Goal: Task Accomplishment & Management: Use online tool/utility

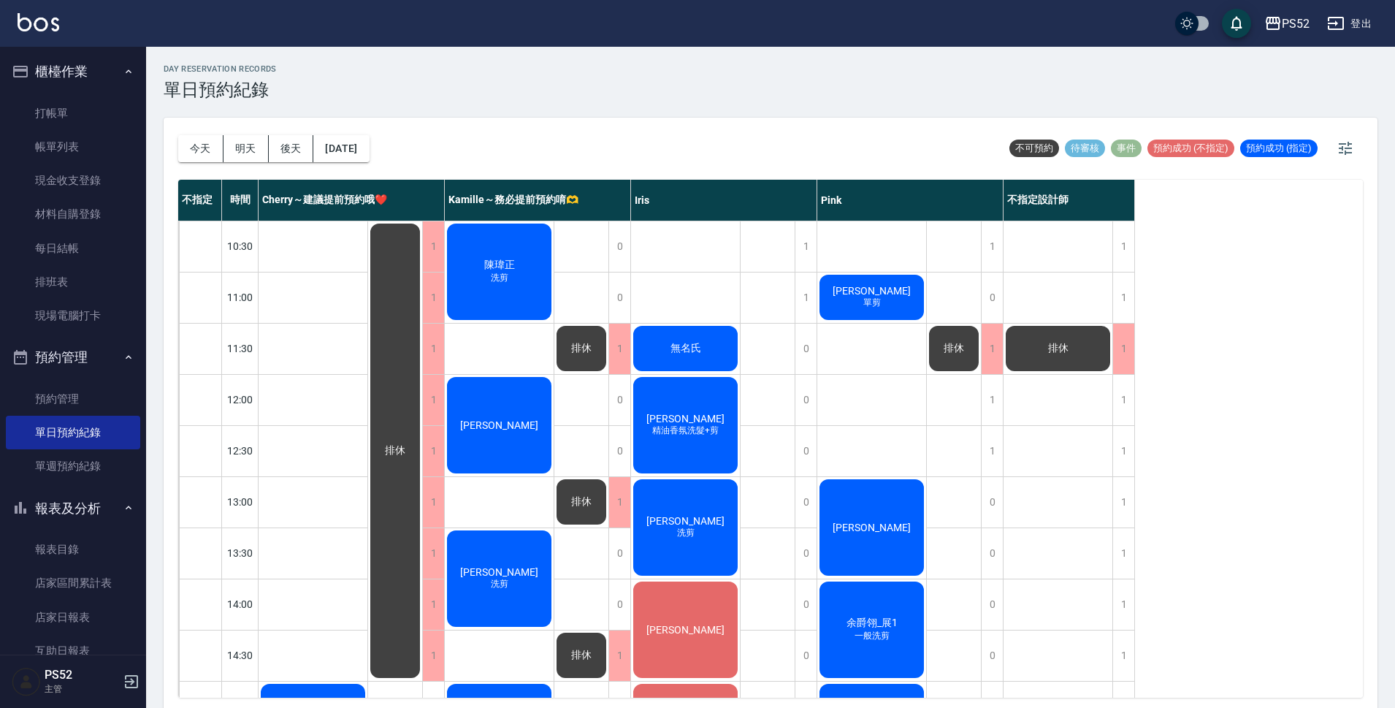
scroll to position [389, 0]
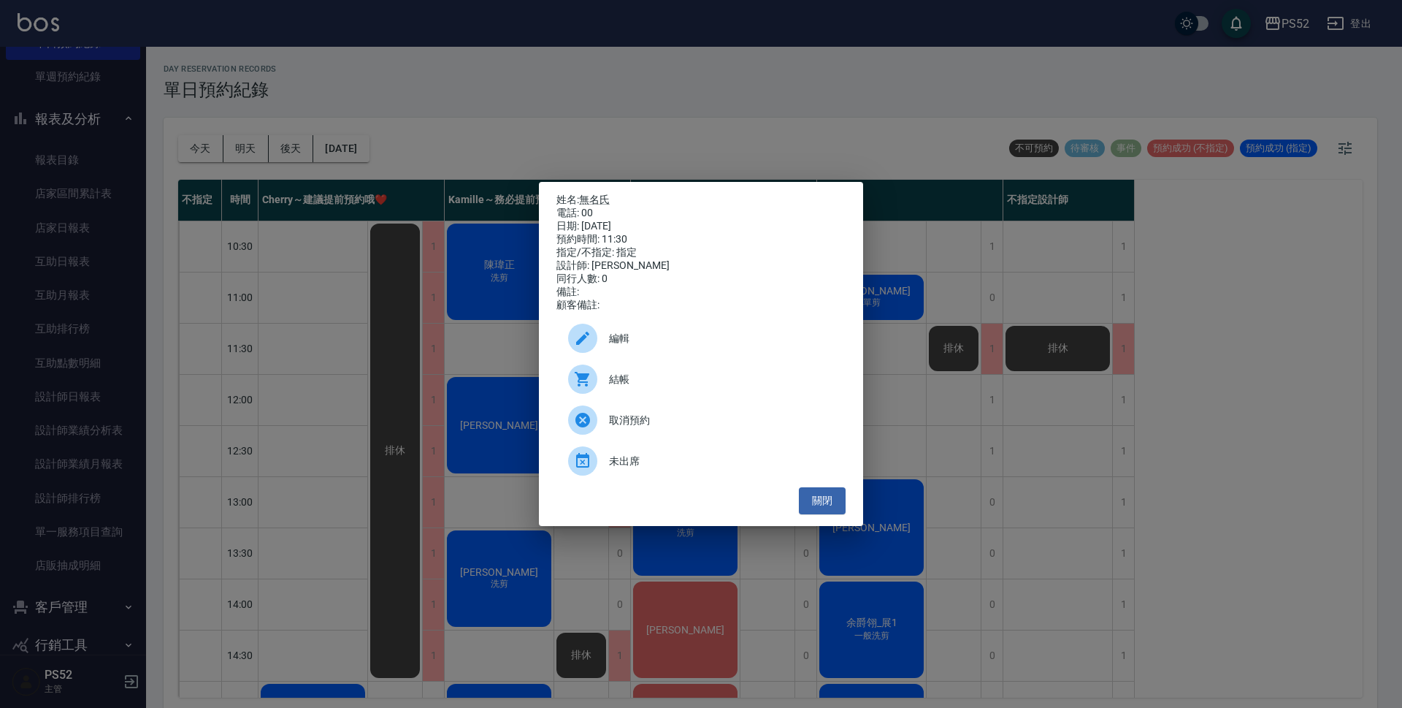
click at [724, 153] on div "姓名: 無名氏 電話: 00 日期: 2025/08/10 預約時間: 11:30 指定/不指定: 指定 設計師: Iris 同行人數: 0 備註: 顧客備註…" at bounding box center [701, 354] width 1402 height 708
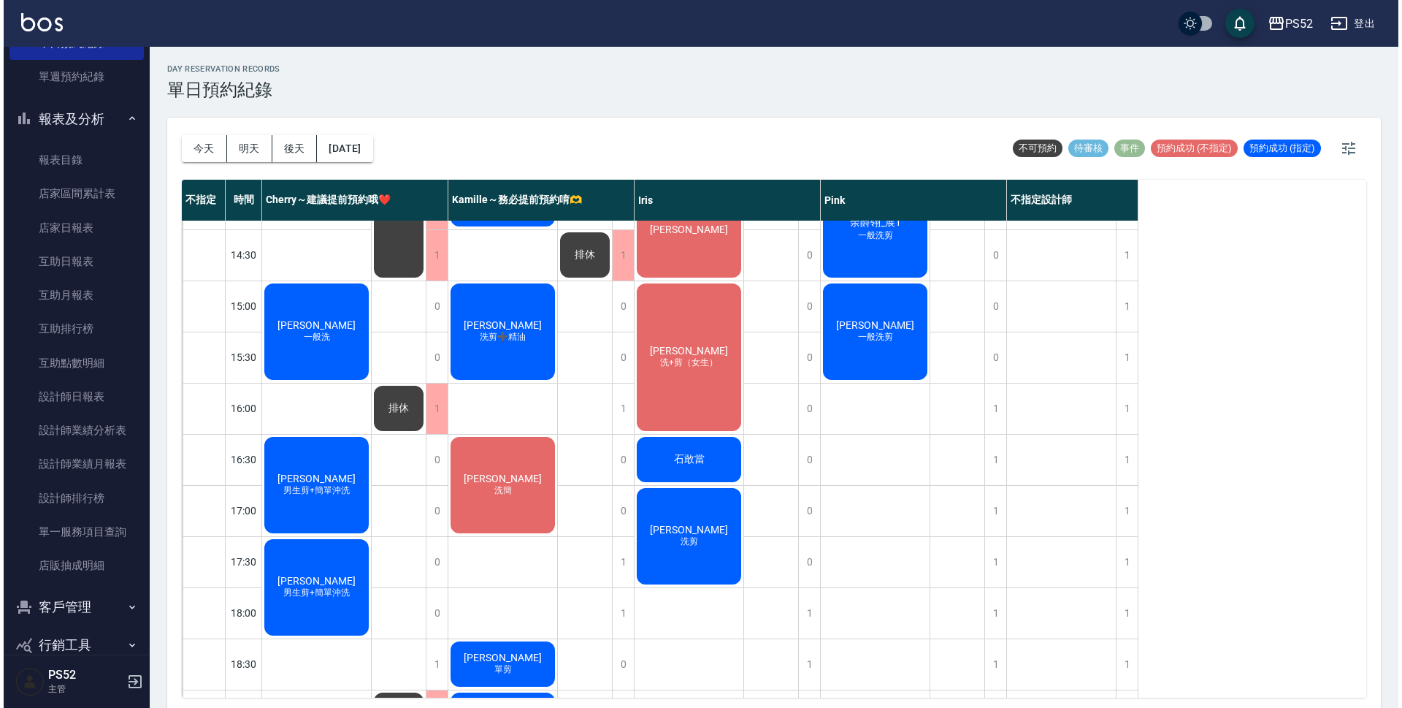
scroll to position [414, 0]
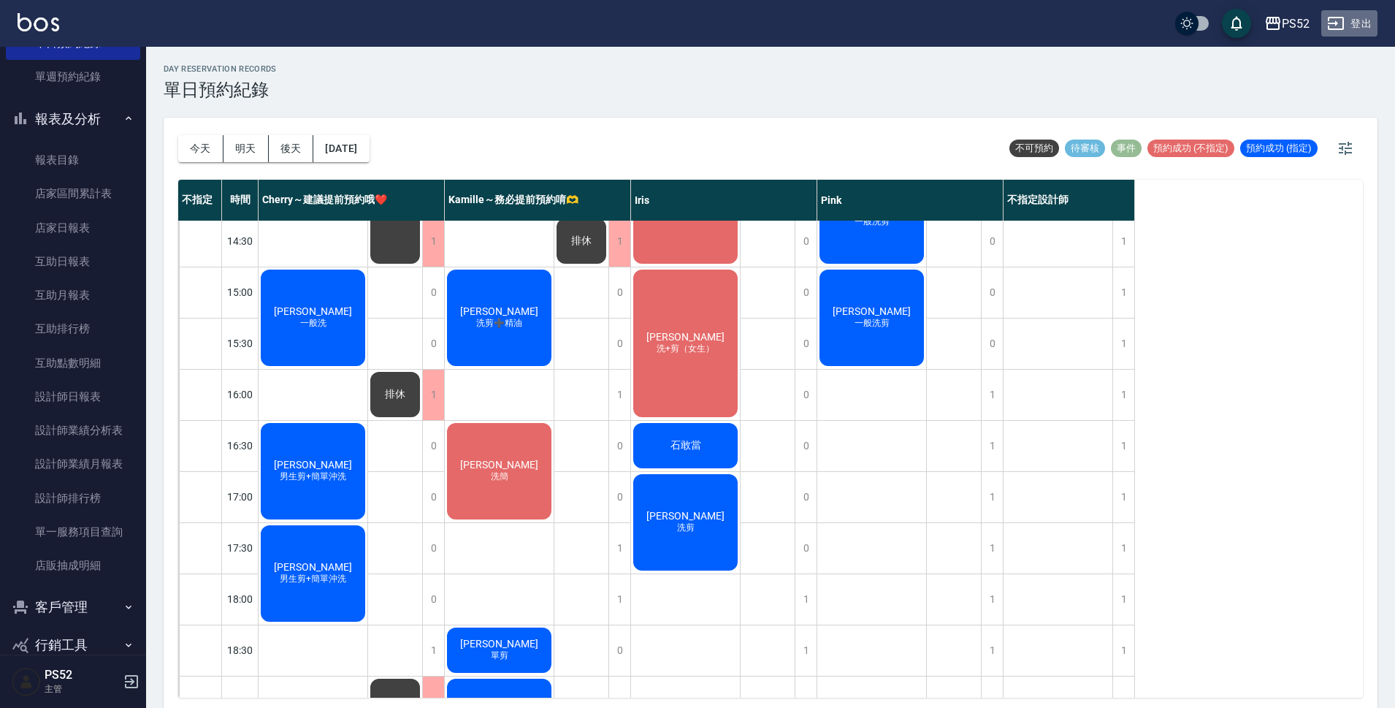
click at [1353, 13] on button "登出" at bounding box center [1349, 23] width 56 height 27
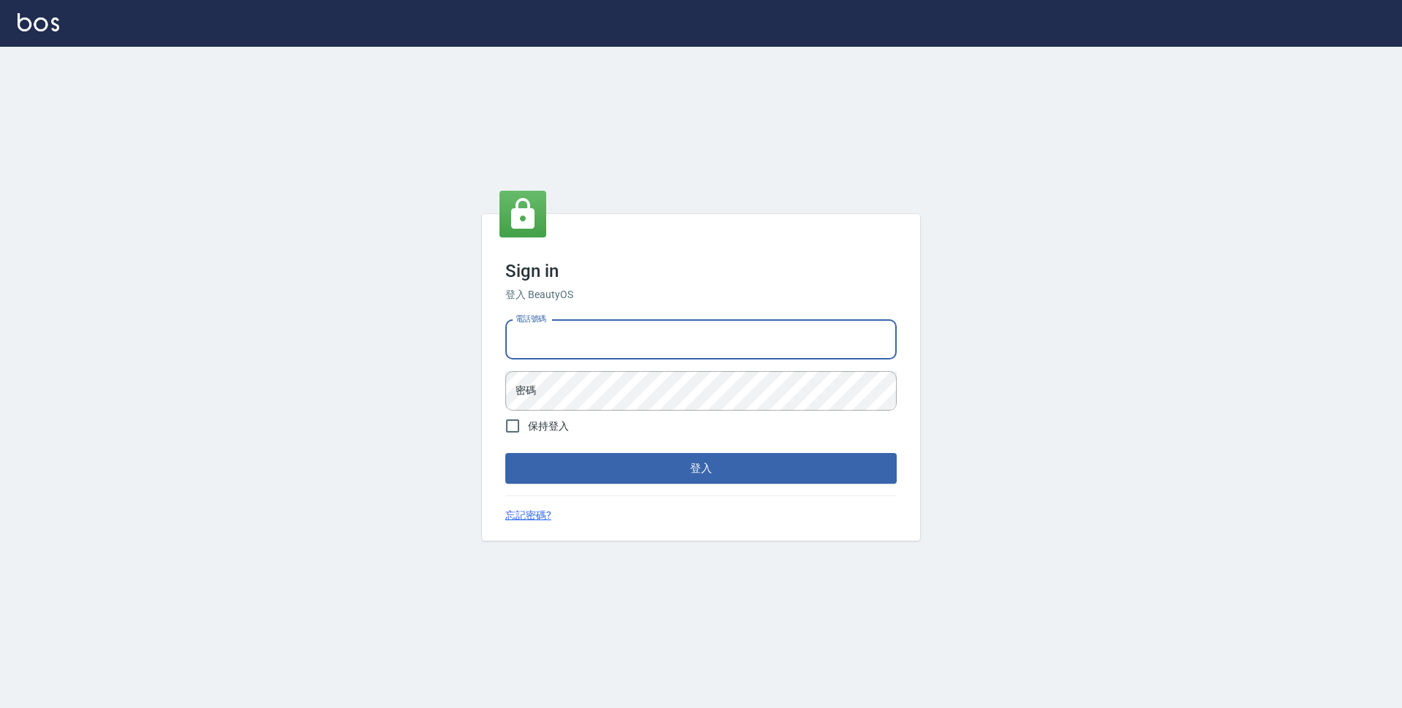
click at [774, 346] on input "電話號碼" at bounding box center [701, 339] width 392 height 39
type input "0923939755"
click at [505, 453] on button "登入" at bounding box center [701, 468] width 392 height 31
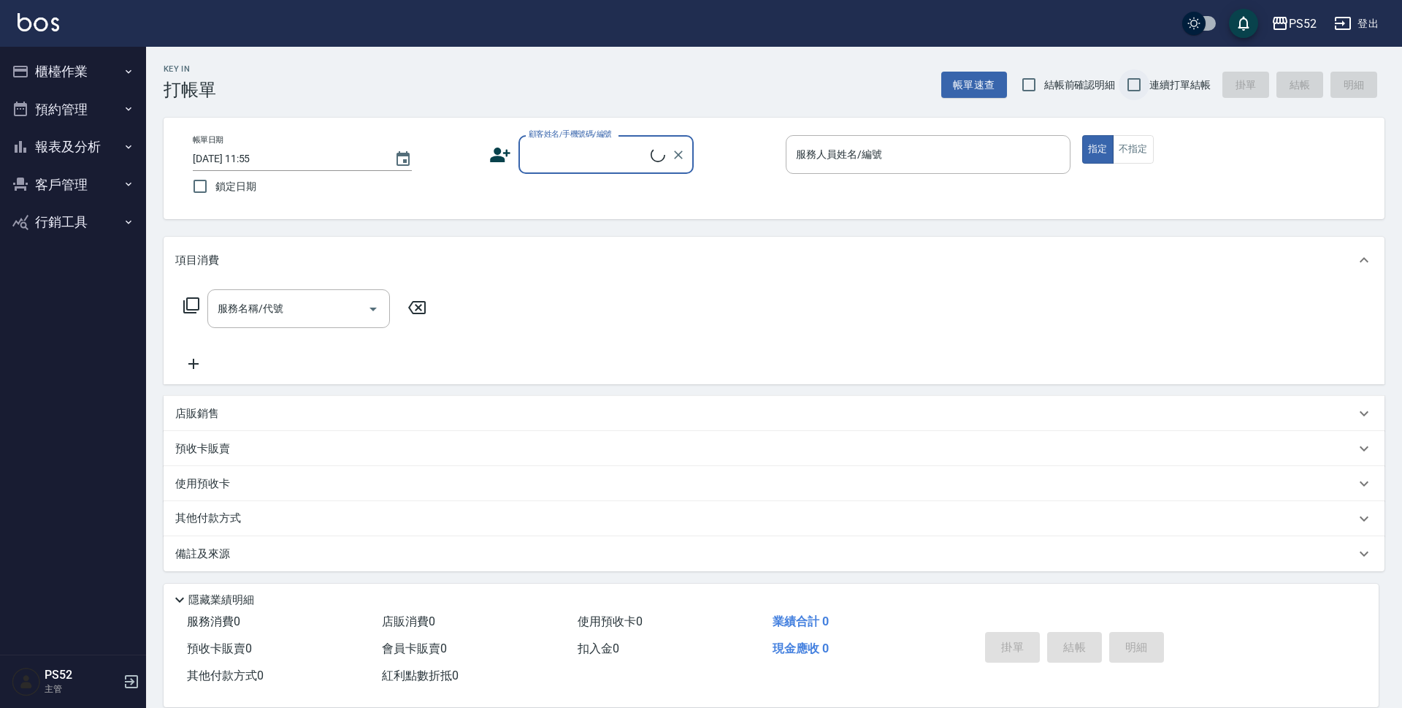
click at [1121, 88] on input "連續打單結帳" at bounding box center [1134, 84] width 31 height 31
checkbox input "true"
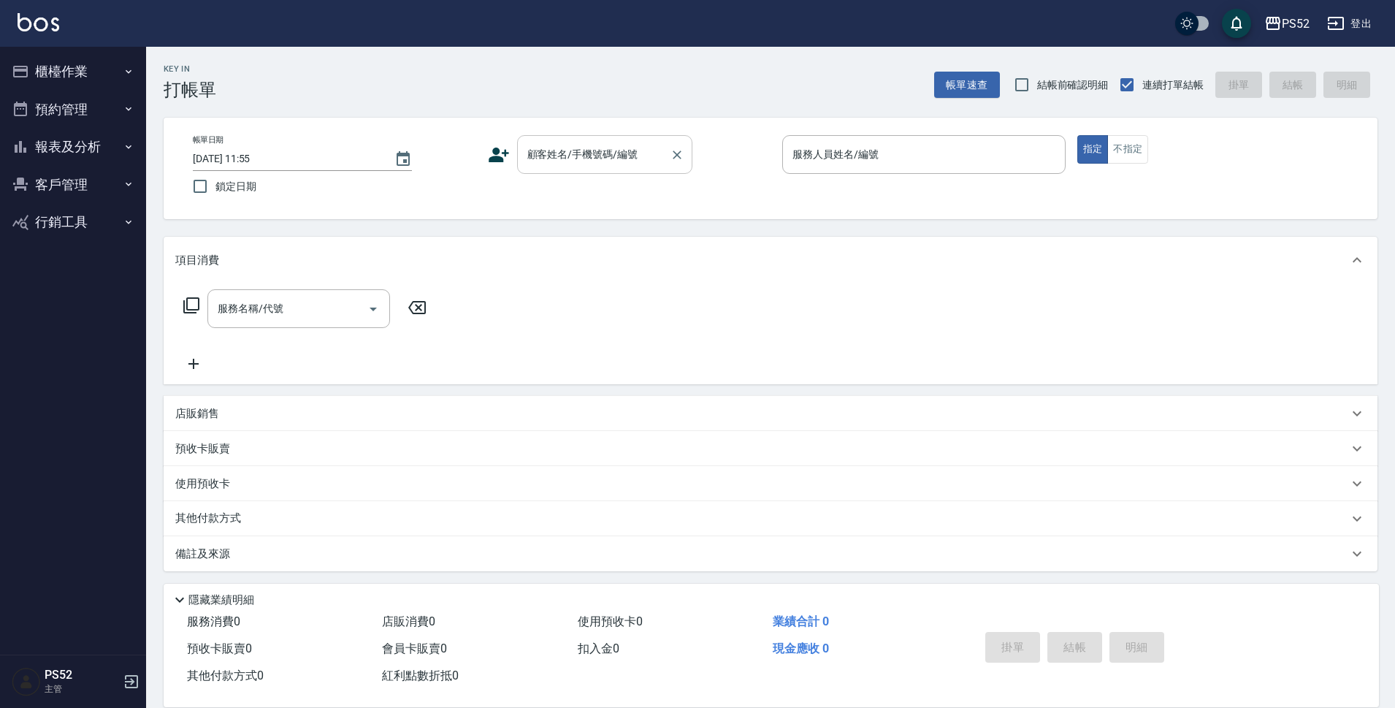
click at [614, 170] on div "顧客姓名/手機號碼/編號" at bounding box center [604, 154] width 175 height 39
click at [582, 201] on li "[PERSON_NAME]/0988055927/B0988055927" at bounding box center [604, 192] width 175 height 24
type input "[PERSON_NAME]/0988055927/B0988055927"
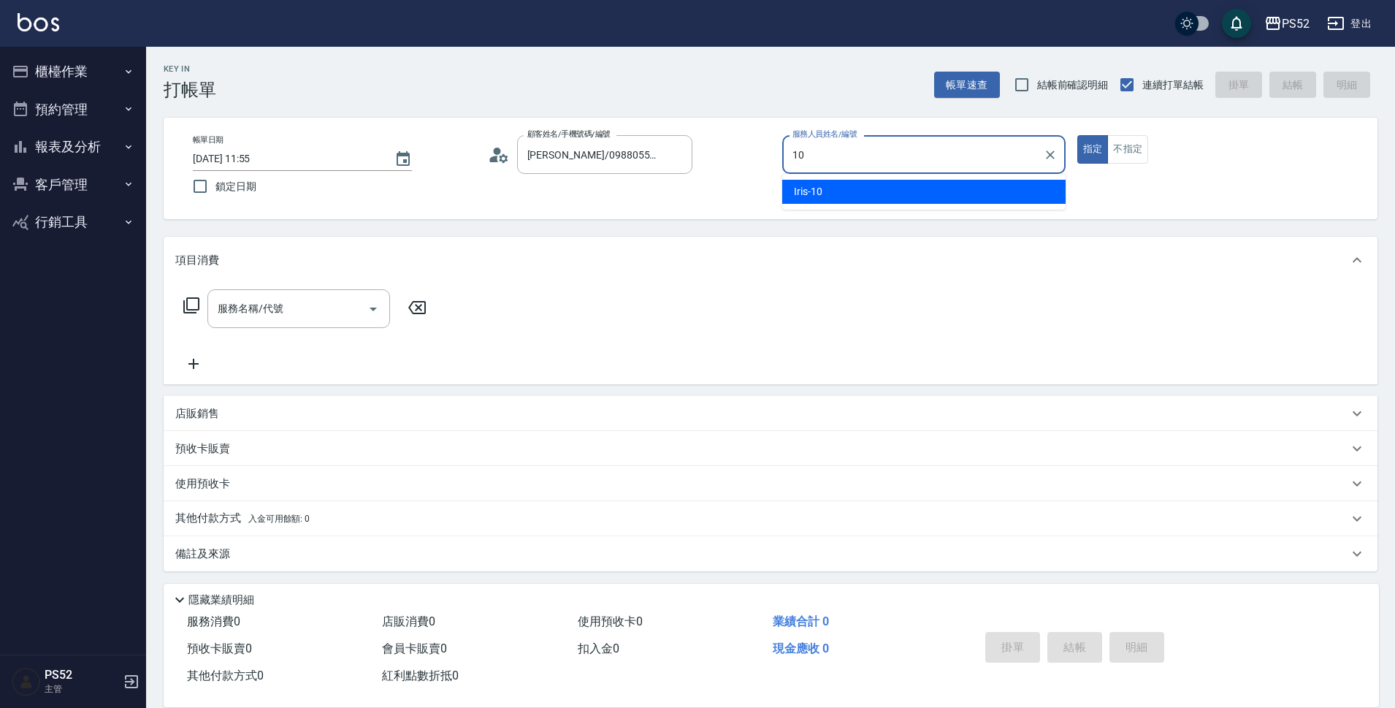
type input "Iris-10"
type button "true"
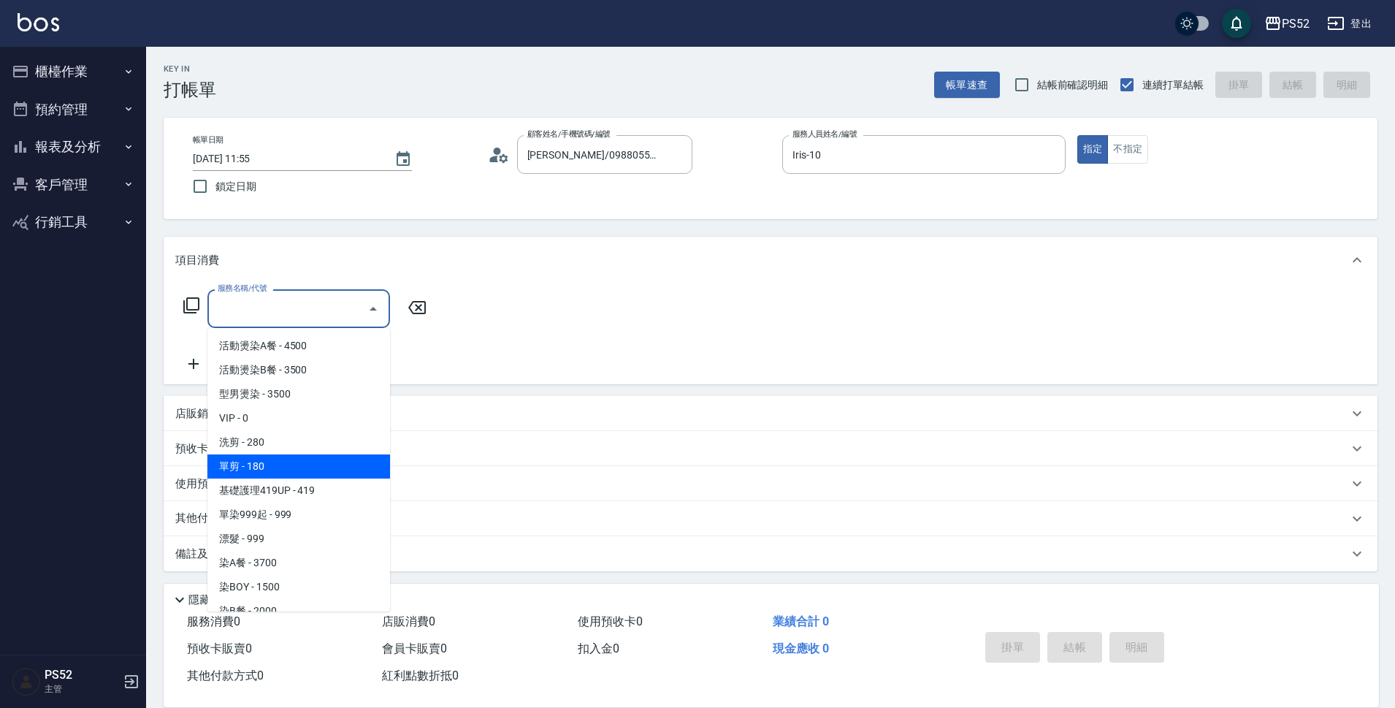
type input "單剪(C2)"
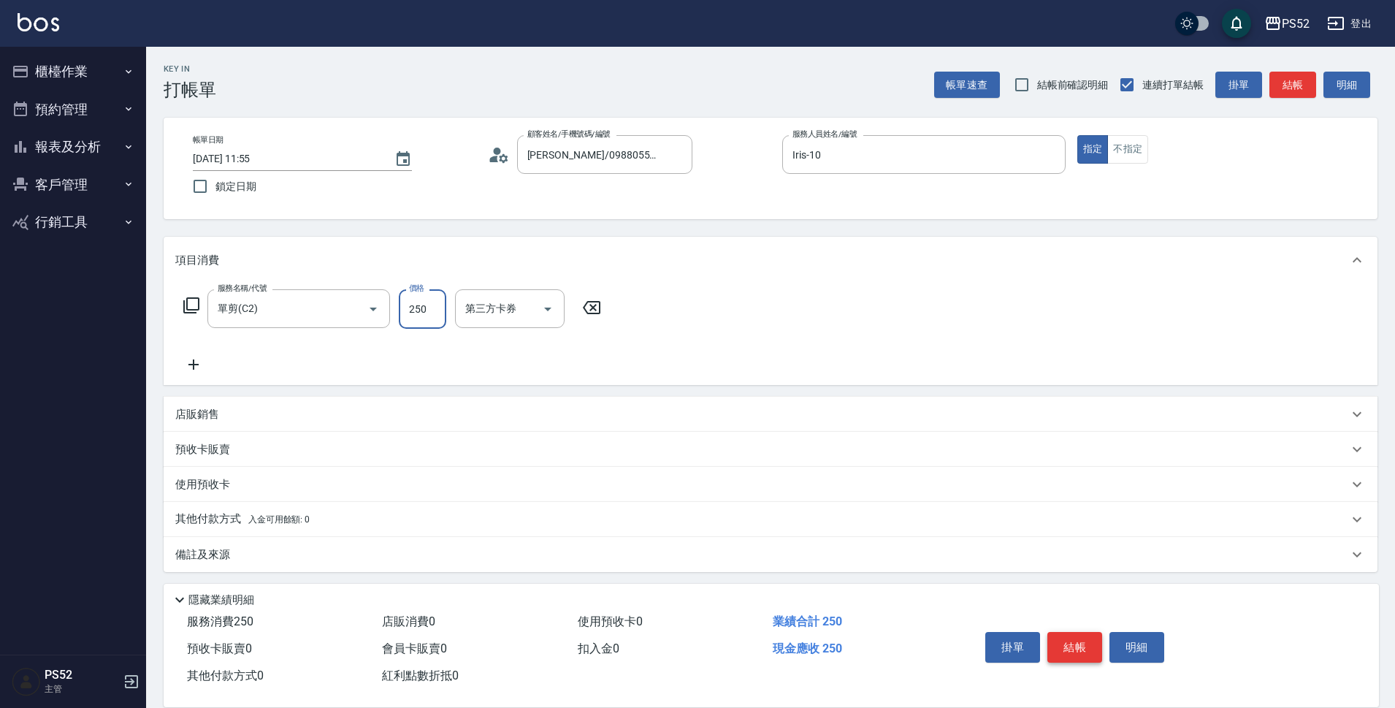
type input "250"
click at [1079, 644] on button "結帳" at bounding box center [1074, 647] width 55 height 31
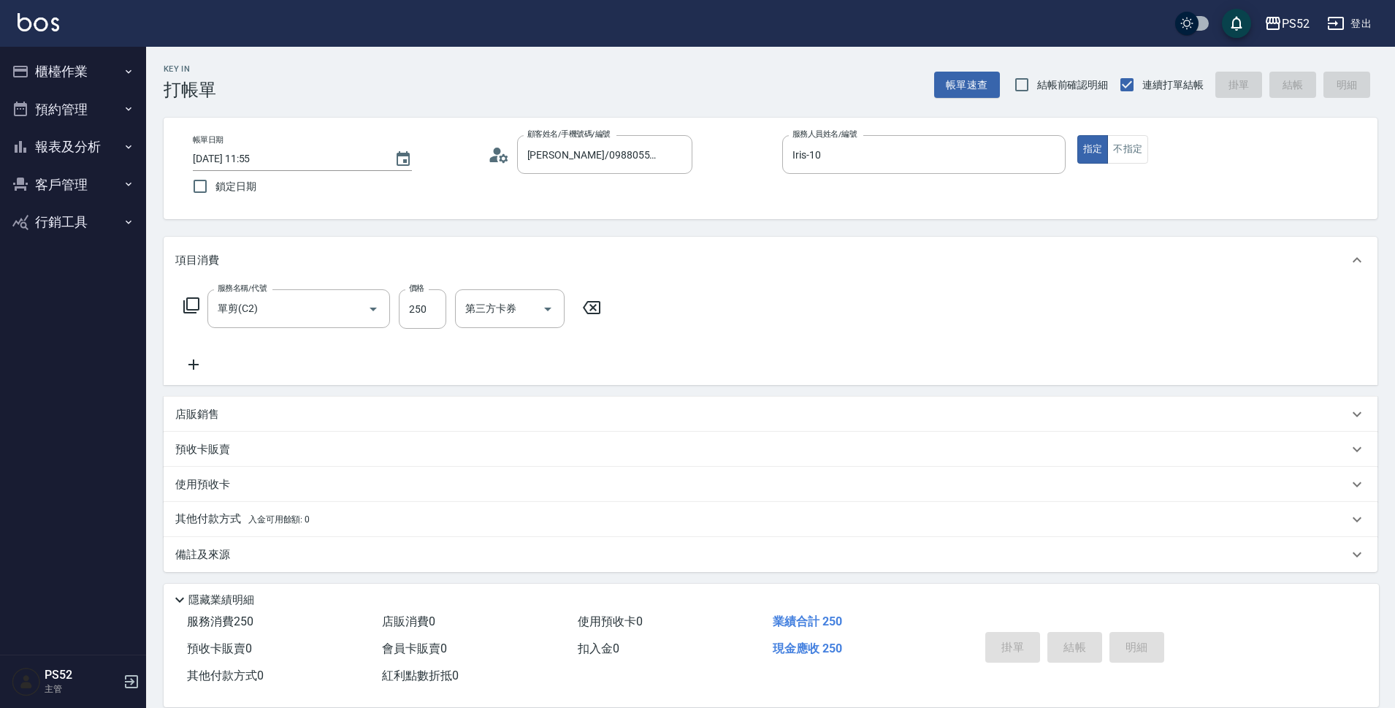
type input "[DATE] 11:56"
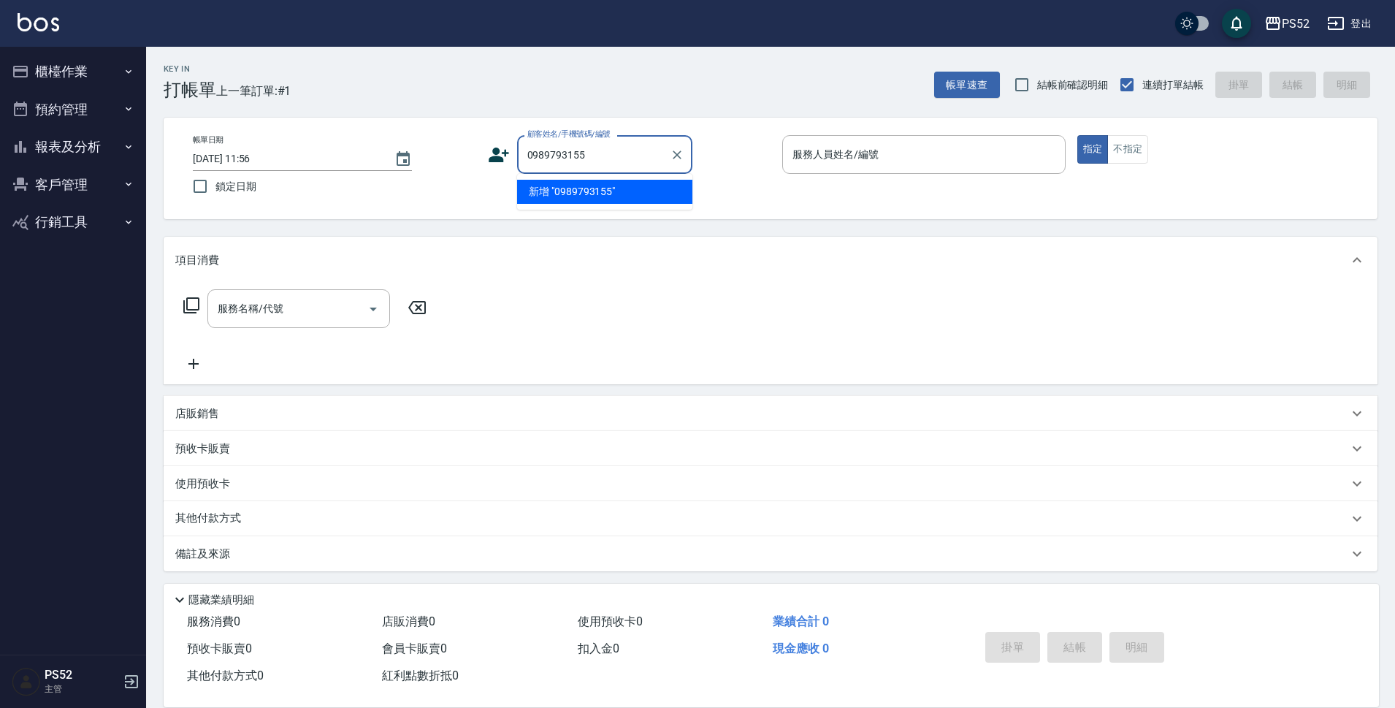
type input "0989793155"
click at [498, 145] on icon at bounding box center [499, 155] width 22 height 22
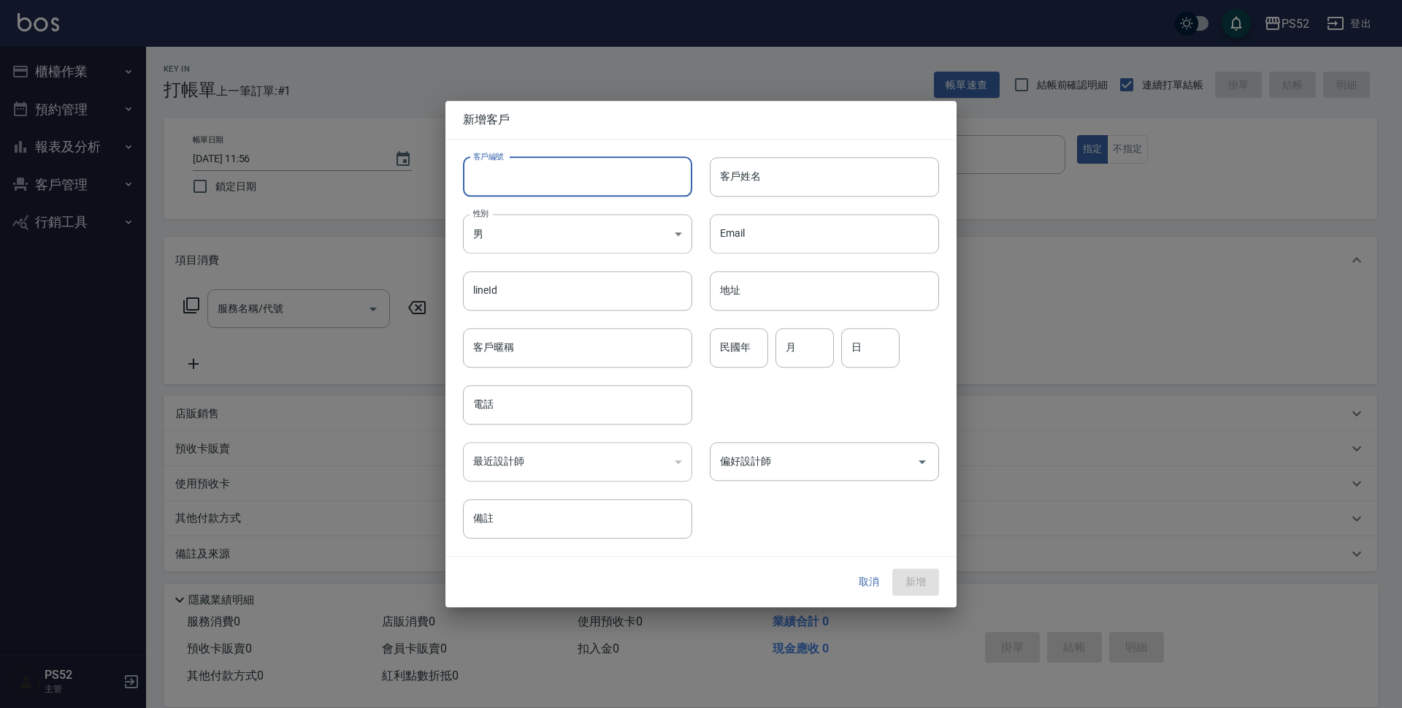
click at [531, 158] on input "客戶編號" at bounding box center [577, 176] width 229 height 39
type input "B0989793155"
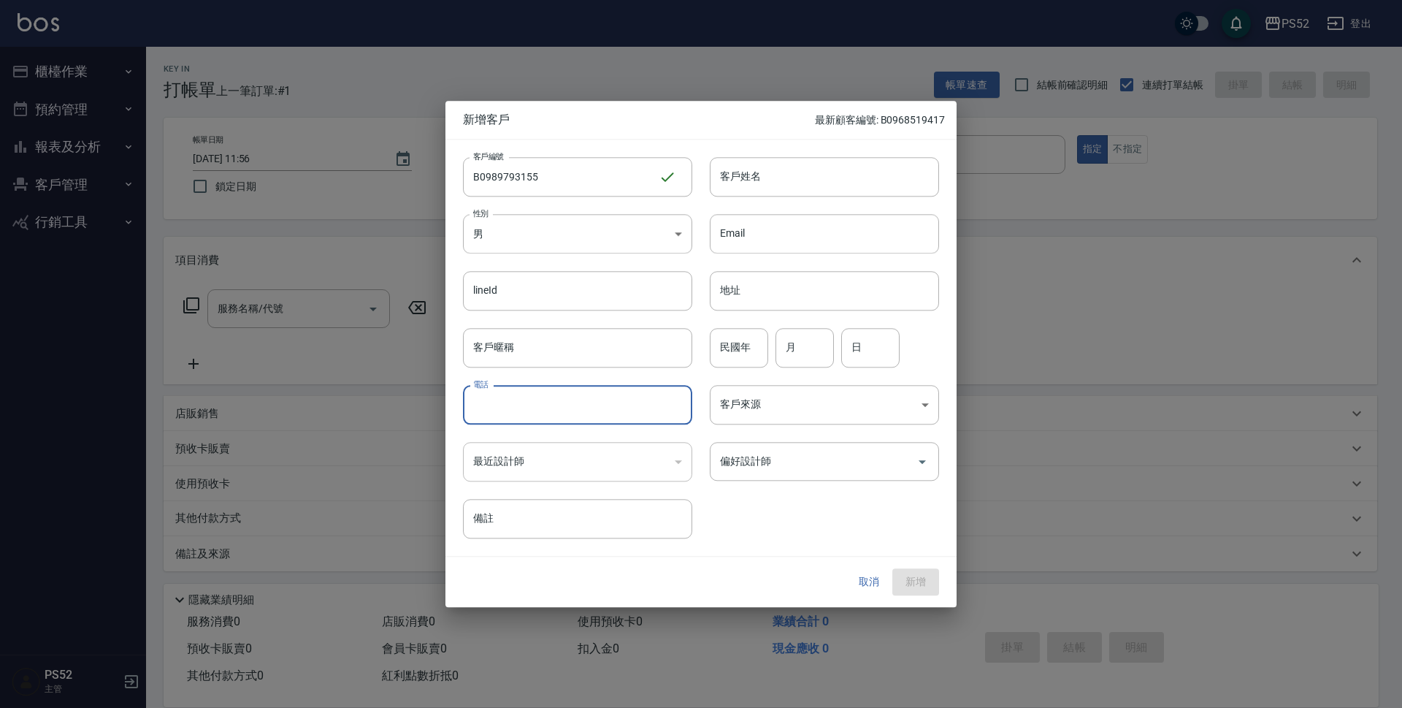
click at [508, 387] on input "電話" at bounding box center [577, 404] width 229 height 39
paste input "0989793155"
type input "0989793155"
click at [519, 242] on body "PS52 登出 櫃檯作業 打帳單 帳單列表 現金收支登錄 材料自購登錄 每日結帳 排班表 現場電腦打卡 預約管理 預約管理 單日預約紀錄 單週預約紀錄 報表及…" at bounding box center [701, 355] width 1402 height 711
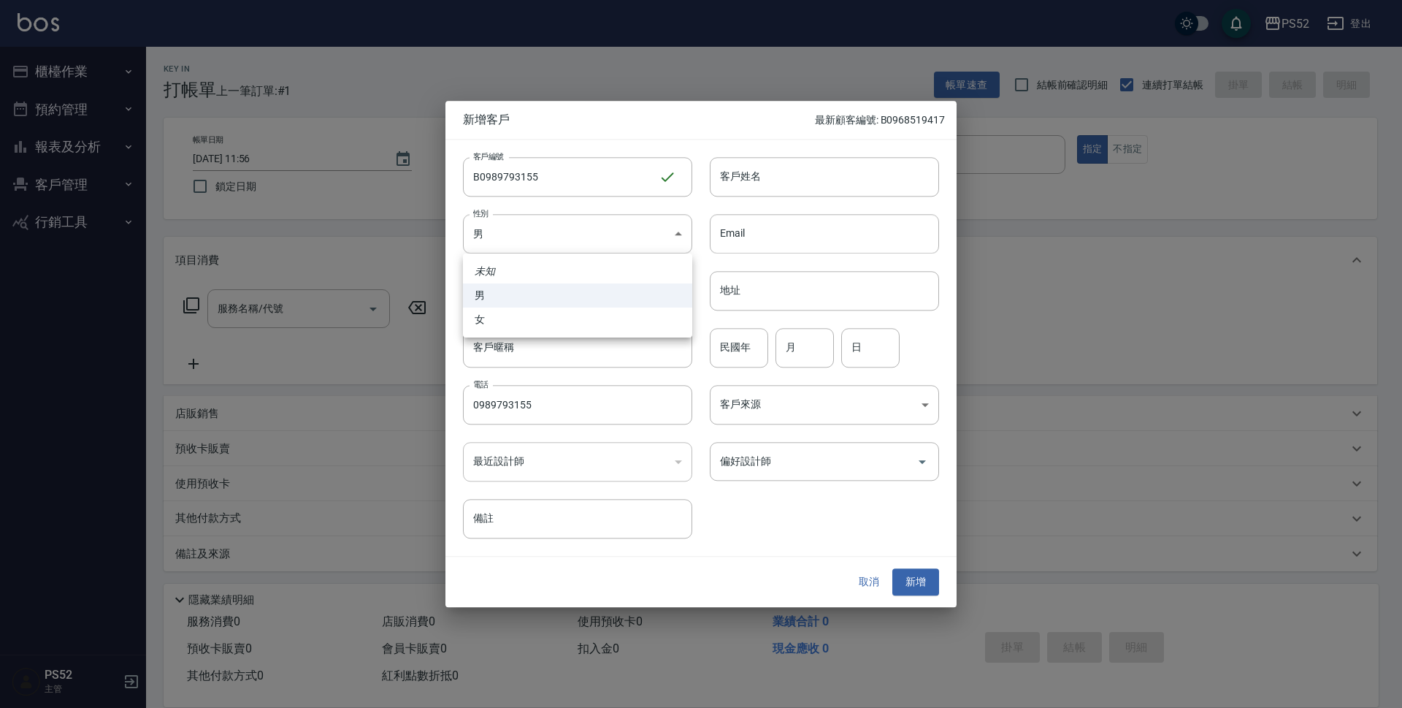
click at [486, 324] on li "女" at bounding box center [577, 320] width 229 height 24
type input "[DEMOGRAPHIC_DATA]"
click at [731, 186] on input "客戶姓名" at bounding box center [824, 176] width 229 height 39
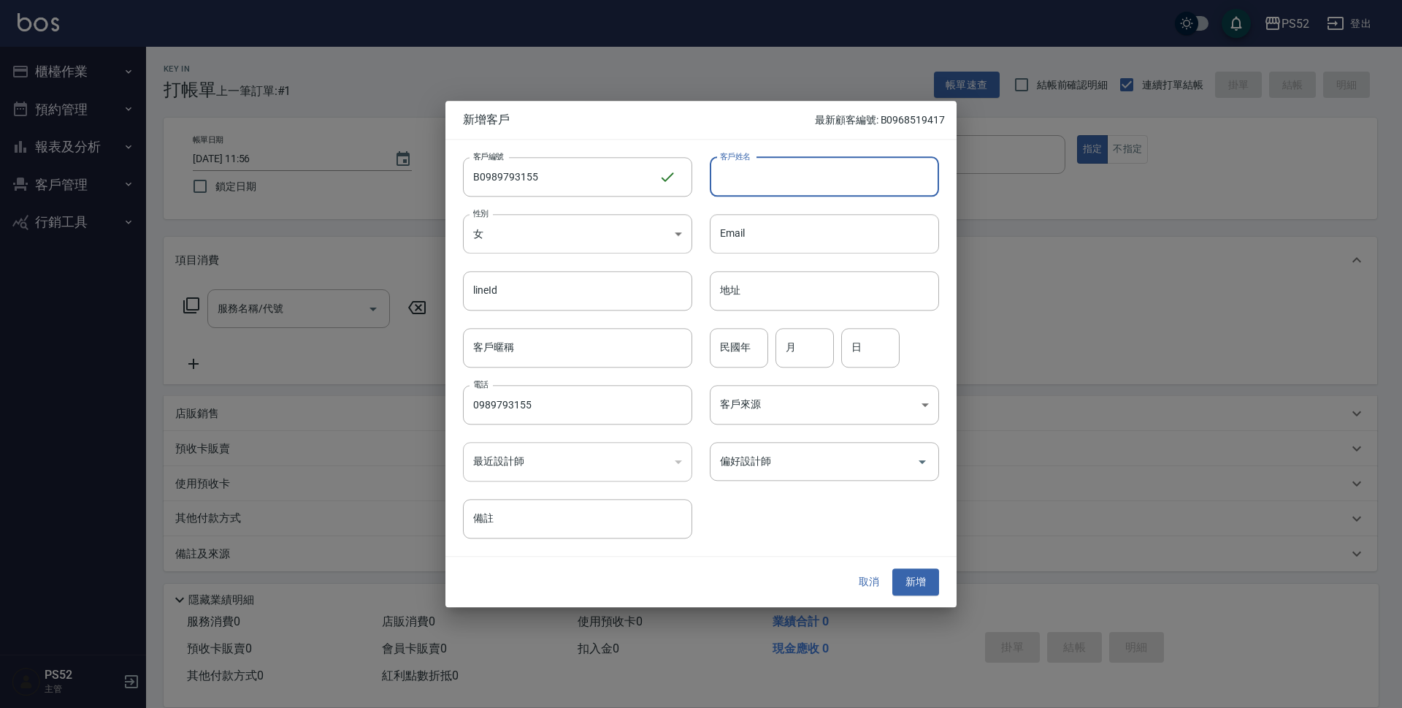
type input "＿"
type input "[PERSON_NAME]"
click at [736, 343] on input "民國年" at bounding box center [739, 347] width 58 height 39
type input "91"
type input "5"
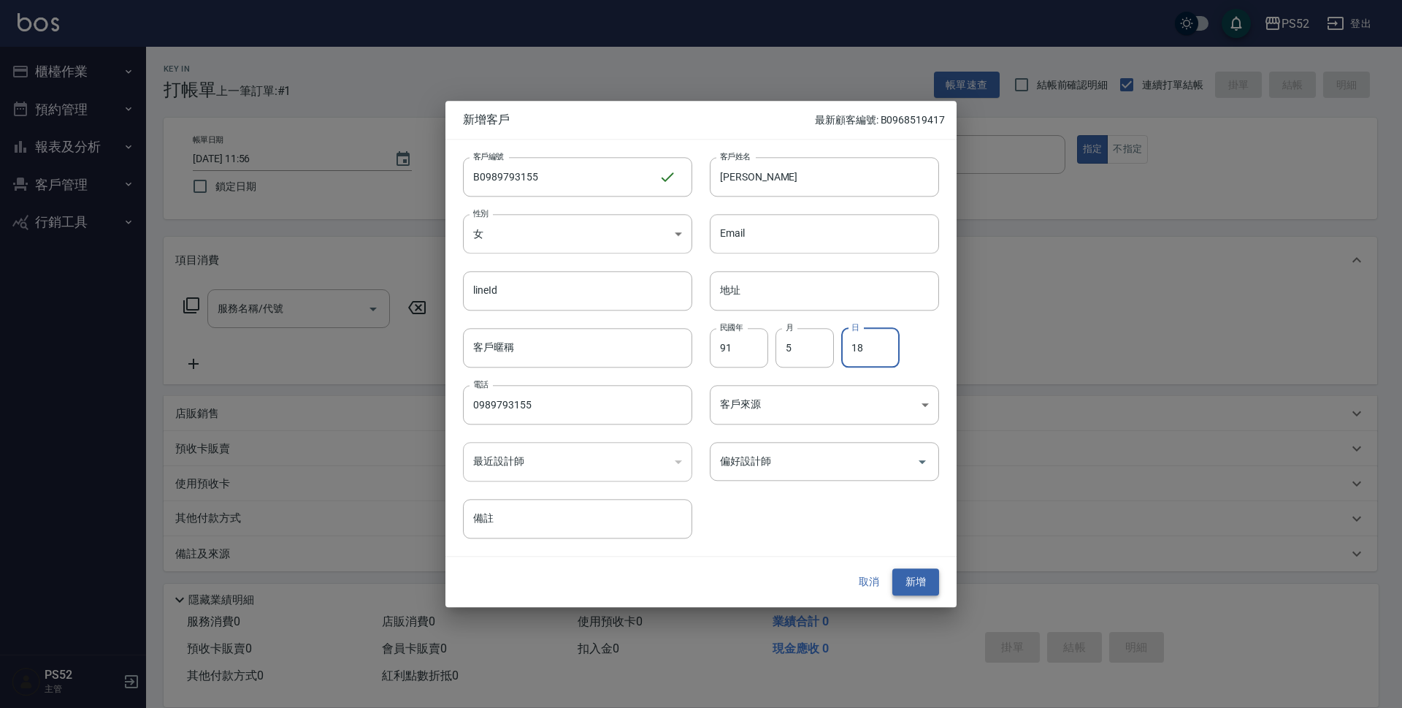
type input "18"
click at [915, 578] on button "新增" at bounding box center [916, 582] width 47 height 27
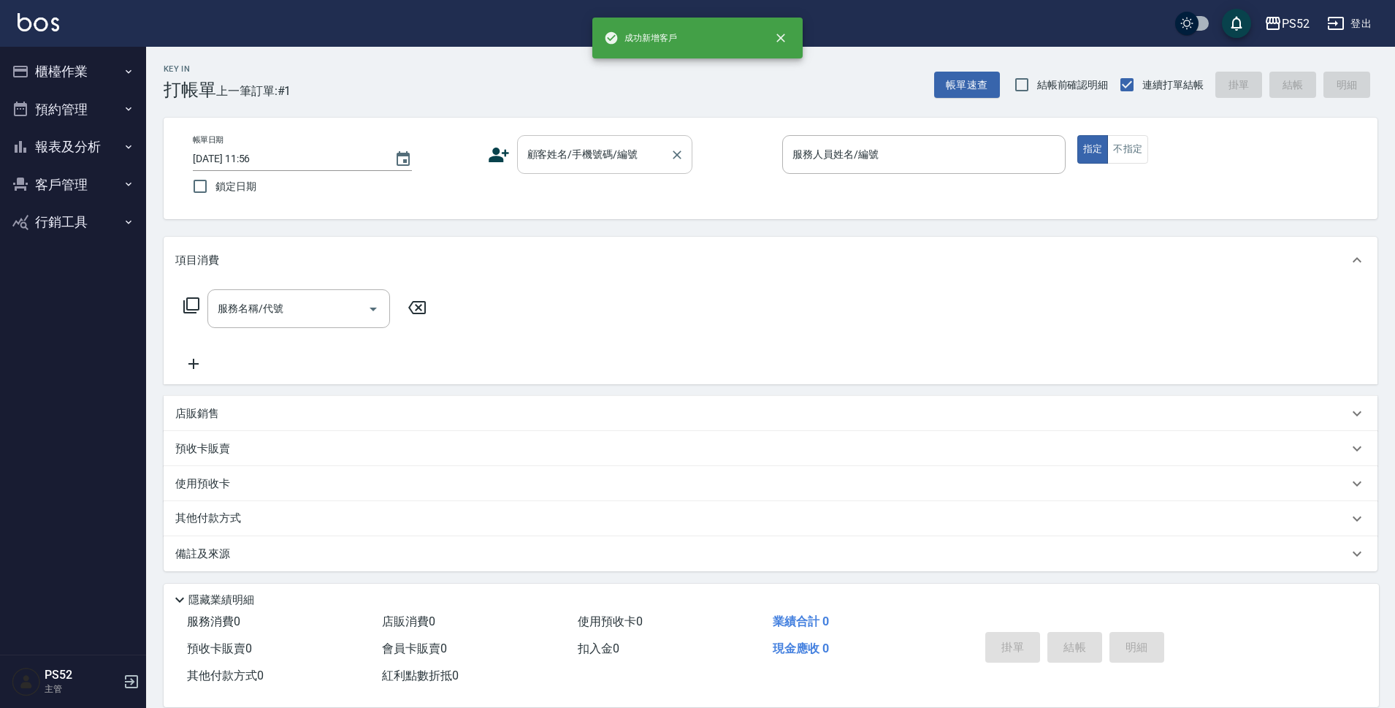
click at [647, 153] on input "顧客姓名/手機號碼/編號" at bounding box center [594, 155] width 140 height 26
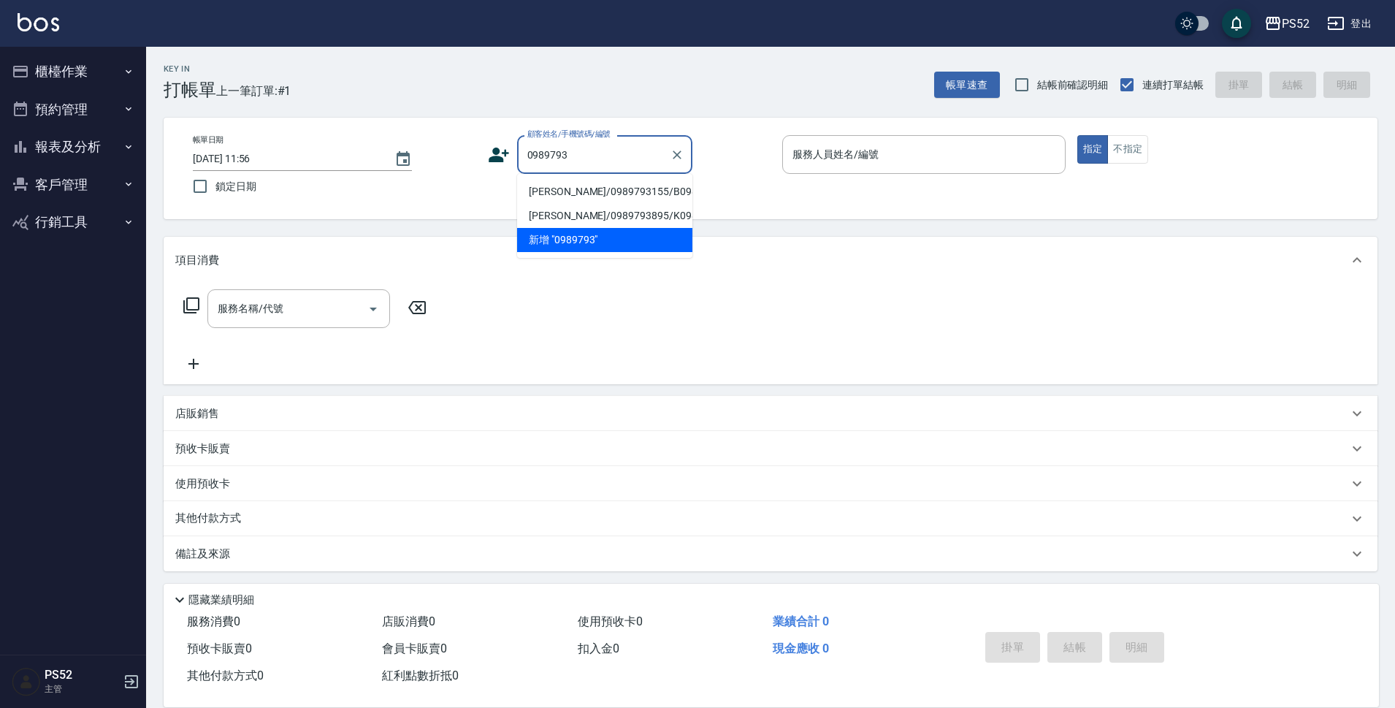
click at [549, 201] on li "[PERSON_NAME]/0989793155/B0989793155" at bounding box center [604, 192] width 175 height 24
type input "[PERSON_NAME]/0989793155/B0989793155"
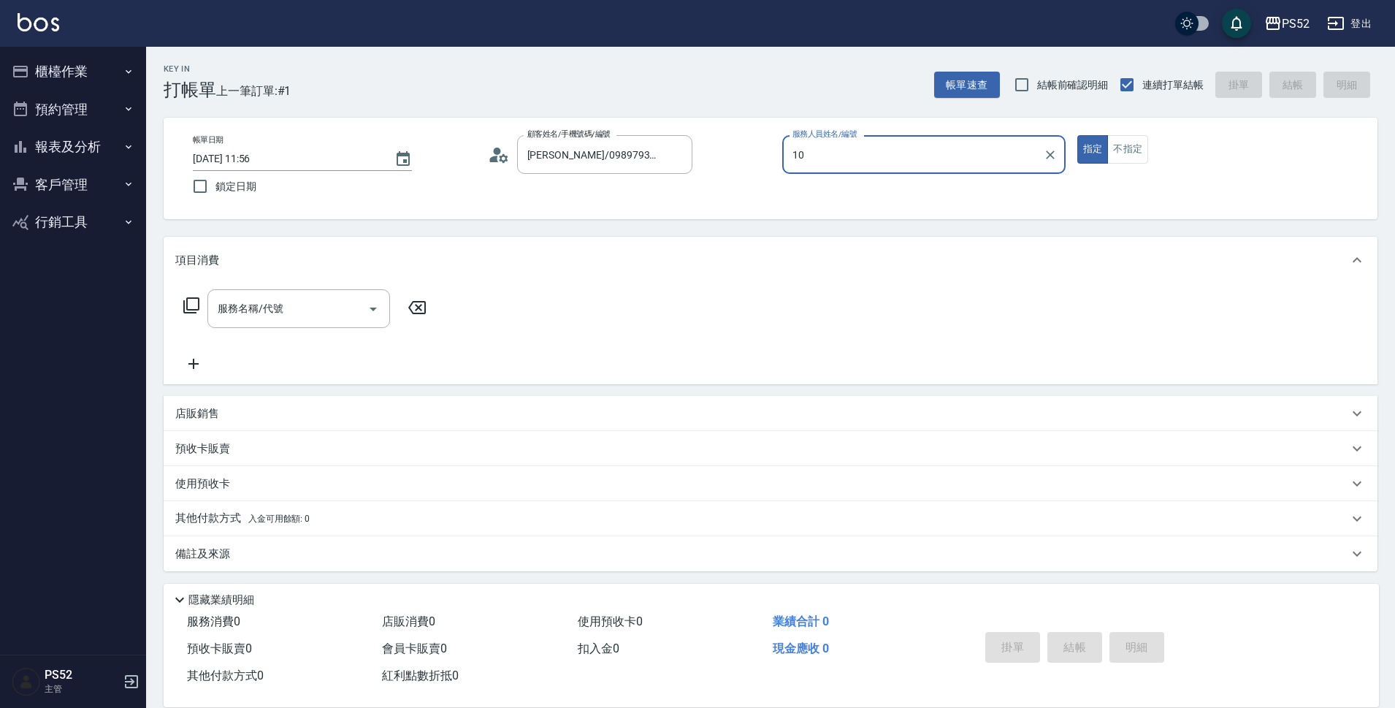
type input "Iris-10"
click at [235, 314] on input "服務名稱/代號" at bounding box center [288, 309] width 148 height 26
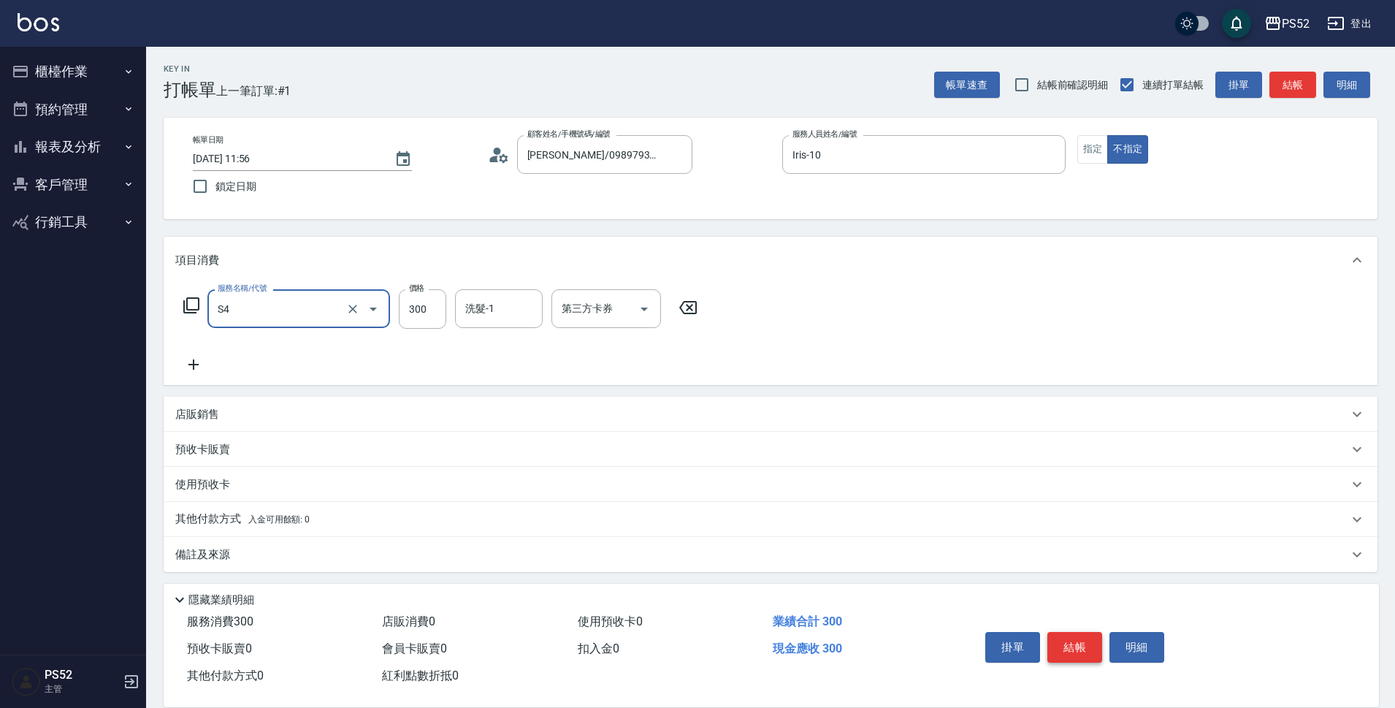
type input "洗髮300元(S4)"
click at [1071, 635] on button "結帳" at bounding box center [1074, 647] width 55 height 31
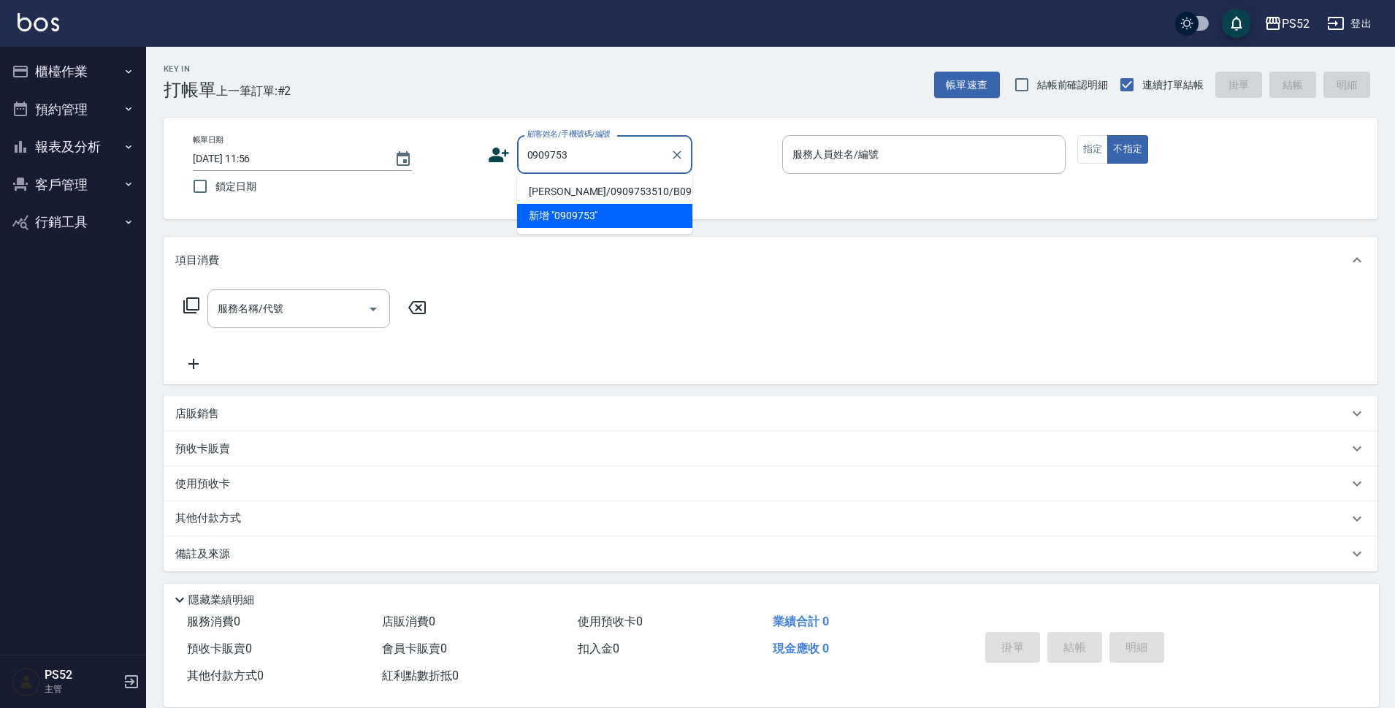
click at [601, 192] on li "[PERSON_NAME]/0909753510/B0909753510" at bounding box center [604, 192] width 175 height 24
type input "[PERSON_NAME]/0909753510/B0909753510"
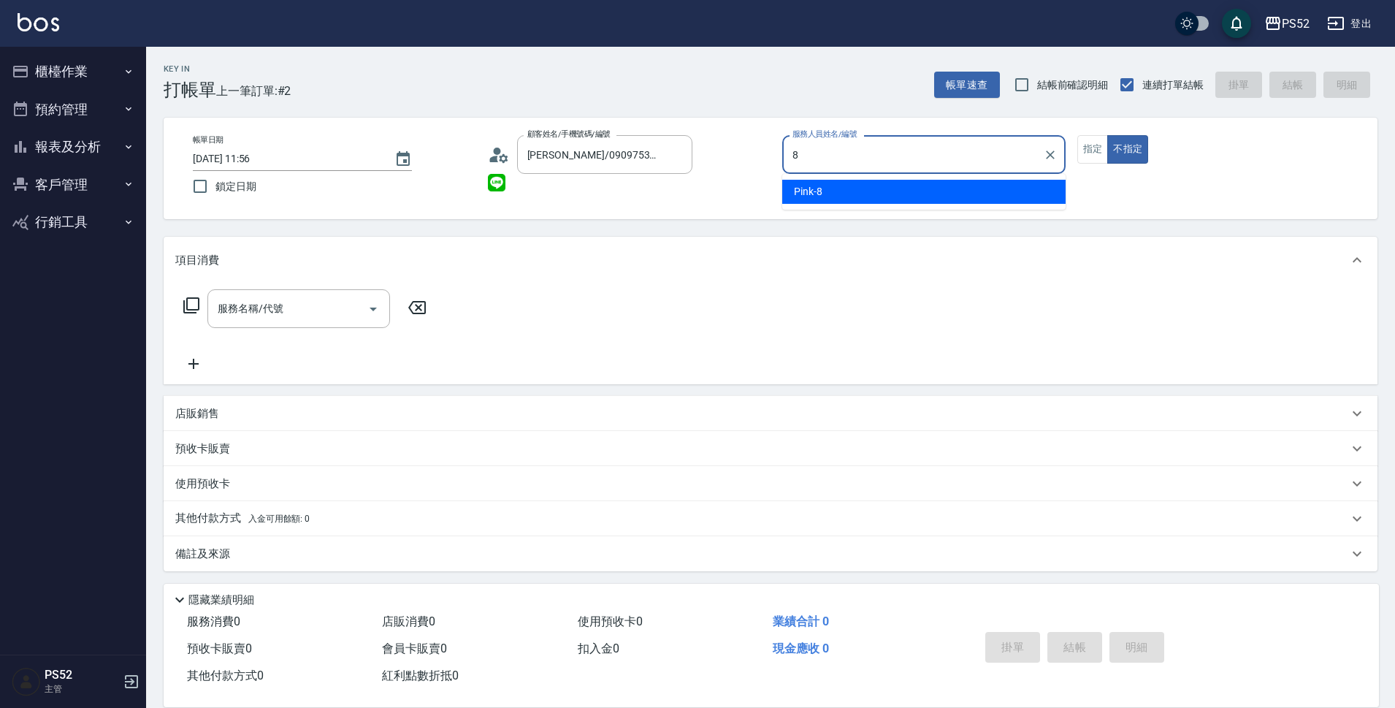
type input "Pink-8"
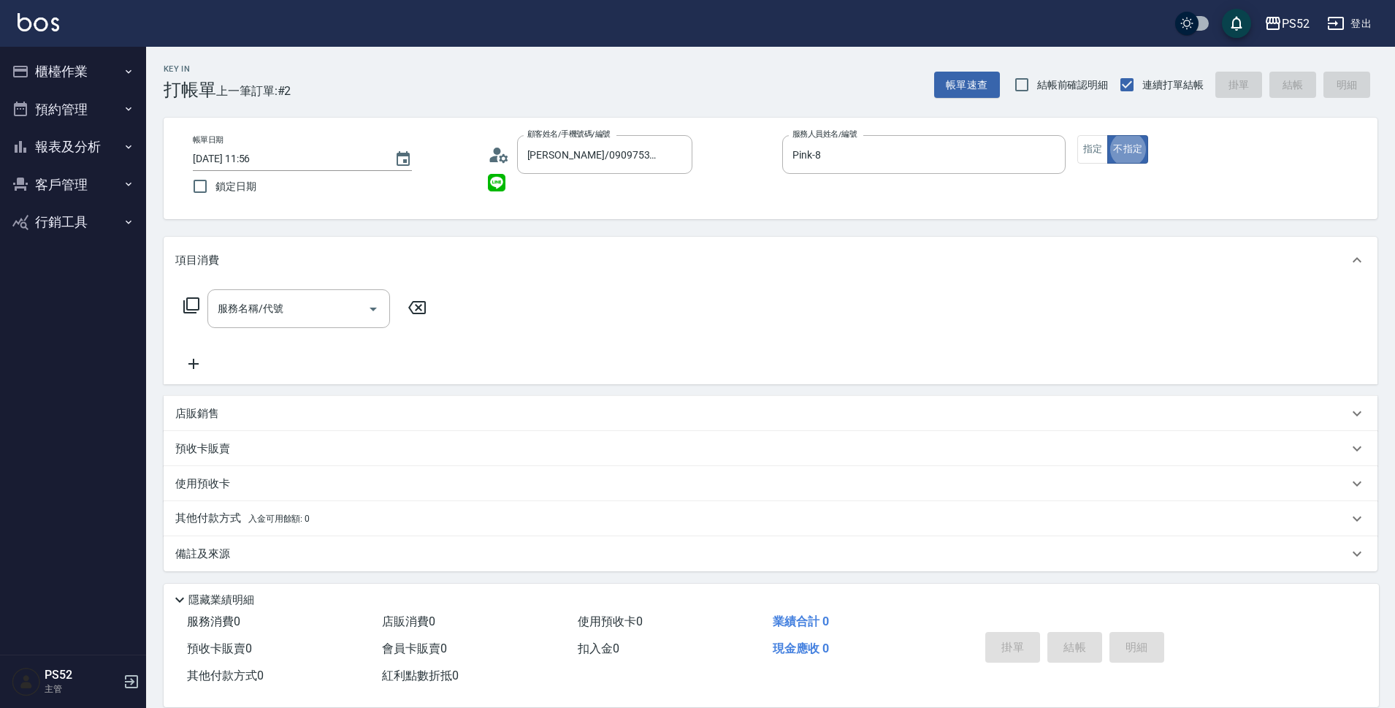
type button "false"
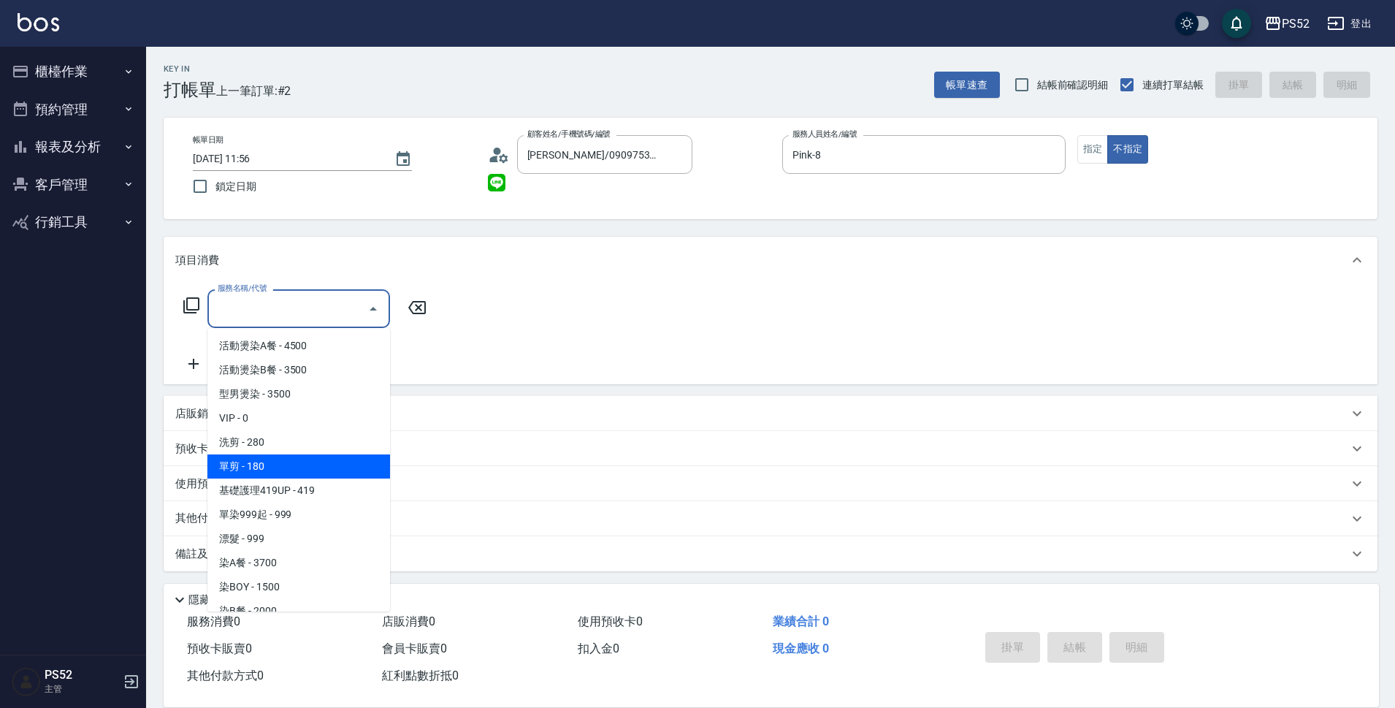
type input "單剪(C2)"
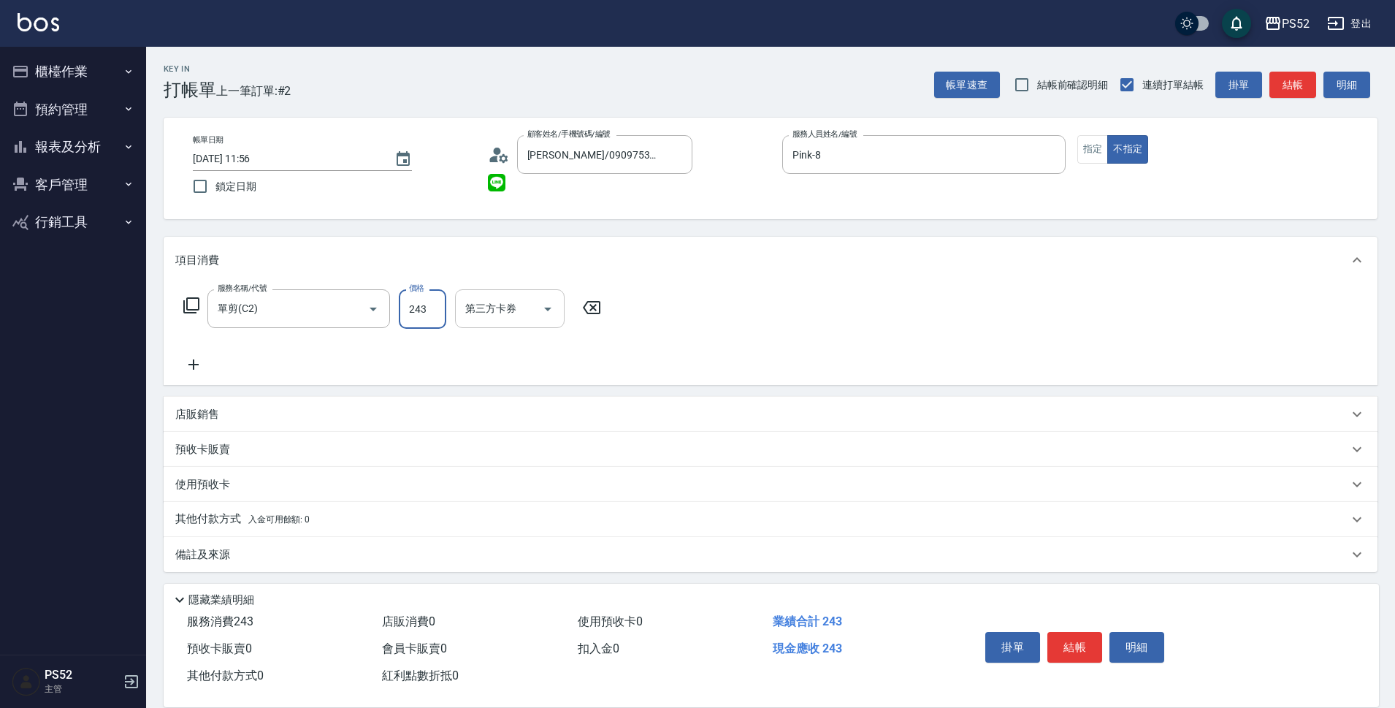
type input "243"
click at [518, 311] on input "第三方卡券" at bounding box center [499, 309] width 75 height 26
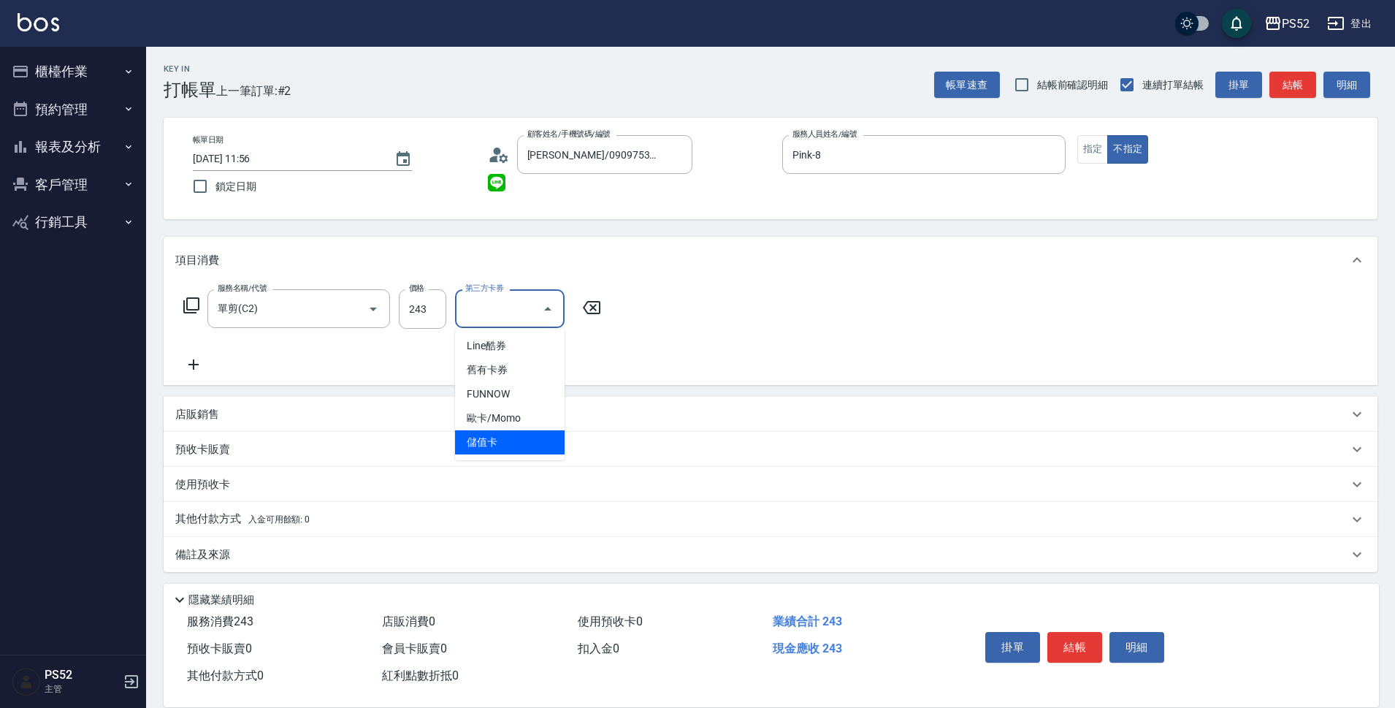
click at [517, 434] on span "儲值卡" at bounding box center [510, 442] width 110 height 24
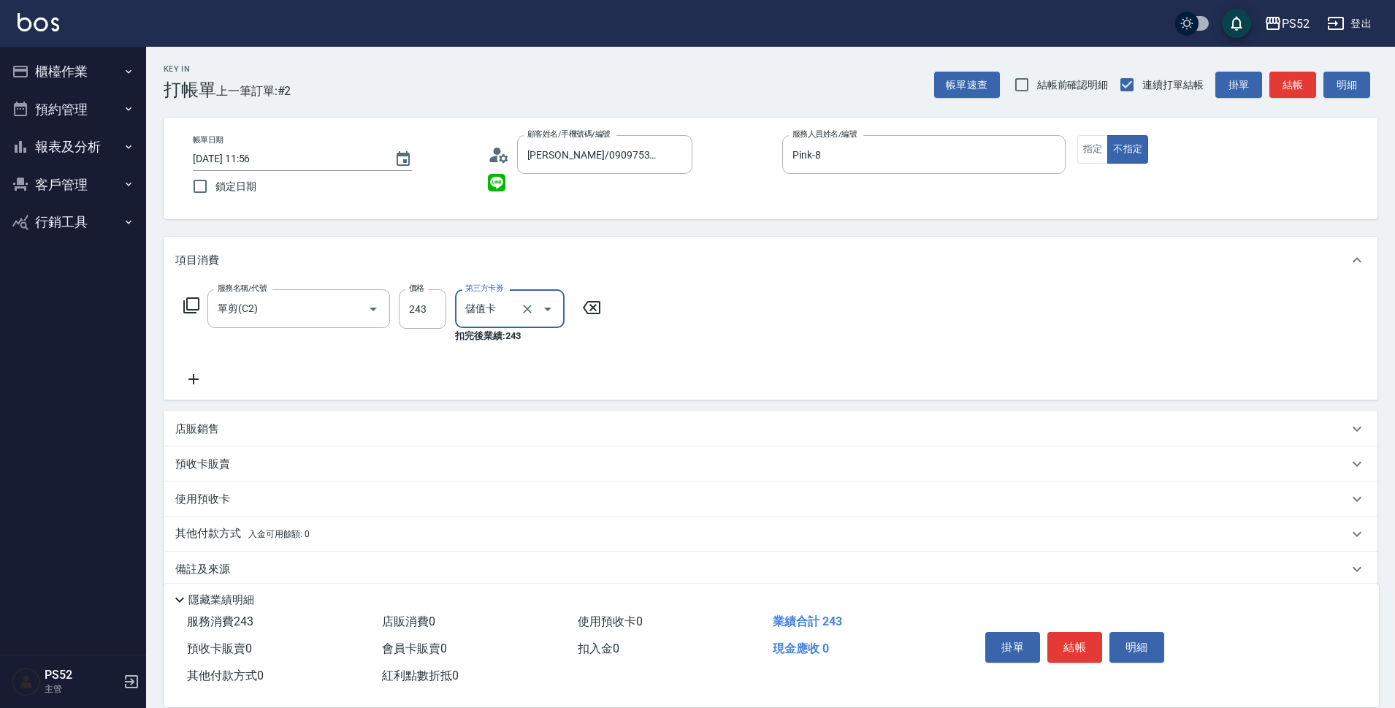
type input "儲值卡"
click at [1106, 150] on button "指定" at bounding box center [1092, 149] width 31 height 28
click at [1058, 644] on button "結帳" at bounding box center [1074, 647] width 55 height 31
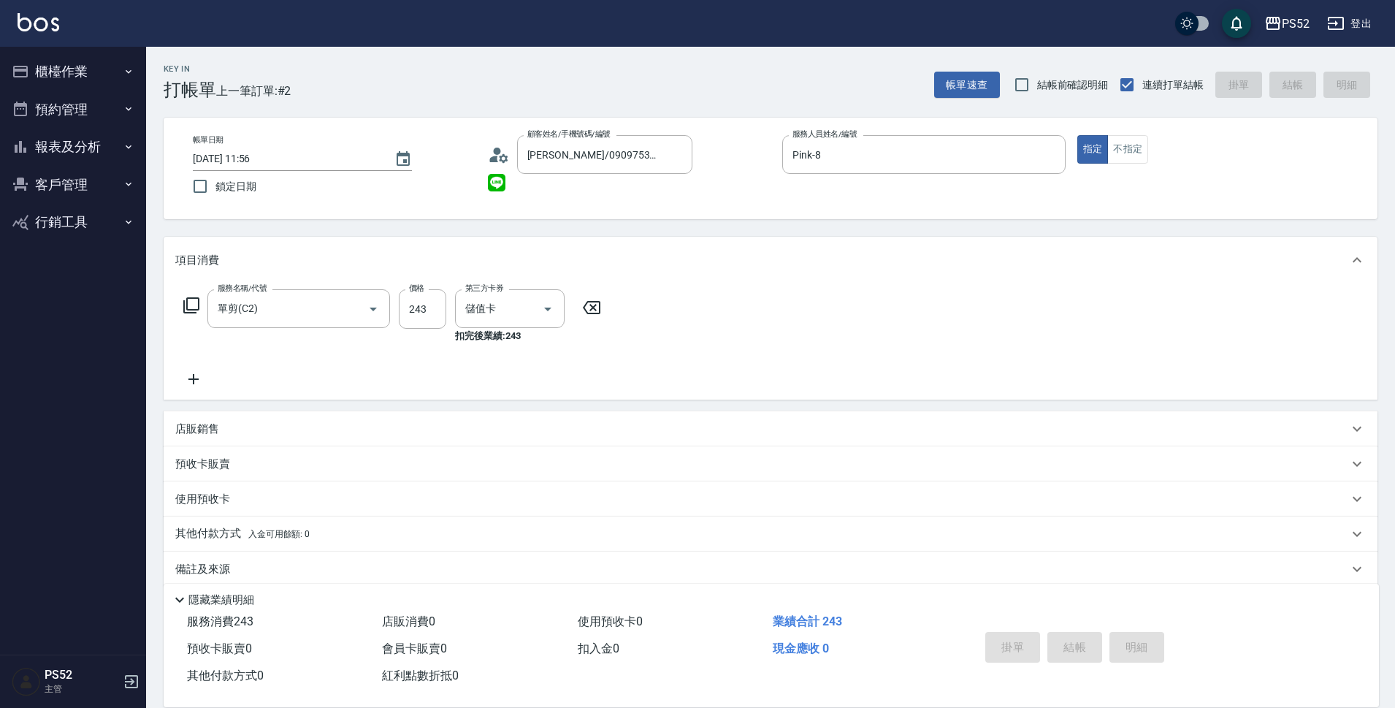
type input "[DATE] 11:57"
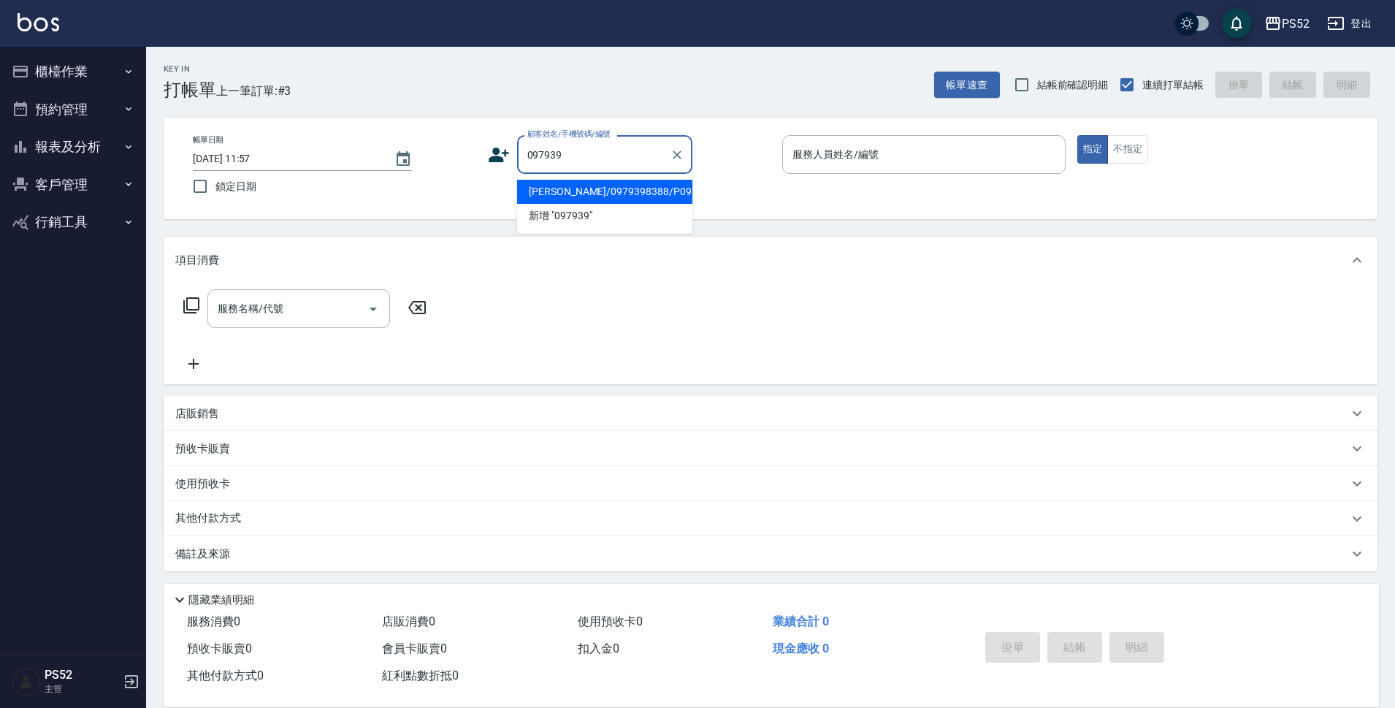
type input "[PERSON_NAME]/0979398388/P0979398388"
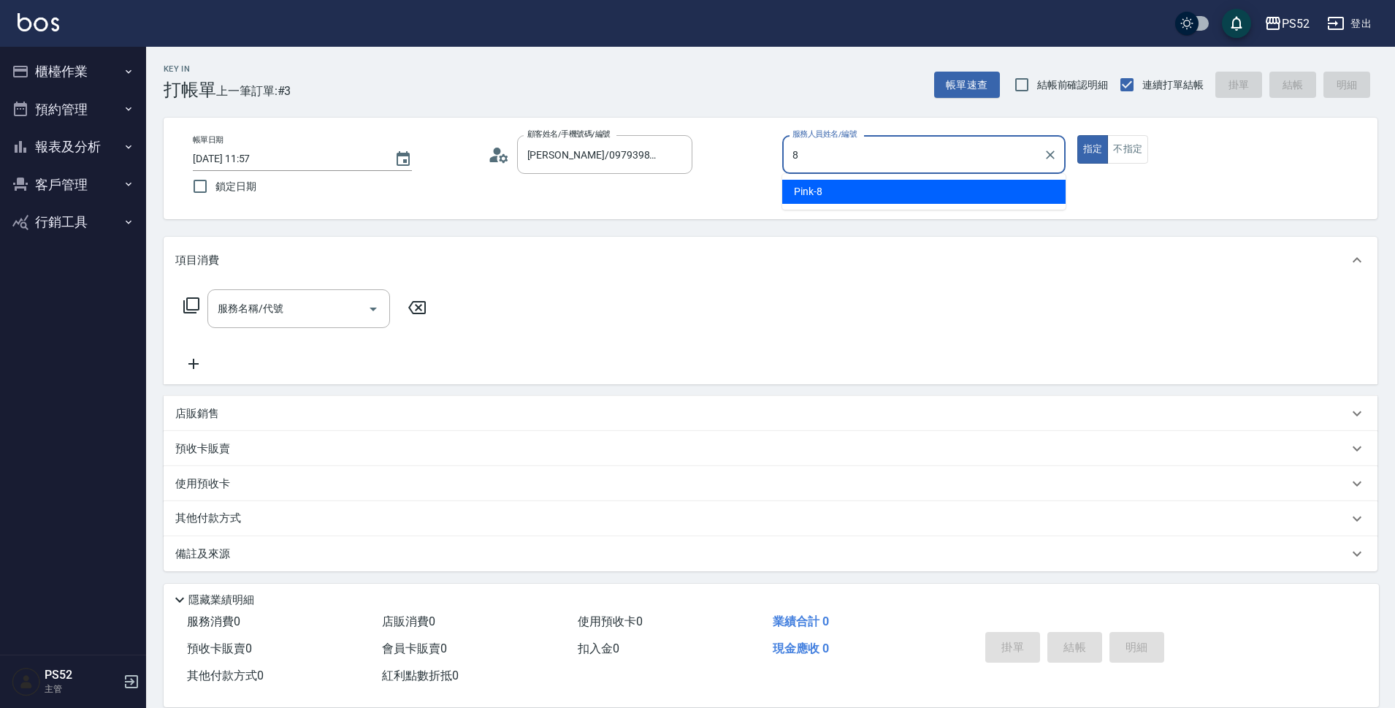
type input "Pink-8"
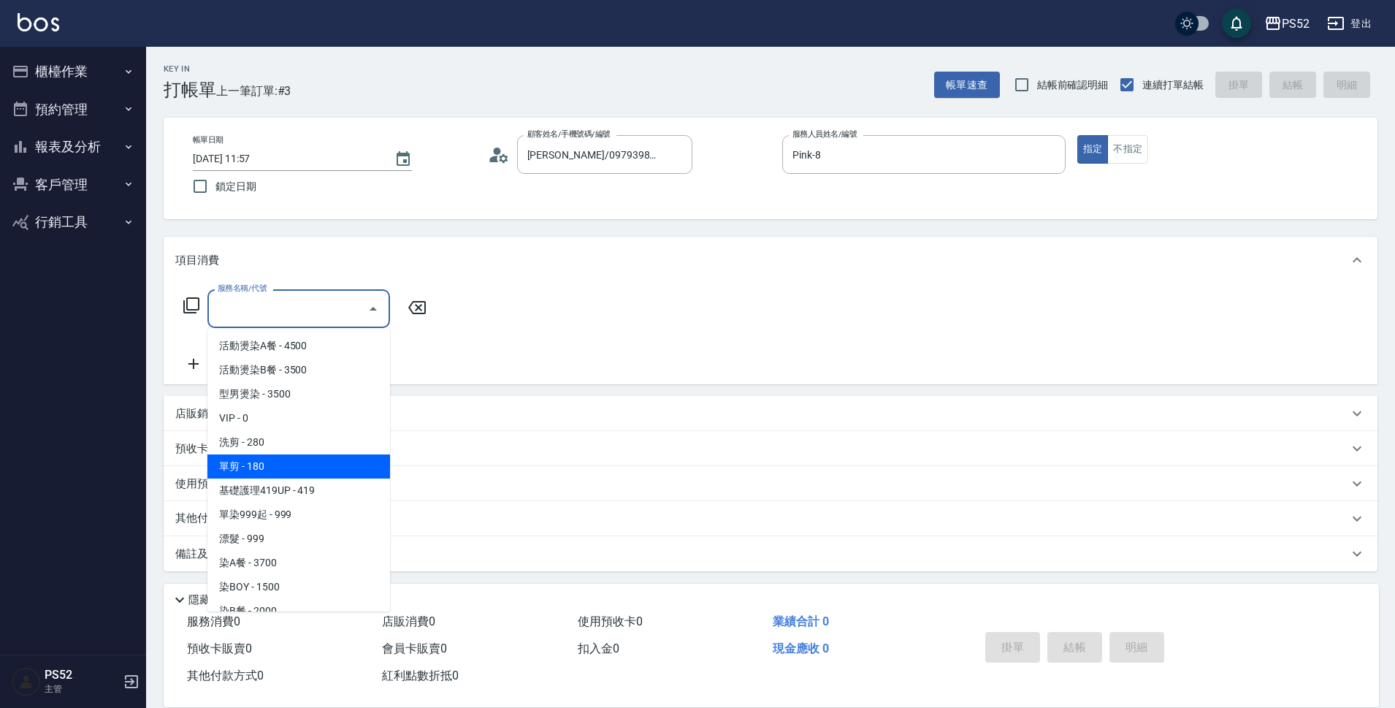
type input "單剪(C2)"
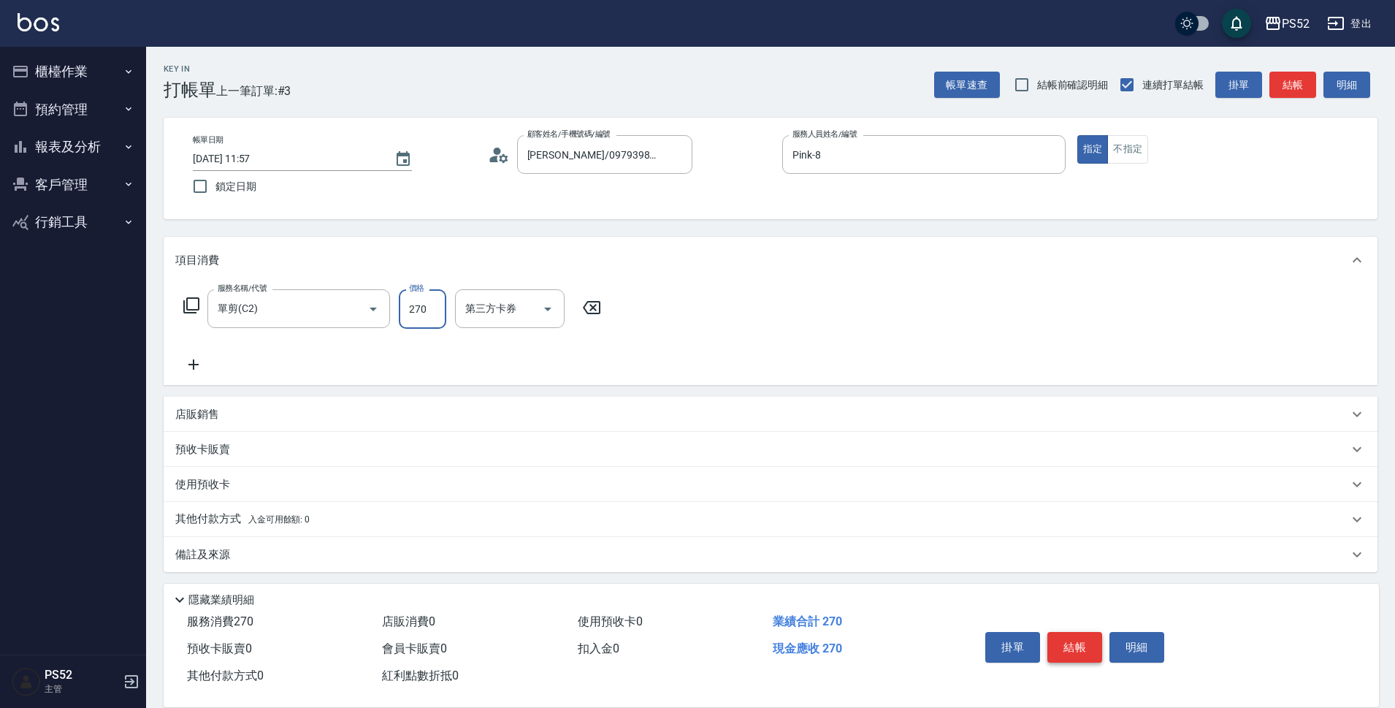
type input "270"
click at [1071, 646] on button "結帳" at bounding box center [1074, 647] width 55 height 31
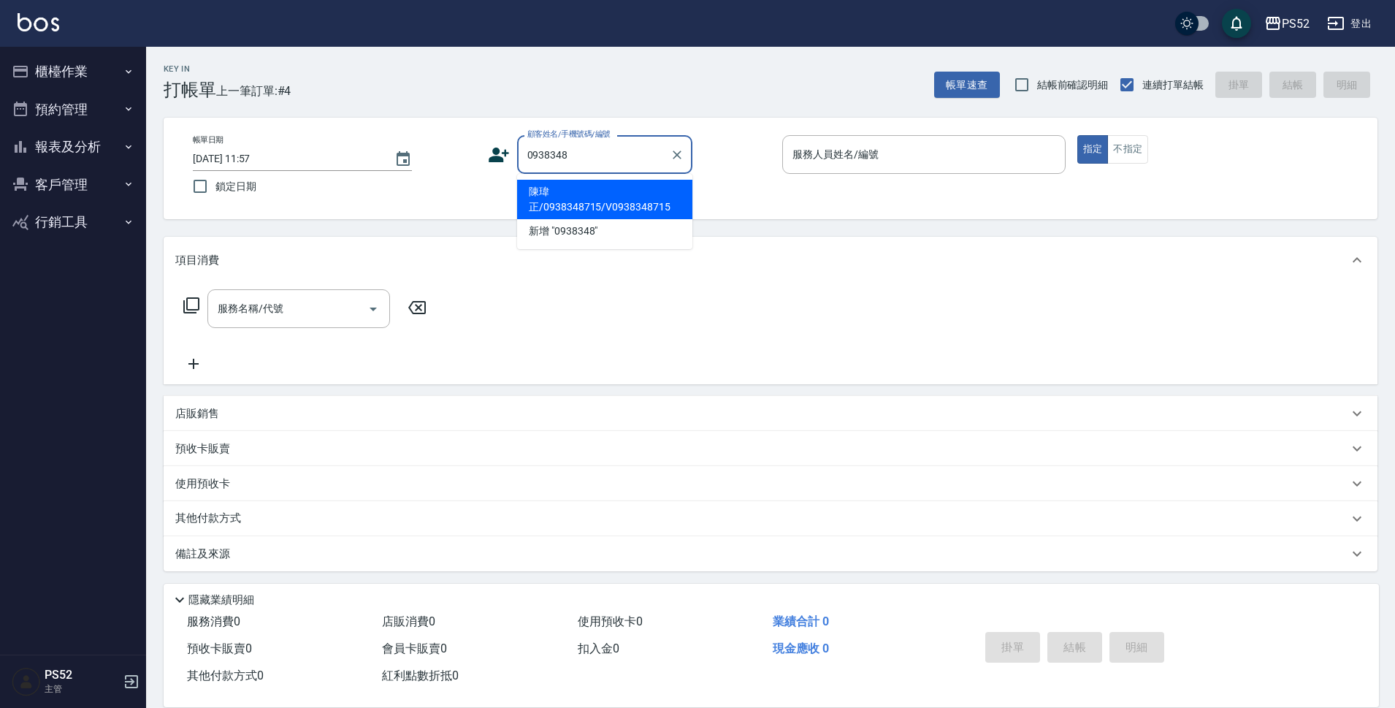
click at [584, 197] on li "陳瑋正/0938348715/V0938348715" at bounding box center [604, 199] width 175 height 39
type input "陳瑋正/0938348715/V0938348715"
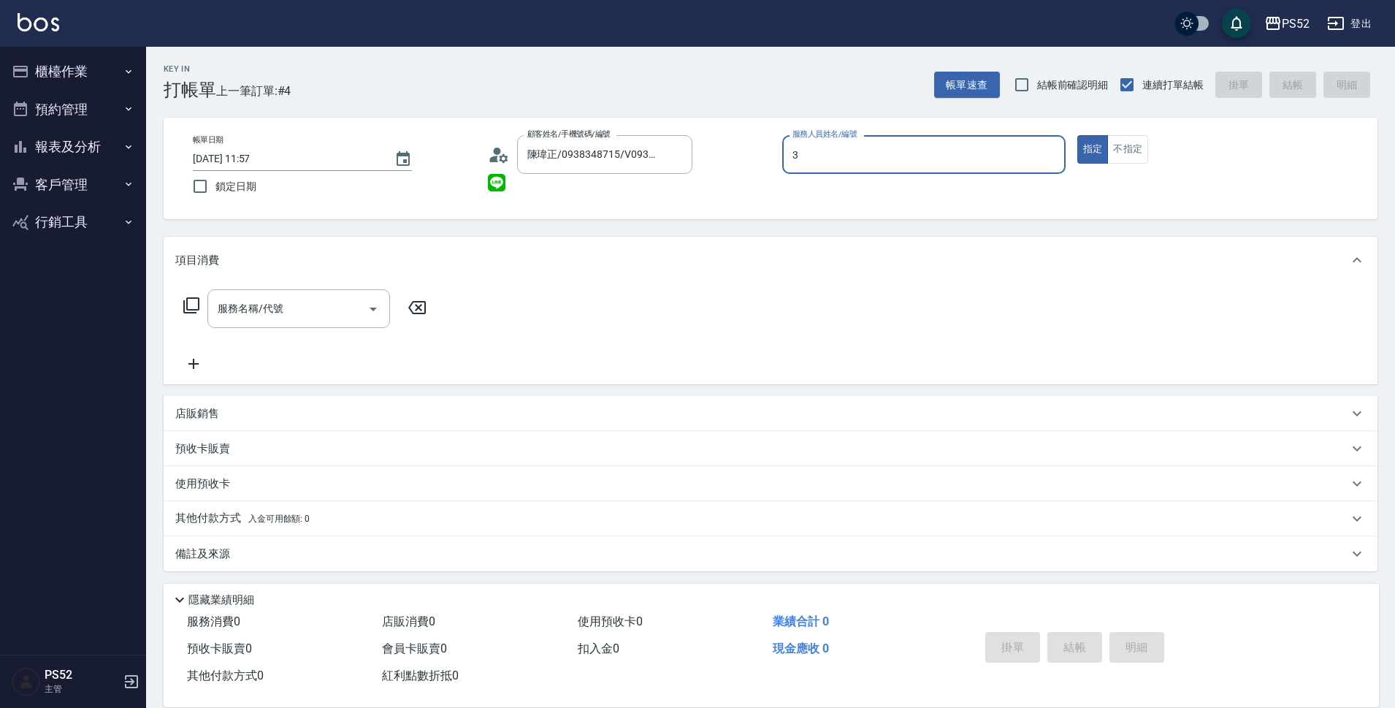
type input "Kamille～務必提前預約唷🫶-3"
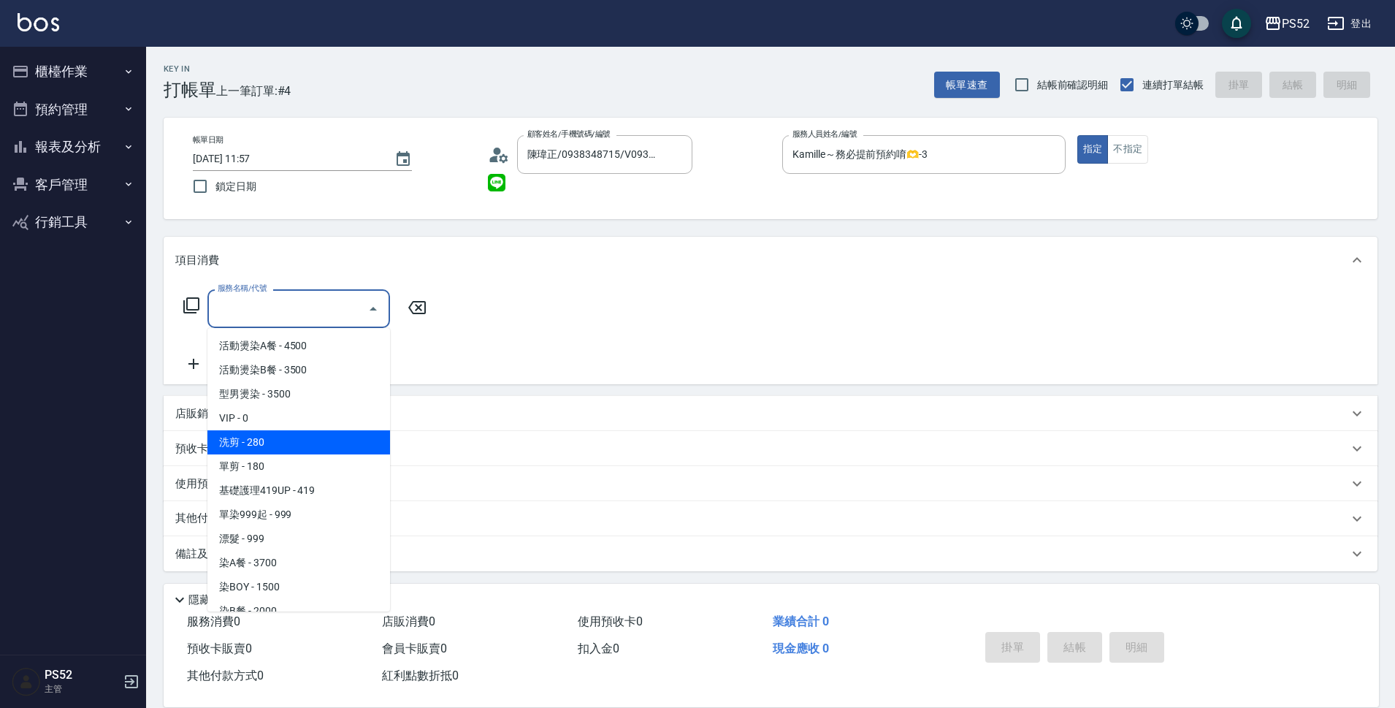
type input "洗剪(C1)"
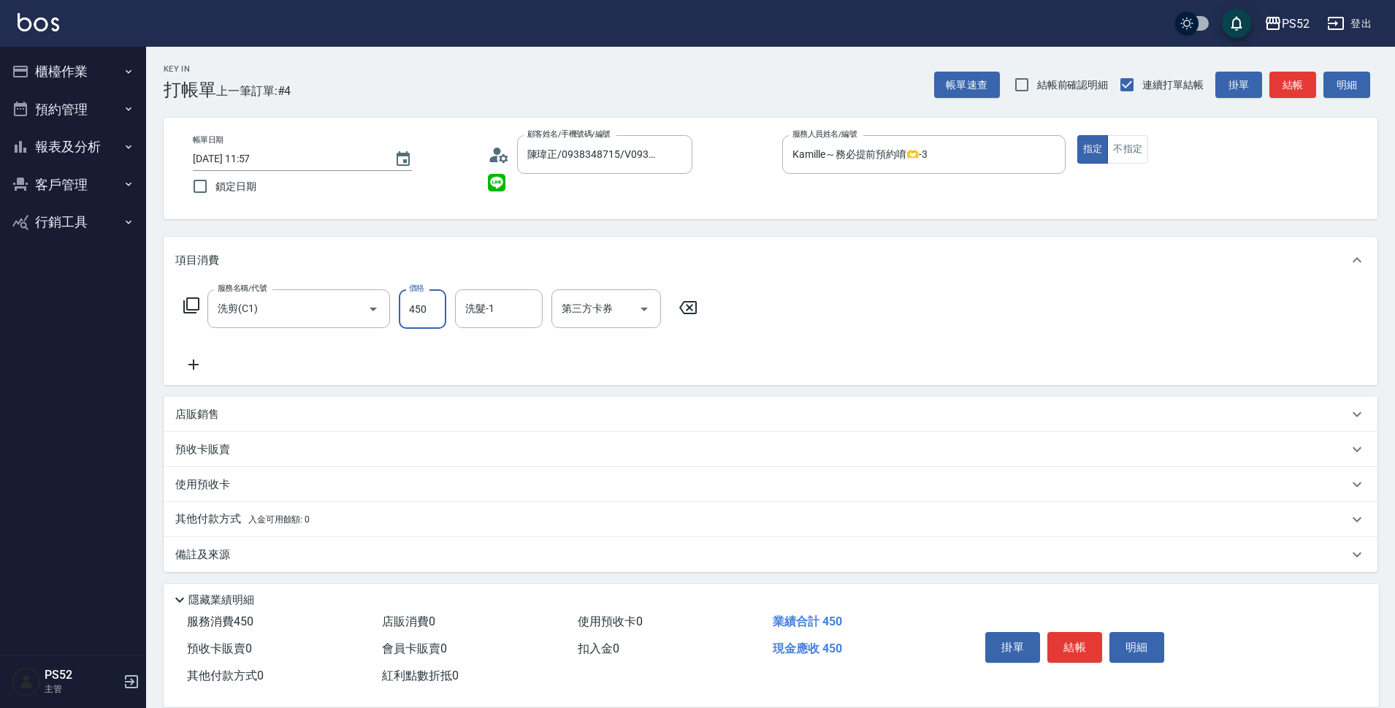
type input "450"
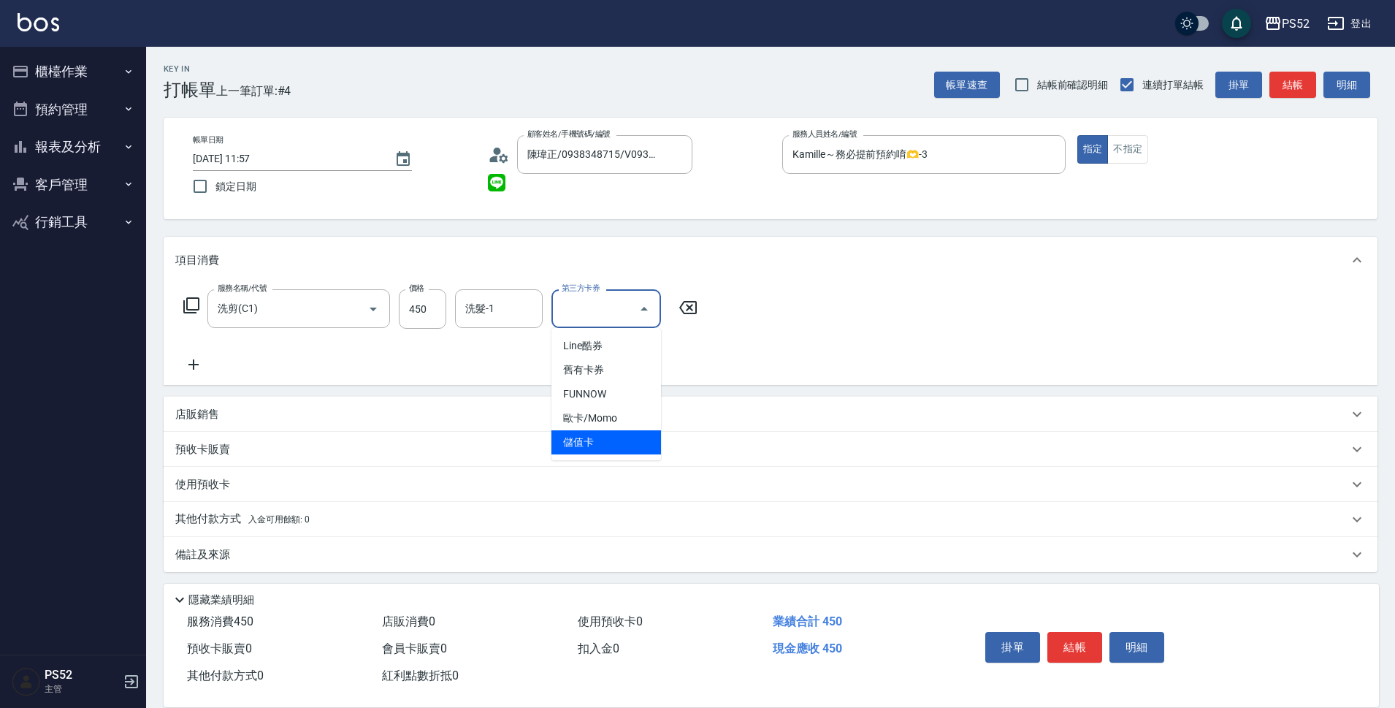
type input "儲值卡"
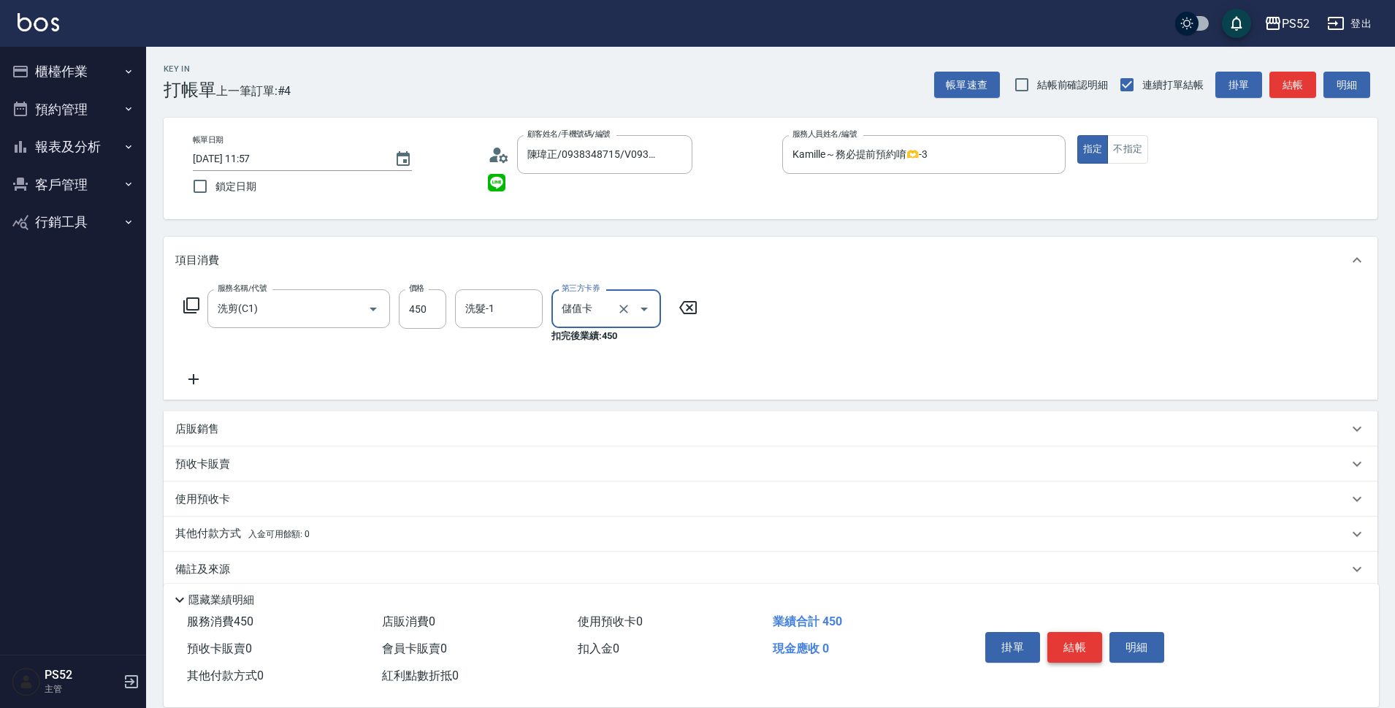
click at [1074, 638] on button "結帳" at bounding box center [1074, 647] width 55 height 31
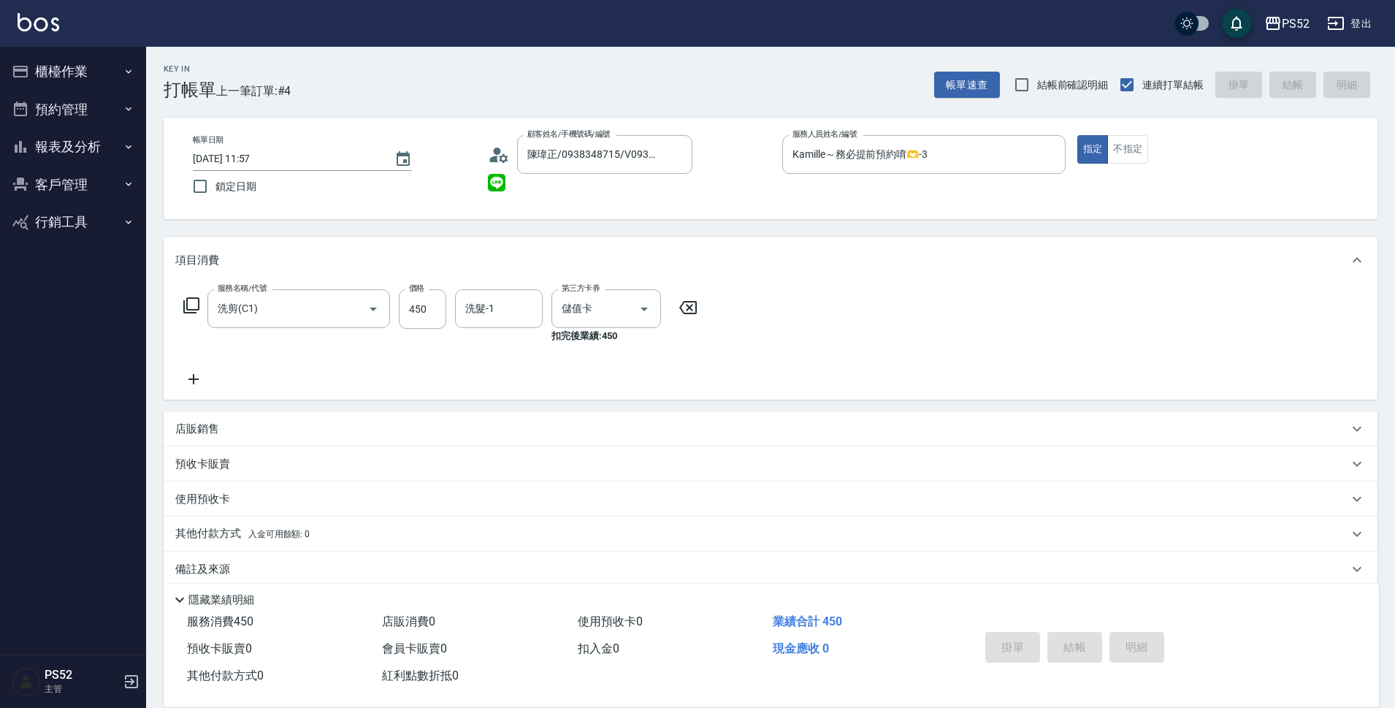
type input "[DATE] 11:58"
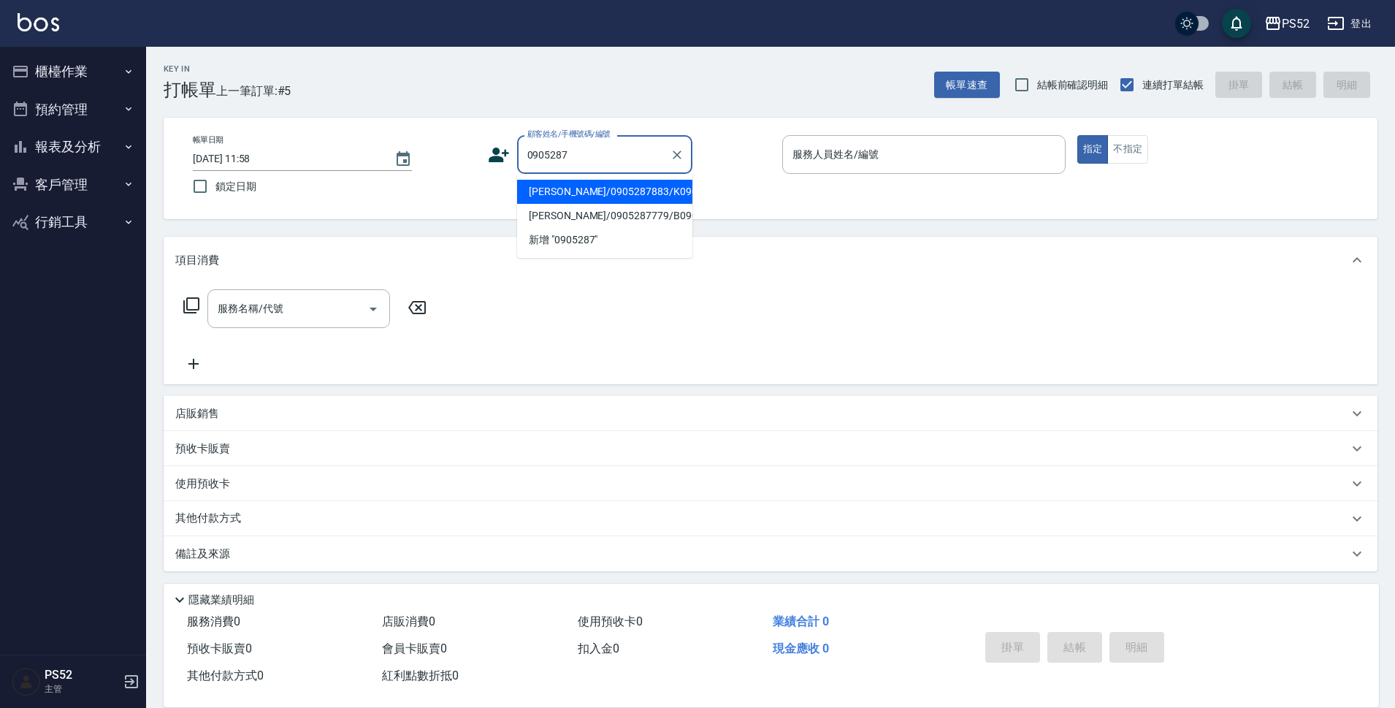
click at [565, 204] on li "[PERSON_NAME]/0905287883/K0905287883" at bounding box center [604, 192] width 175 height 24
type input "[PERSON_NAME]/0905287883/K0905287883"
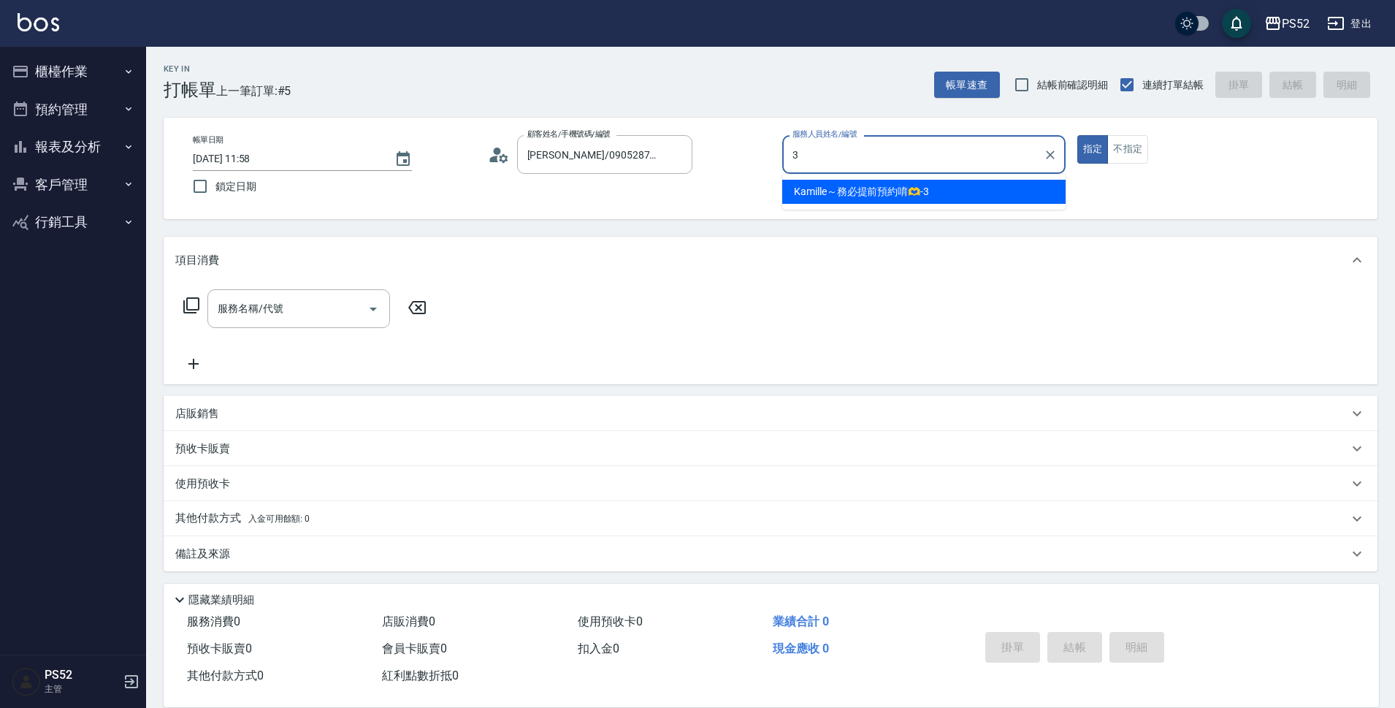
type input "Kamille～務必提前預約唷🫶-3"
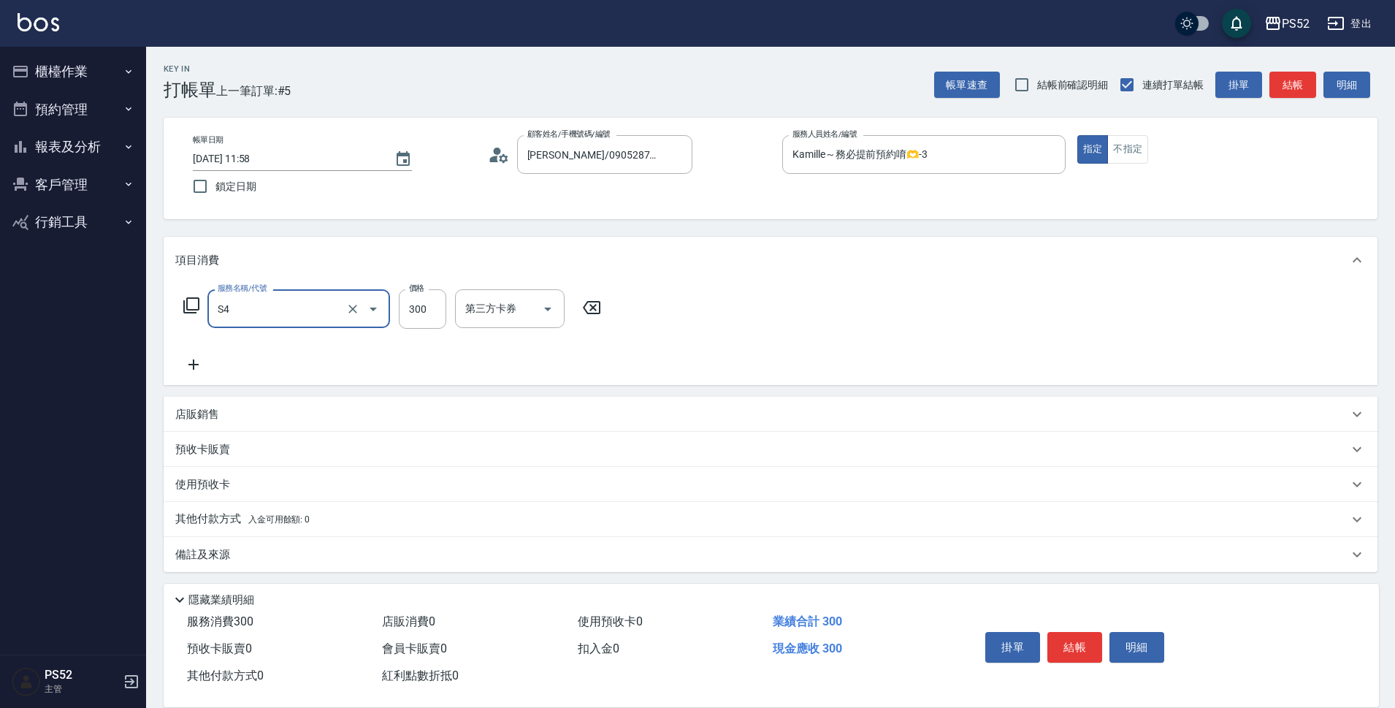
type input "洗髮300元(S4)"
type input "399"
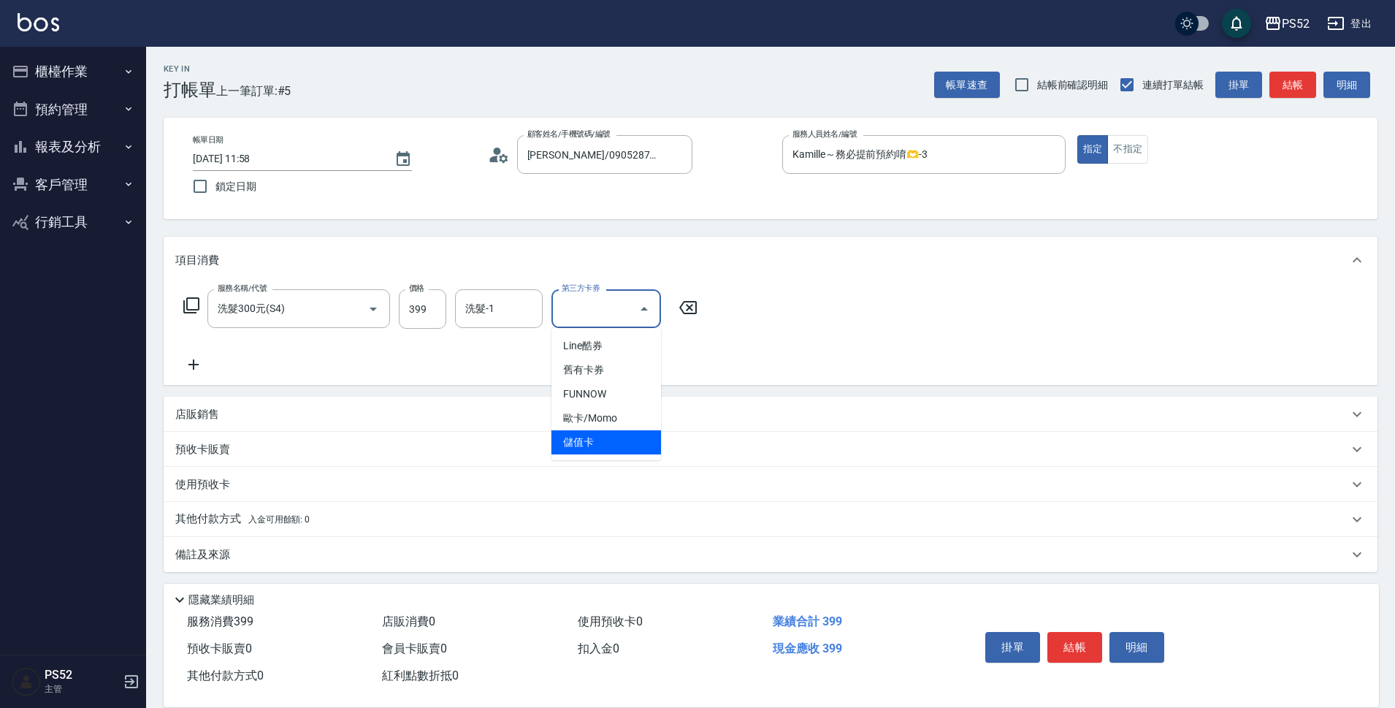
type input "儲值卡"
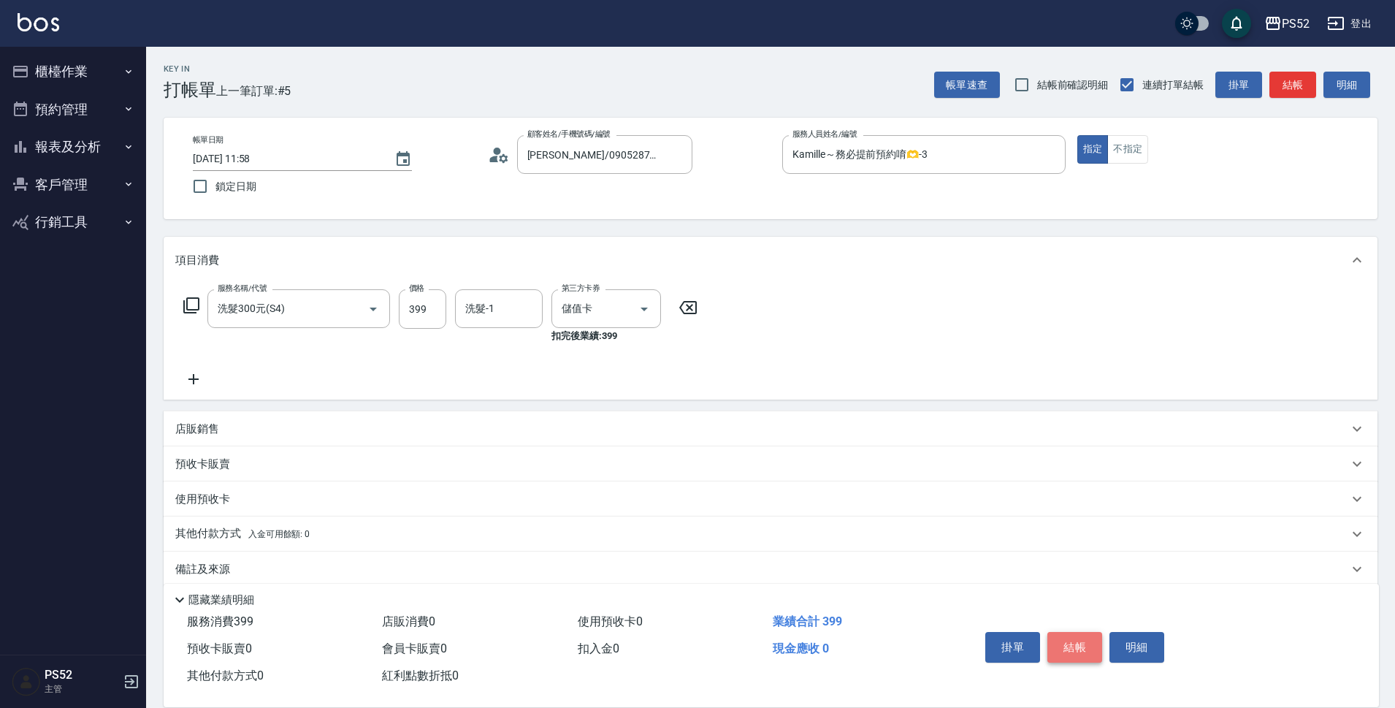
click at [1072, 649] on button "結帳" at bounding box center [1074, 647] width 55 height 31
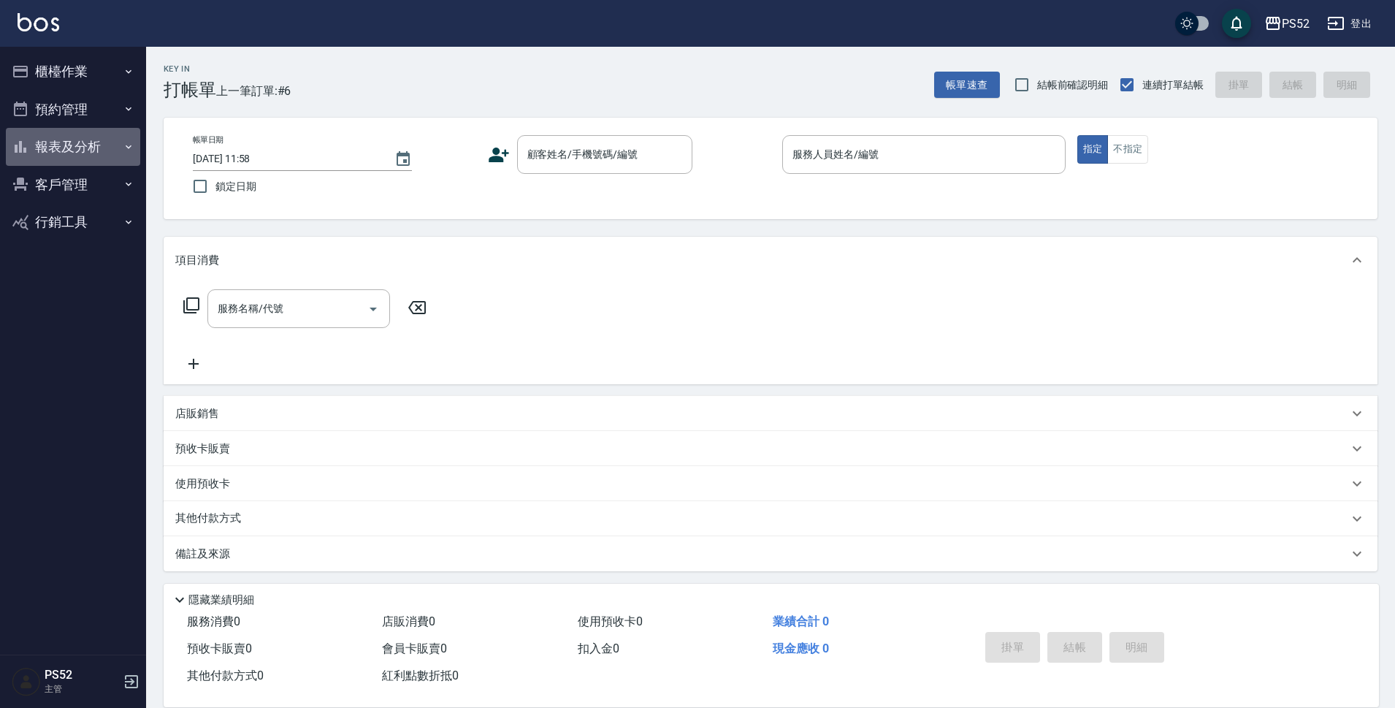
click at [107, 156] on button "報表及分析" at bounding box center [73, 147] width 134 height 38
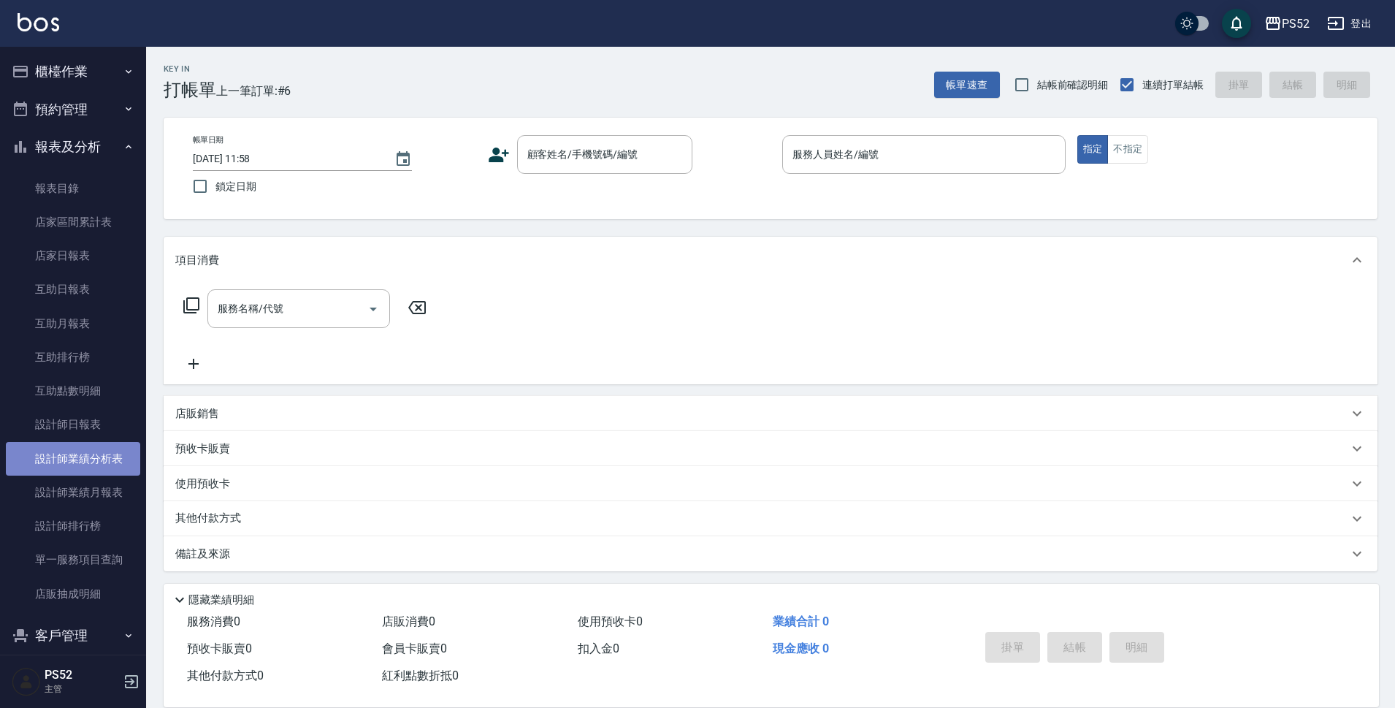
click at [112, 469] on link "設計師業績分析表" at bounding box center [73, 459] width 134 height 34
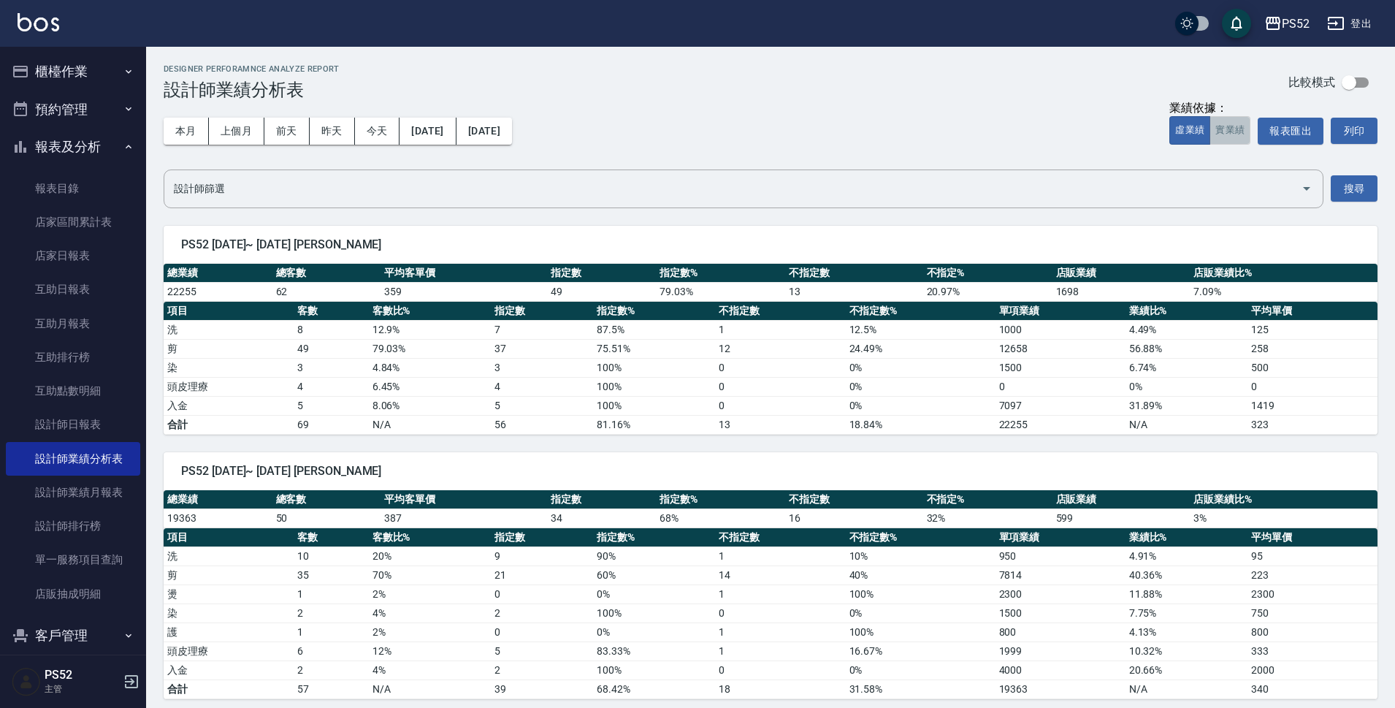
click at [1217, 134] on button "實業績" at bounding box center [1230, 130] width 41 height 28
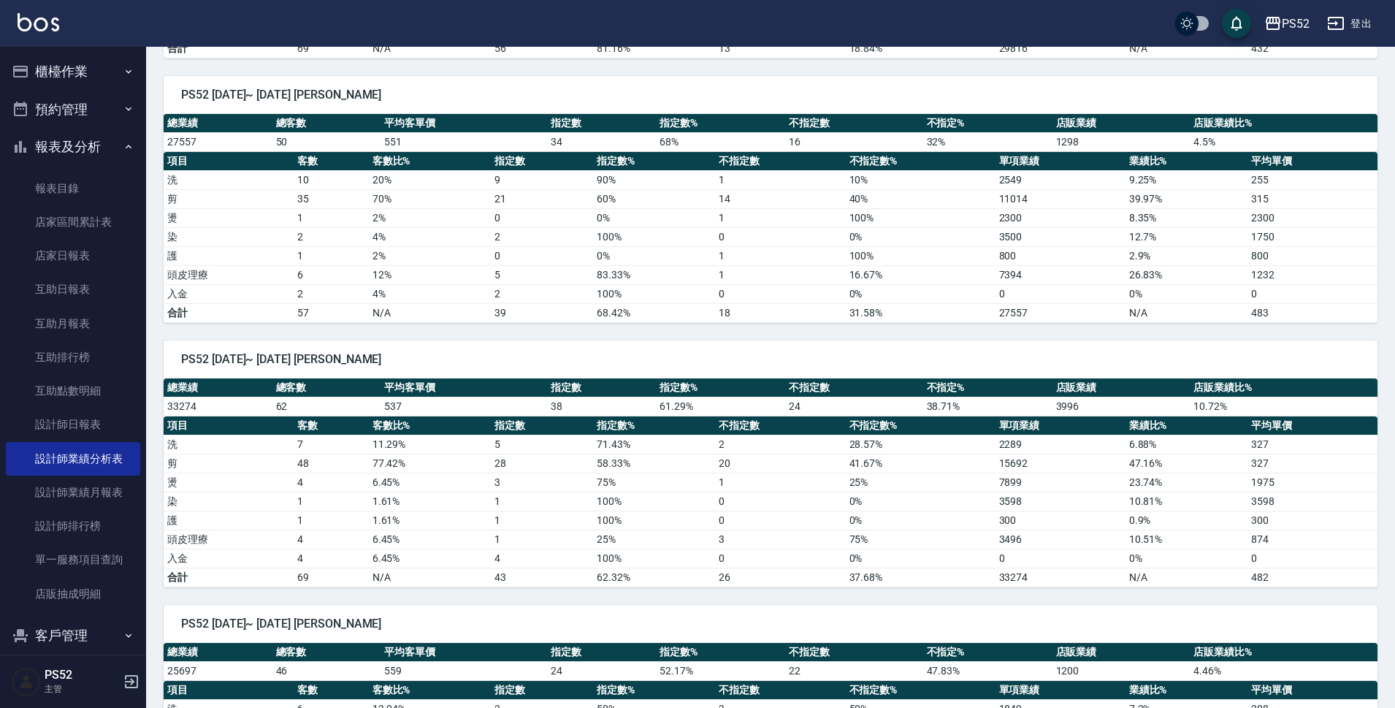
scroll to position [468, 0]
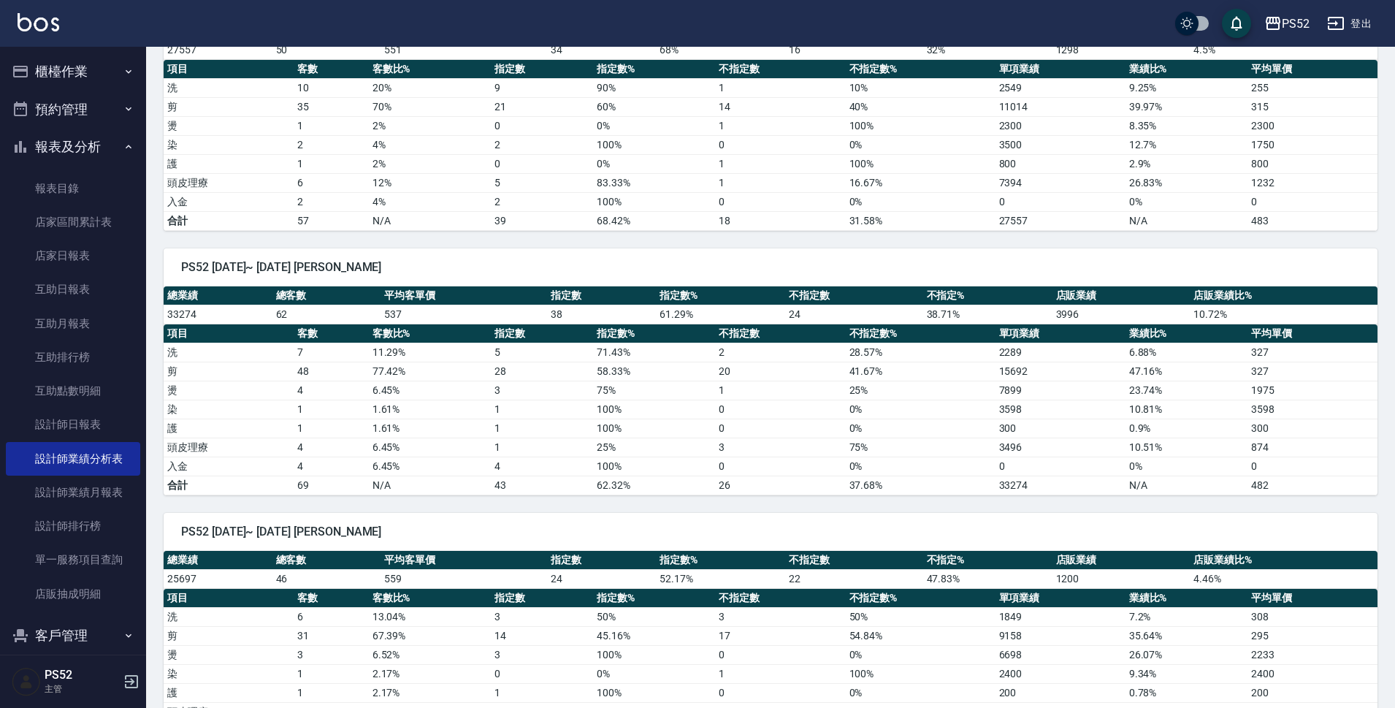
click at [58, 150] on button "報表及分析" at bounding box center [73, 147] width 134 height 38
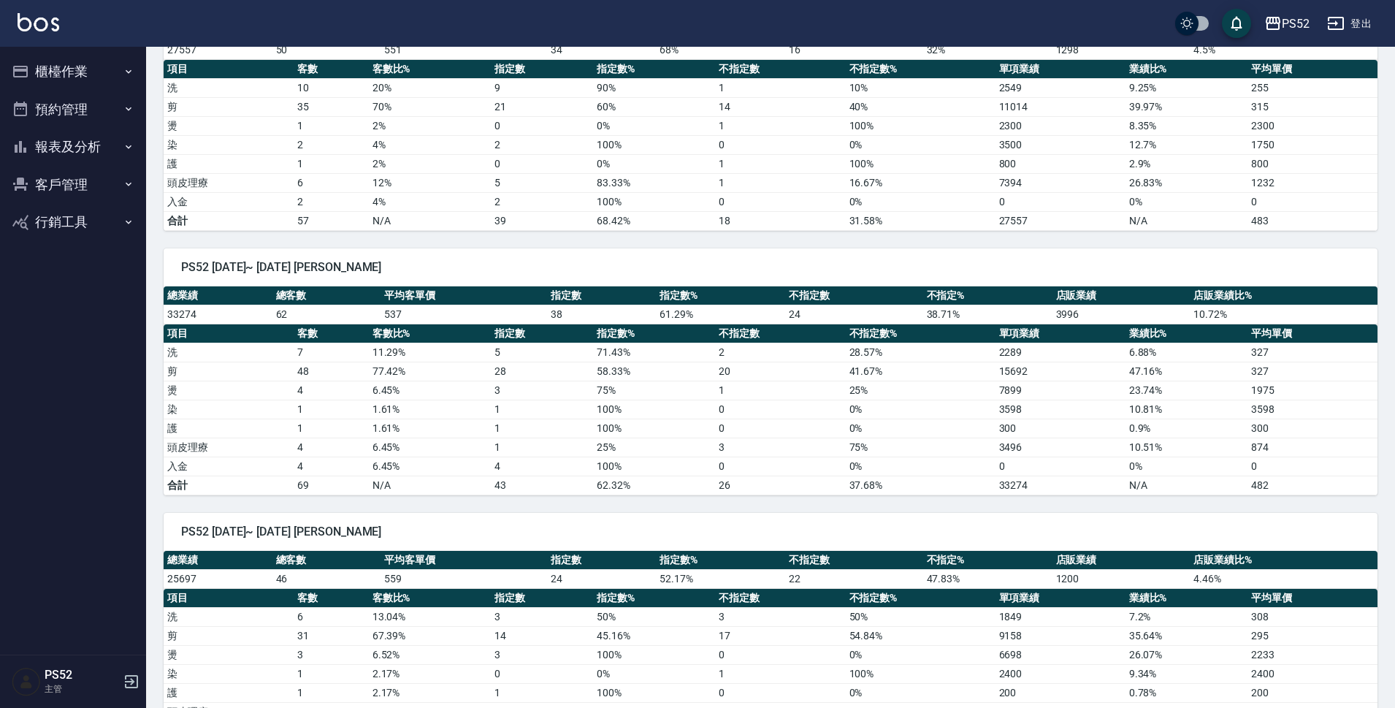
click at [69, 98] on button "預約管理" at bounding box center [73, 110] width 134 height 38
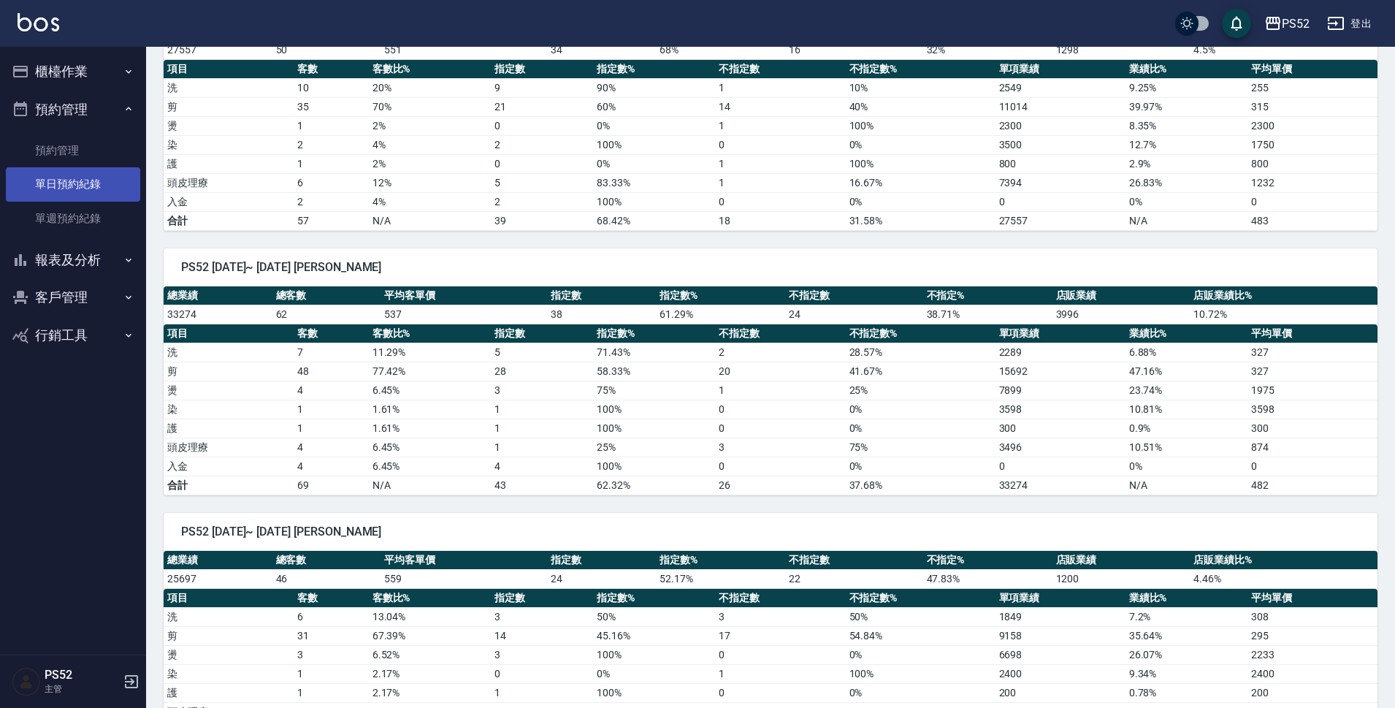
click at [85, 181] on link "單日預約紀錄" at bounding box center [73, 184] width 134 height 34
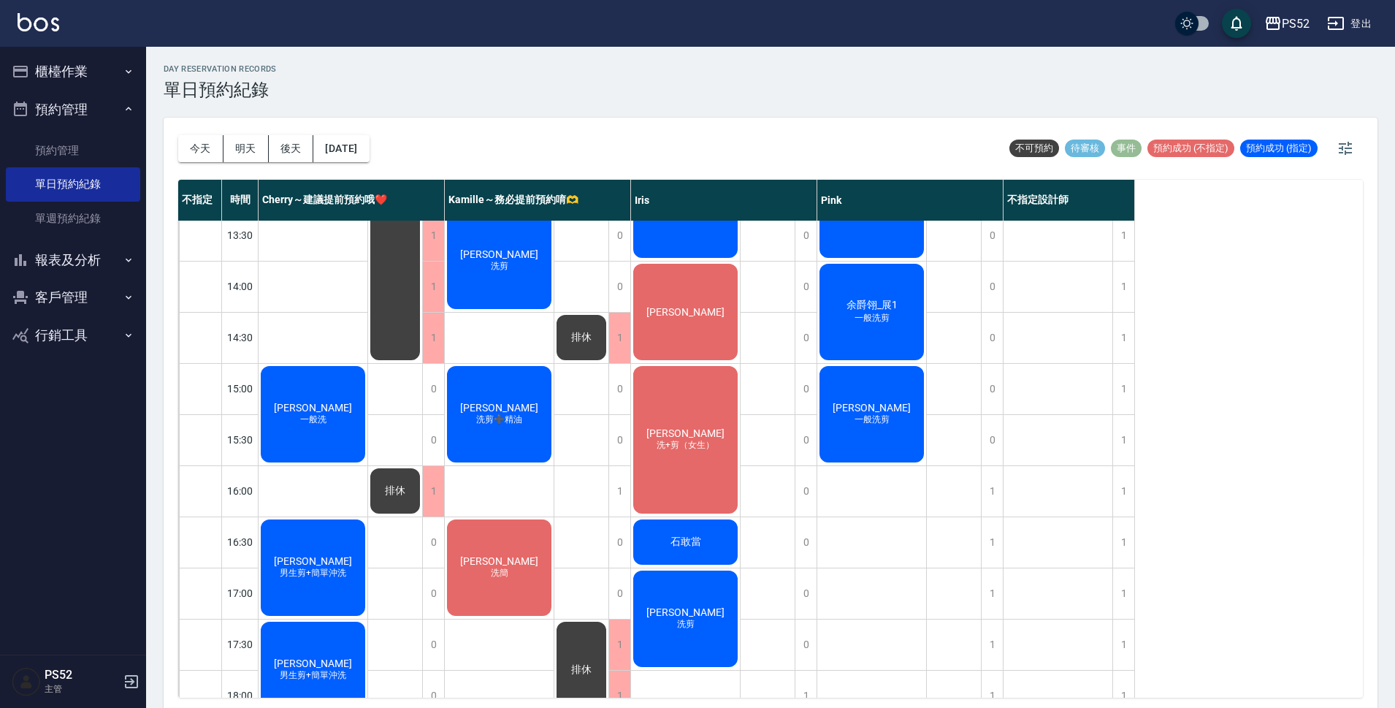
scroll to position [316, 0]
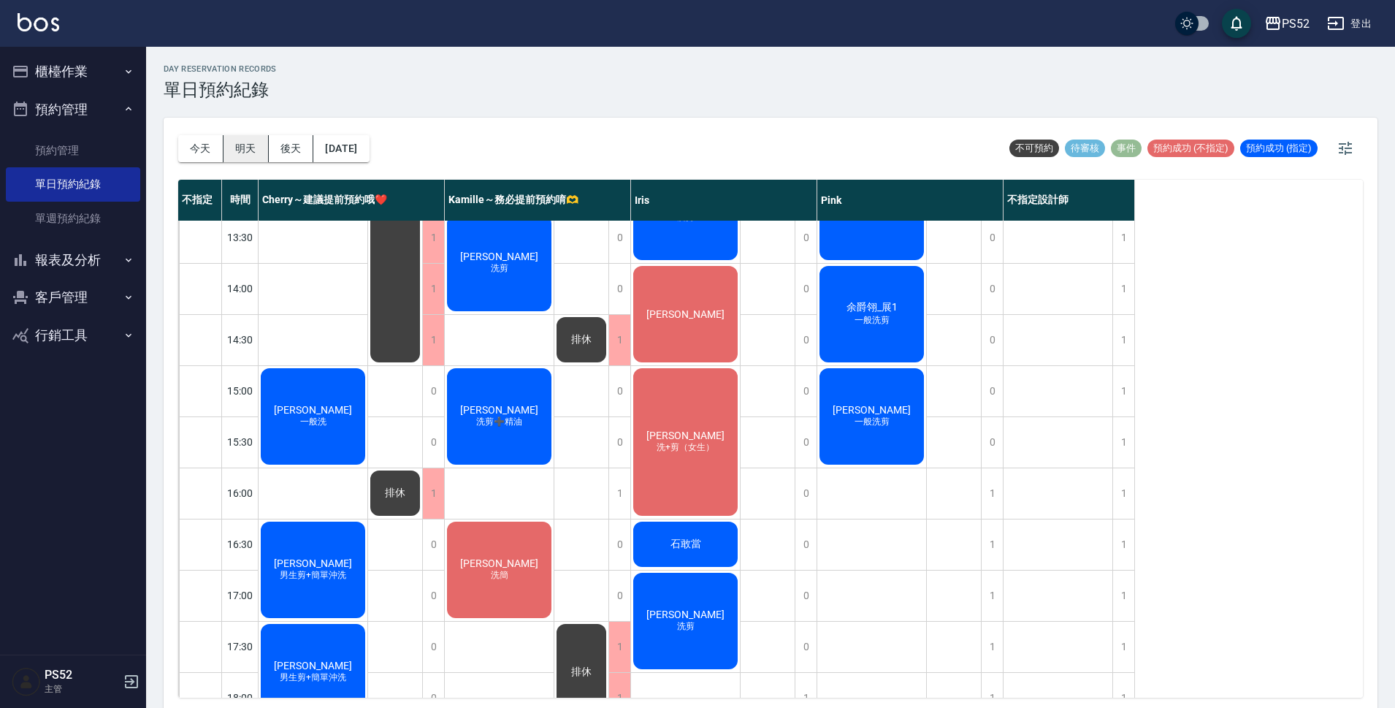
click at [235, 150] on button "明天" at bounding box center [246, 148] width 45 height 27
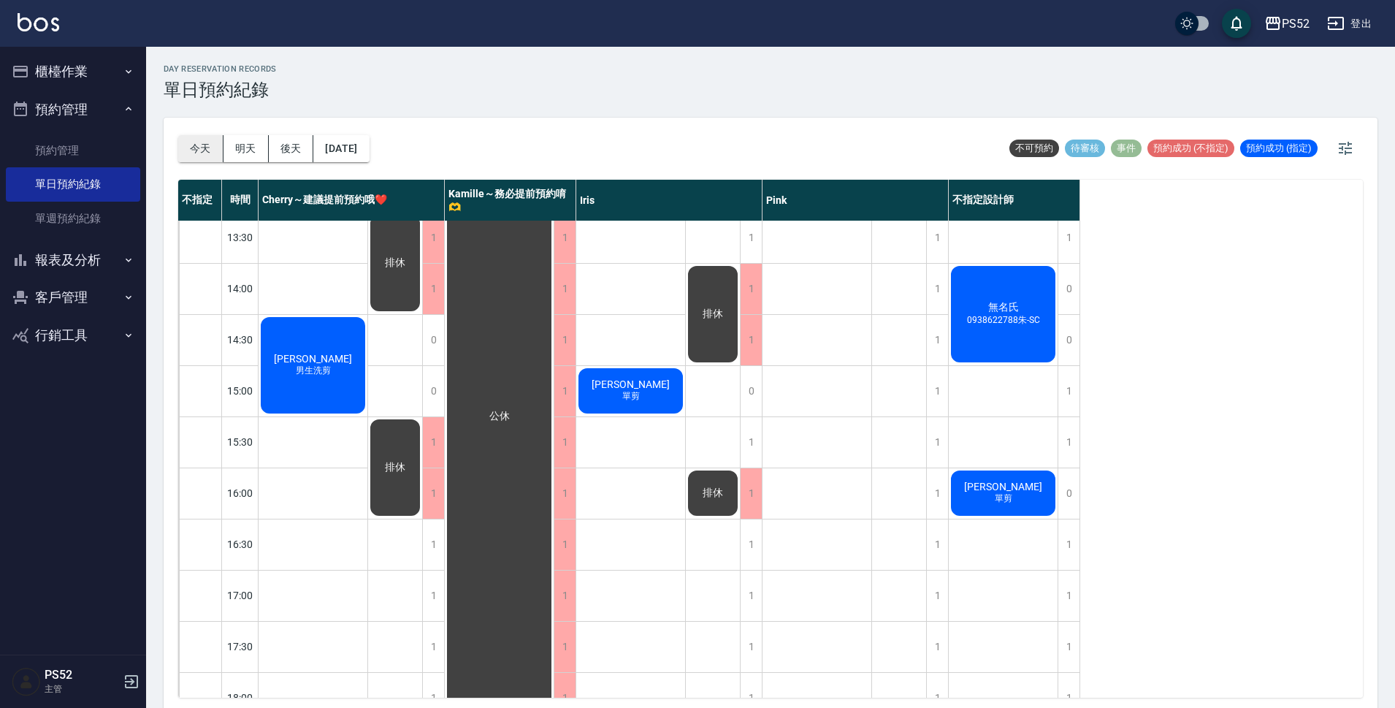
click at [206, 156] on button "今天" at bounding box center [200, 148] width 45 height 27
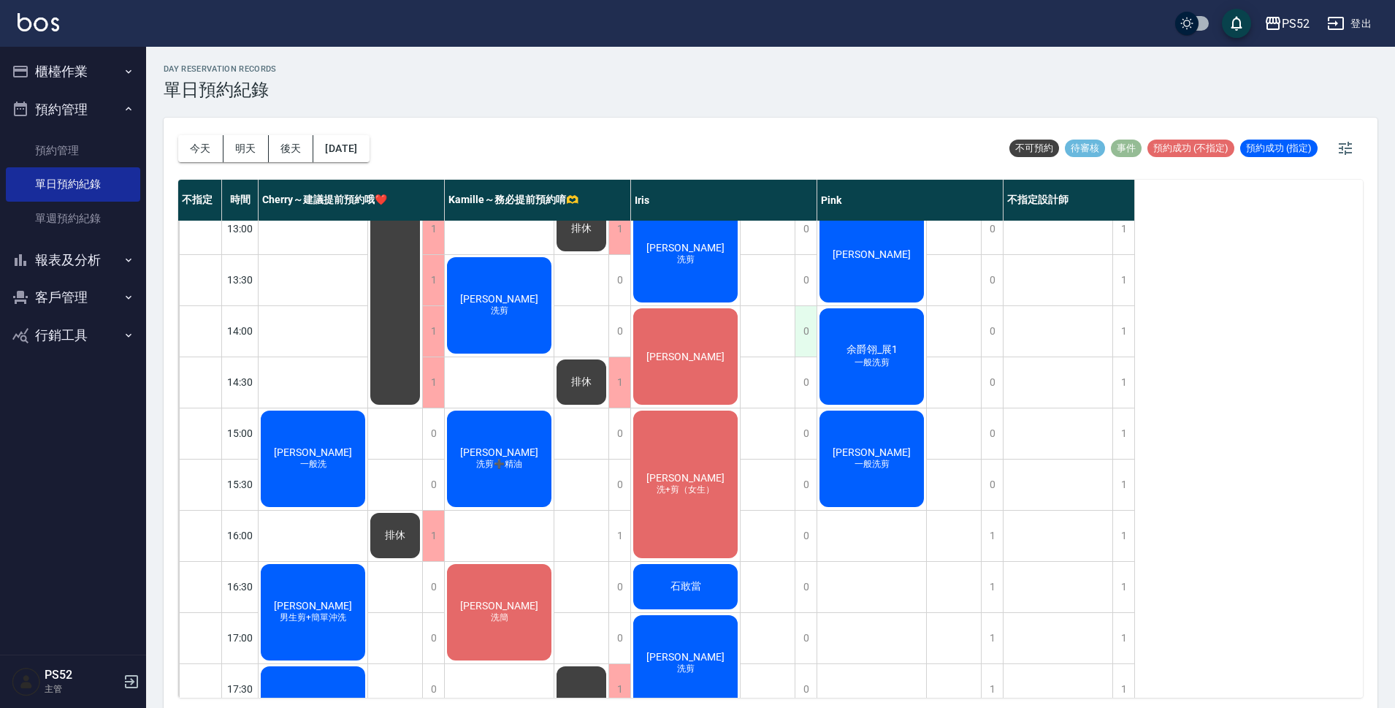
scroll to position [291, 0]
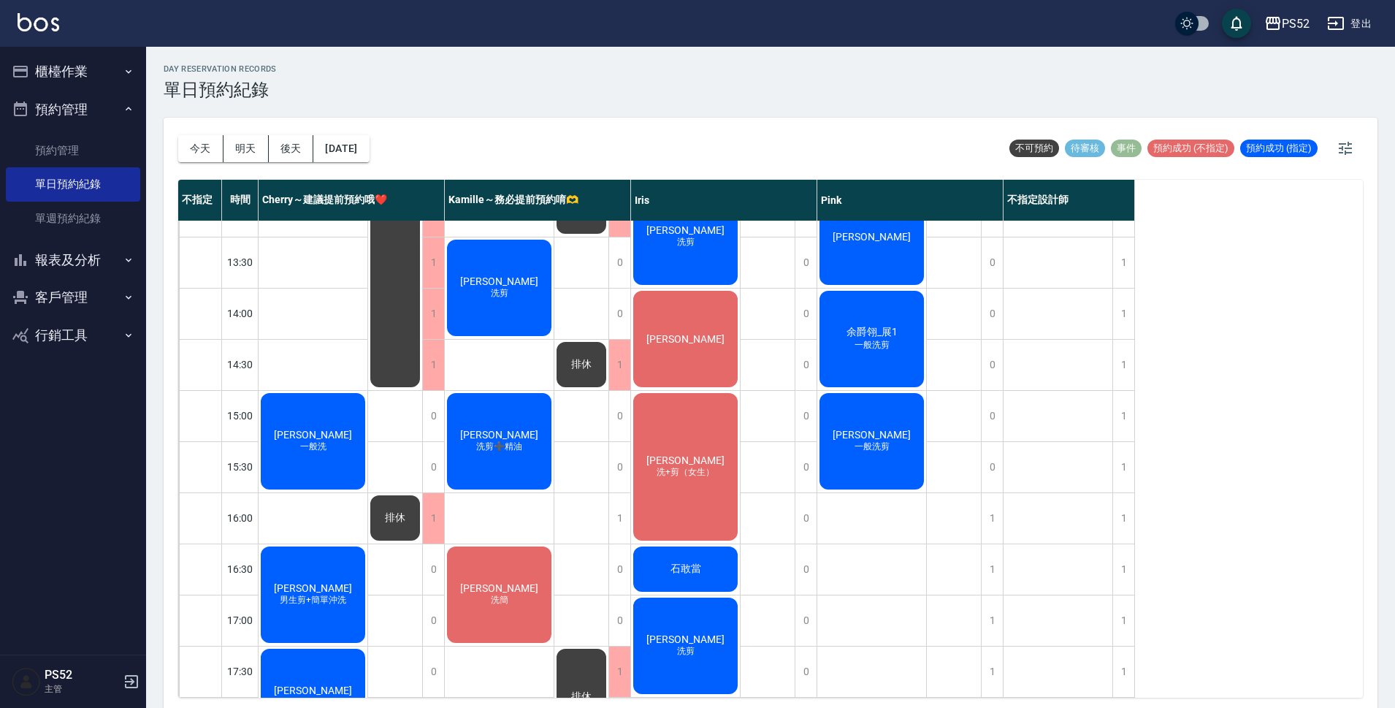
click at [94, 58] on button "櫃檯作業" at bounding box center [73, 72] width 134 height 38
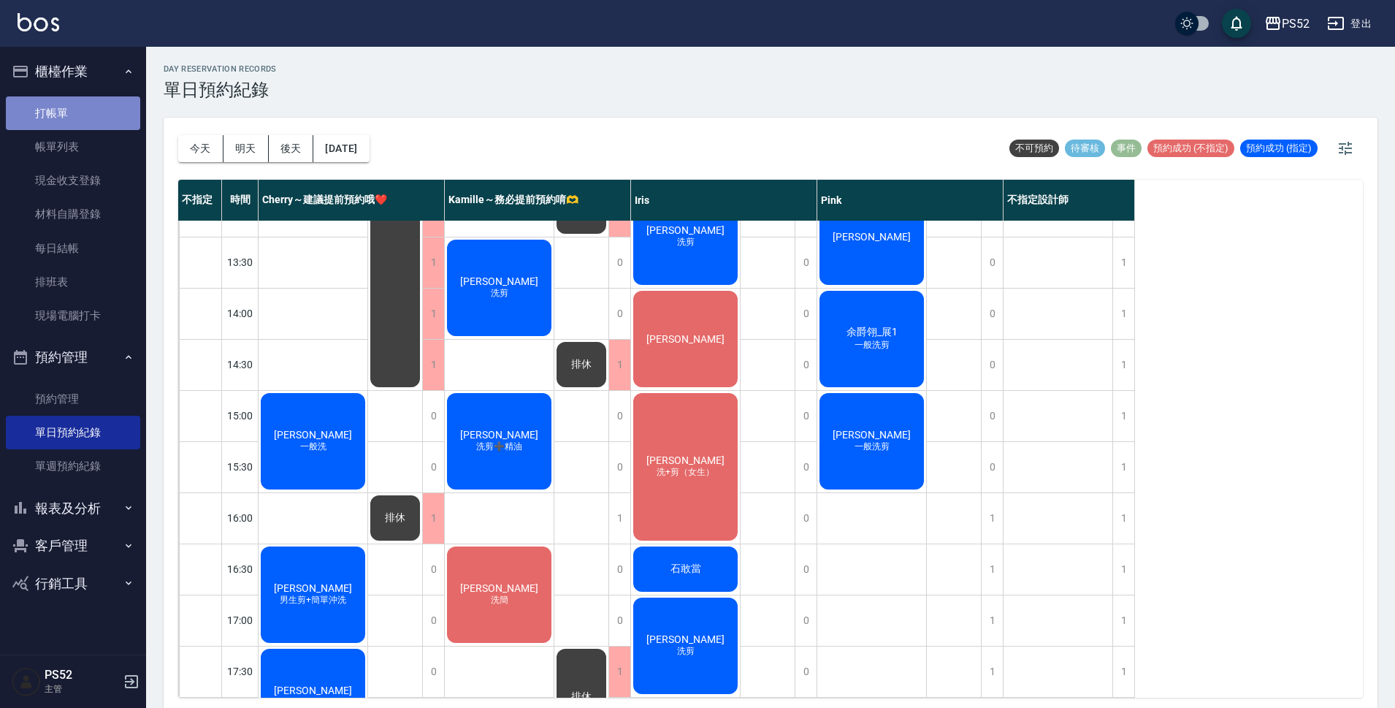
click at [89, 112] on link "打帳單" at bounding box center [73, 113] width 134 height 34
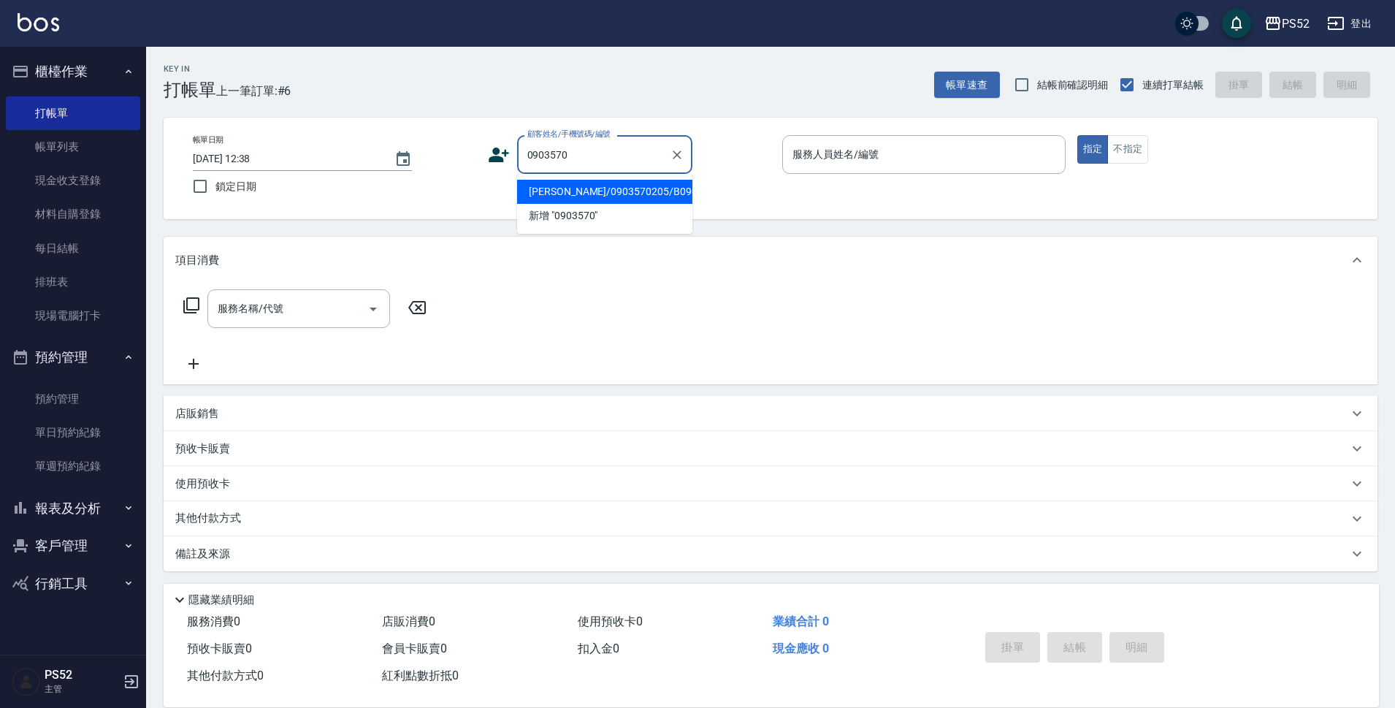
click at [557, 204] on li "[PERSON_NAME]/0903570205/B0903570205" at bounding box center [604, 192] width 175 height 24
type input "[PERSON_NAME]/0903570205/B0903570205"
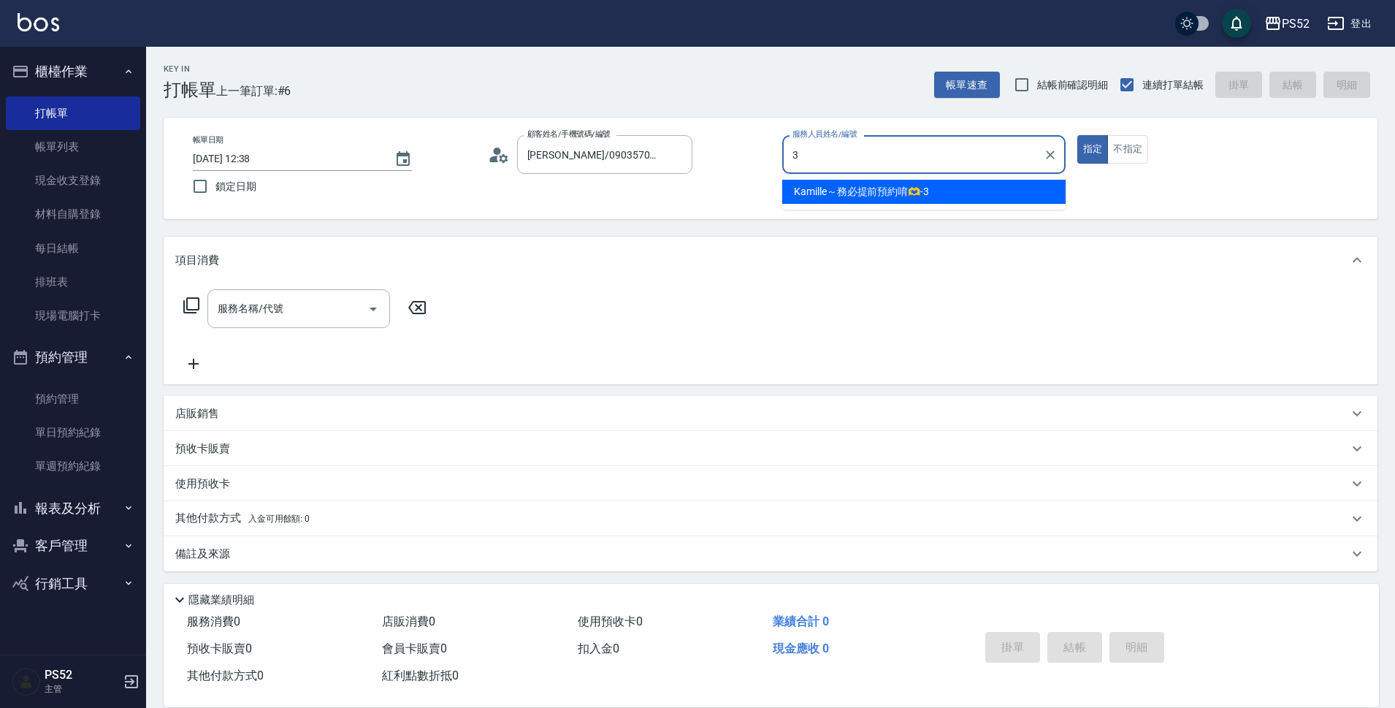
type input "Kamille～務必提前預約唷🫶-3"
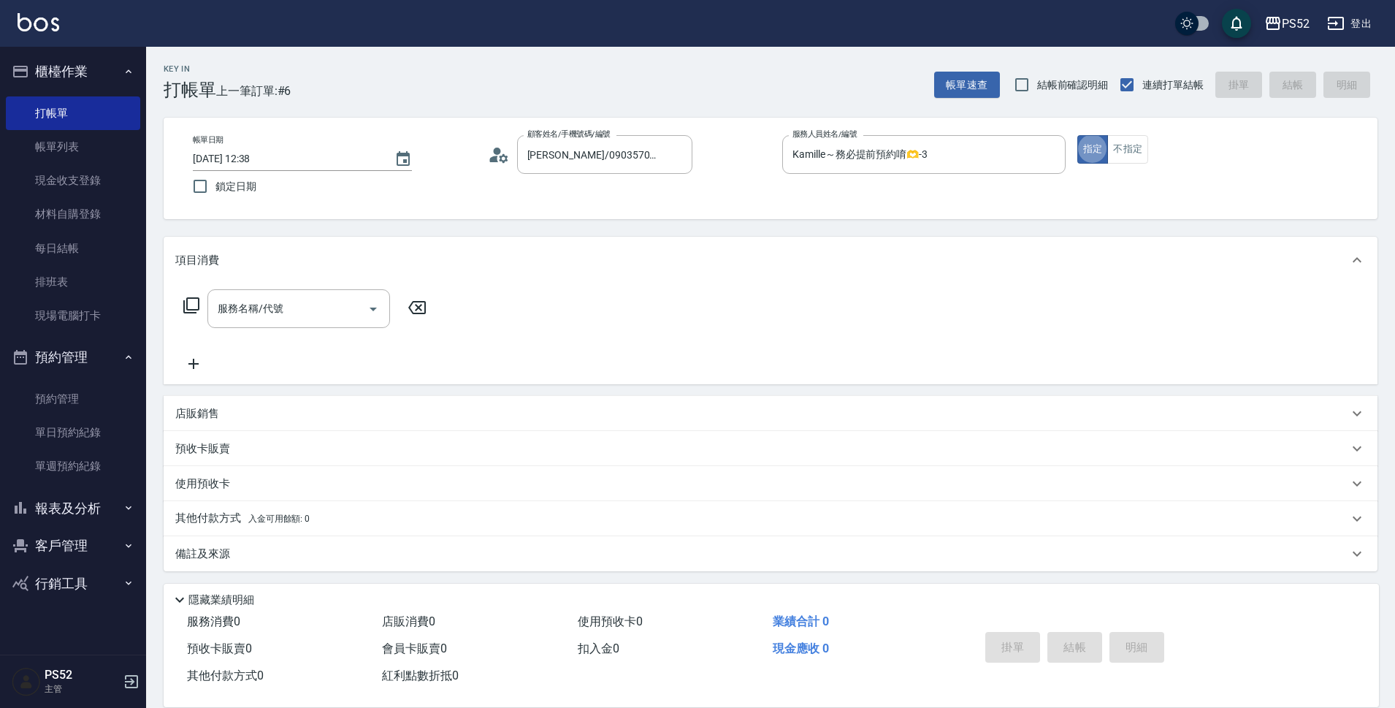
type button "true"
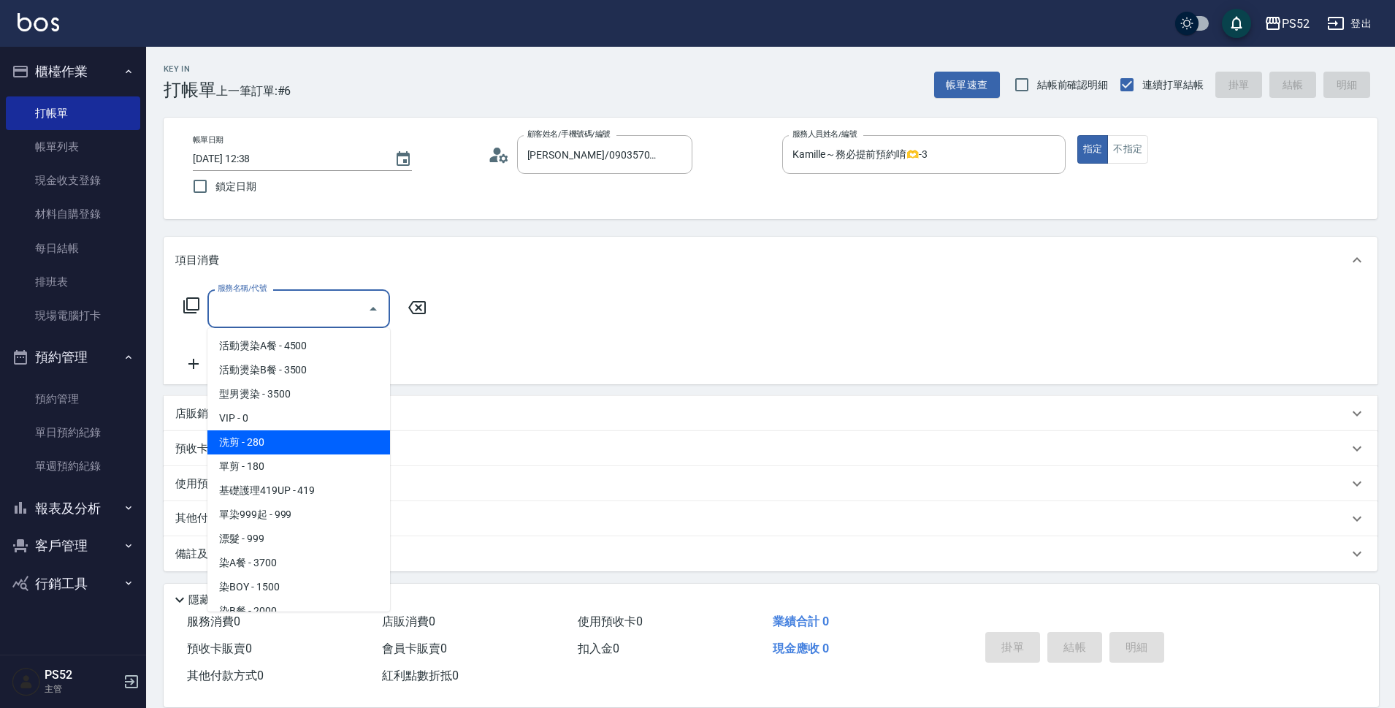
type input "洗剪(C1)"
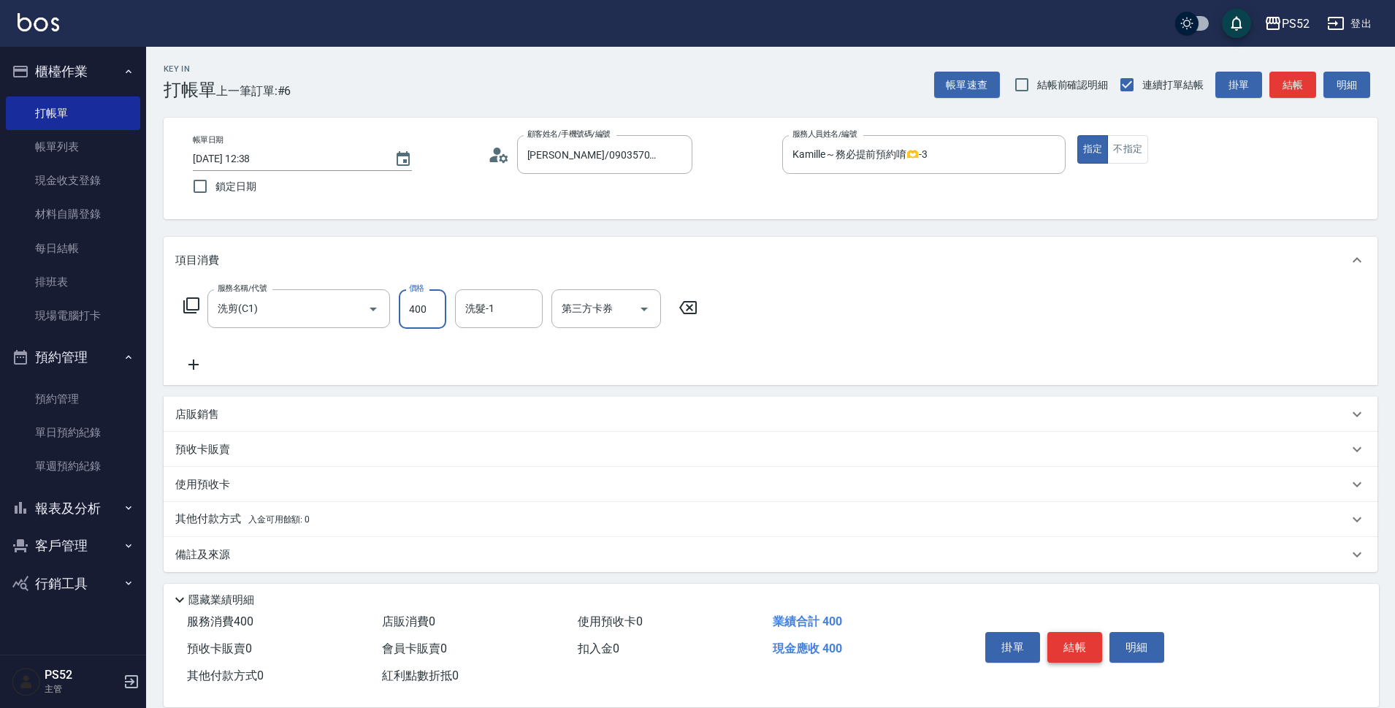
type input "400"
click at [1060, 644] on button "結帳" at bounding box center [1074, 647] width 55 height 31
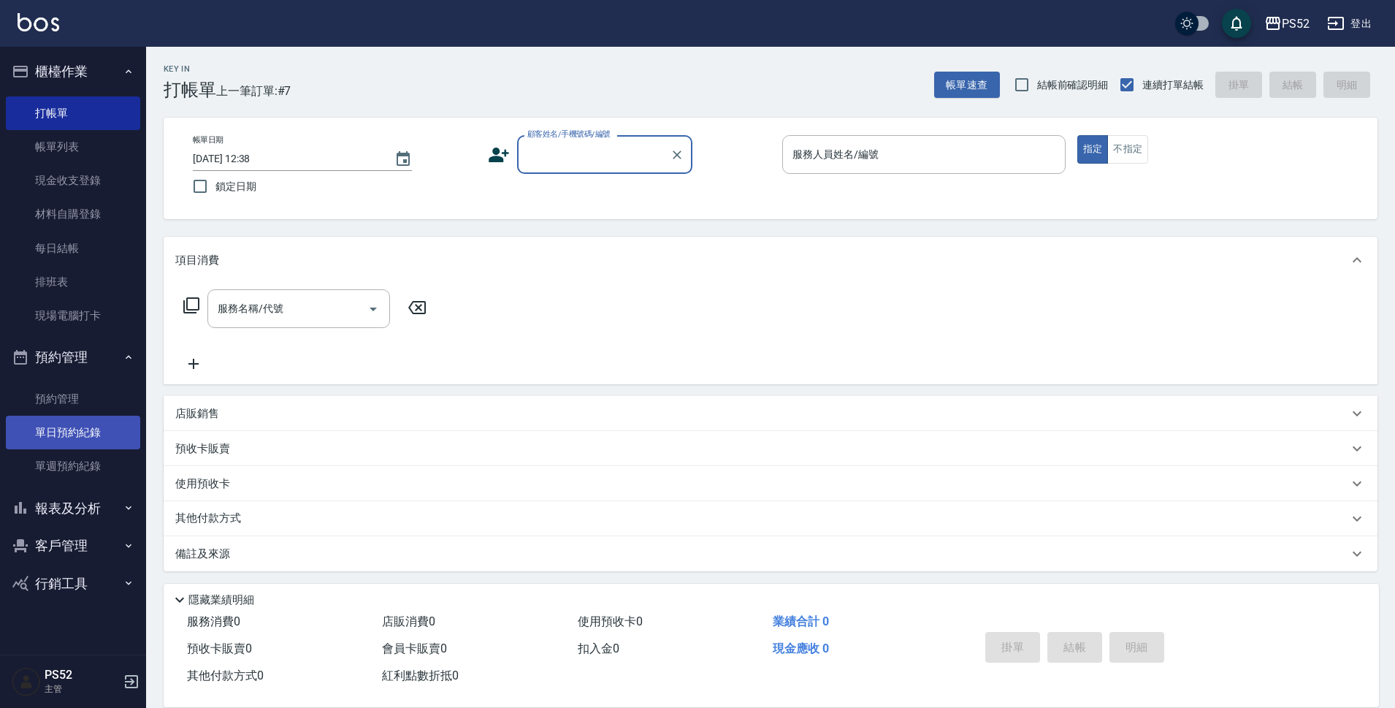
click at [85, 424] on link "單日預約紀錄" at bounding box center [73, 433] width 134 height 34
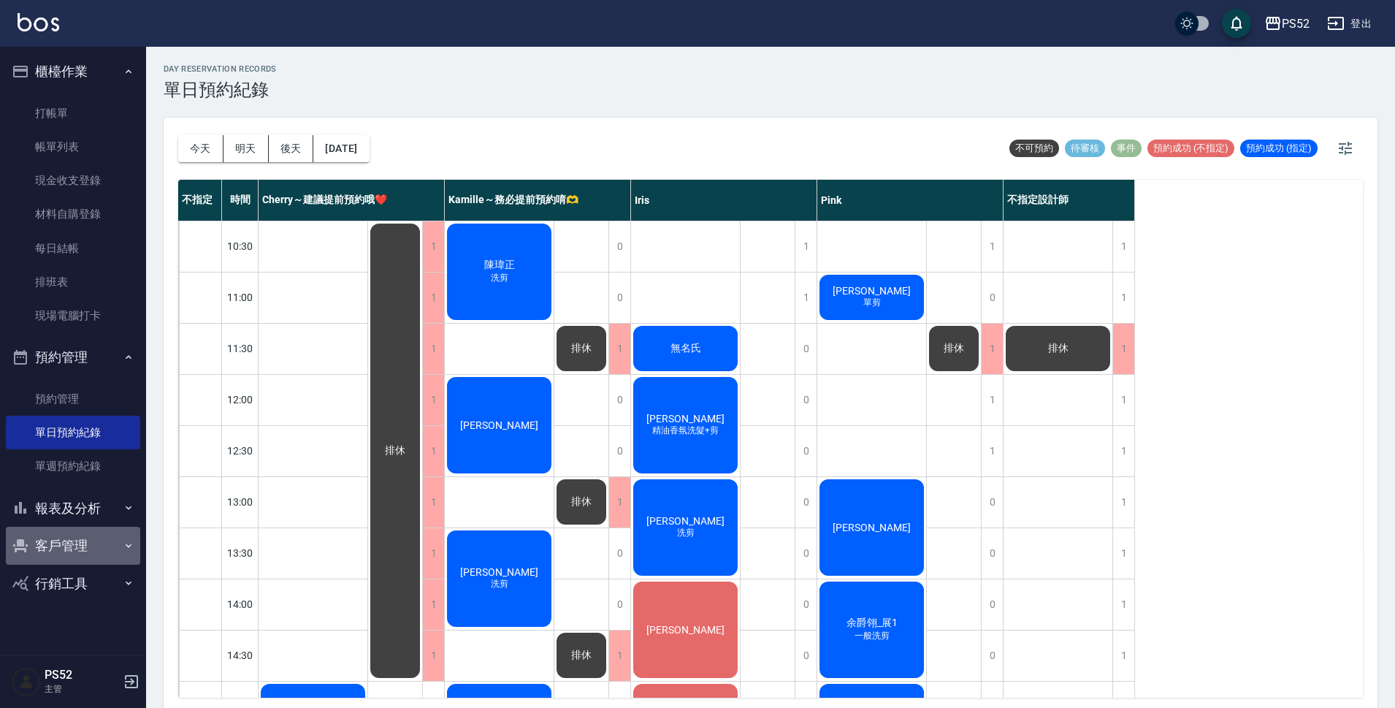
click at [58, 536] on button "客戶管理" at bounding box center [73, 546] width 134 height 38
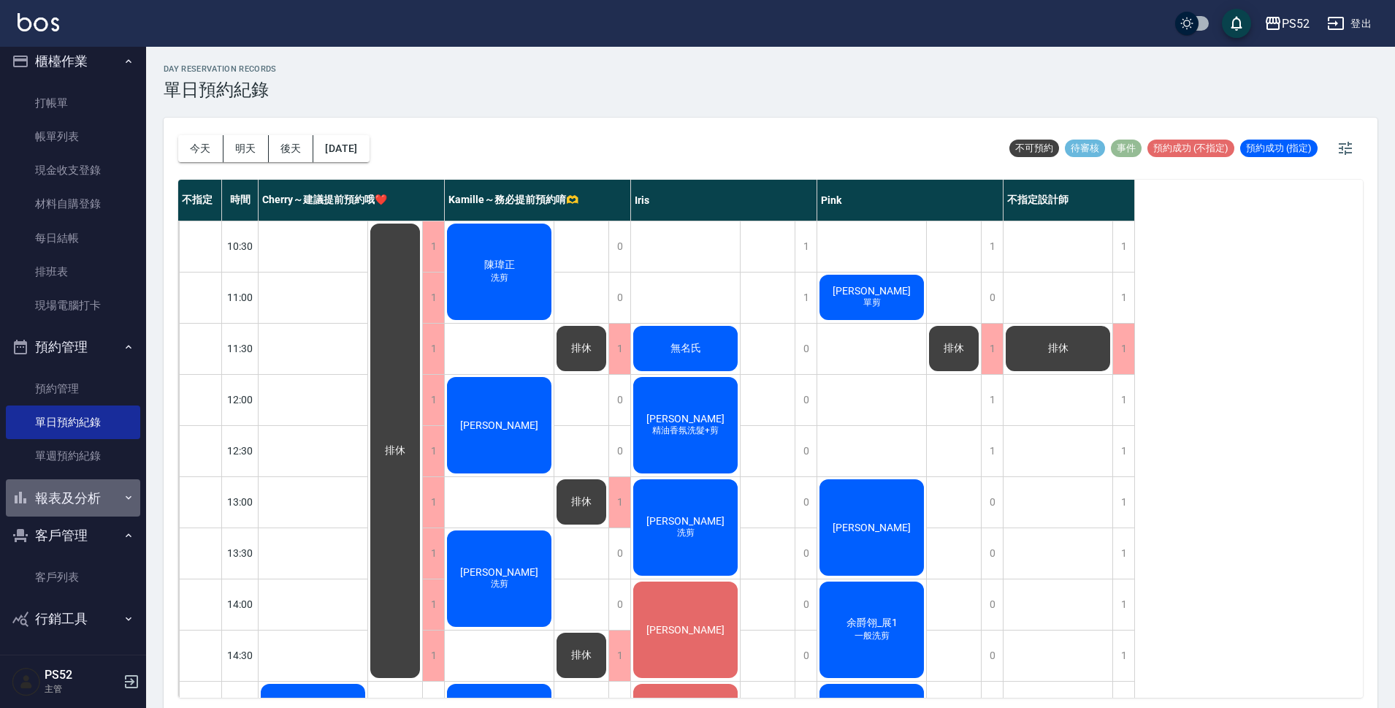
click at [76, 502] on button "報表及分析" at bounding box center [73, 498] width 134 height 38
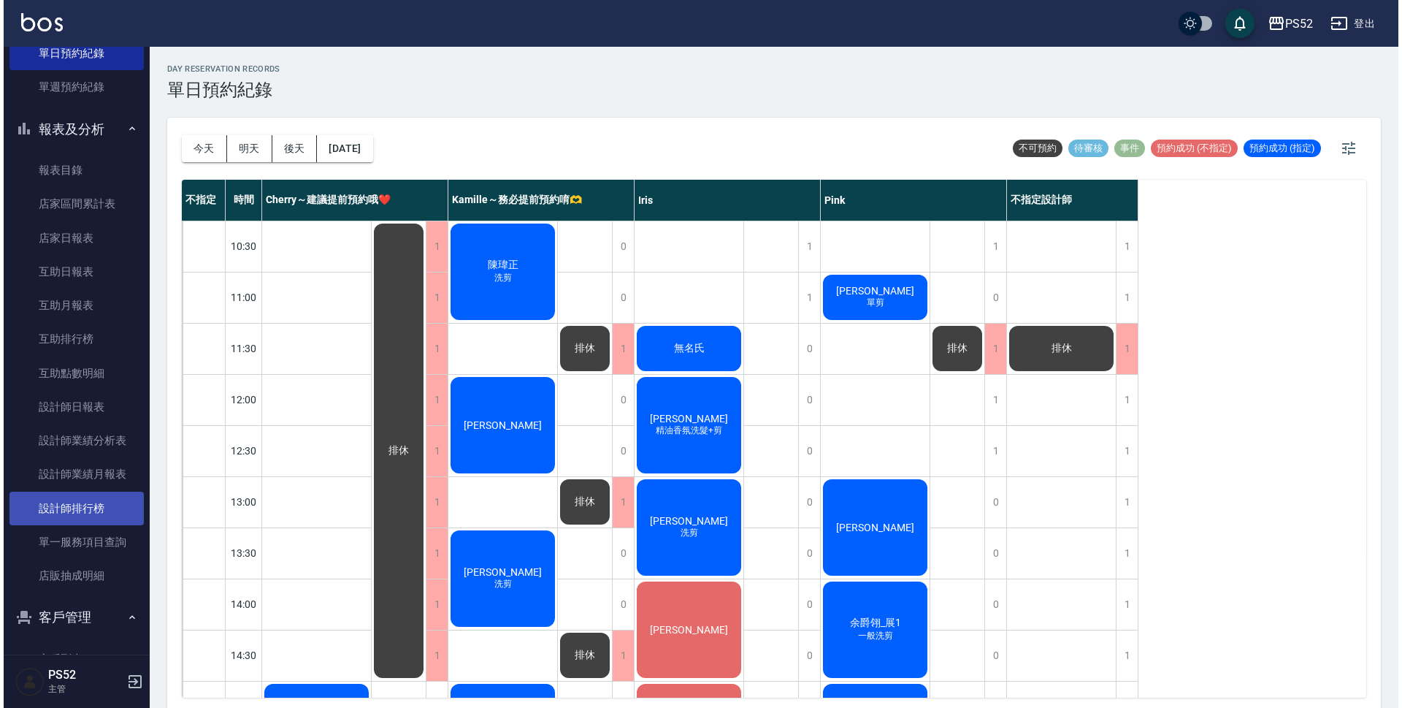
scroll to position [448, 0]
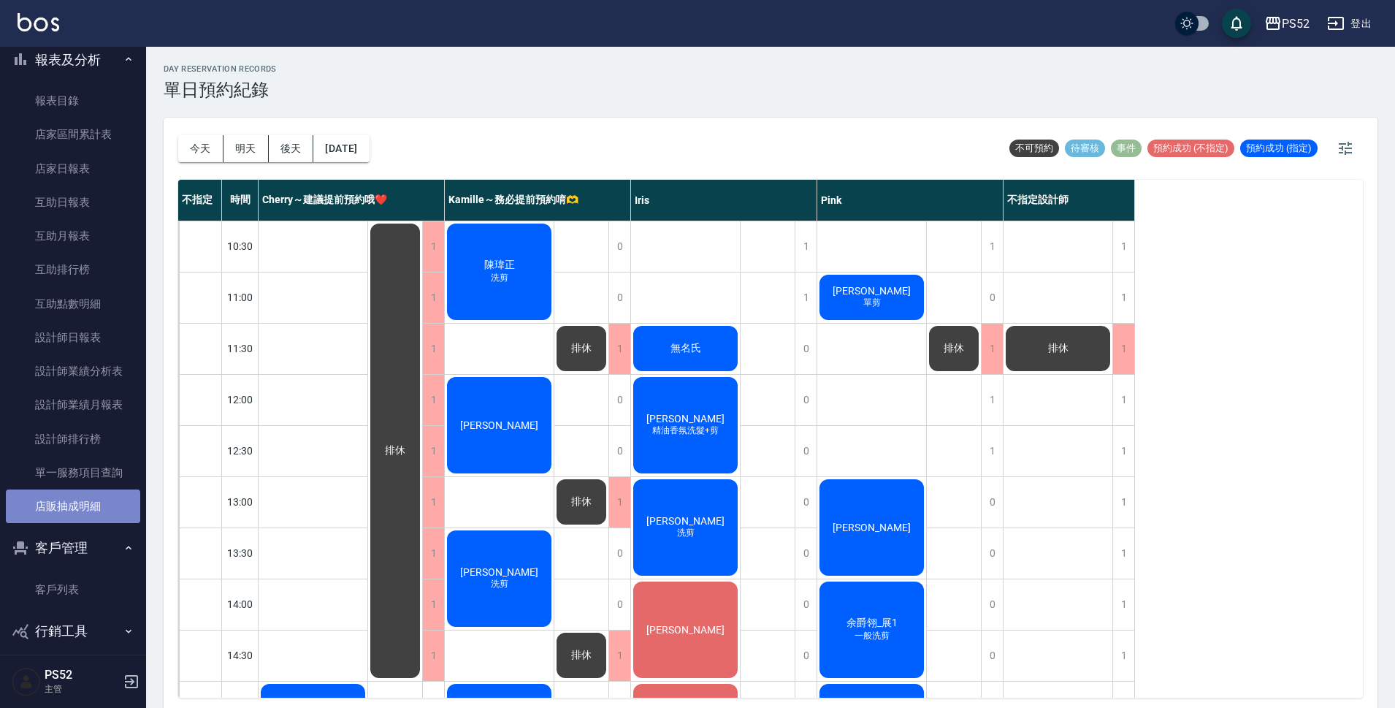
click at [88, 500] on link "店販抽成明細" at bounding box center [73, 506] width 134 height 34
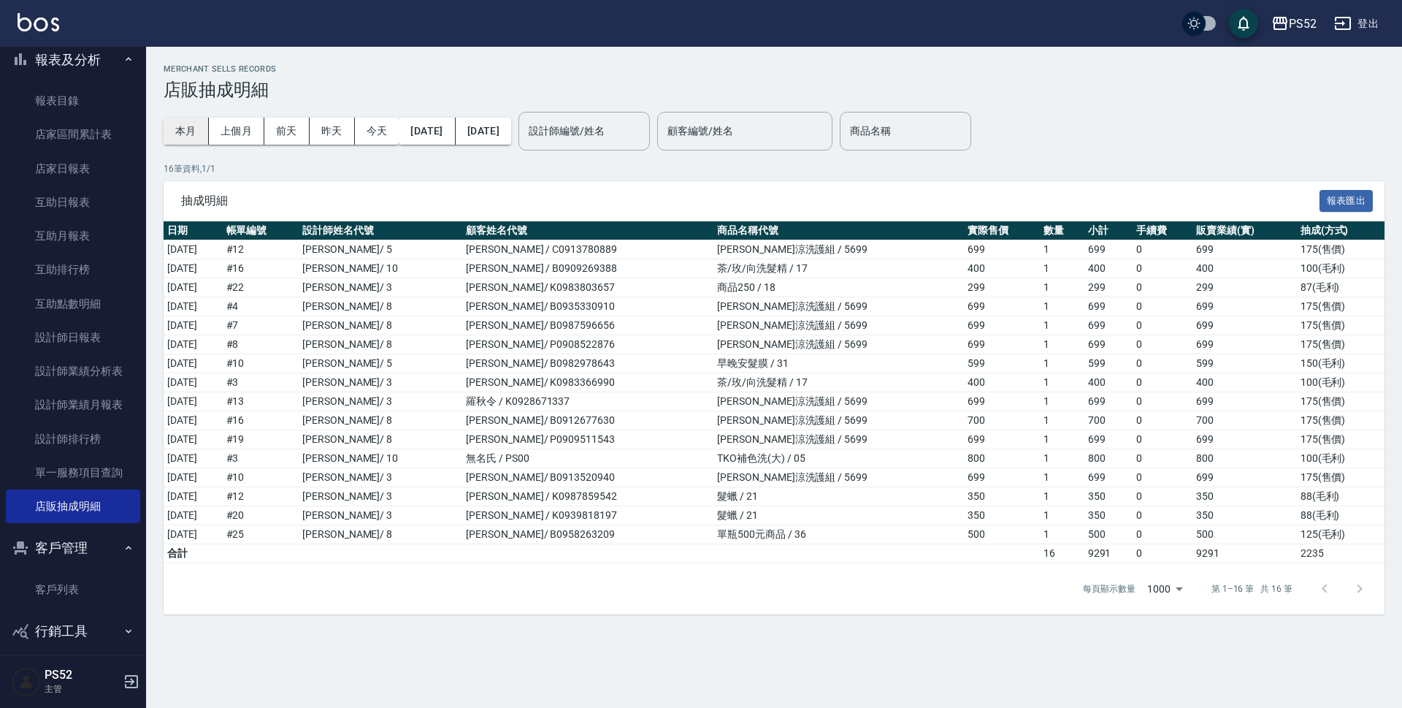
click at [186, 125] on button "本月" at bounding box center [186, 131] width 45 height 27
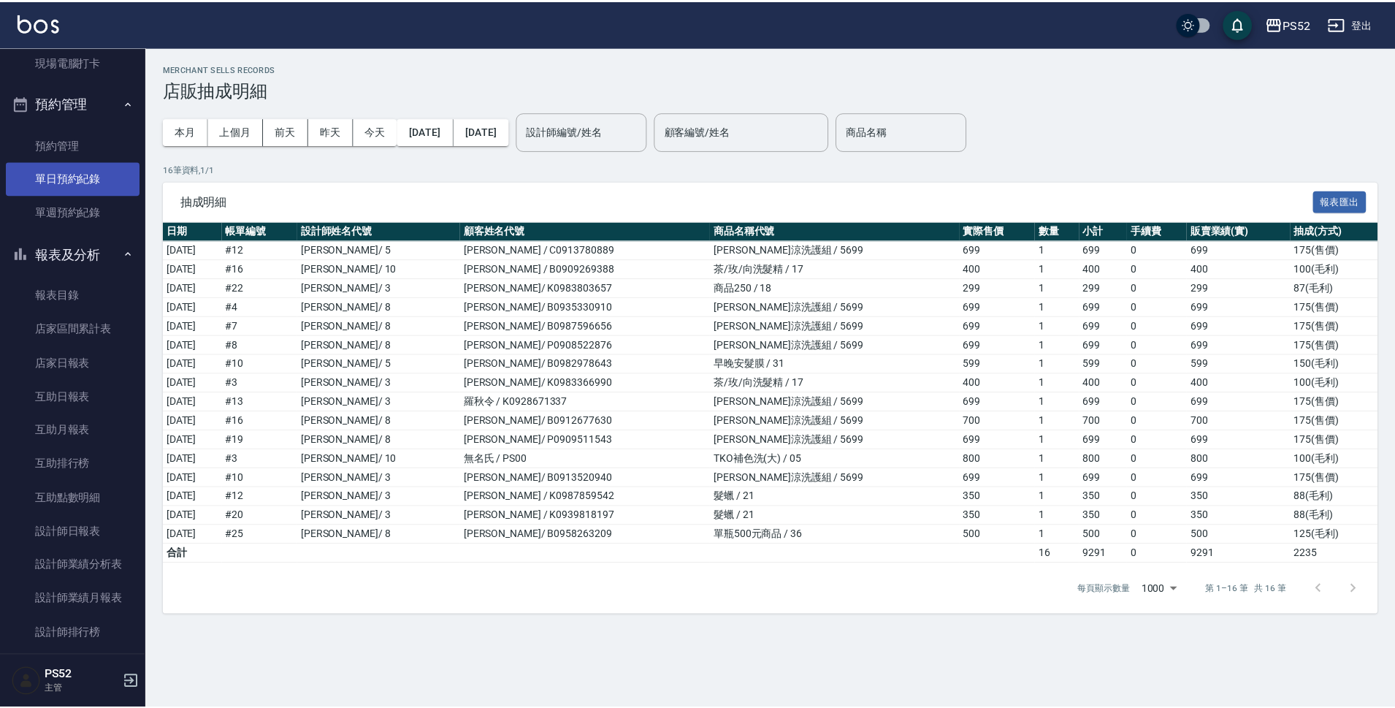
scroll to position [253, 0]
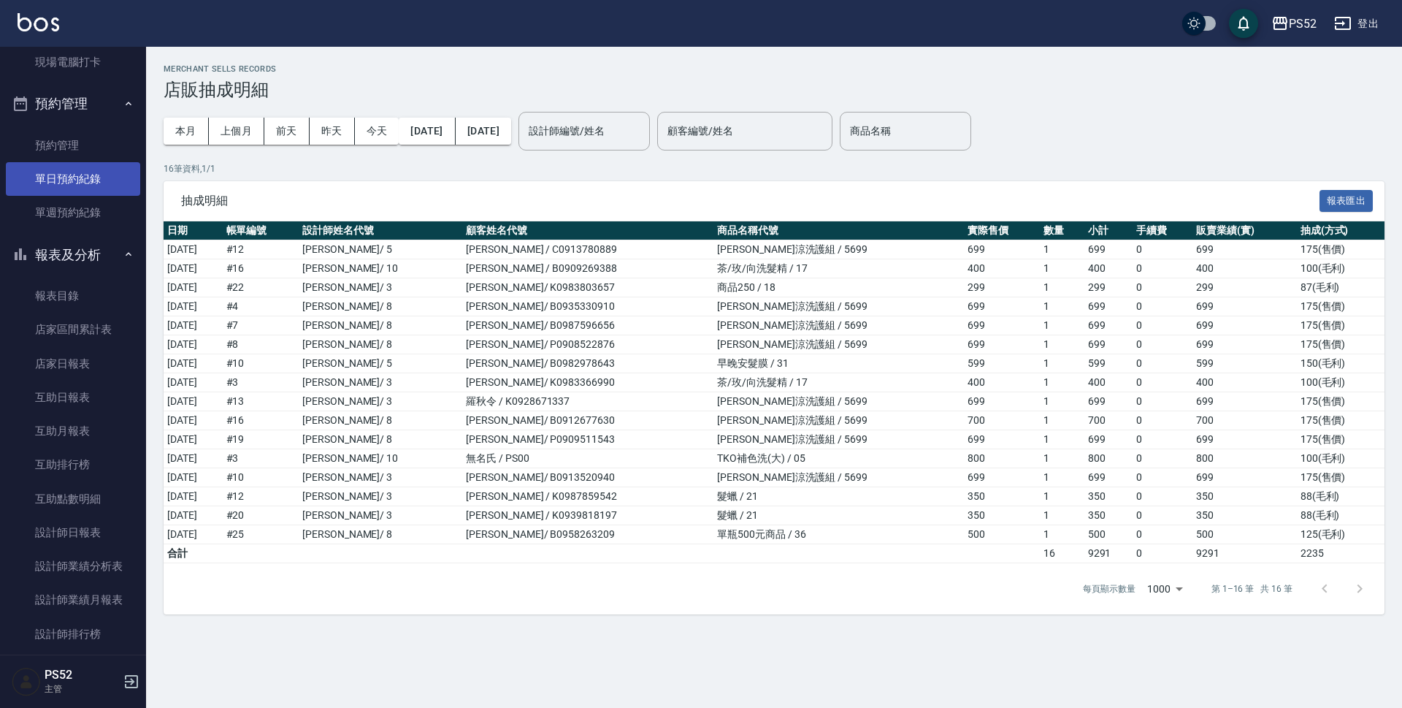
click at [114, 169] on link "單日預約紀錄" at bounding box center [73, 179] width 134 height 34
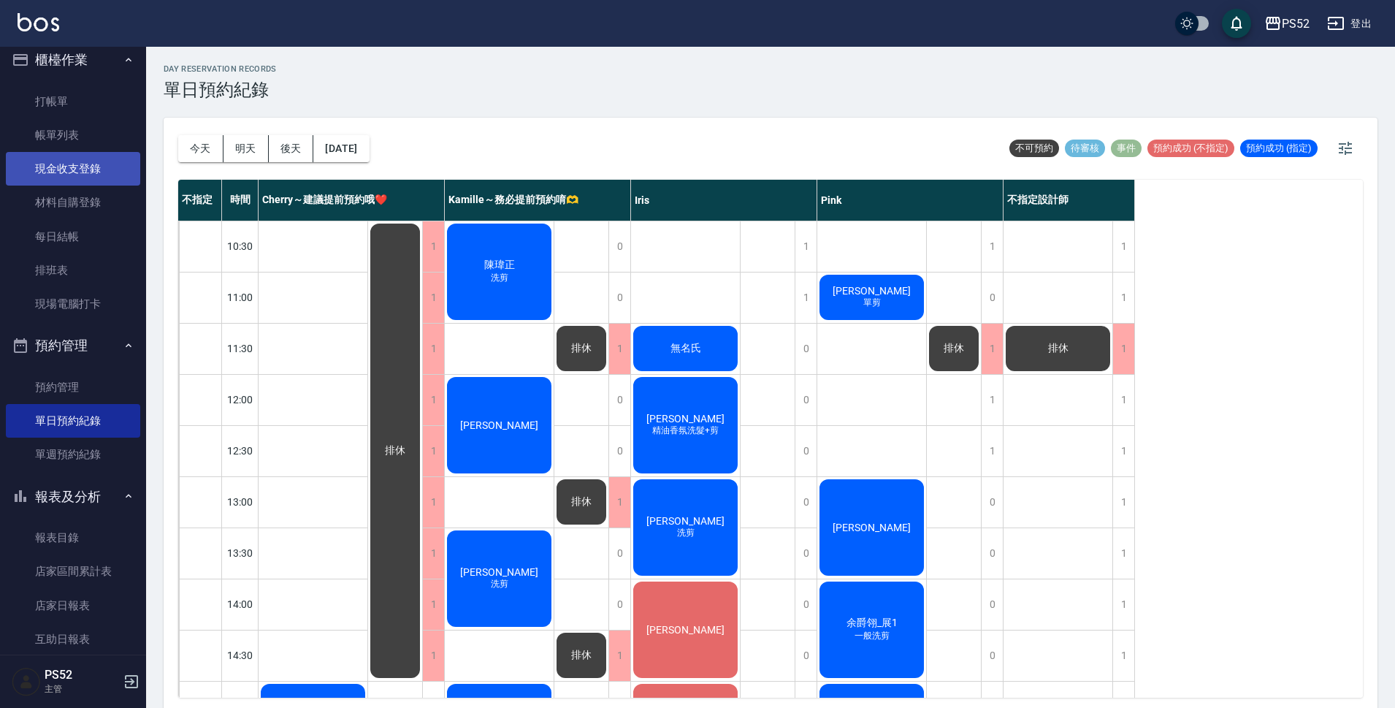
scroll to position [10, 0]
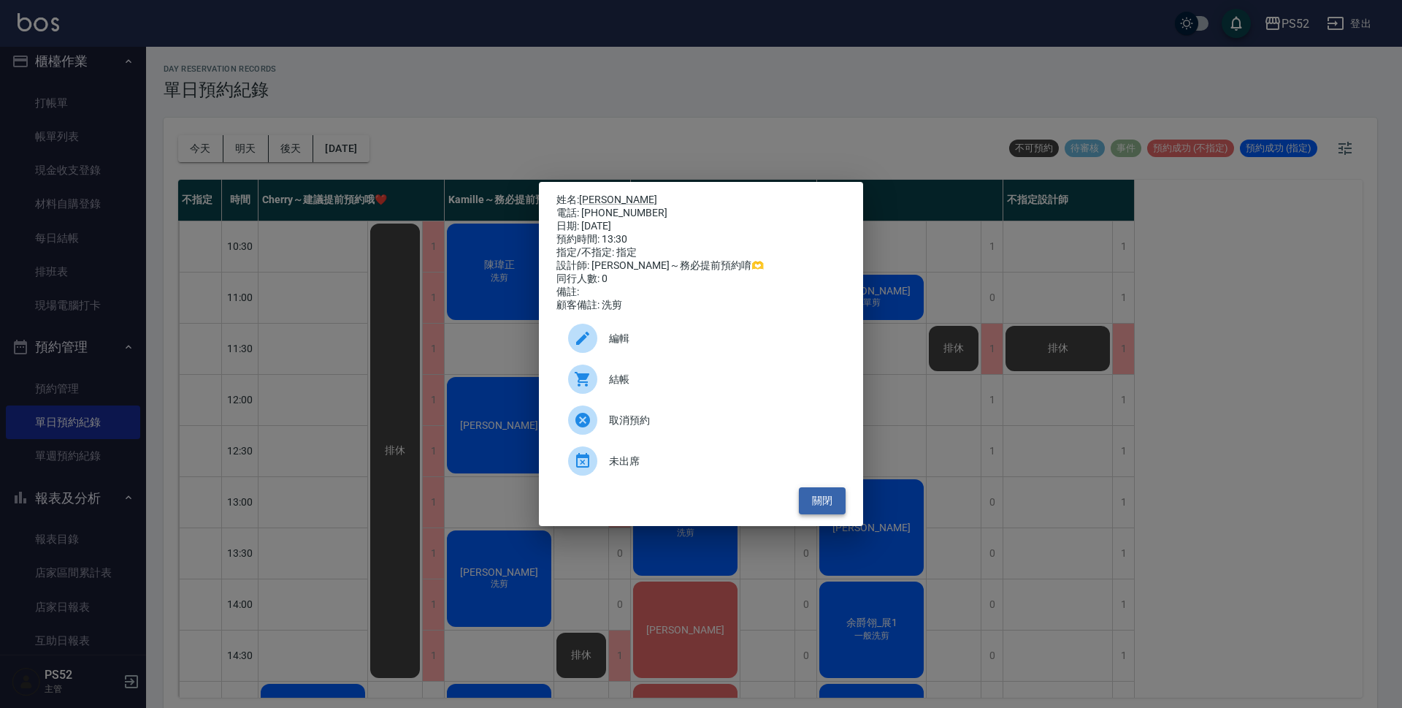
click at [811, 509] on button "關閉" at bounding box center [822, 500] width 47 height 27
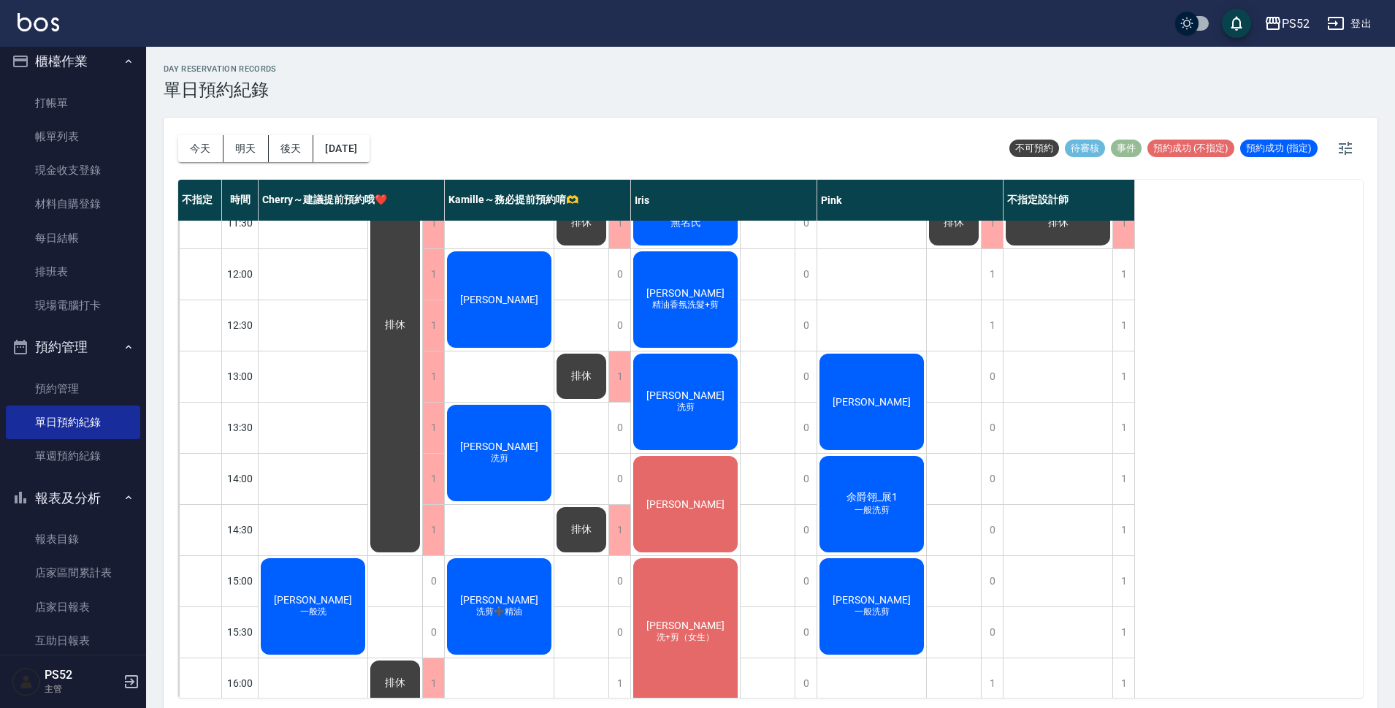
scroll to position [219, 0]
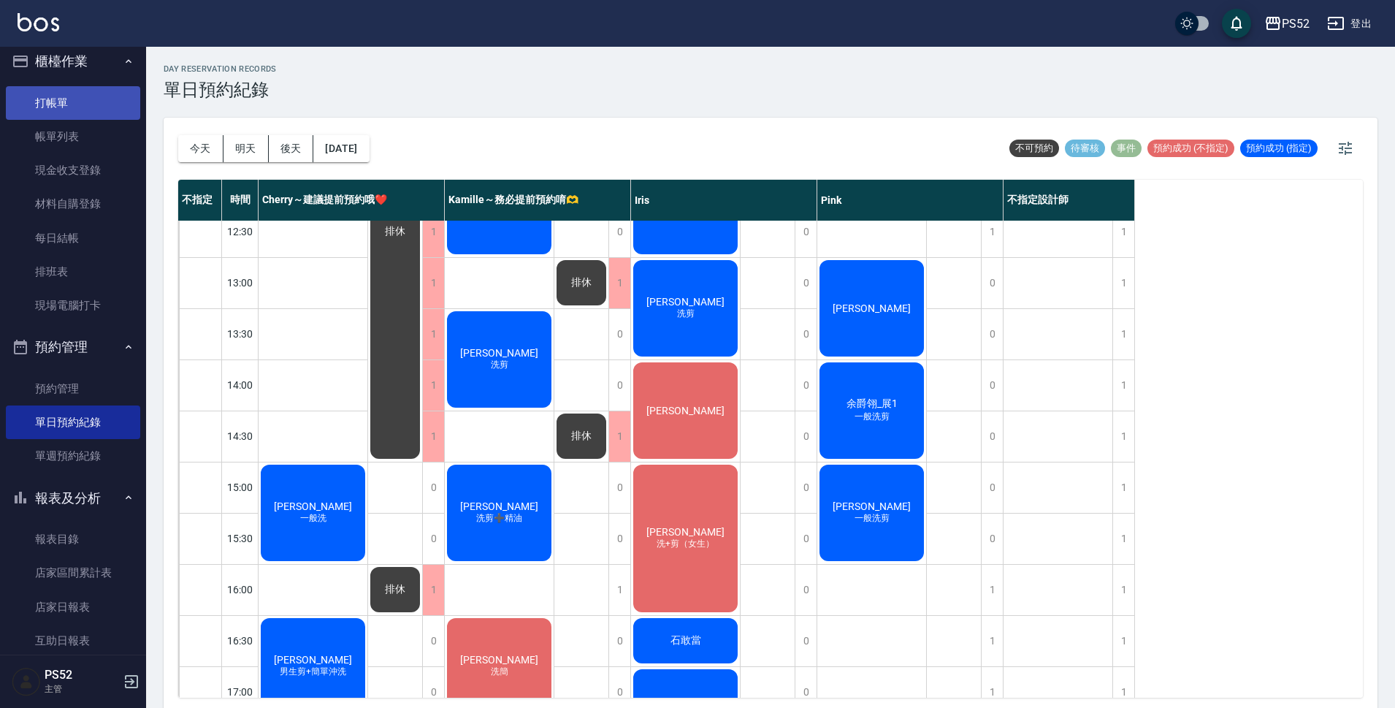
click at [58, 110] on link "打帳單" at bounding box center [73, 103] width 134 height 34
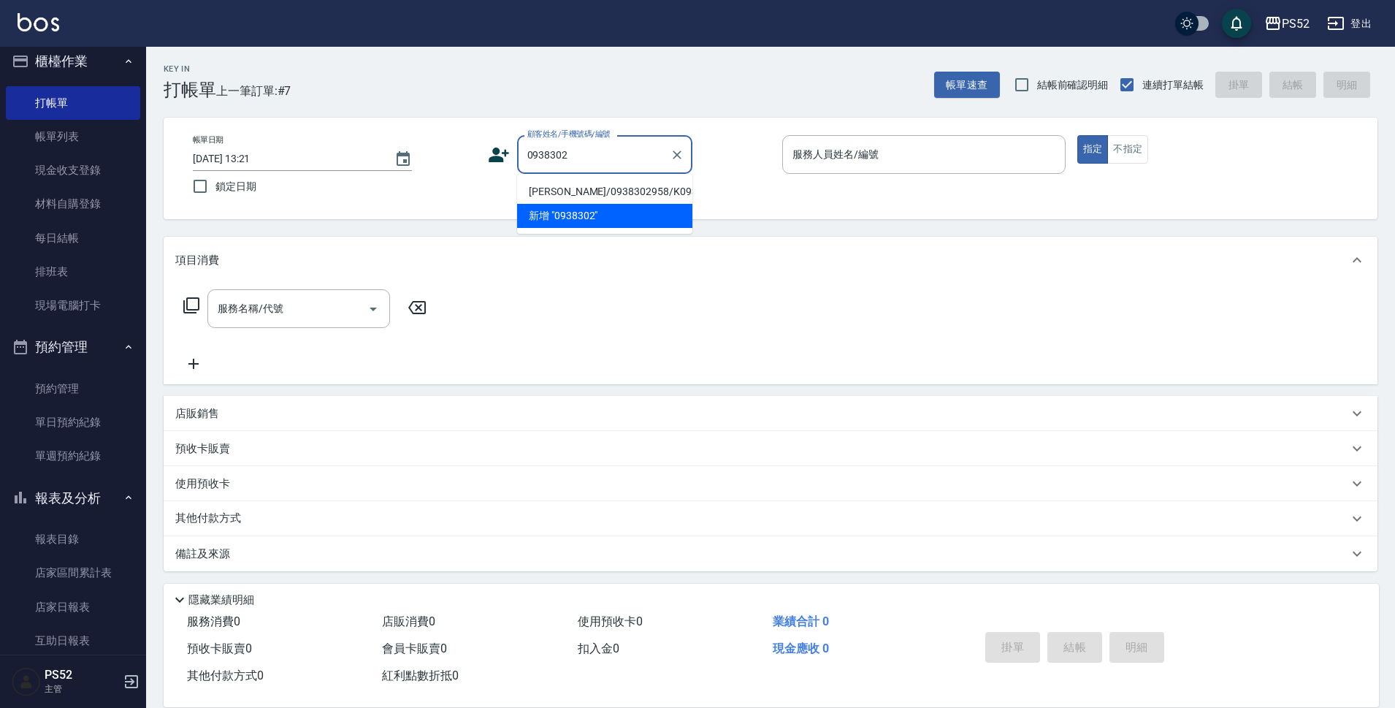
click at [635, 204] on li "[PERSON_NAME]/0938302958/K0938302958" at bounding box center [604, 192] width 175 height 24
type input "[PERSON_NAME]/0938302958/K0938302958"
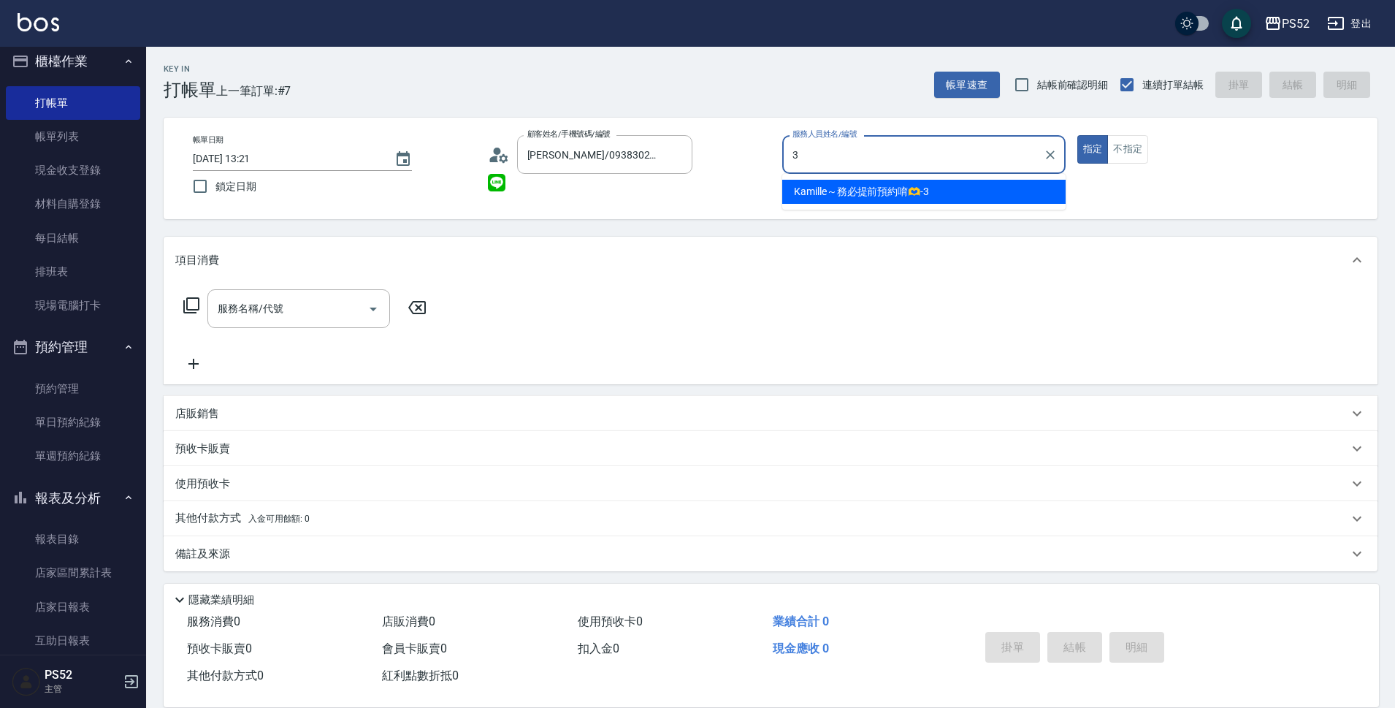
type input "Kamille～務必提前預約唷🫶-3"
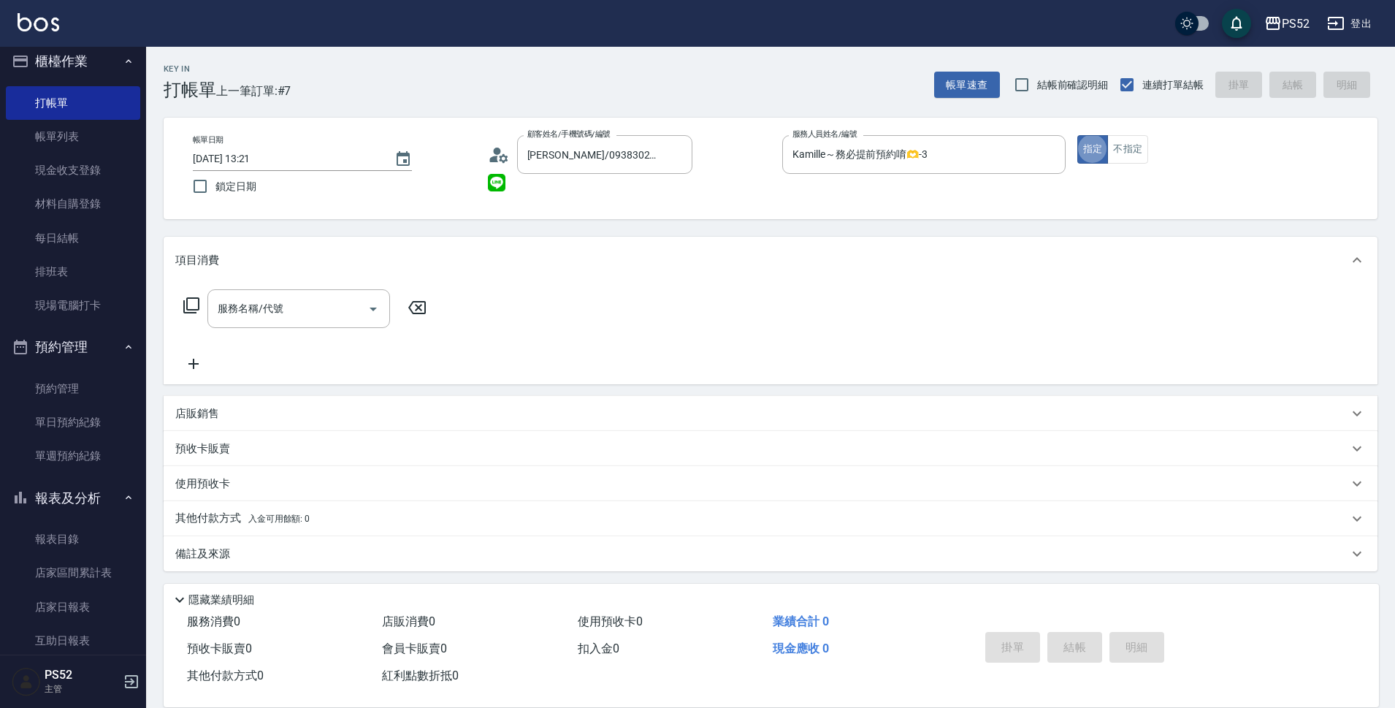
type button "true"
type input "6"
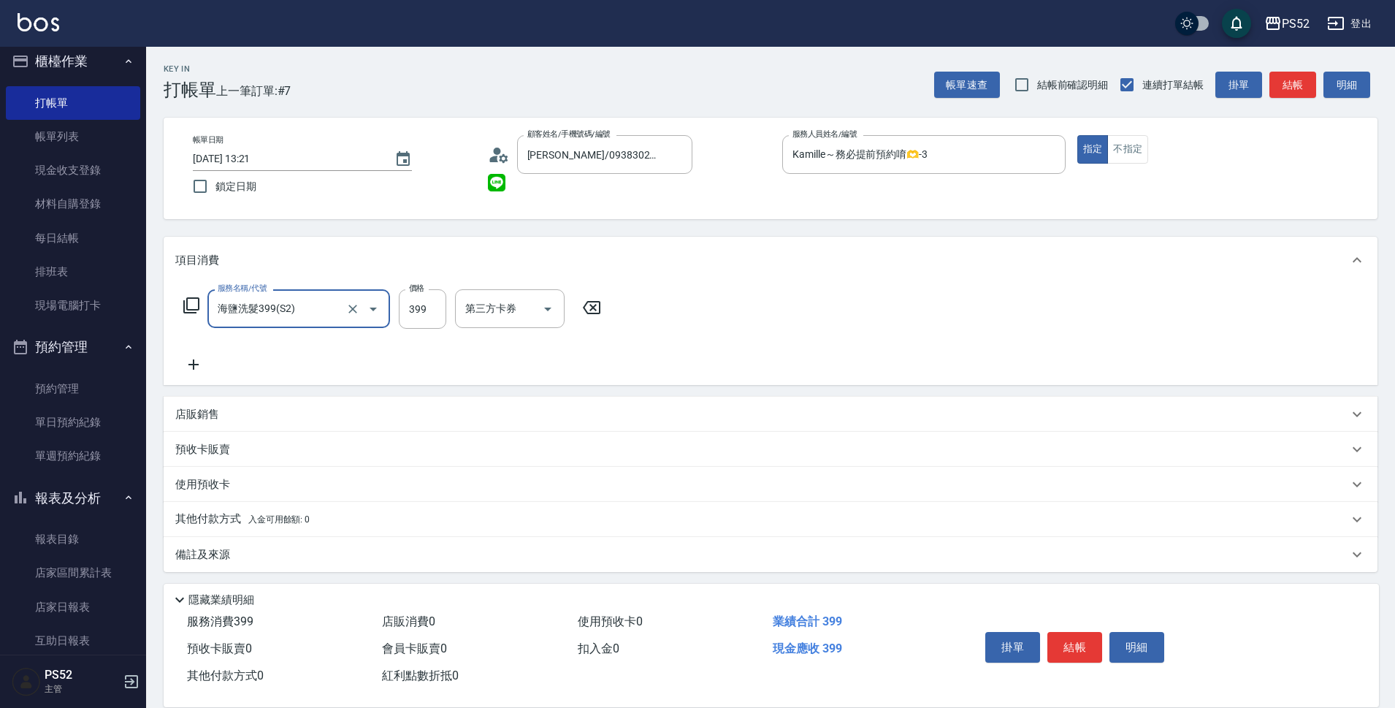
type input "海鹽洗髮399(S2)"
click at [609, 312] on input "第三方卡券" at bounding box center [595, 309] width 75 height 26
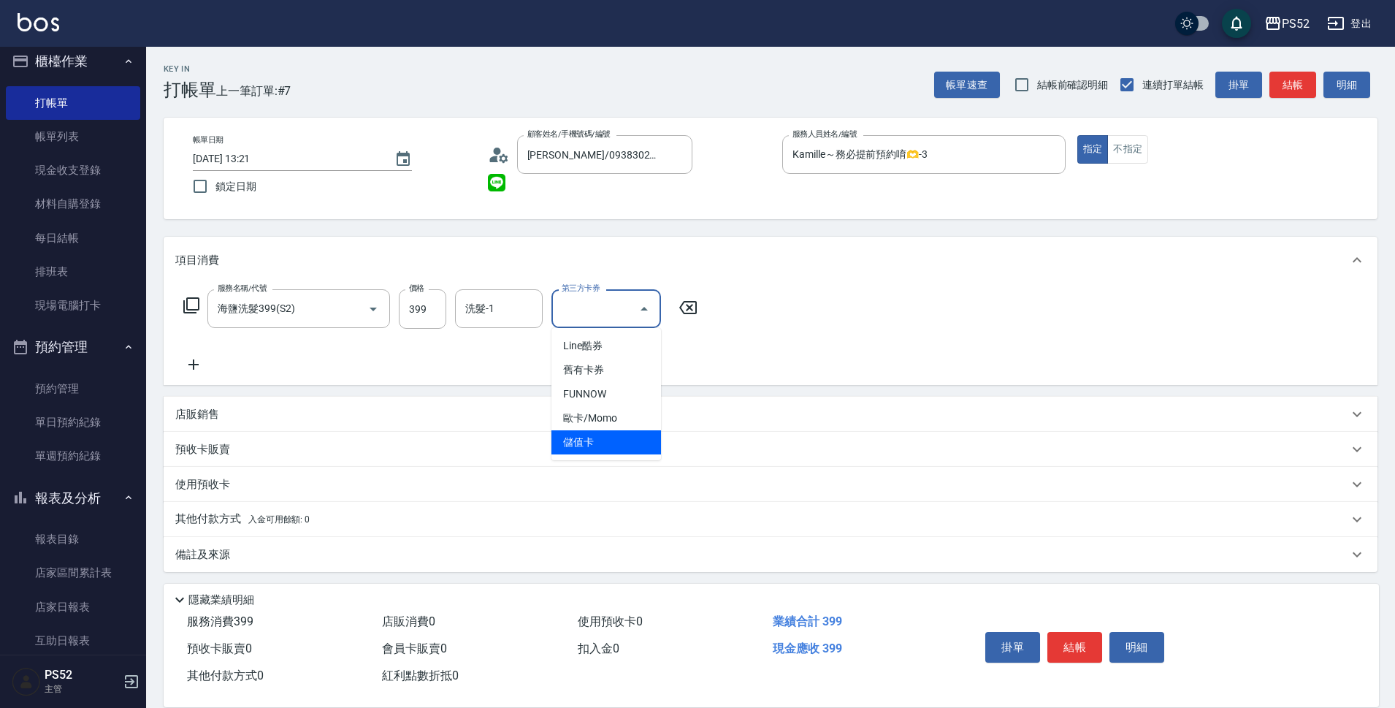
click at [575, 443] on span "儲值卡" at bounding box center [606, 442] width 110 height 24
type input "儲值卡"
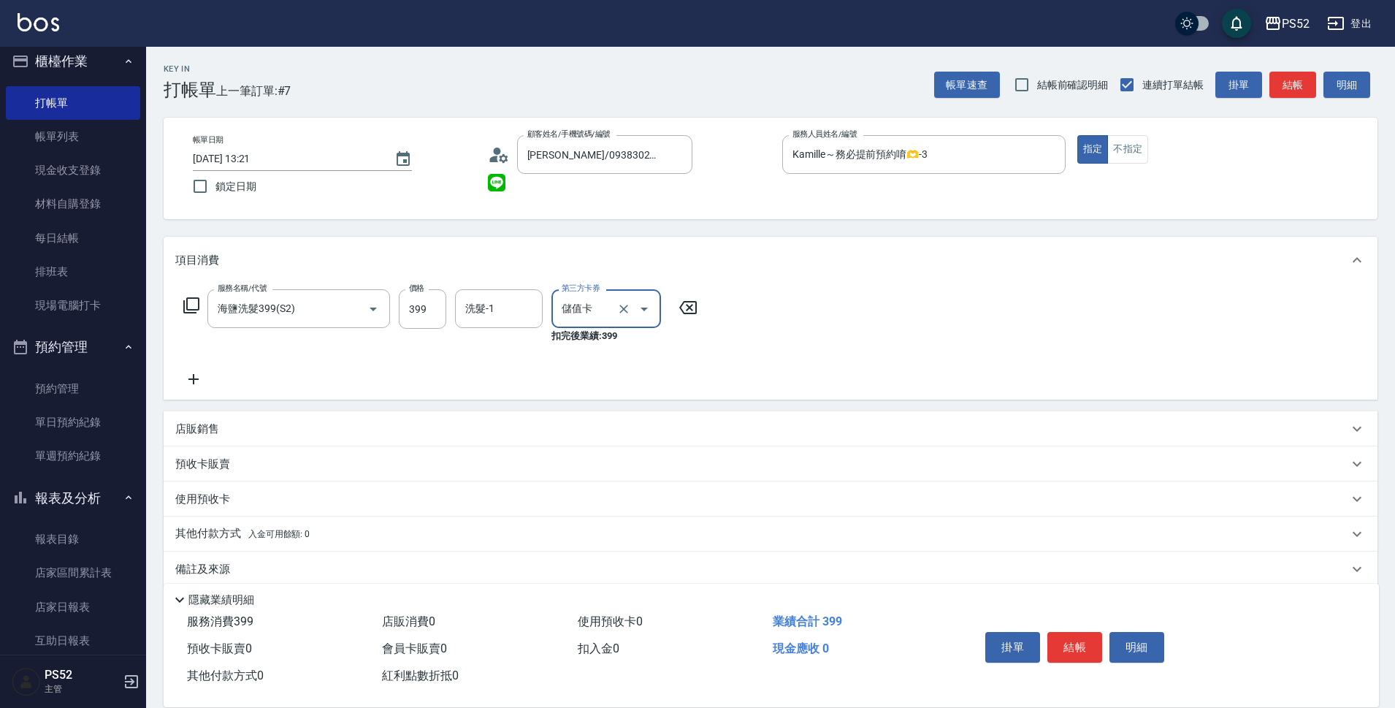
click at [203, 373] on icon at bounding box center [193, 379] width 37 height 18
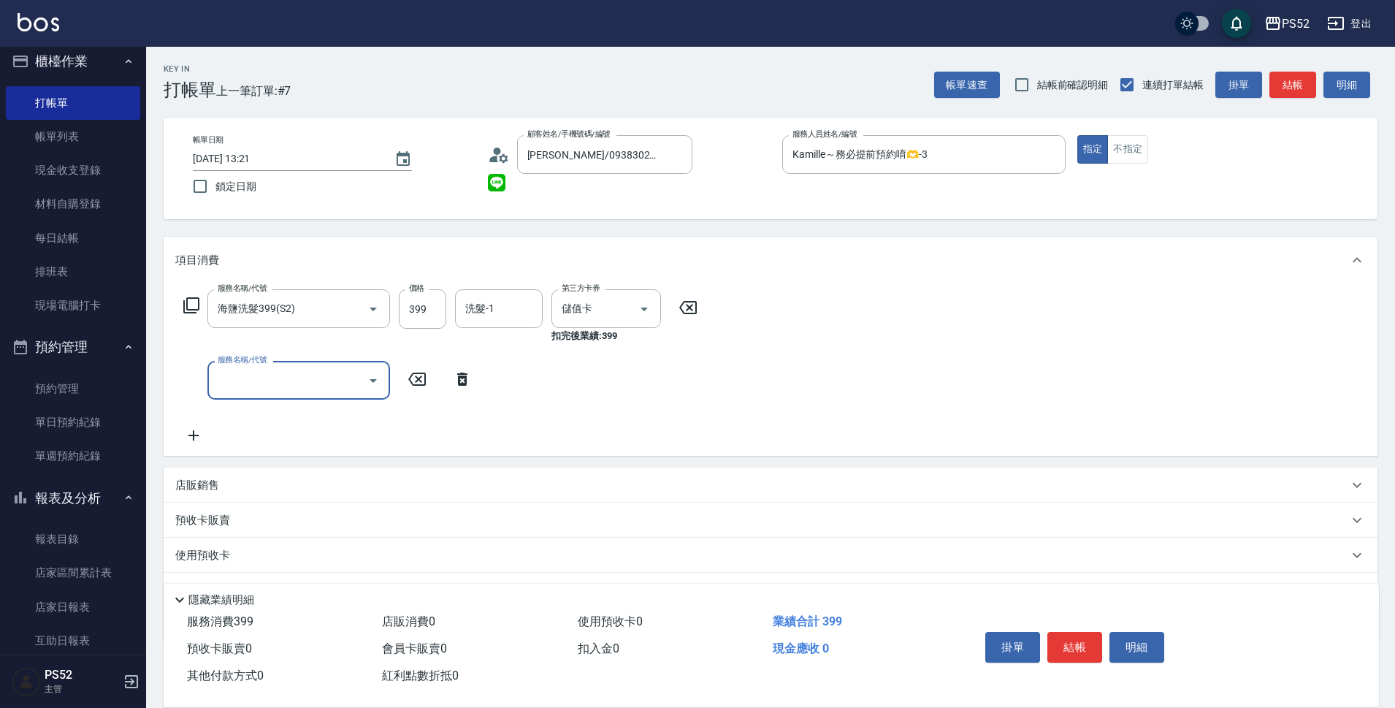
click at [237, 365] on label "服務名稱/代號" at bounding box center [242, 359] width 49 height 11
click at [237, 374] on input "服務名稱/代號" at bounding box center [288, 380] width 148 height 26
click at [287, 375] on input "服務名稱/代號" at bounding box center [288, 380] width 148 height 26
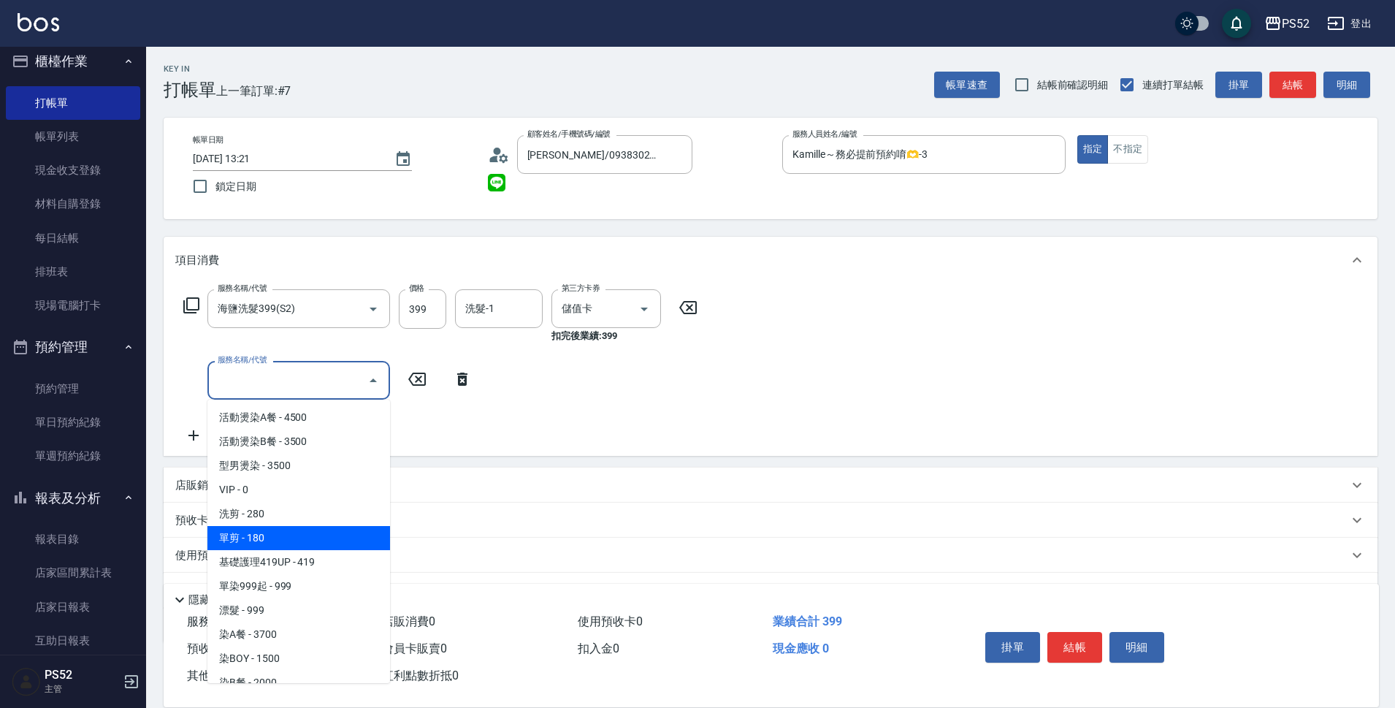
click at [287, 537] on span "單剪 - 180" at bounding box center [298, 538] width 183 height 24
type input "單剪(C2)"
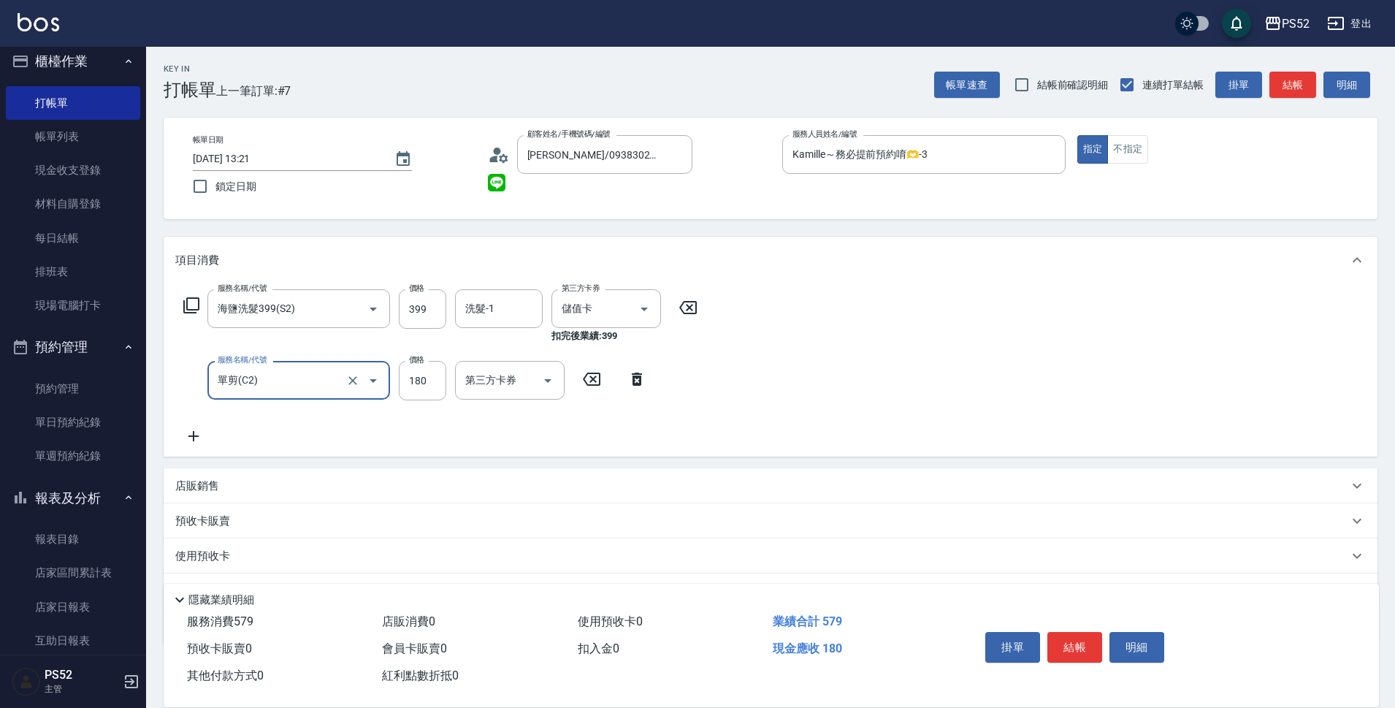
click at [422, 359] on label "價格" at bounding box center [416, 359] width 15 height 11
click at [422, 361] on input "180" at bounding box center [422, 380] width 47 height 39
click at [424, 374] on input "180" at bounding box center [422, 380] width 47 height 39
type input "300"
click at [499, 381] on div "第三方卡券 第三方卡券" at bounding box center [510, 380] width 110 height 39
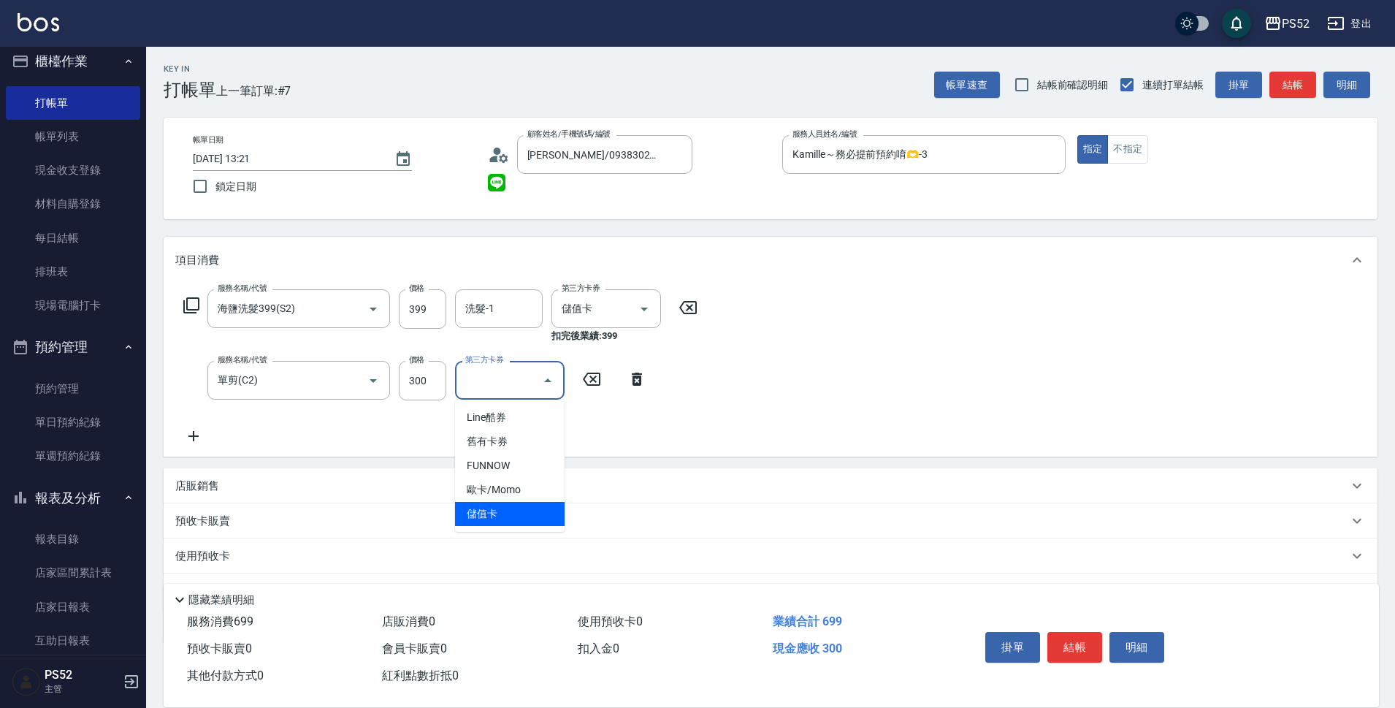
click at [508, 512] on span "儲值卡" at bounding box center [510, 514] width 110 height 24
type input "儲值卡"
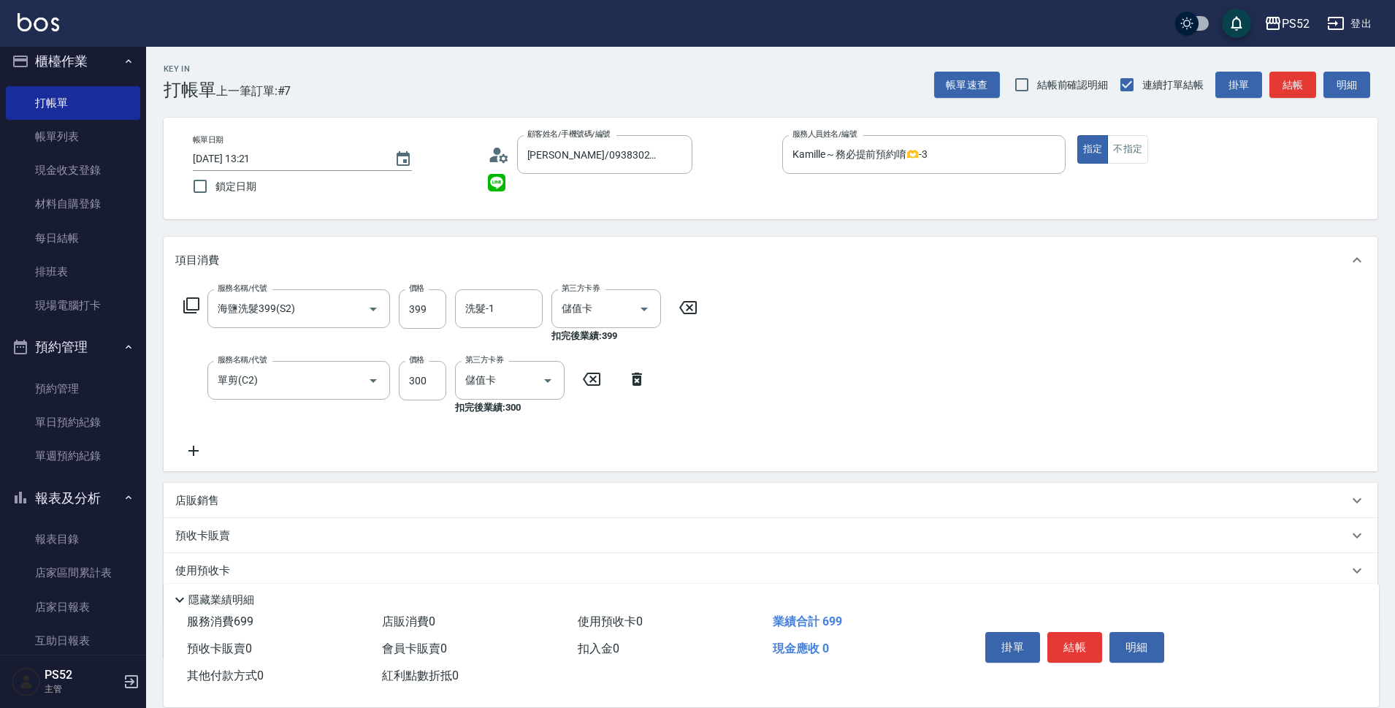
click at [185, 448] on icon at bounding box center [193, 451] width 37 height 18
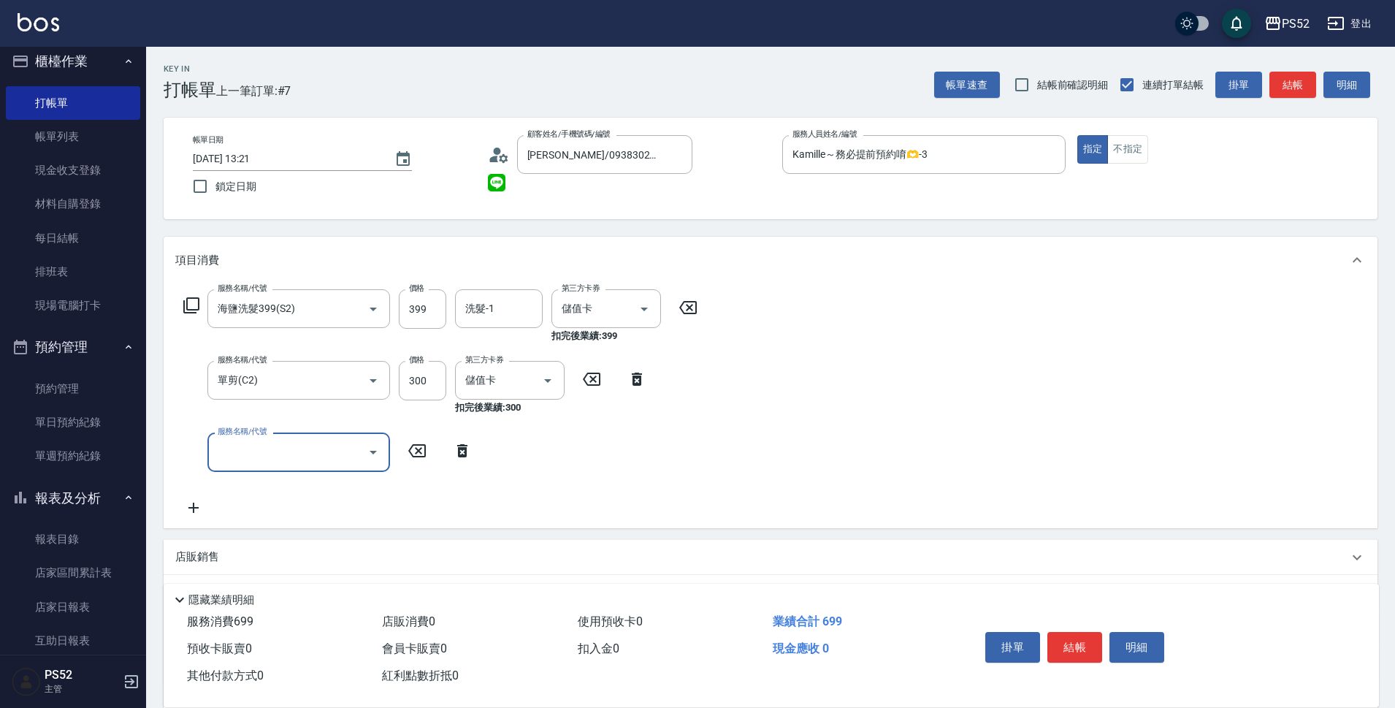
click at [221, 454] on input "服務名稱/代號" at bounding box center [288, 452] width 148 height 26
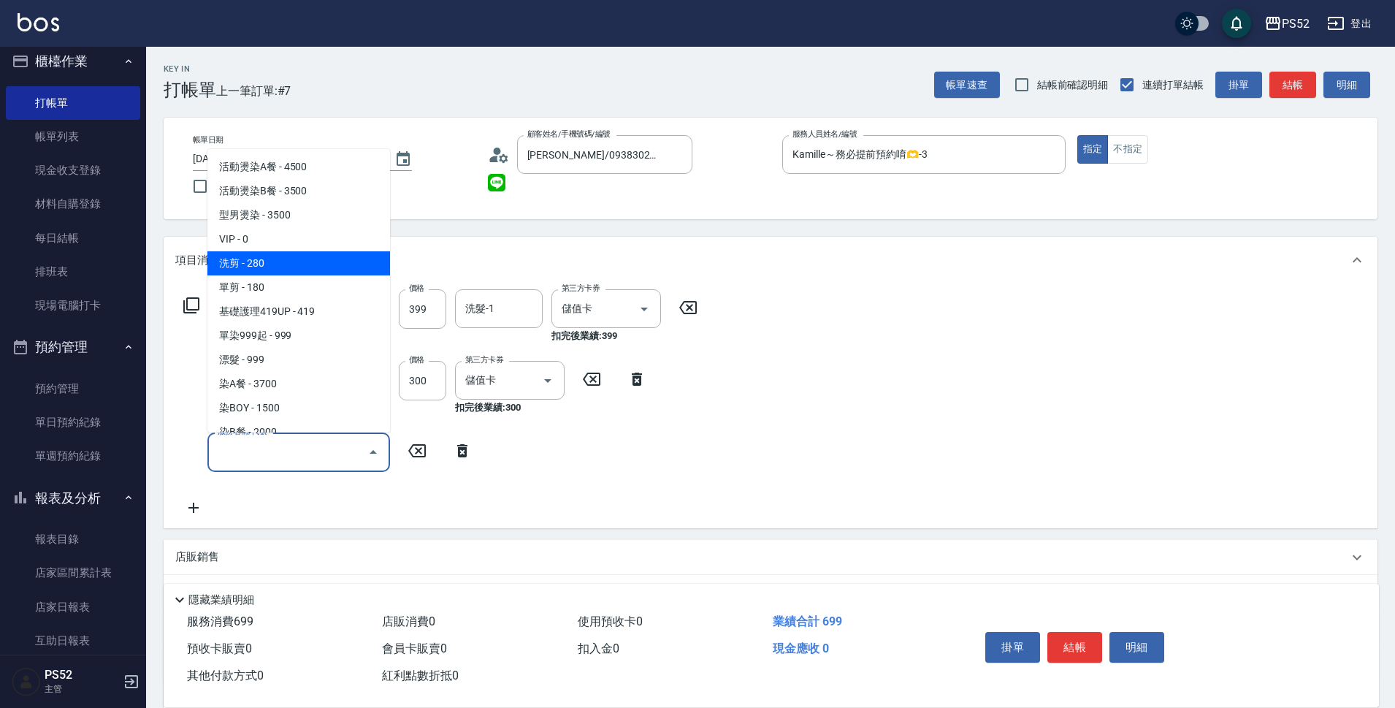
click at [292, 248] on span "VIP - 0" at bounding box center [298, 239] width 183 height 24
type input "VIP(888)"
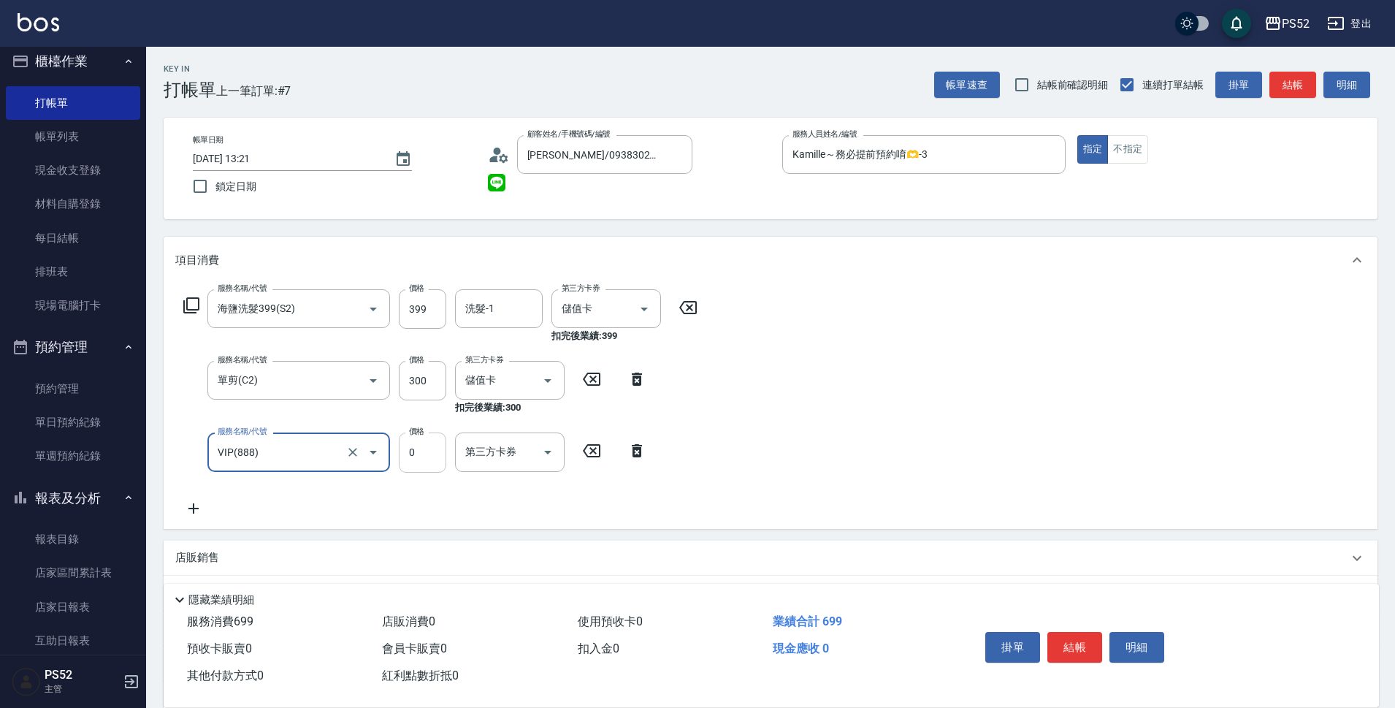
click at [424, 456] on input "0" at bounding box center [422, 451] width 47 height 39
type input "2000"
click at [1086, 644] on button "結帳" at bounding box center [1074, 647] width 55 height 31
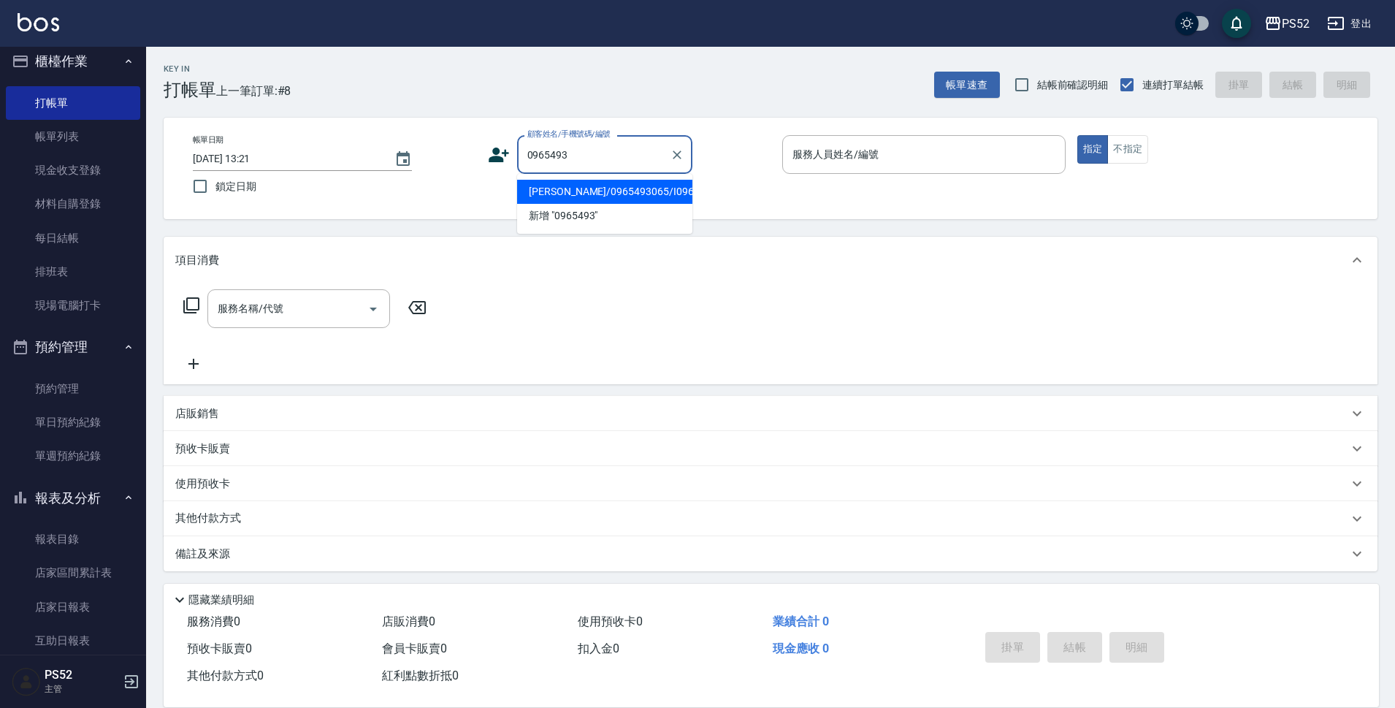
click at [575, 204] on li "[PERSON_NAME]/0965493065/I0965493065" at bounding box center [604, 192] width 175 height 24
type input "[PERSON_NAME]/0965493065/I0965493065"
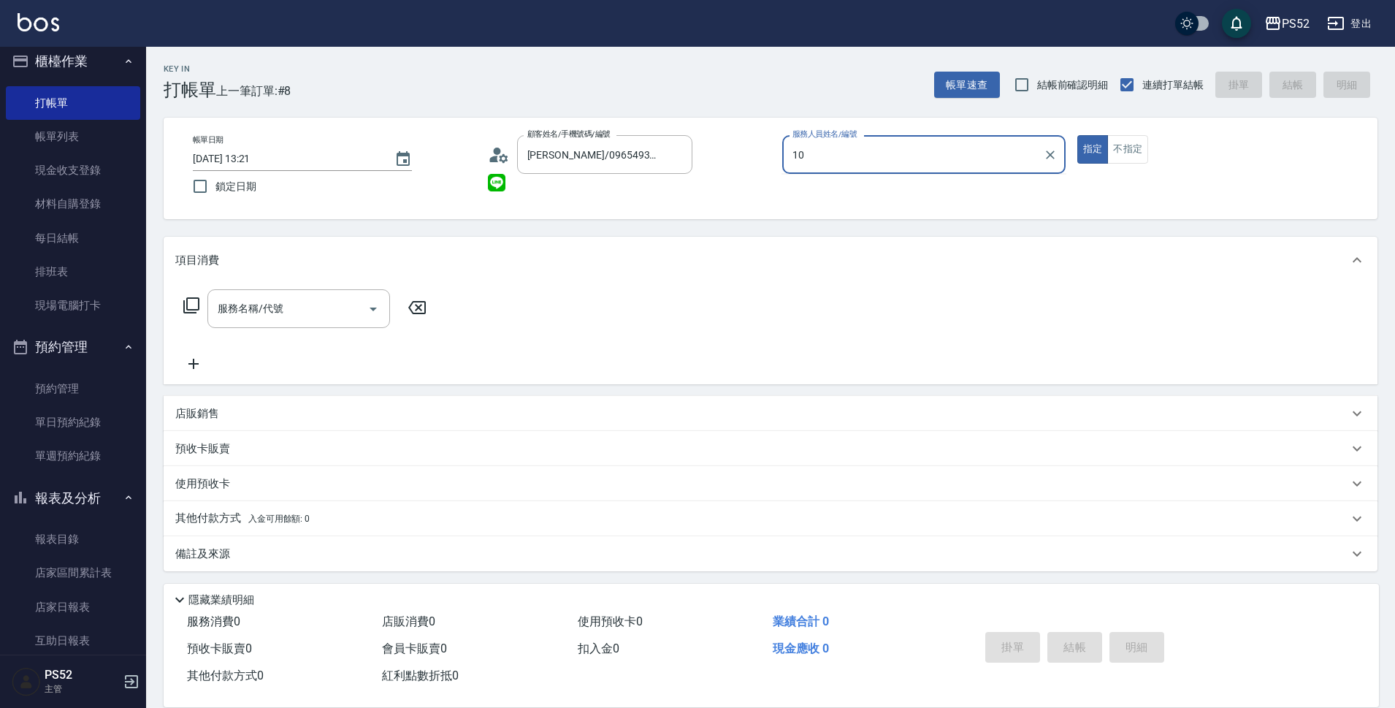
type input "Iris-10"
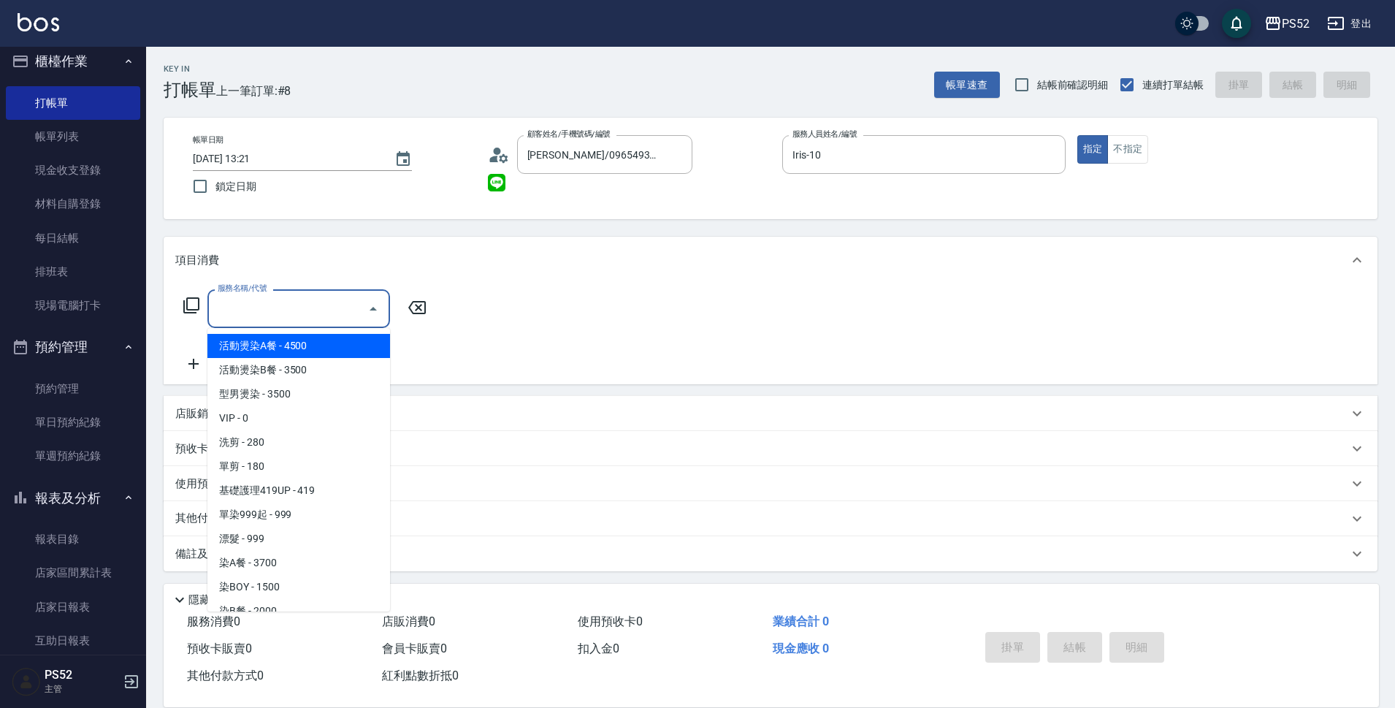
click at [256, 301] on div "服務名稱/代號 服務名稱/代號" at bounding box center [298, 308] width 183 height 39
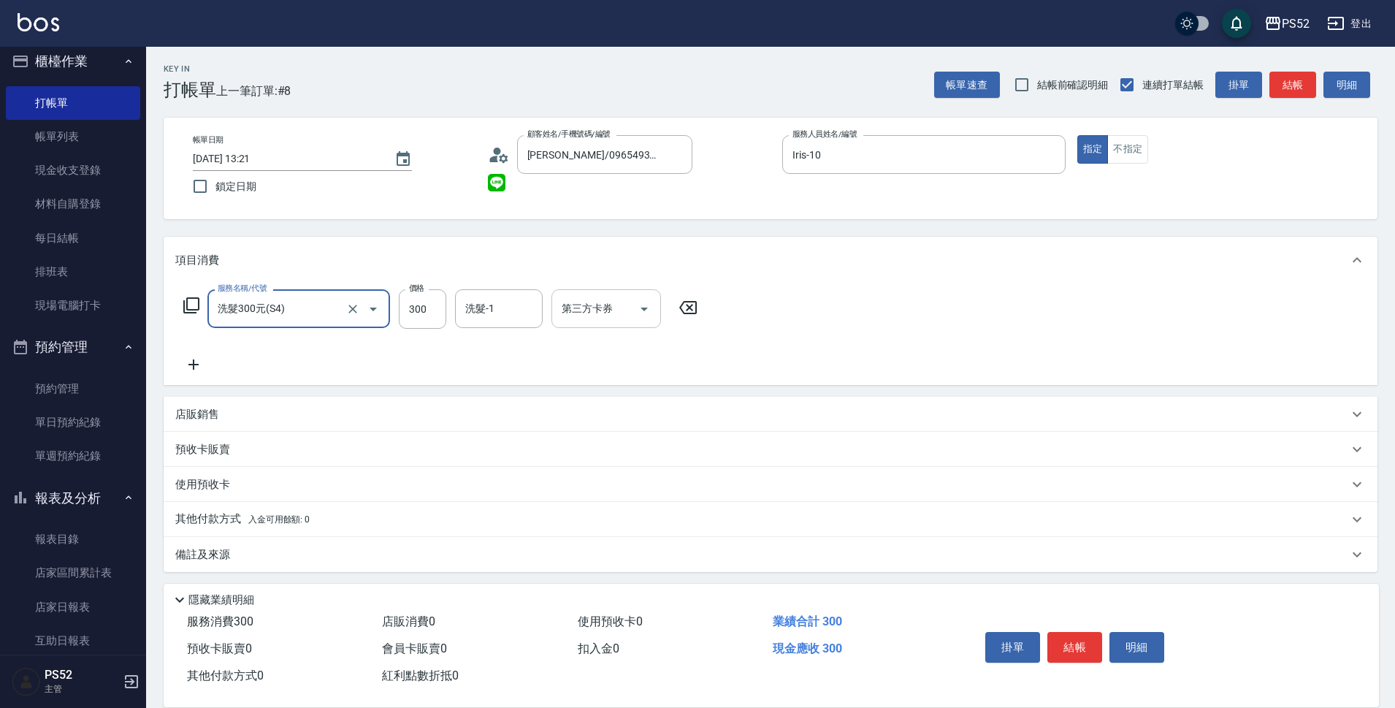
type input "洗髮300元(S4)"
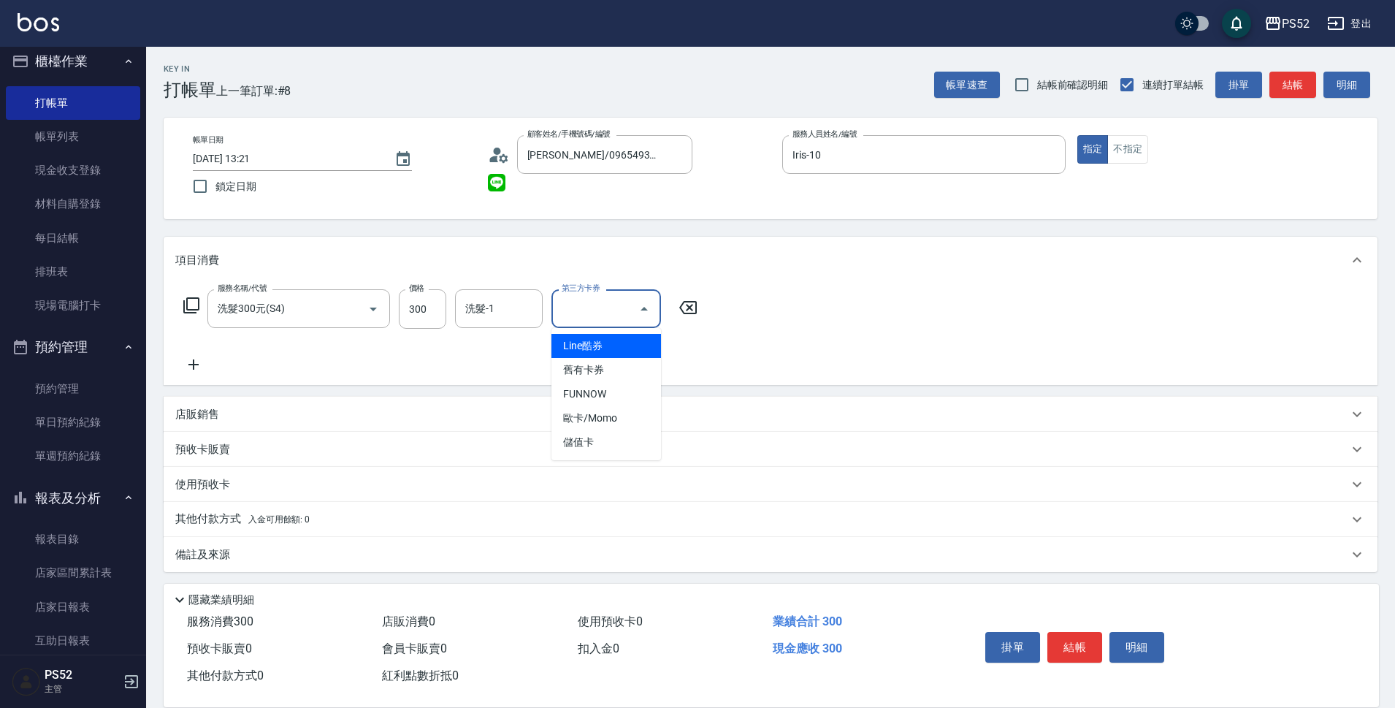
click at [599, 321] on input "第三方卡券" at bounding box center [595, 309] width 75 height 26
click at [572, 432] on span "儲值卡" at bounding box center [606, 442] width 110 height 24
type input "儲值卡"
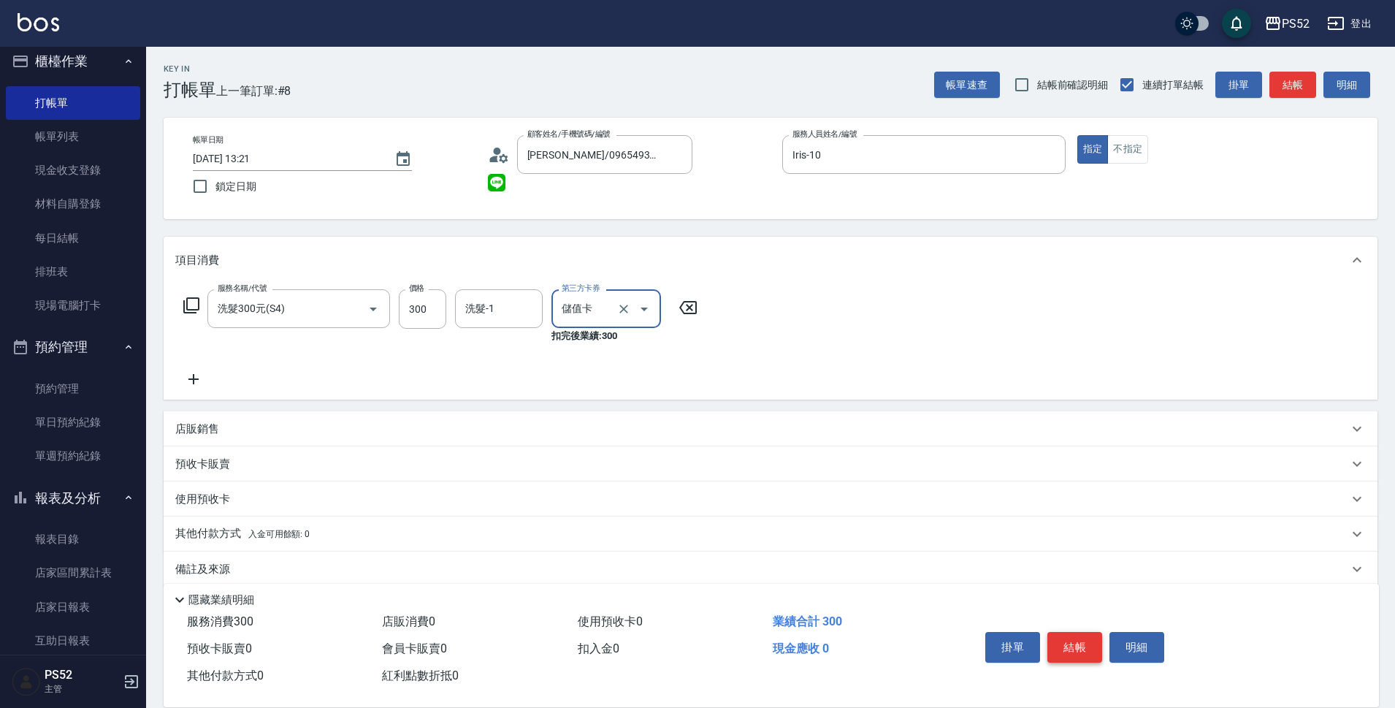
click at [1061, 639] on button "結帳" at bounding box center [1074, 647] width 55 height 31
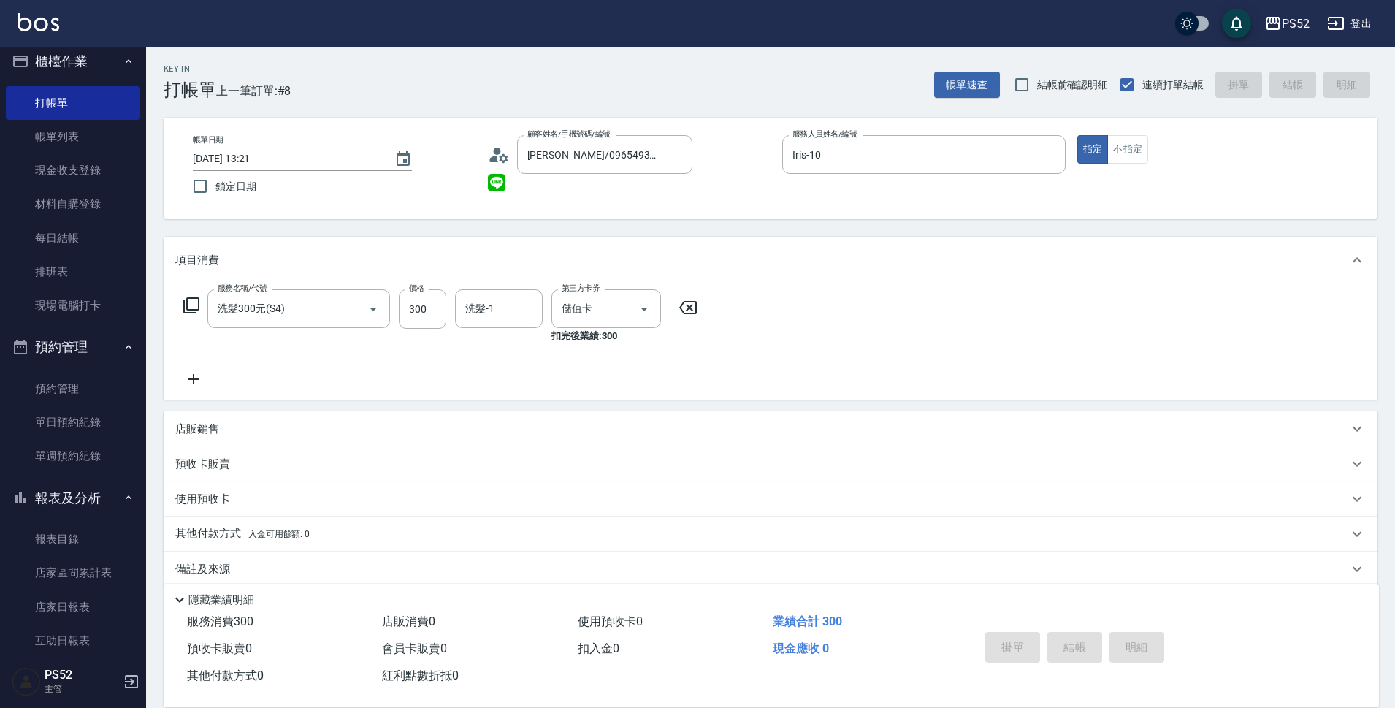
type input "[DATE] 13:22"
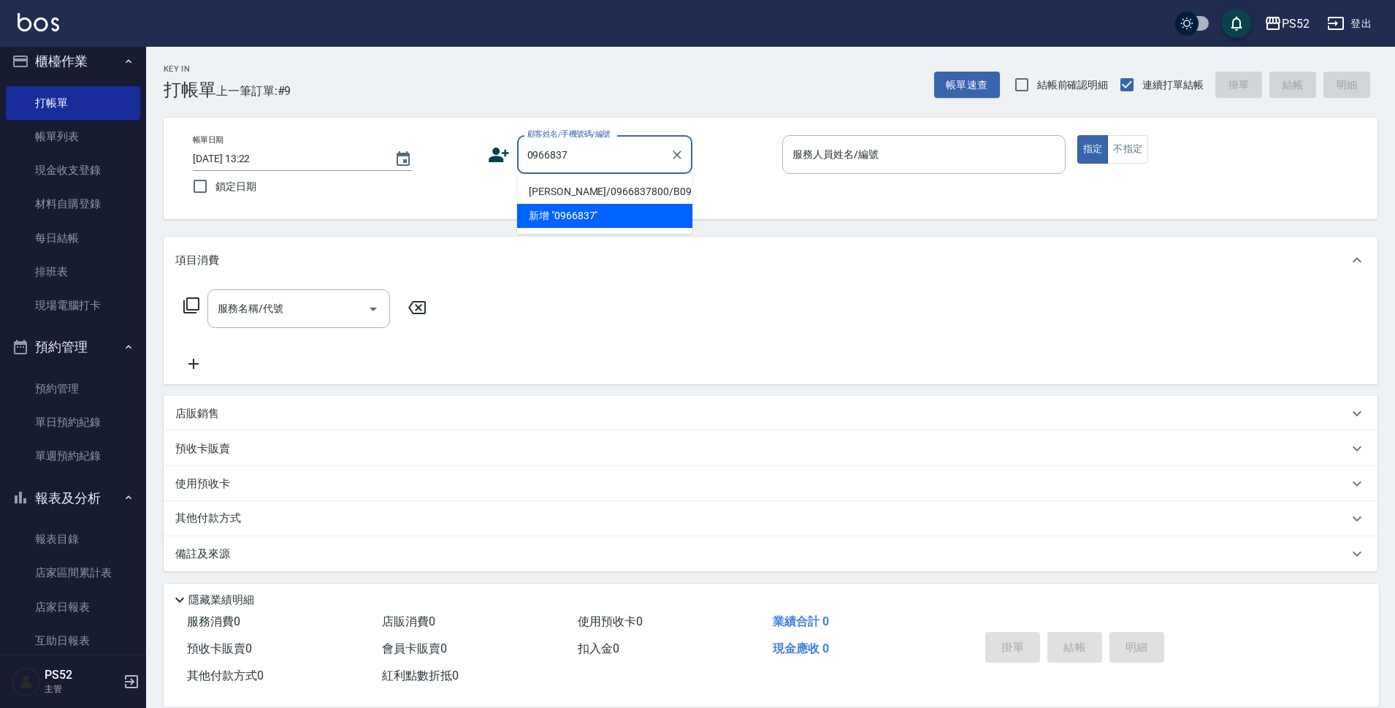
click at [619, 204] on li "[PERSON_NAME]/0966837800/B0966837800" at bounding box center [604, 192] width 175 height 24
type input "[PERSON_NAME]/0966837800/B0966837800"
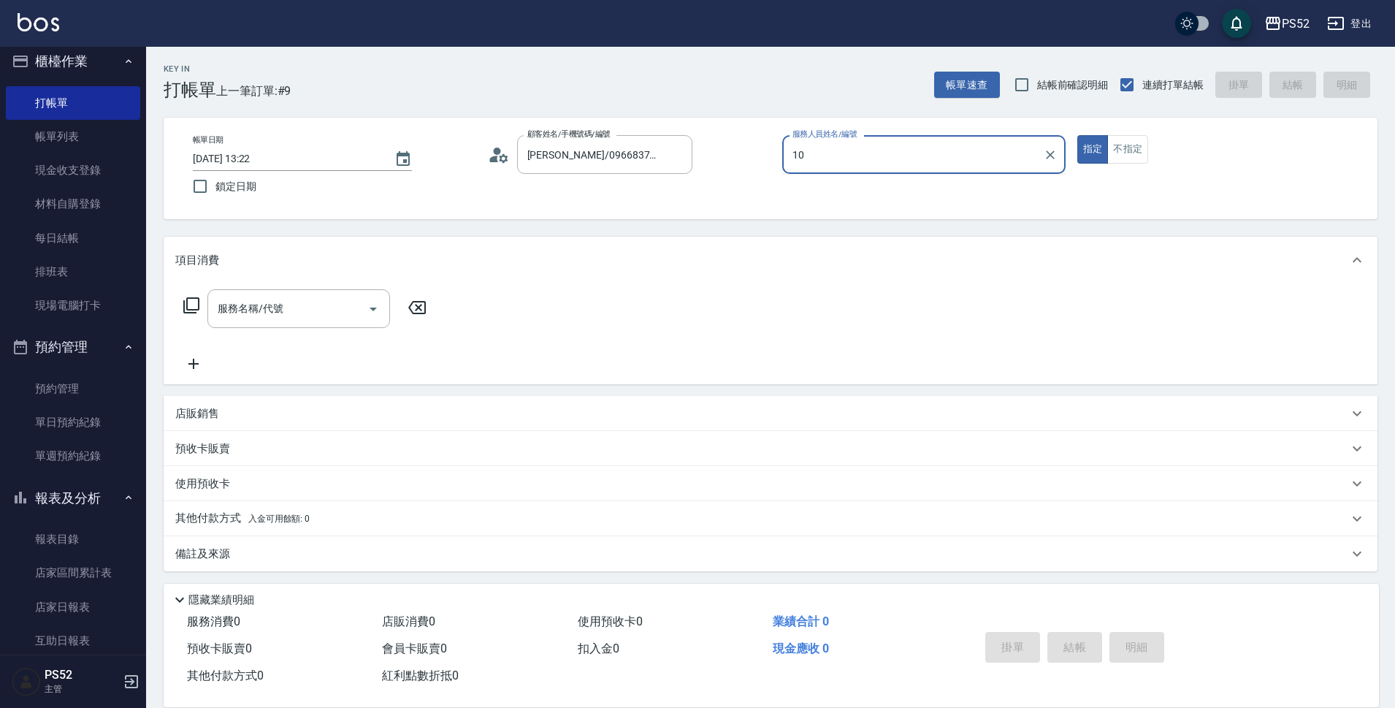
type input "Iris-10"
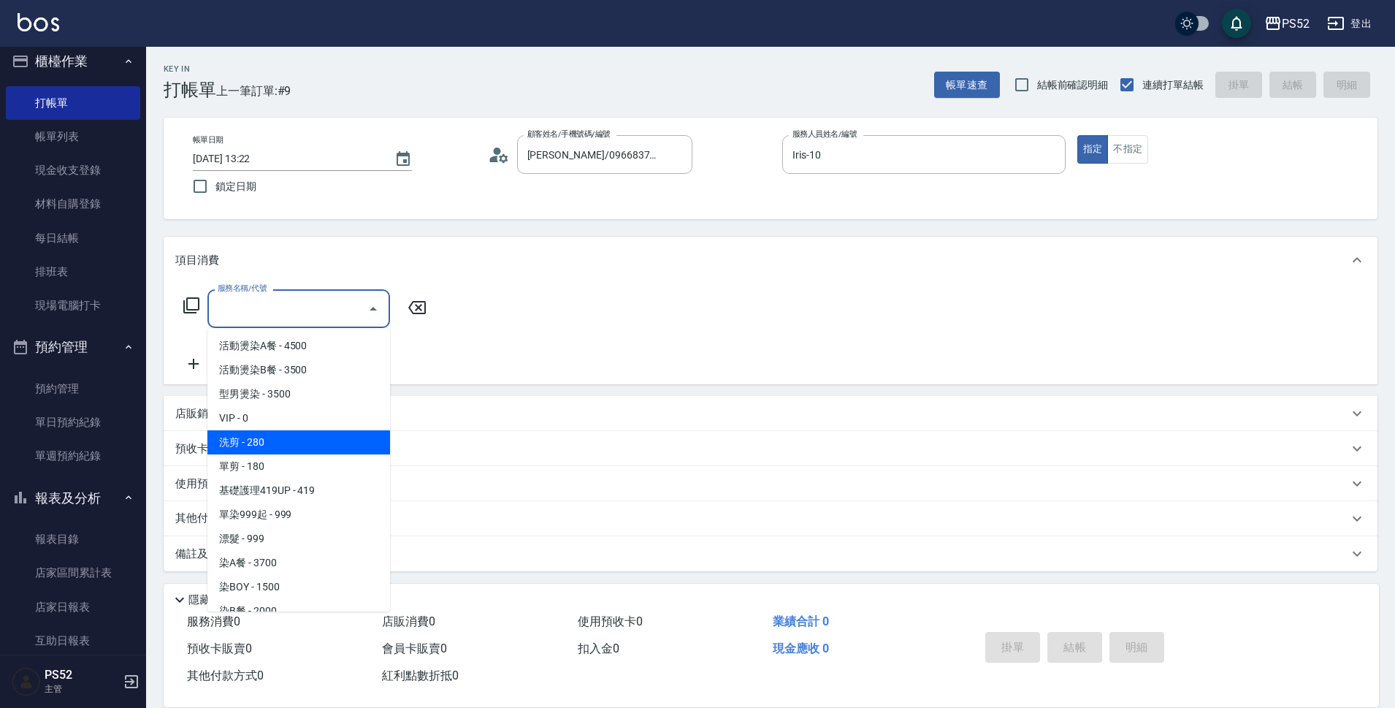
type input "洗剪(C1)"
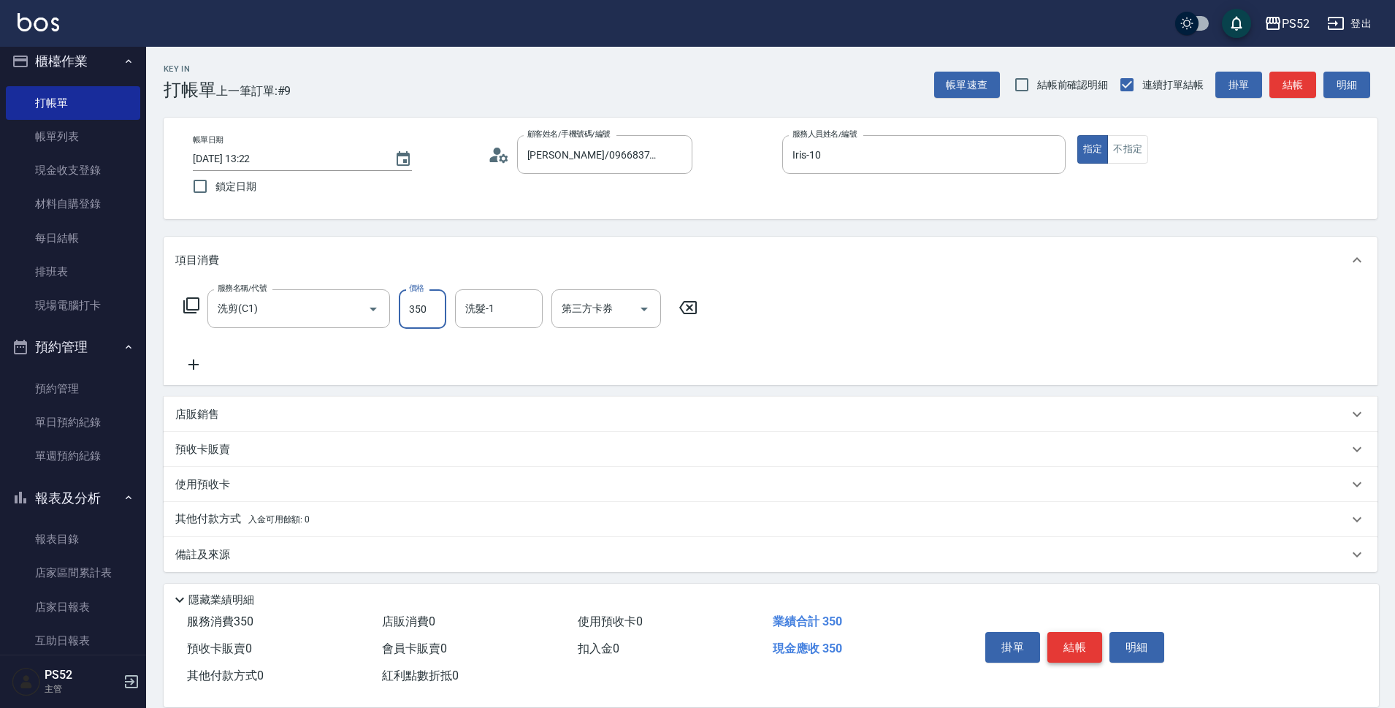
type input "350"
click at [1068, 632] on button "結帳" at bounding box center [1074, 647] width 55 height 31
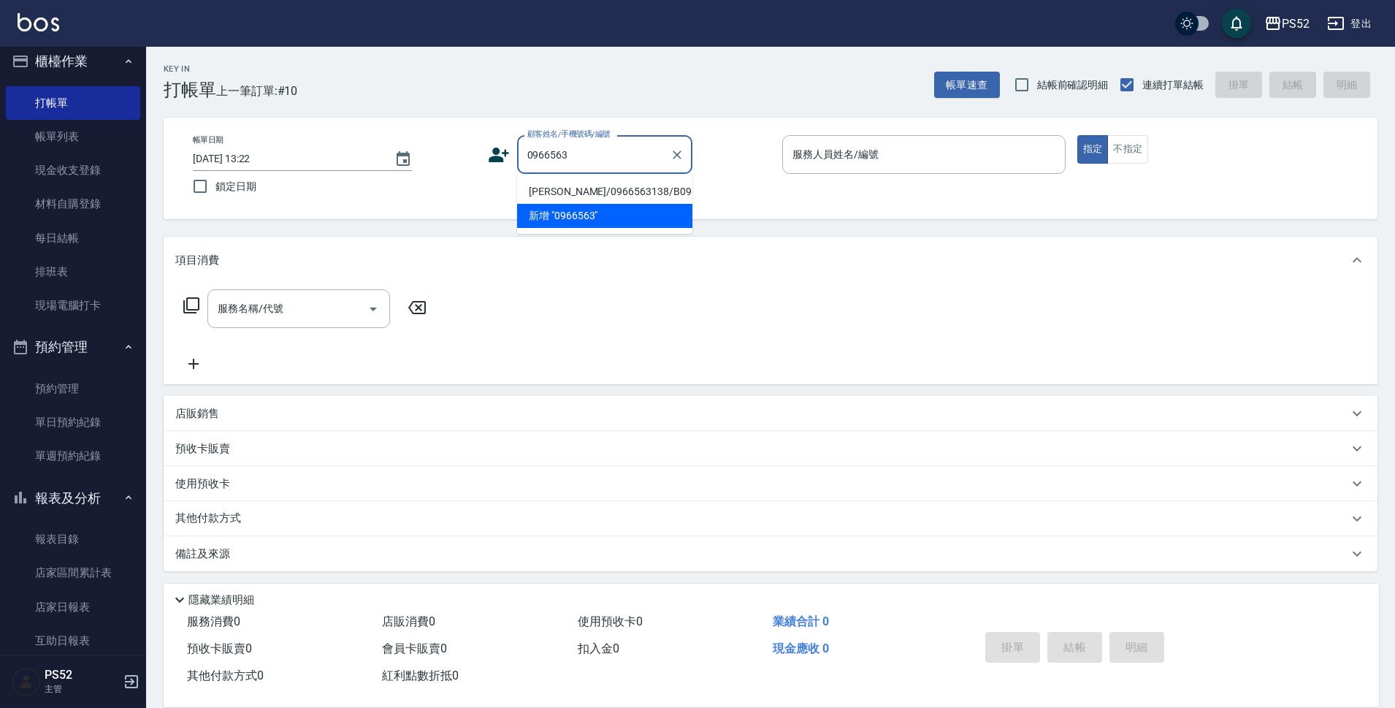
click at [597, 194] on li "[PERSON_NAME]/0966563138/B0966563138" at bounding box center [604, 192] width 175 height 24
type input "[PERSON_NAME]/0966563138/B0966563138"
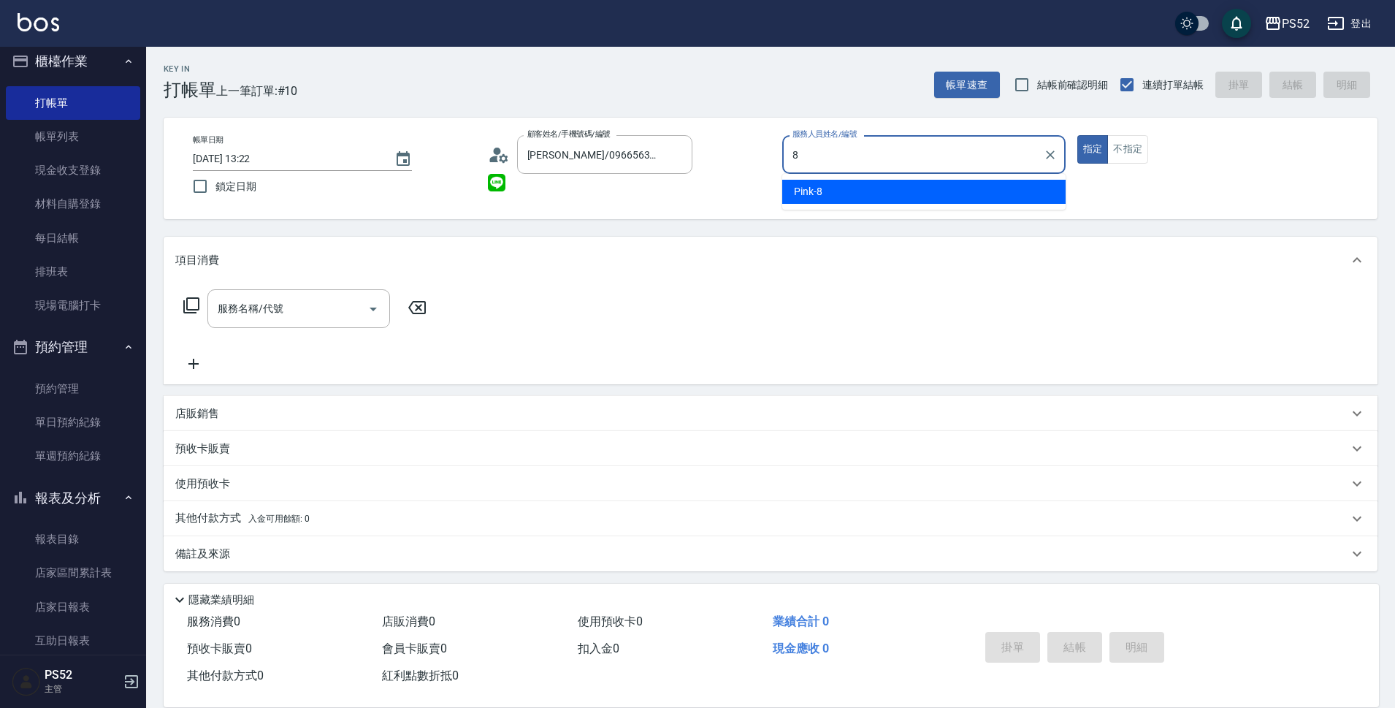
type input "Pink-8"
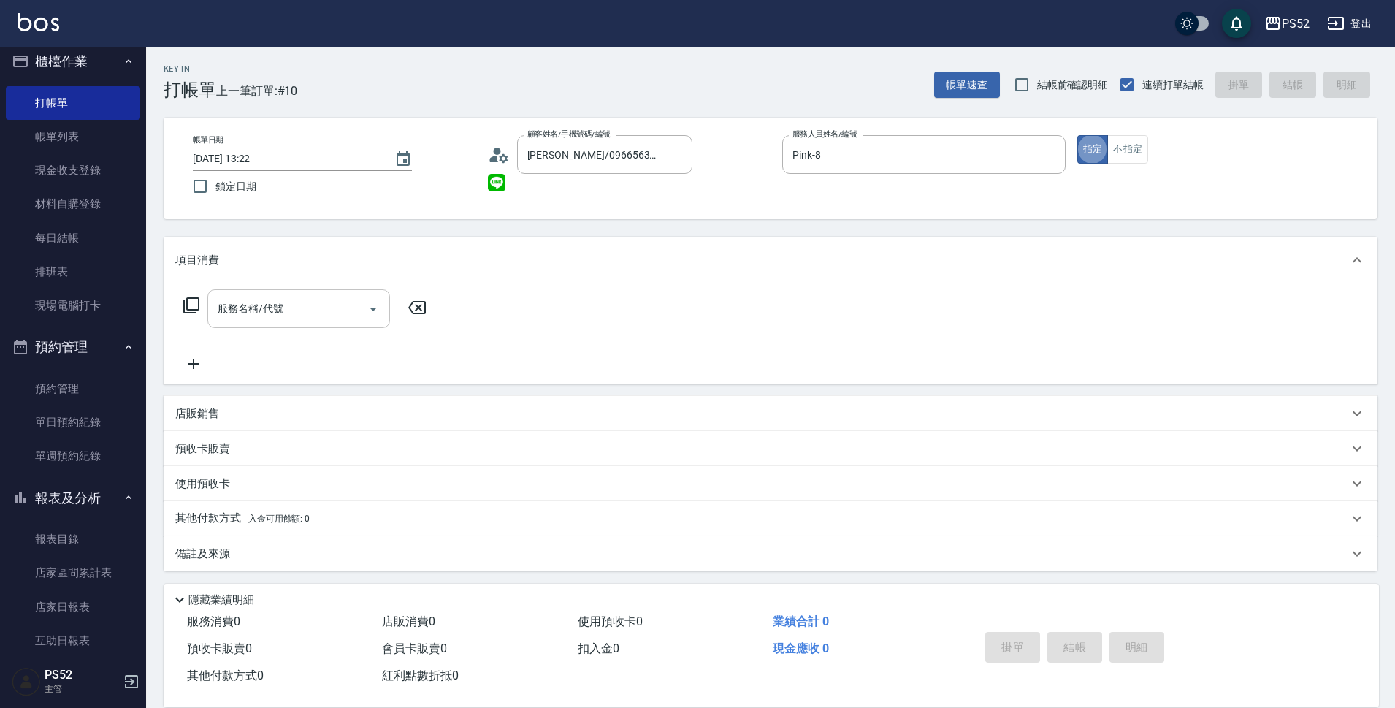
click at [292, 306] on input "服務名稱/代號" at bounding box center [288, 309] width 148 height 26
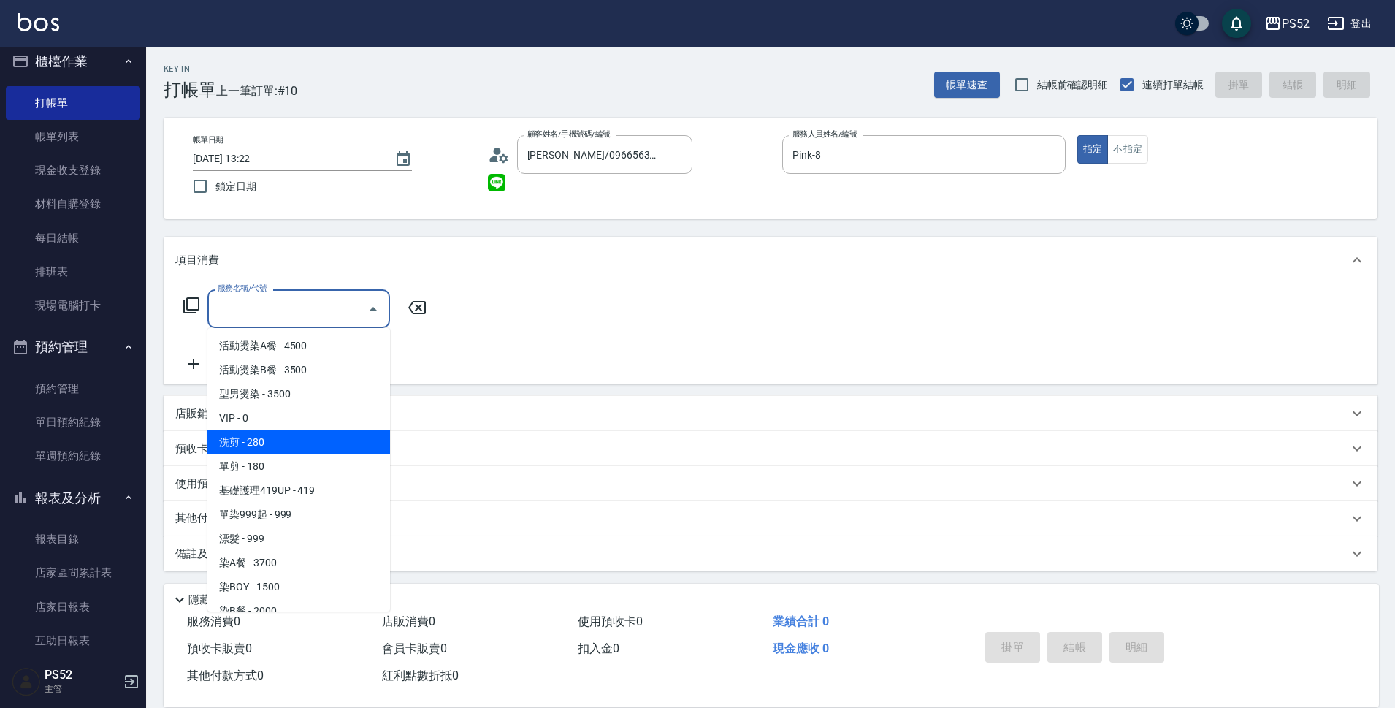
click at [305, 446] on span "洗剪 - 280" at bounding box center [298, 442] width 183 height 24
type input "洗剪(C1)"
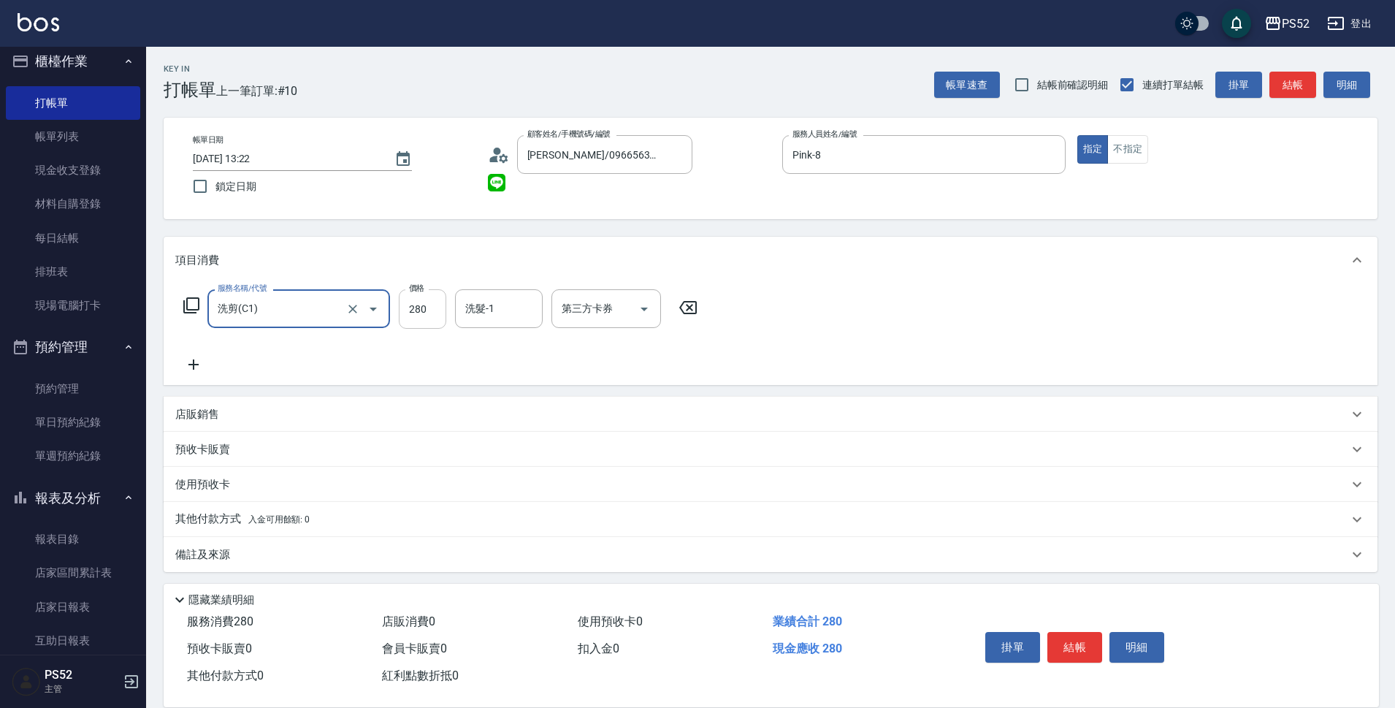
click at [439, 323] on input "280" at bounding box center [422, 308] width 47 height 39
type input "300"
click at [285, 408] on div "店販銷售" at bounding box center [761, 414] width 1173 height 15
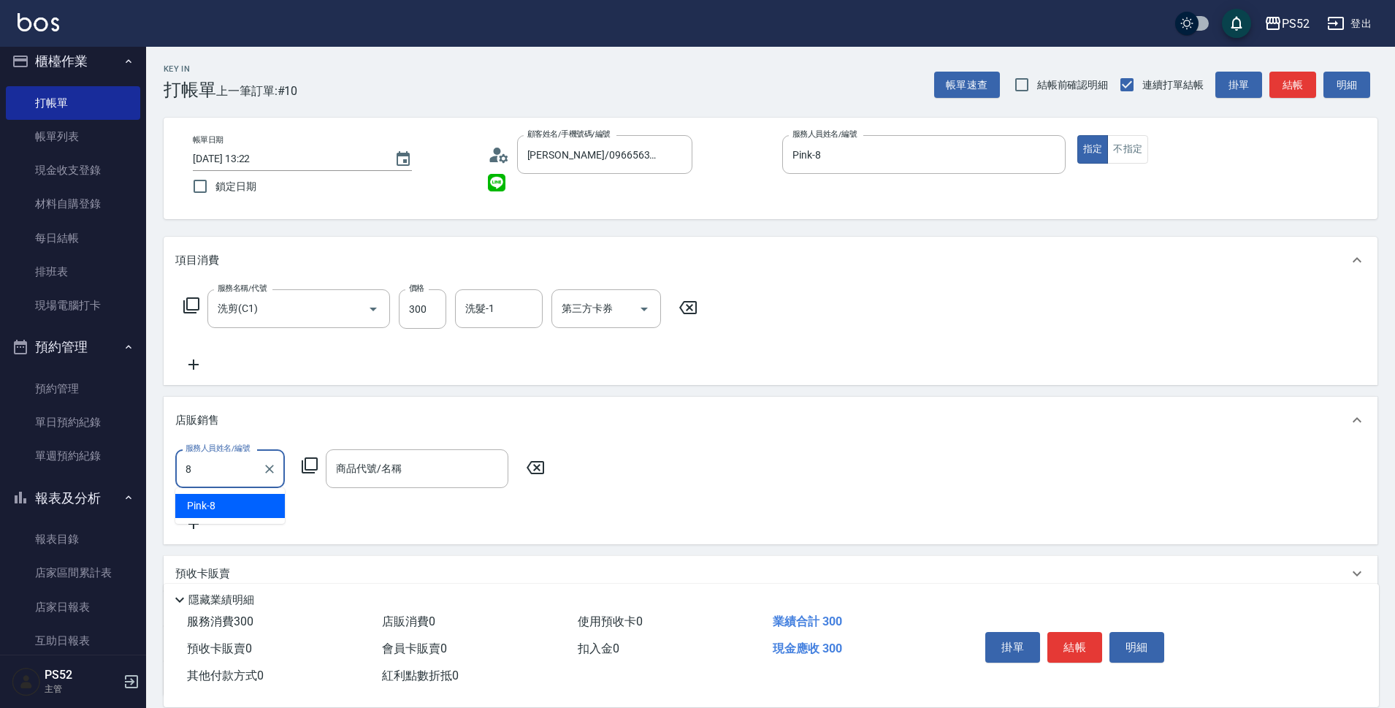
type input "Pink-8"
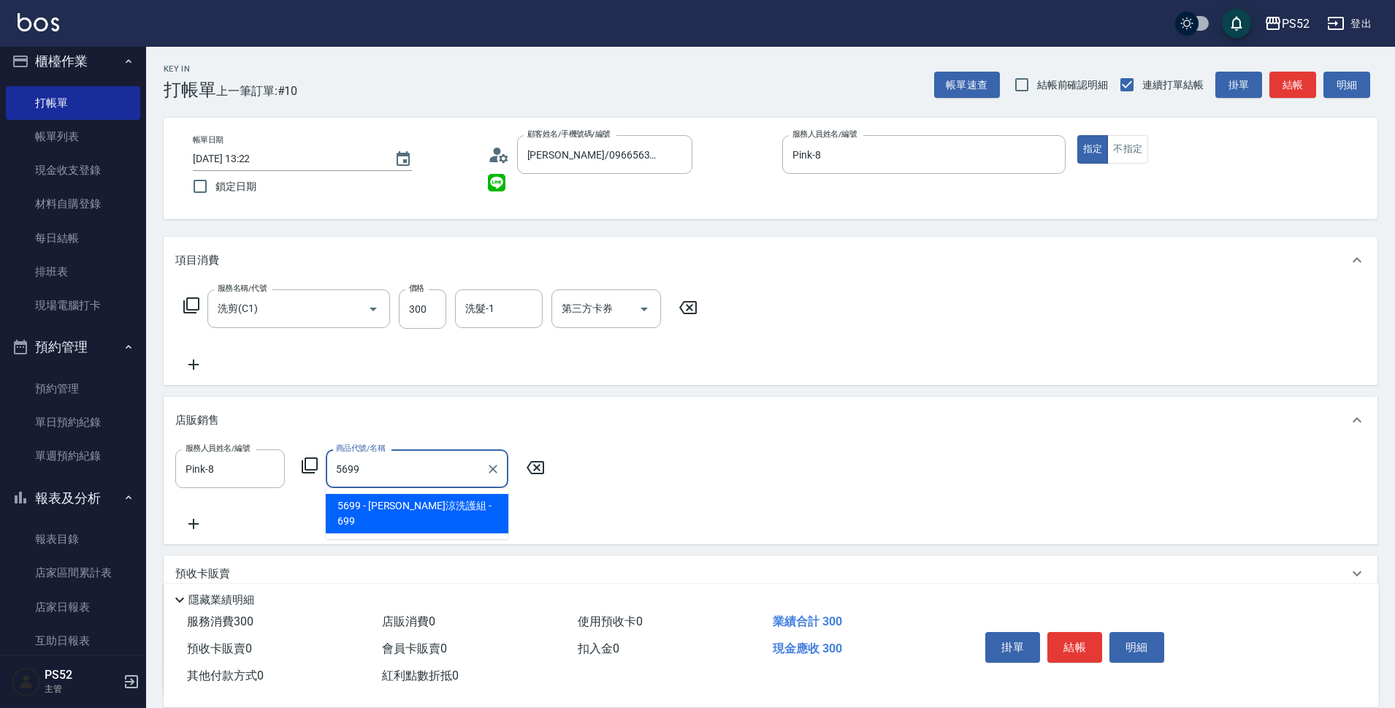
type input "水水沁涼洗護組"
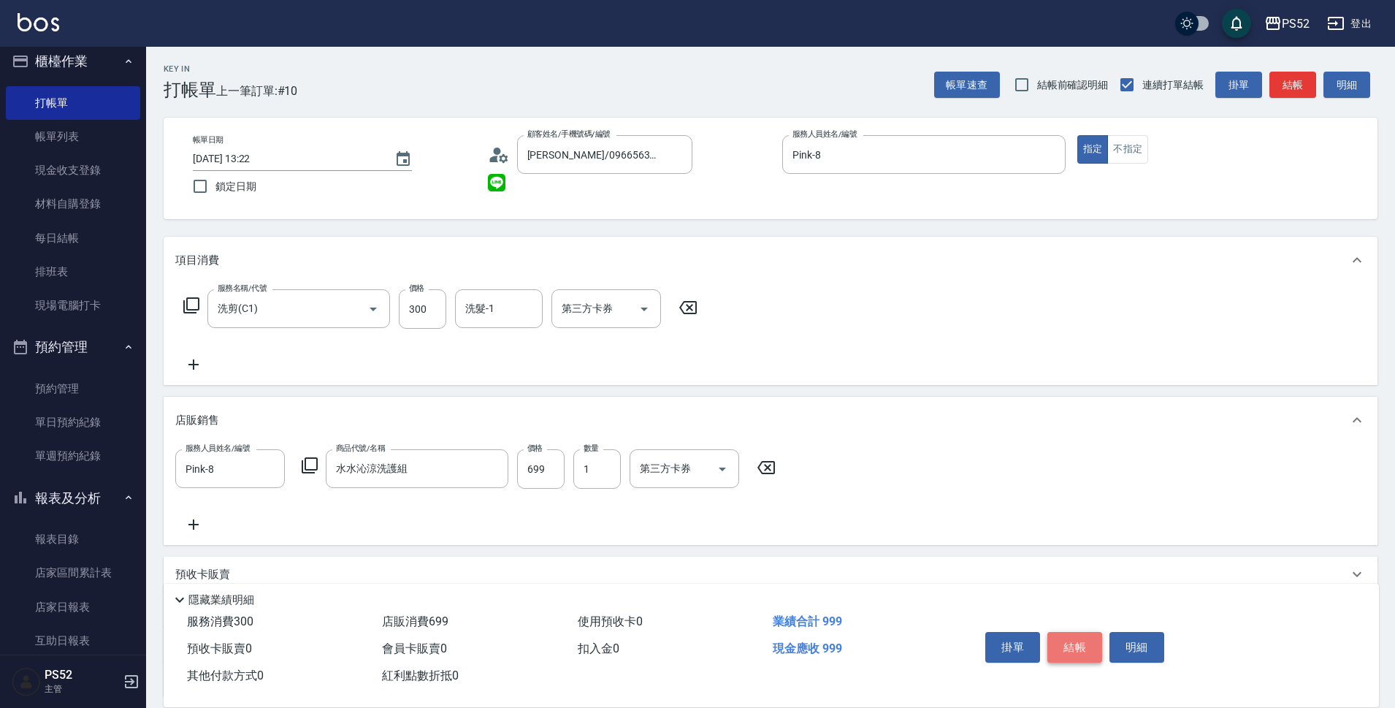
click at [1077, 653] on button "結帳" at bounding box center [1074, 647] width 55 height 31
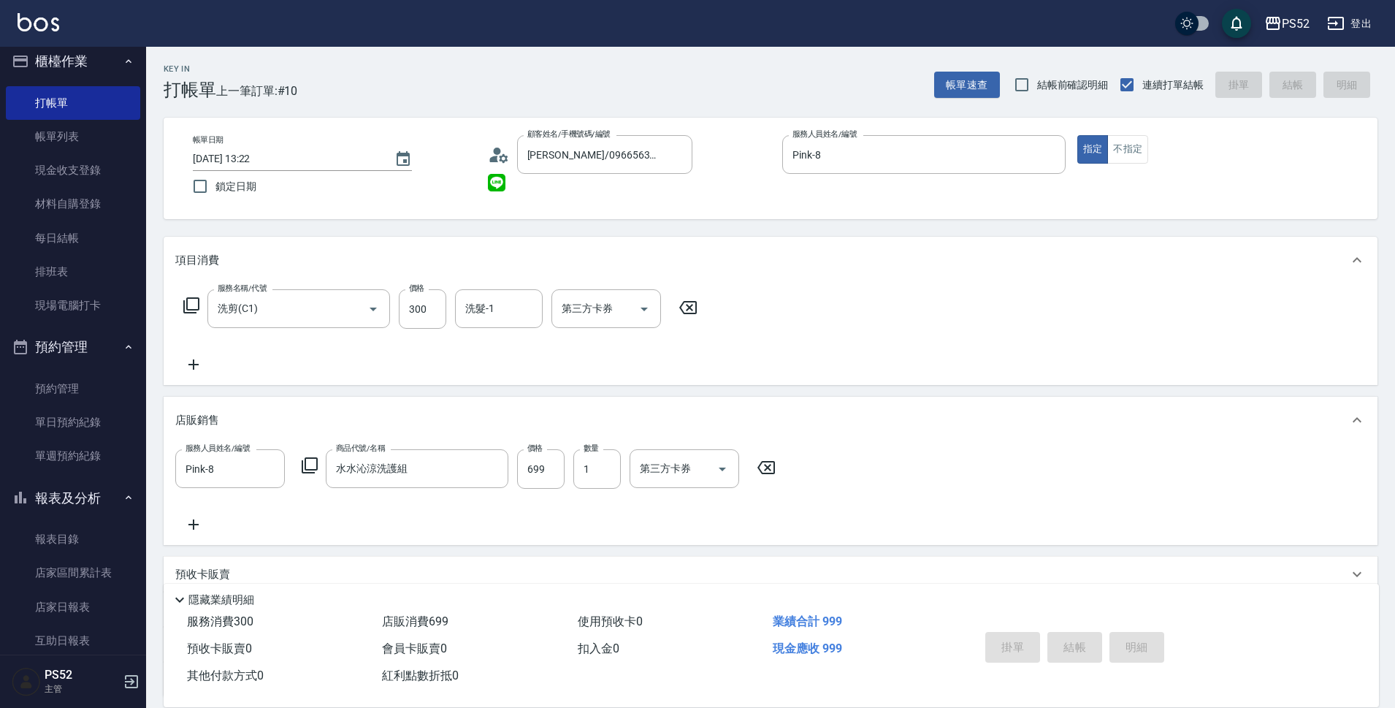
type input "[DATE] 13:23"
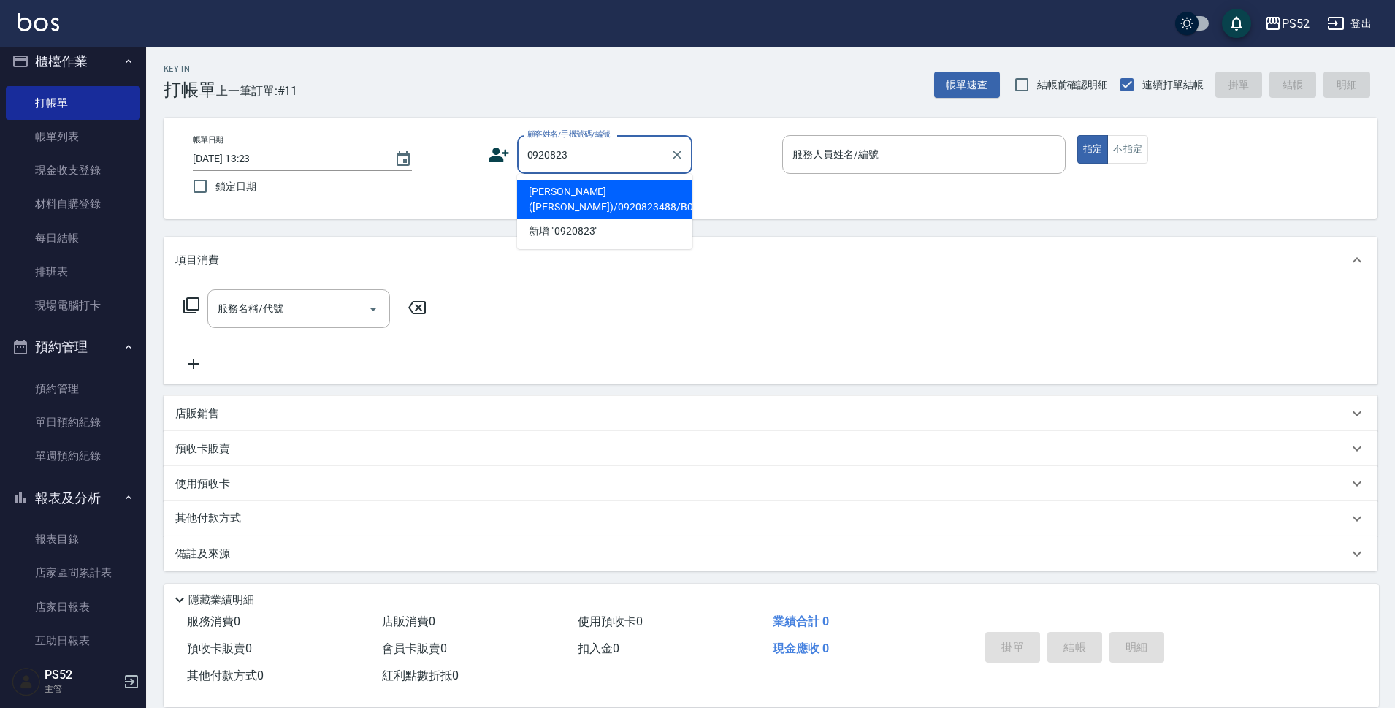
click at [606, 207] on li "[PERSON_NAME]([PERSON_NAME])/0920823488/B0920823488" at bounding box center [604, 199] width 175 height 39
type input "[PERSON_NAME]([PERSON_NAME])/0920823488/B0920823488"
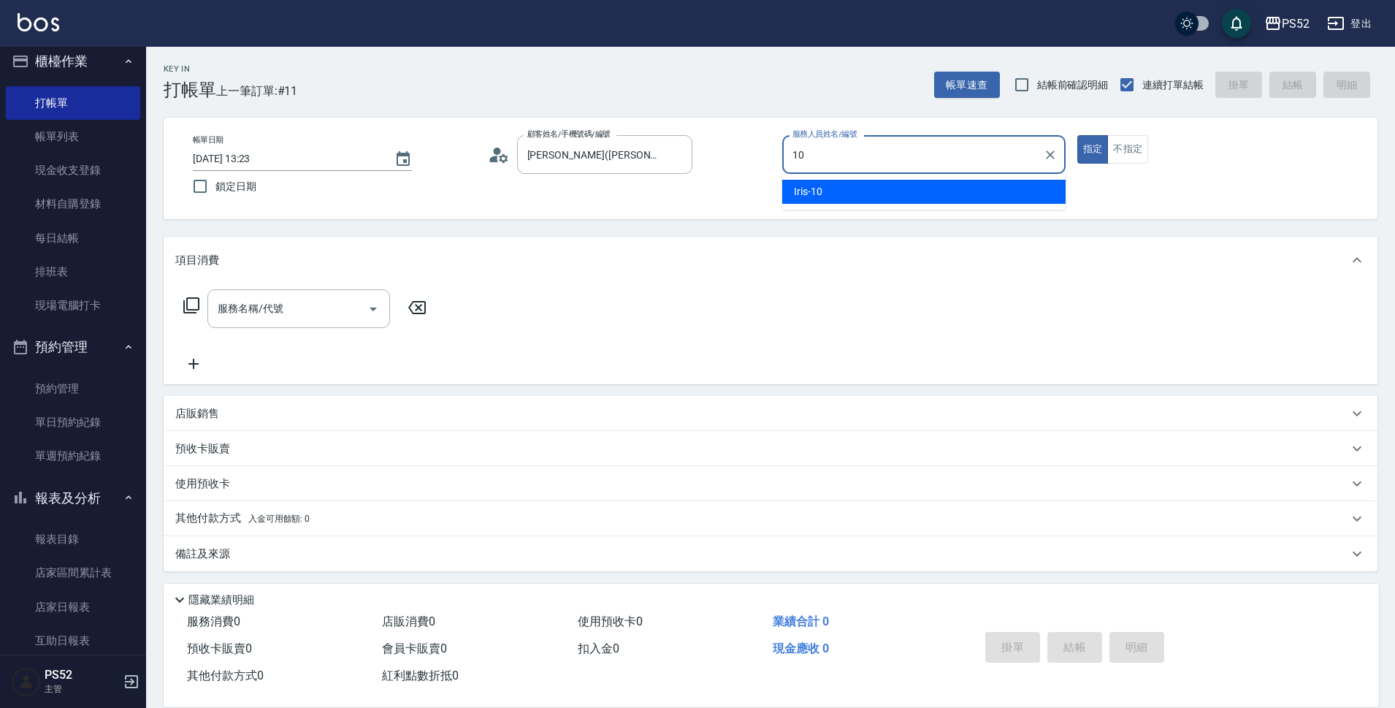
type input "Iris-10"
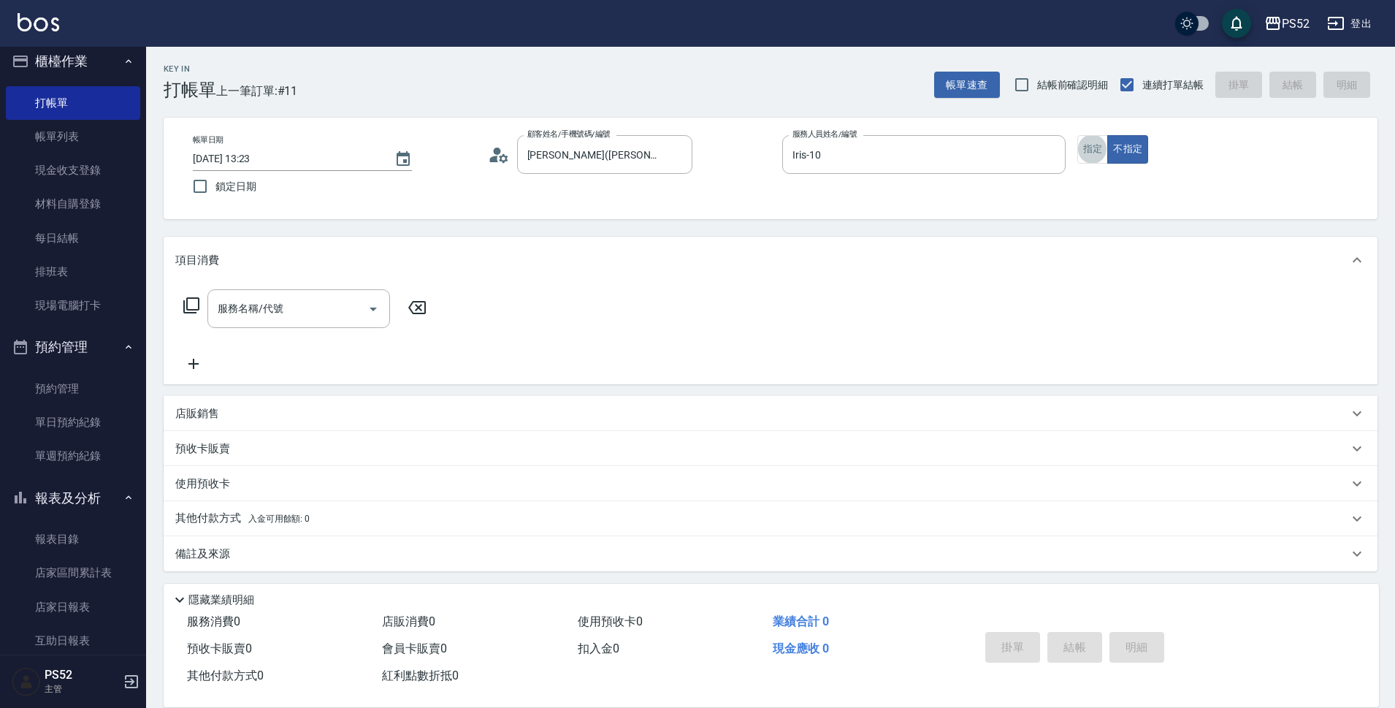
scroll to position [4, 0]
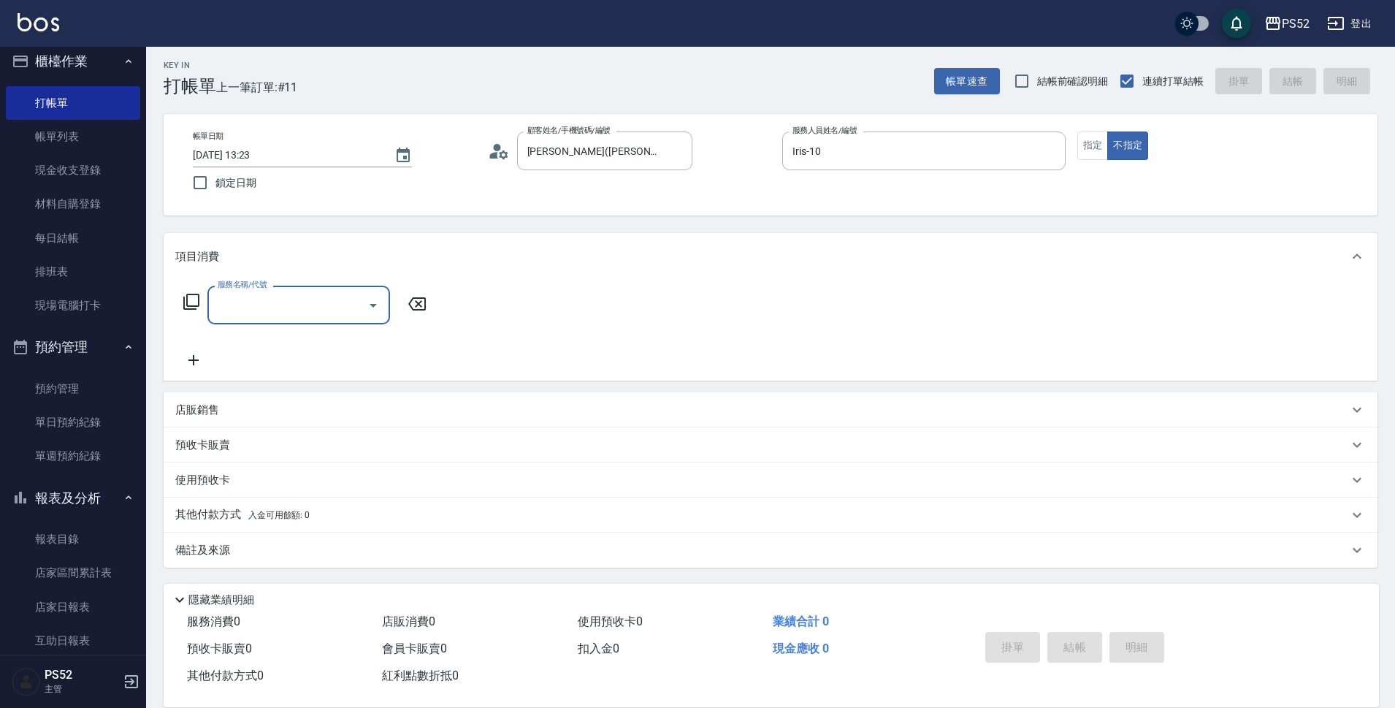
click at [325, 311] on input "服務名稱/代號" at bounding box center [288, 305] width 148 height 26
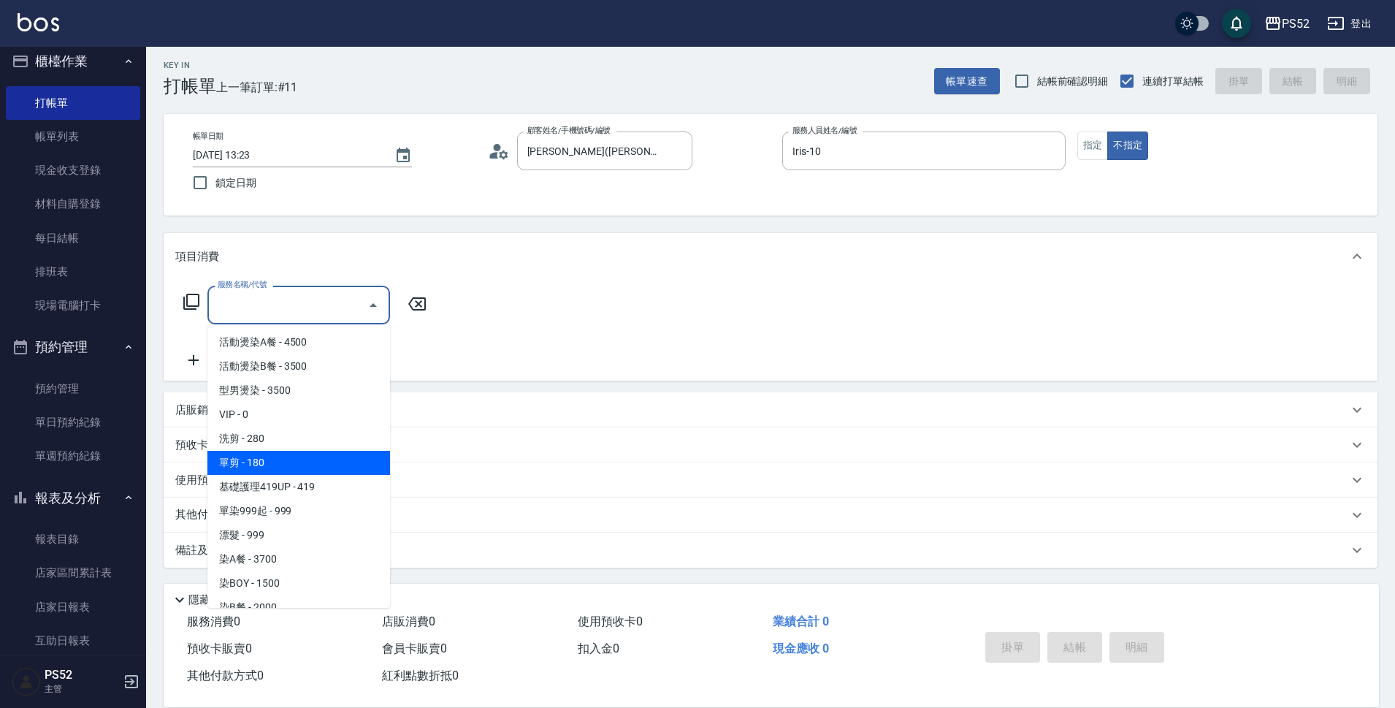
click at [274, 467] on span "單剪 - 180" at bounding box center [298, 463] width 183 height 24
type input "單剪(C2)"
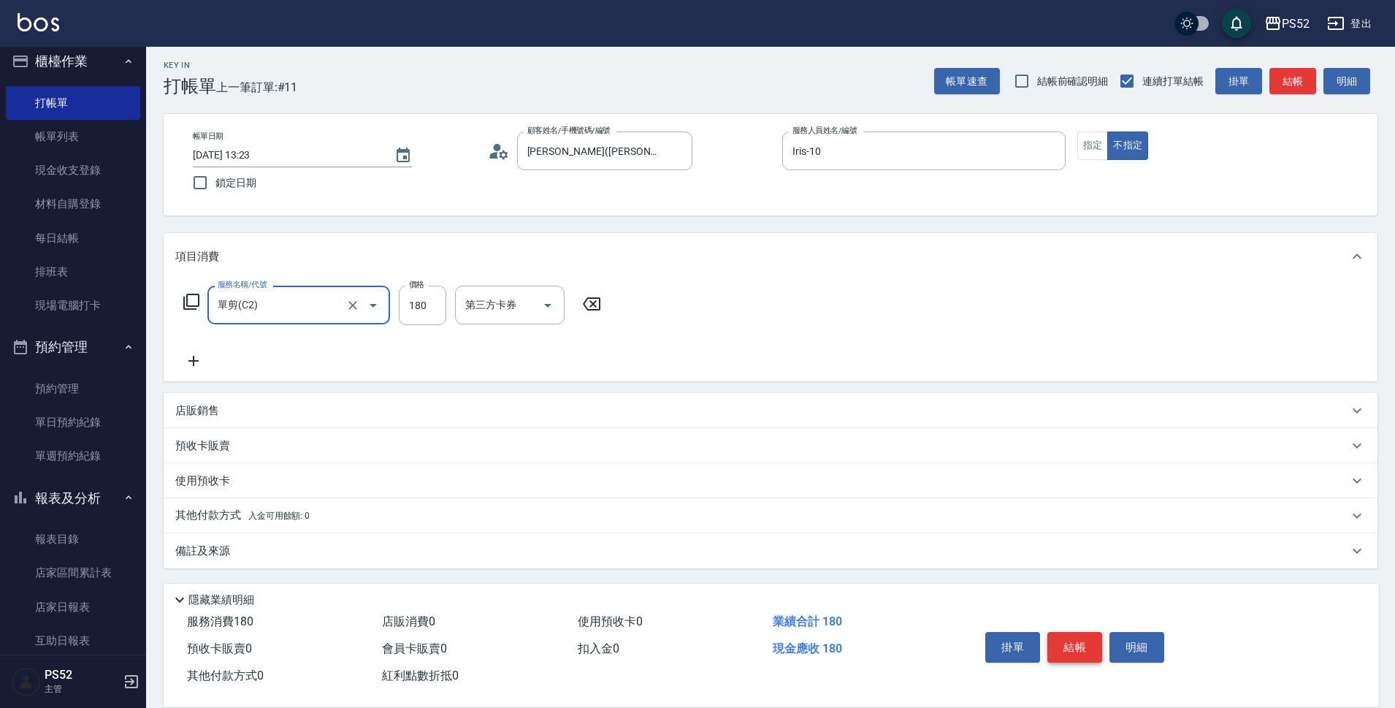
click at [1080, 644] on button "結帳" at bounding box center [1074, 647] width 55 height 31
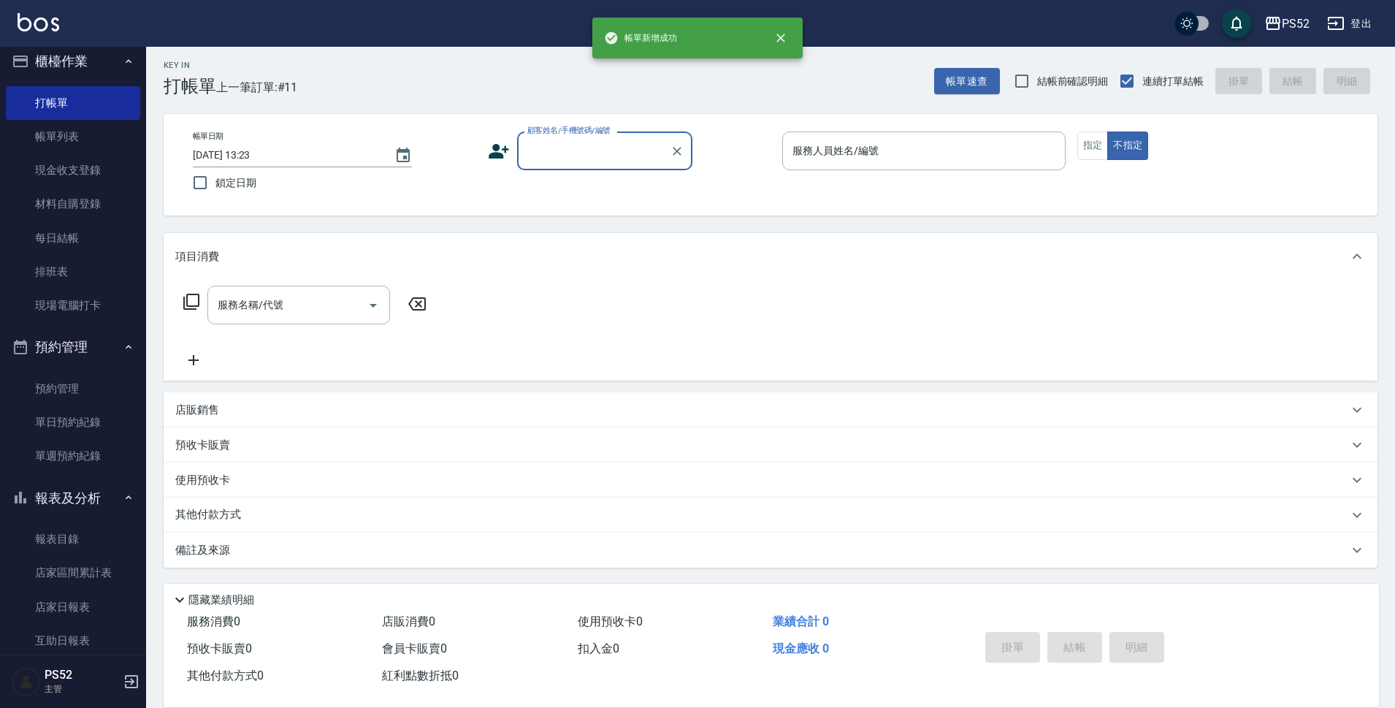
scroll to position [0, 0]
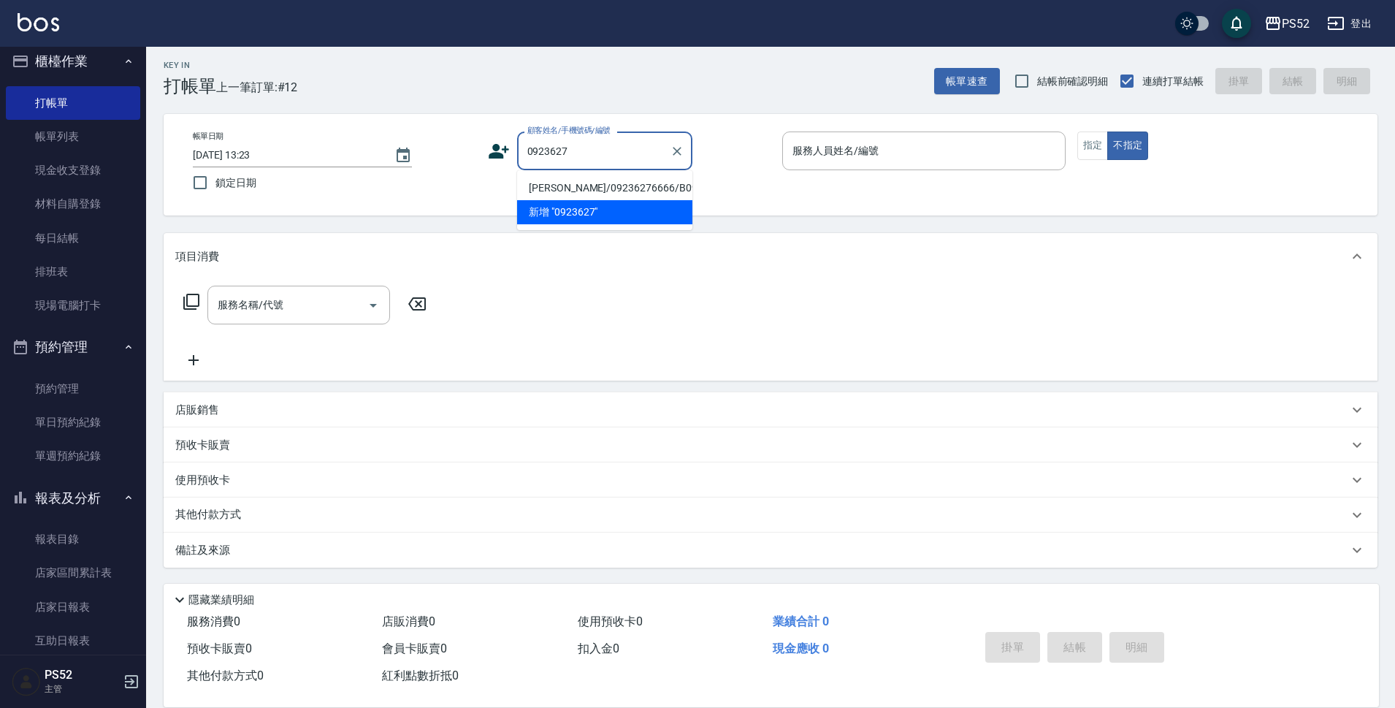
click at [616, 200] on li "[PERSON_NAME]/09236276666/B09236276666" at bounding box center [604, 188] width 175 height 24
type input "[PERSON_NAME]/09236276666/B09236276666"
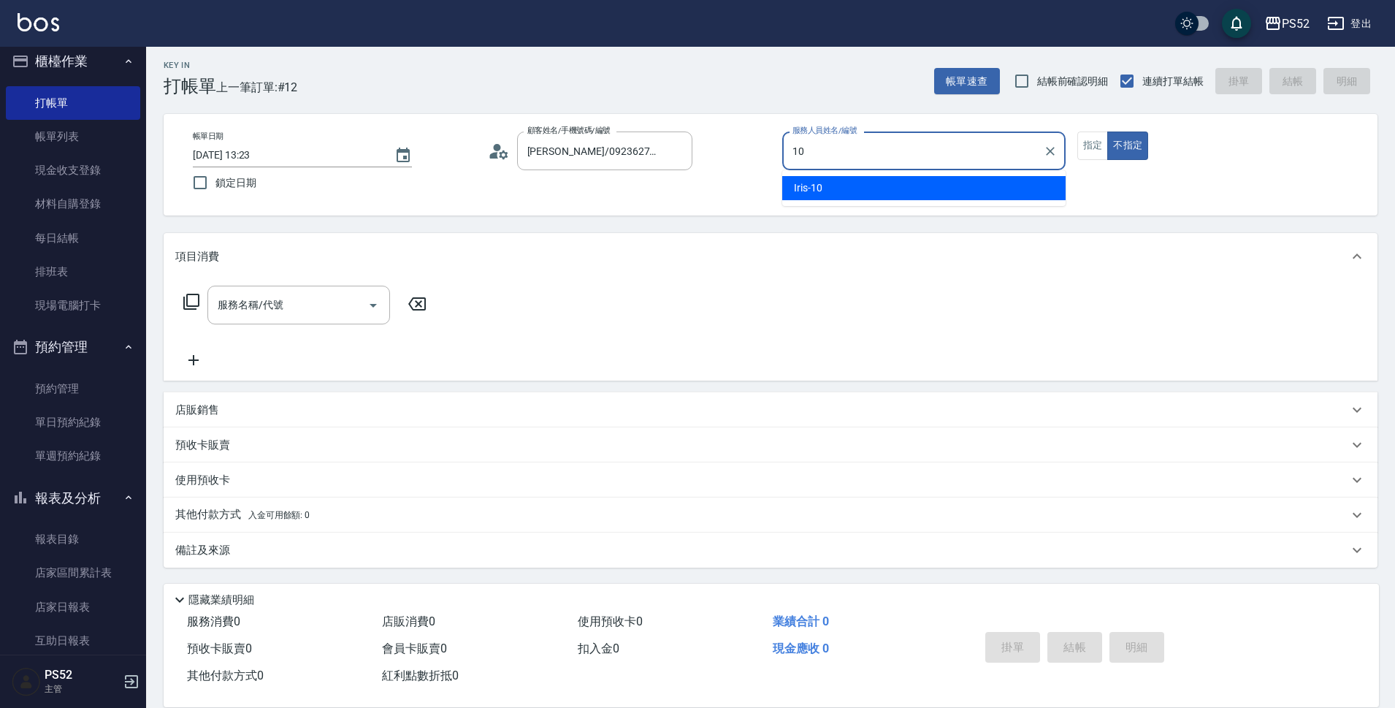
type input "10"
type button "false"
type input "Iris-10"
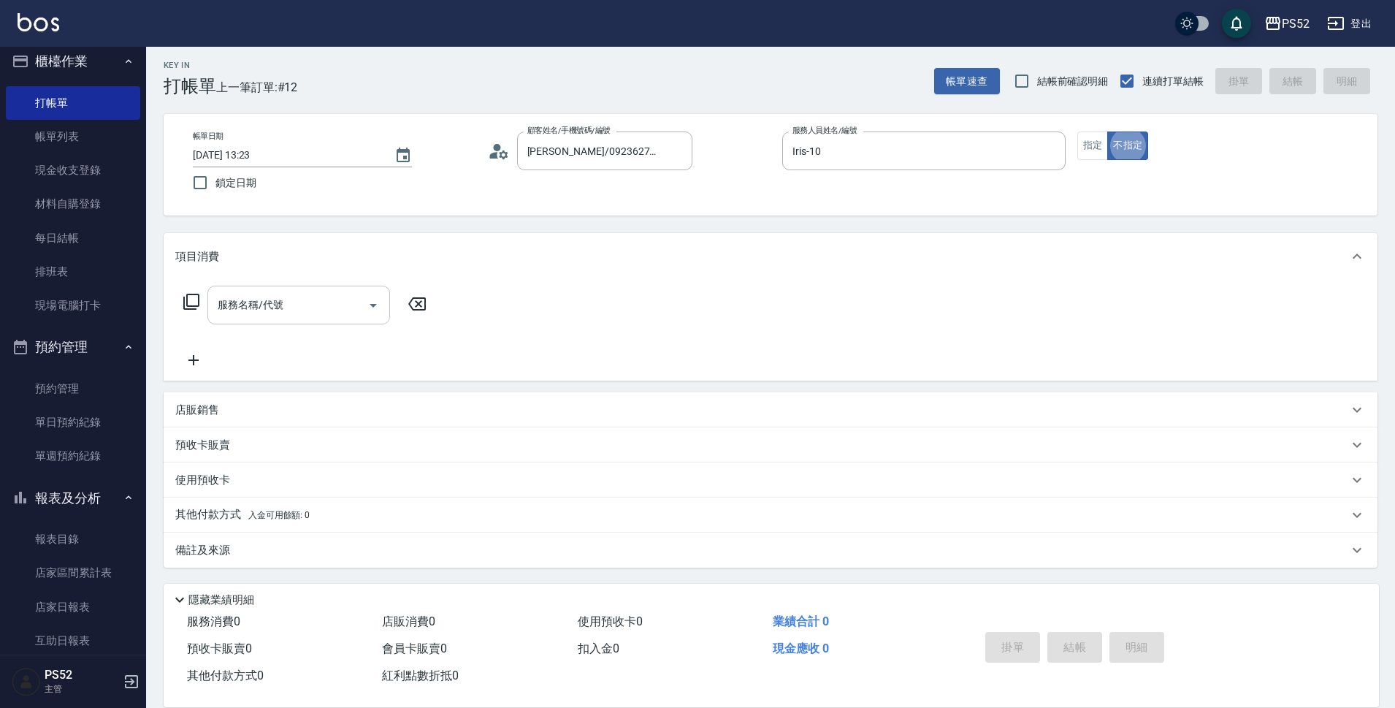
click at [277, 296] on input "服務名稱/代號" at bounding box center [288, 305] width 148 height 26
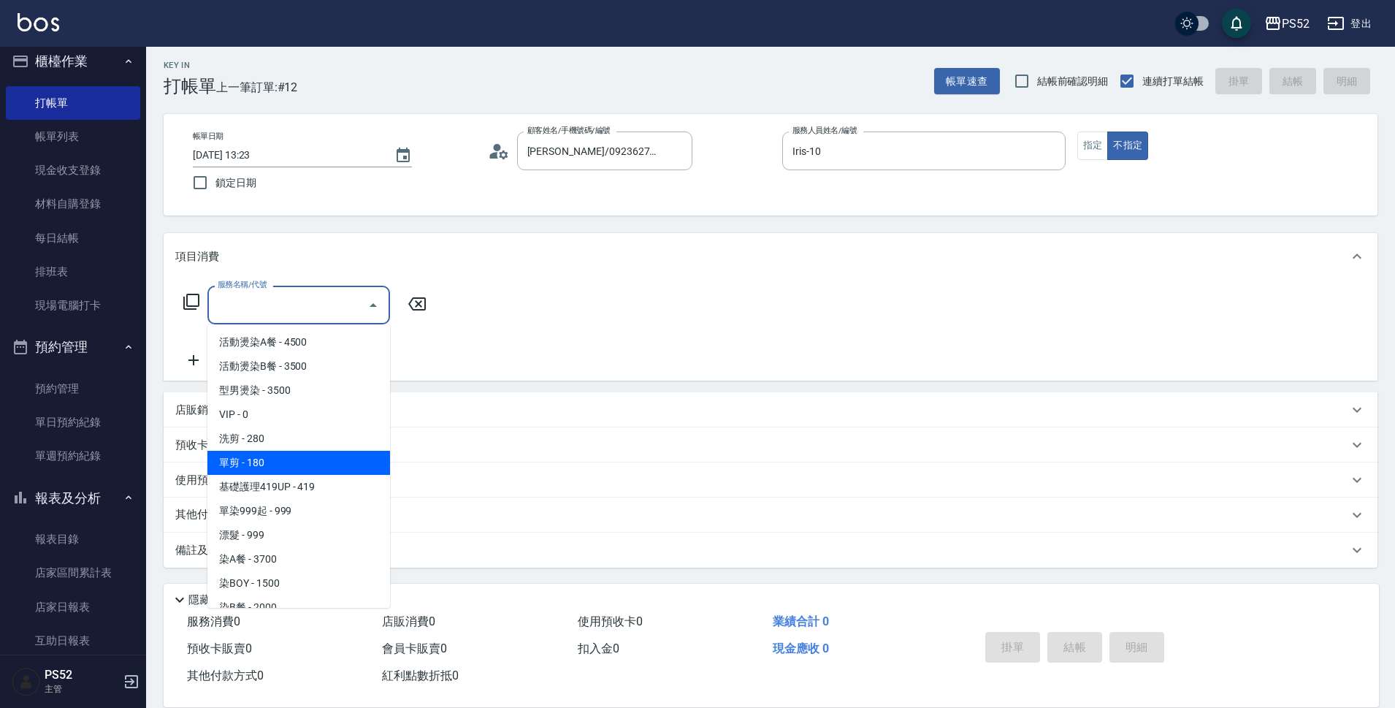
click at [326, 463] on span "單剪 - 180" at bounding box center [298, 463] width 183 height 24
type input "單剪(C2)"
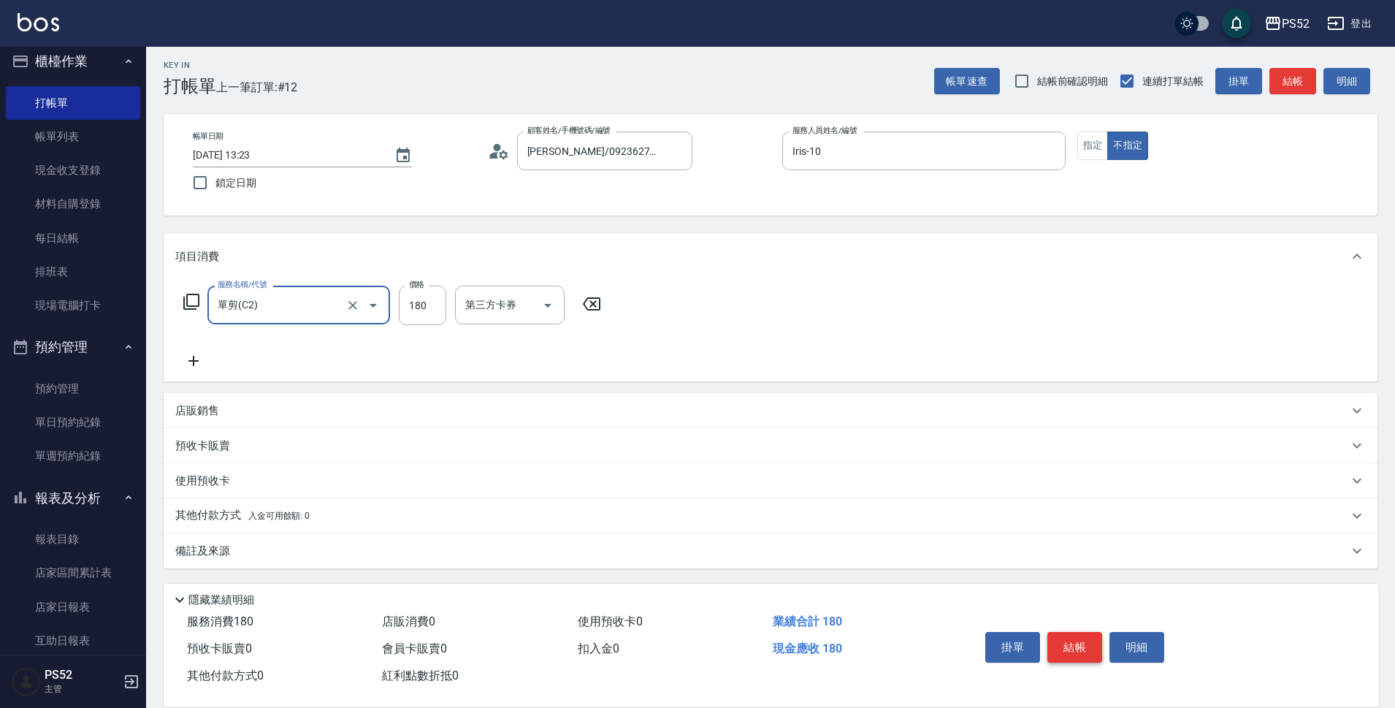
click at [1089, 639] on button "結帳" at bounding box center [1074, 647] width 55 height 31
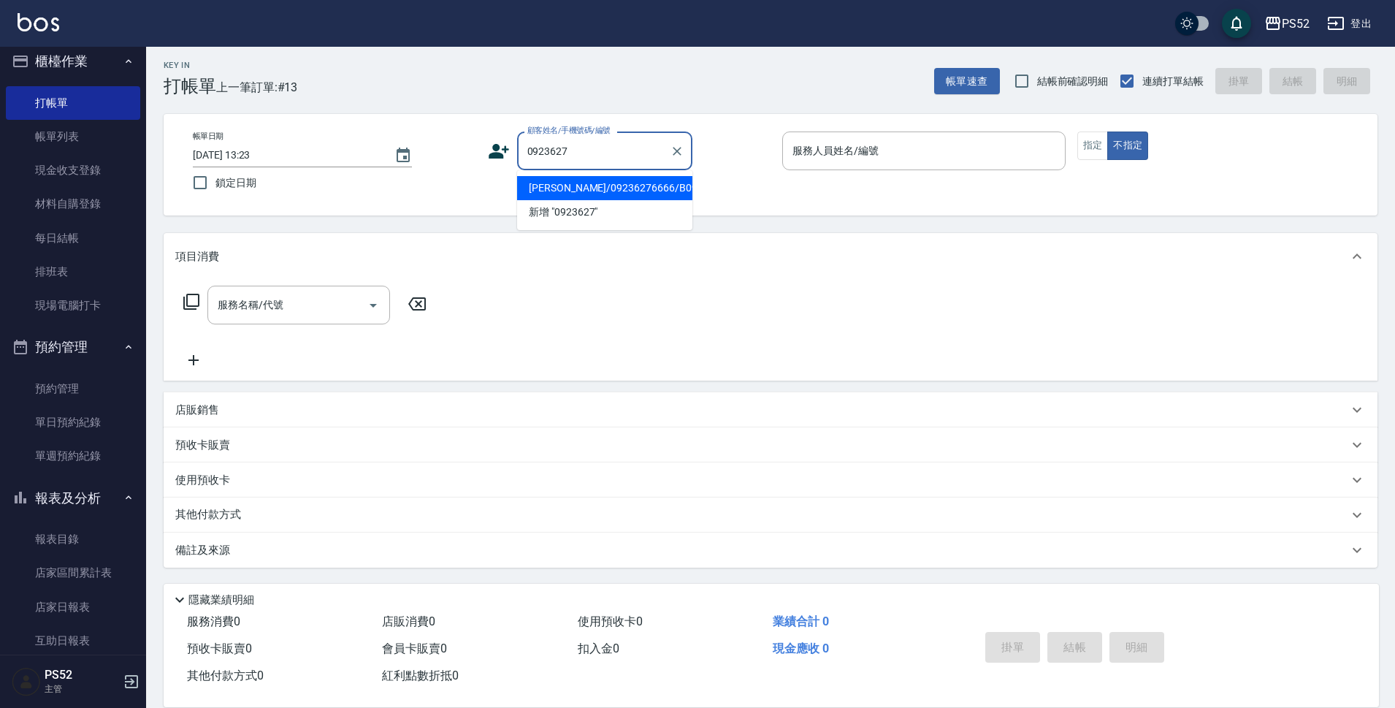
click at [553, 197] on li "[PERSON_NAME]/09236276666/B09236276666" at bounding box center [604, 188] width 175 height 24
type input "[PERSON_NAME]/09236276666/B09236276666"
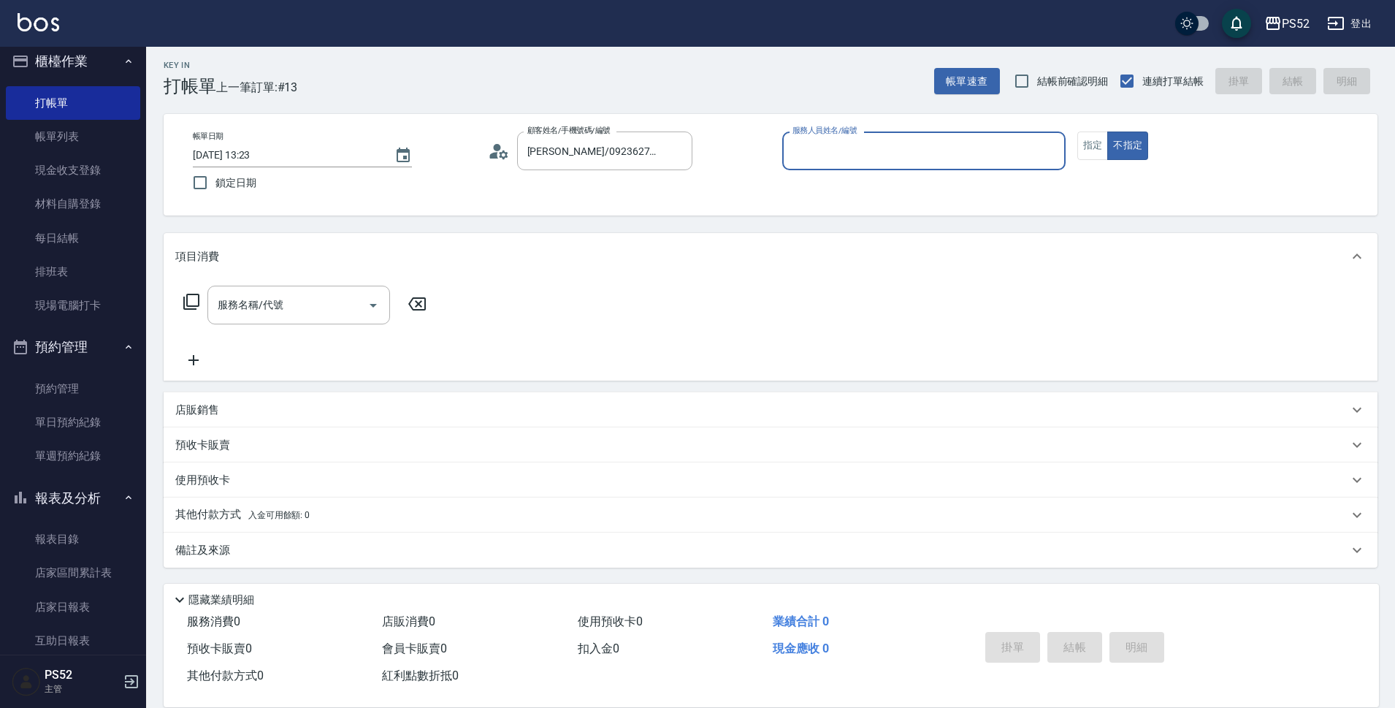
type input "7"
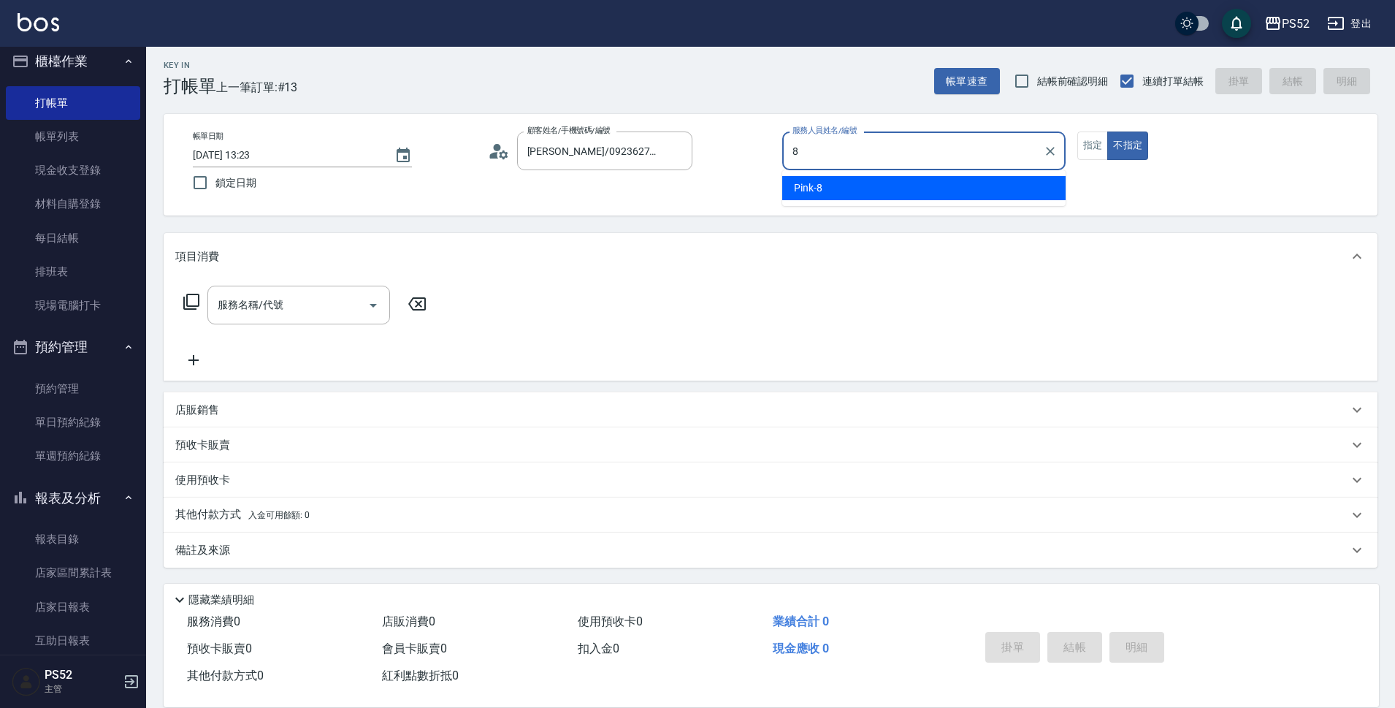
type input "Pink-8"
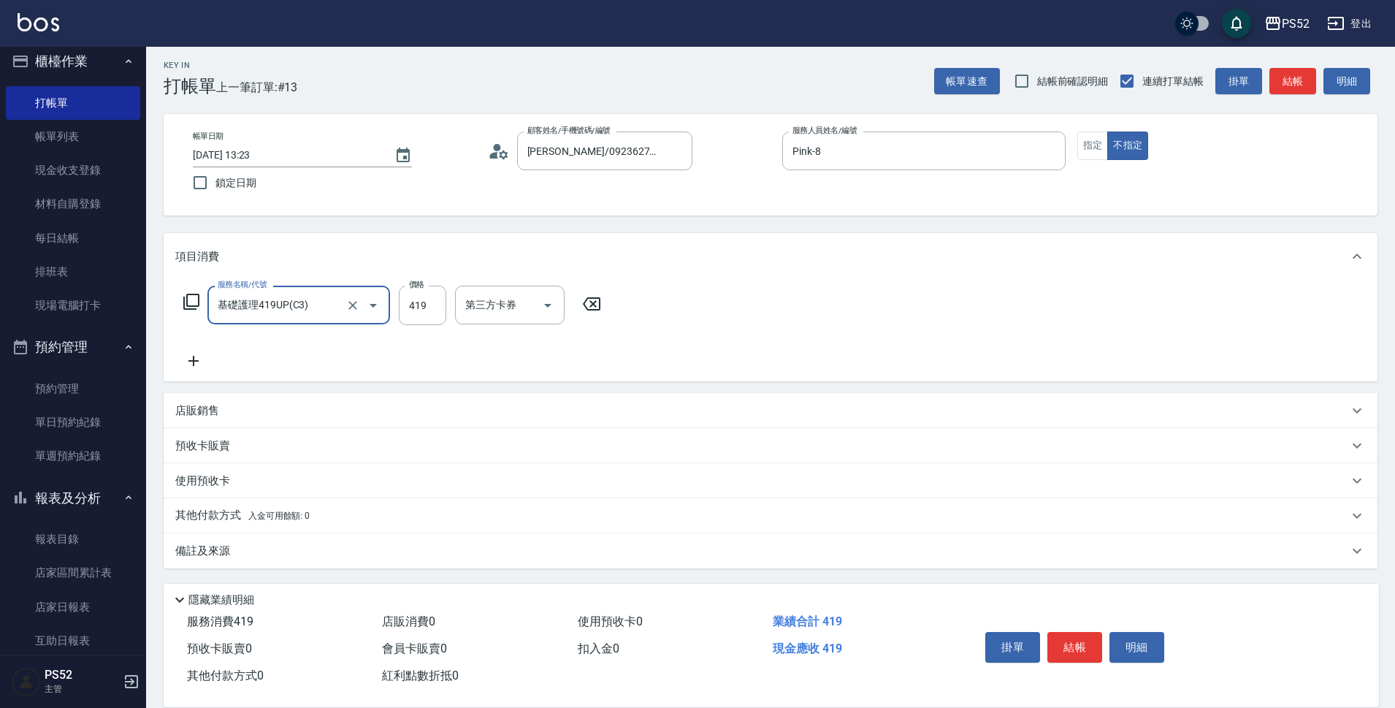
type input "基礎護理419UP(C3)"
type input "439"
click at [1088, 648] on button "結帳" at bounding box center [1074, 647] width 55 height 31
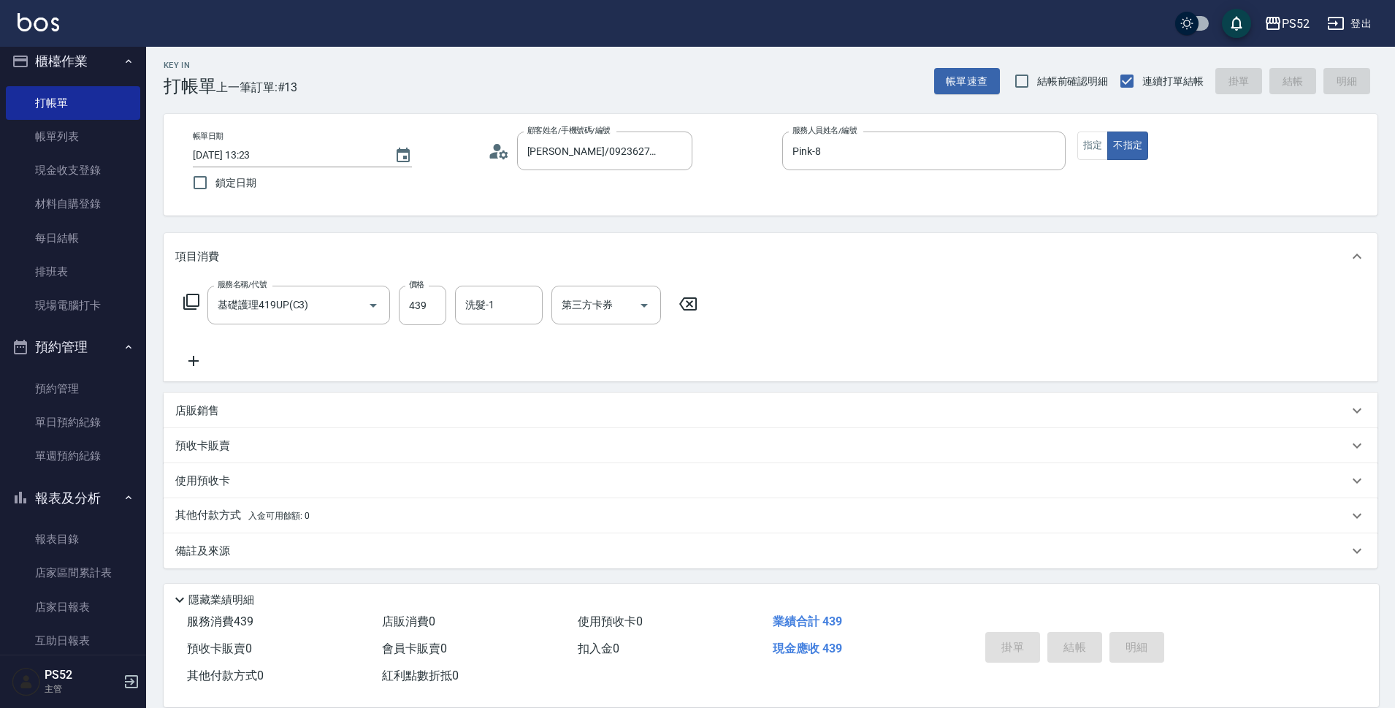
type input "[DATE] 13:24"
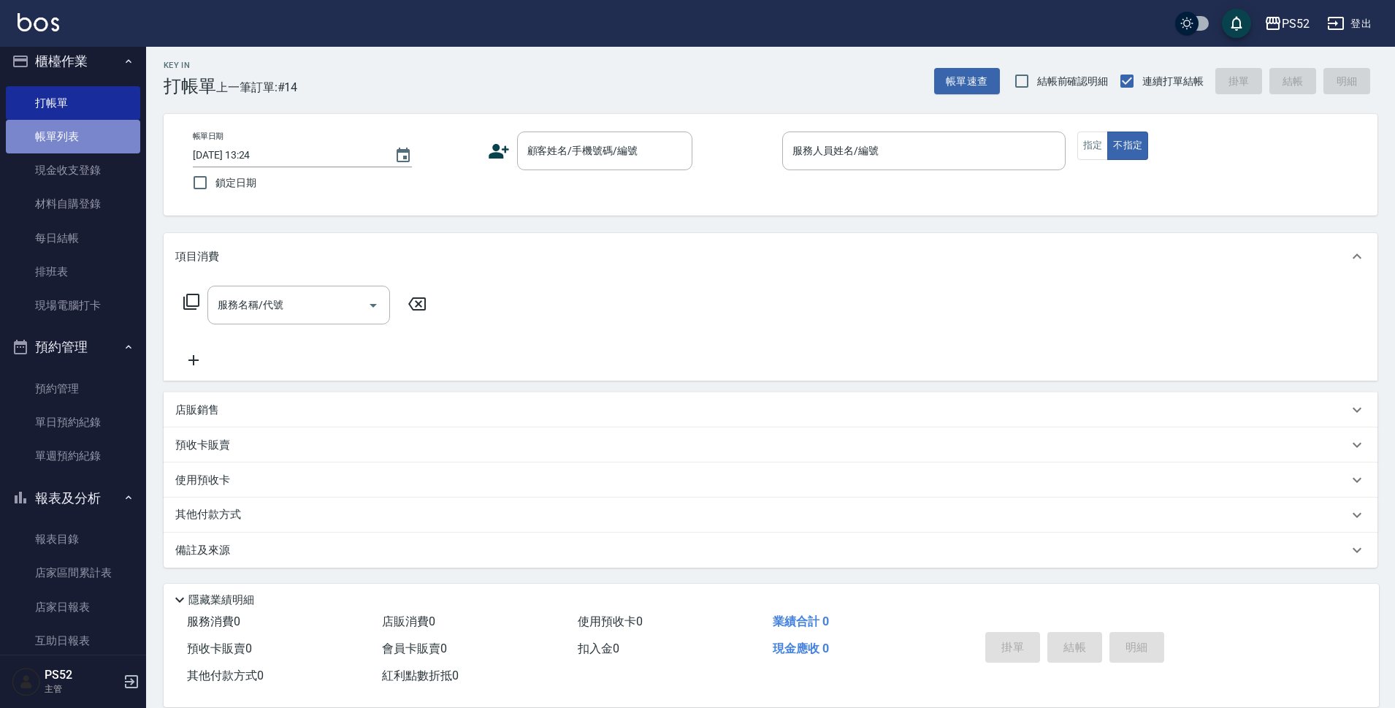
click at [72, 141] on link "帳單列表" at bounding box center [73, 137] width 134 height 34
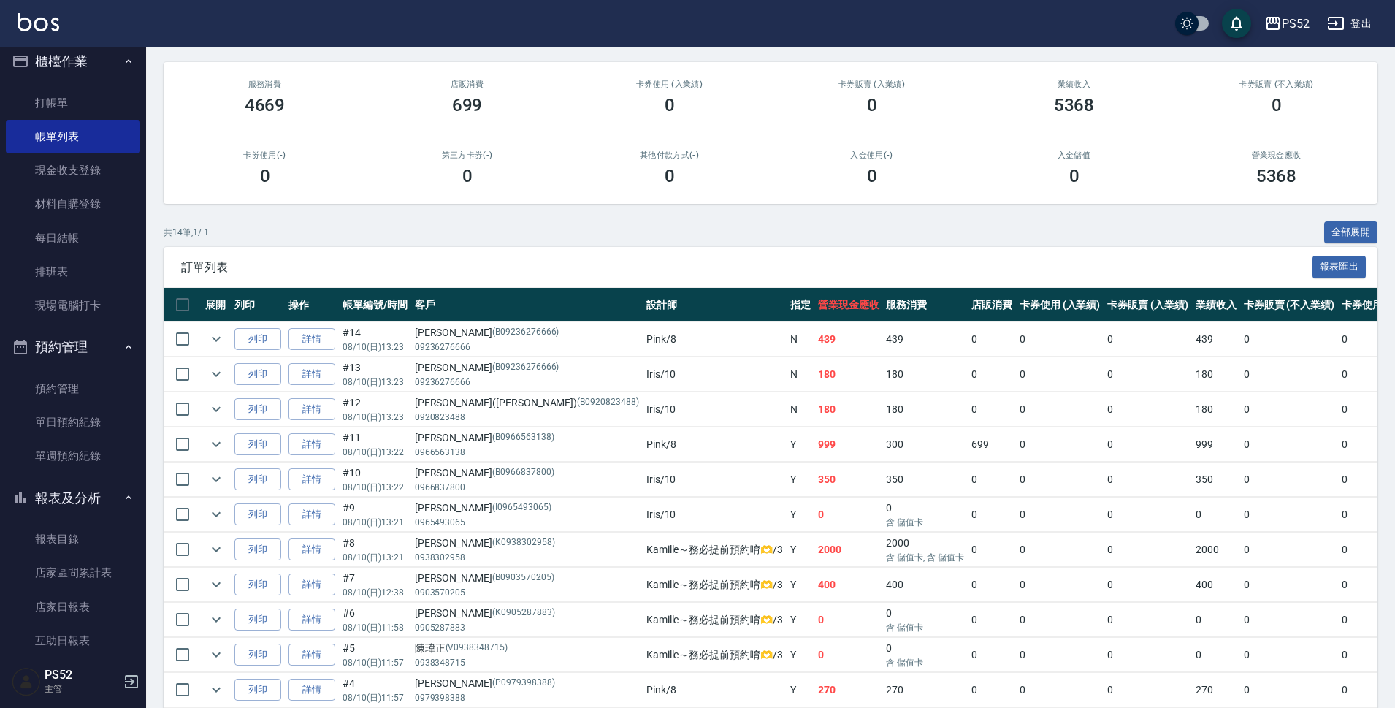
scroll to position [122, 0]
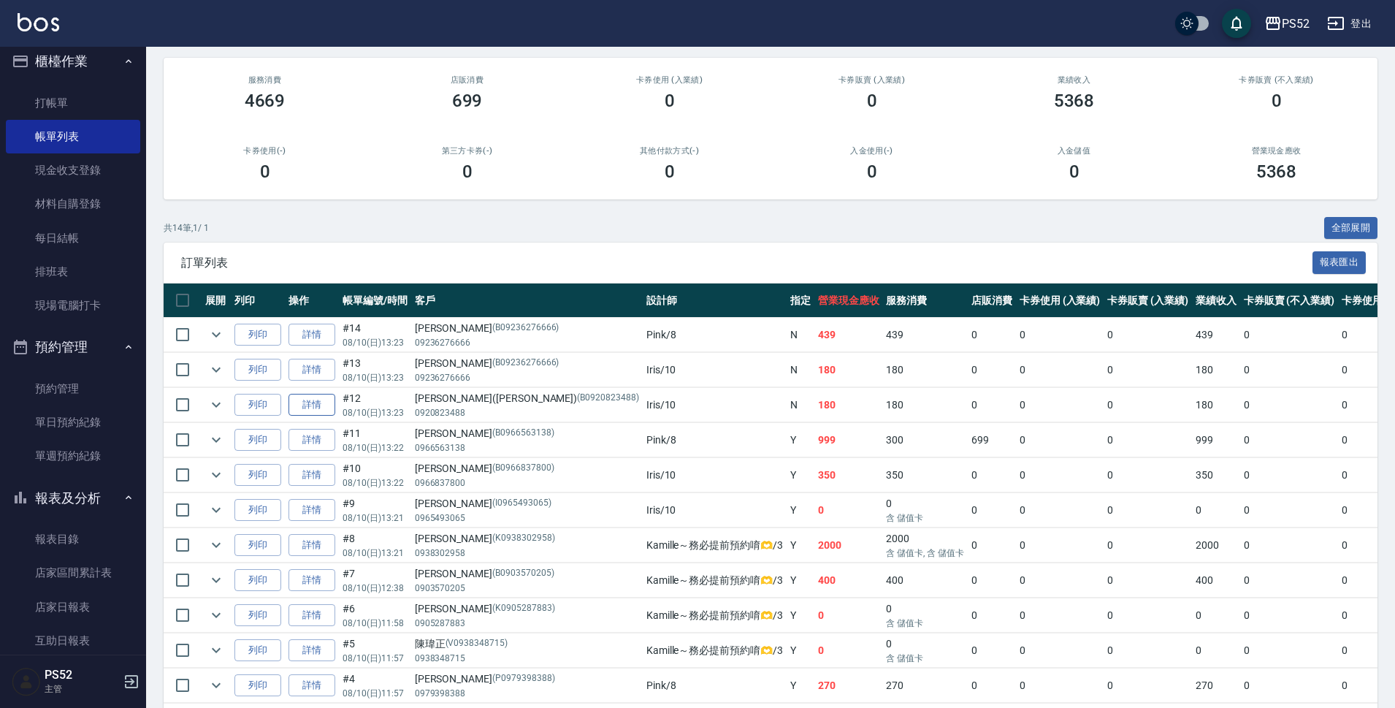
click at [325, 409] on link "詳情" at bounding box center [312, 405] width 47 height 23
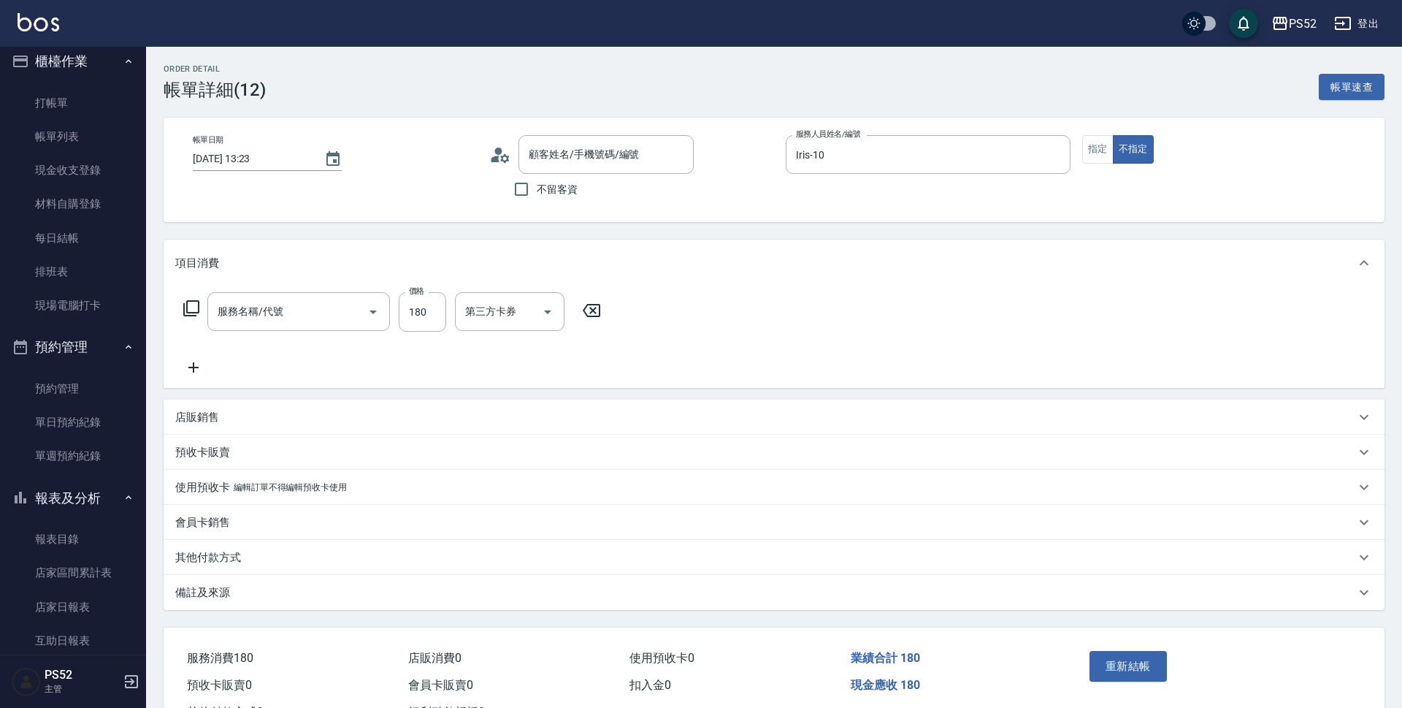
type input "[DATE] 13:23"
type input "Iris-10"
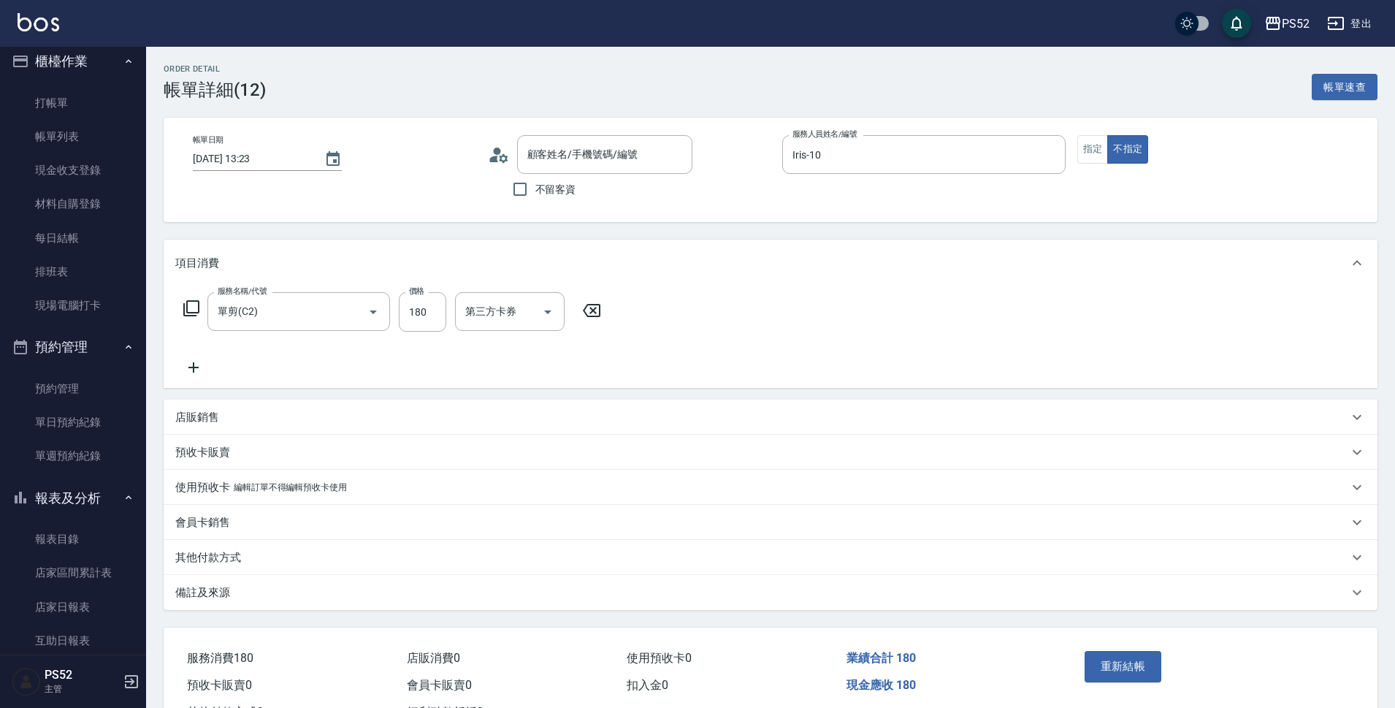
type input "單剪(C2)"
type input "[PERSON_NAME]([PERSON_NAME])/0920823488/B0920823488"
click at [1048, 154] on icon "Clear" at bounding box center [1050, 155] width 15 height 15
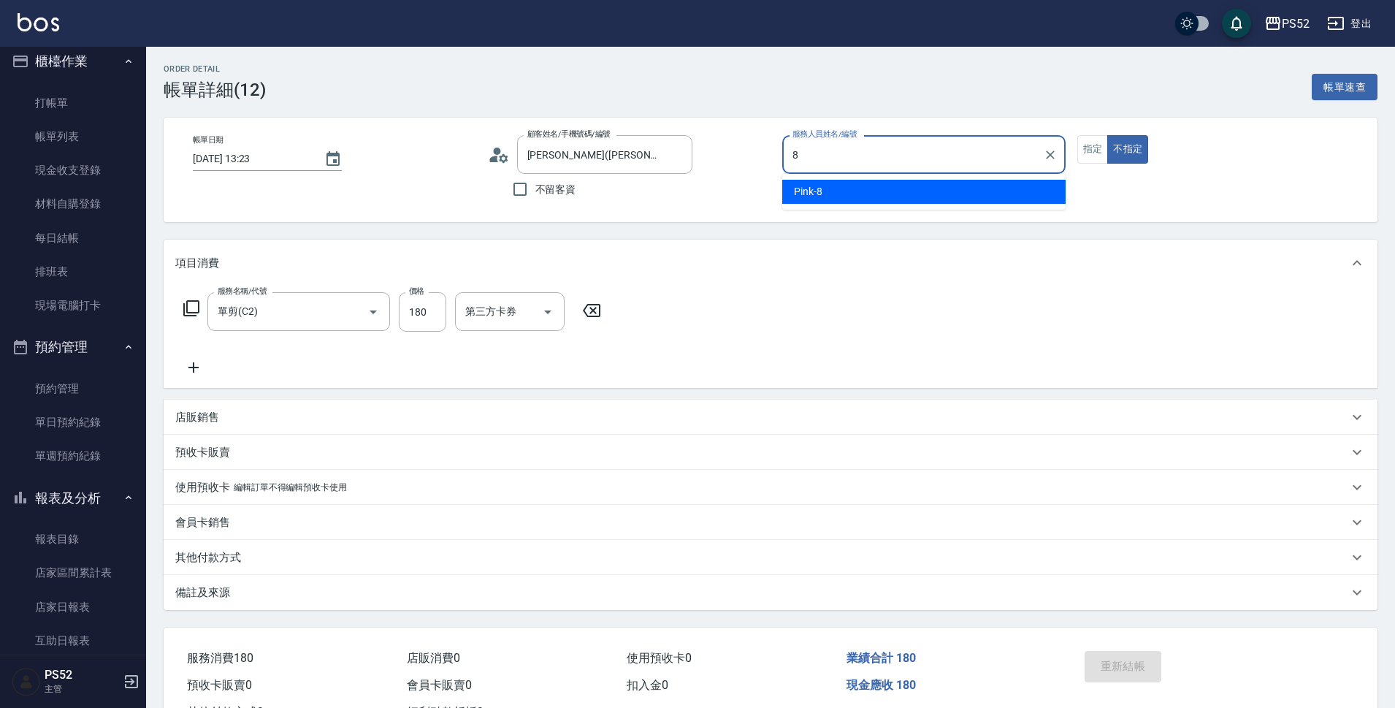
type input "Pink-8"
type button "false"
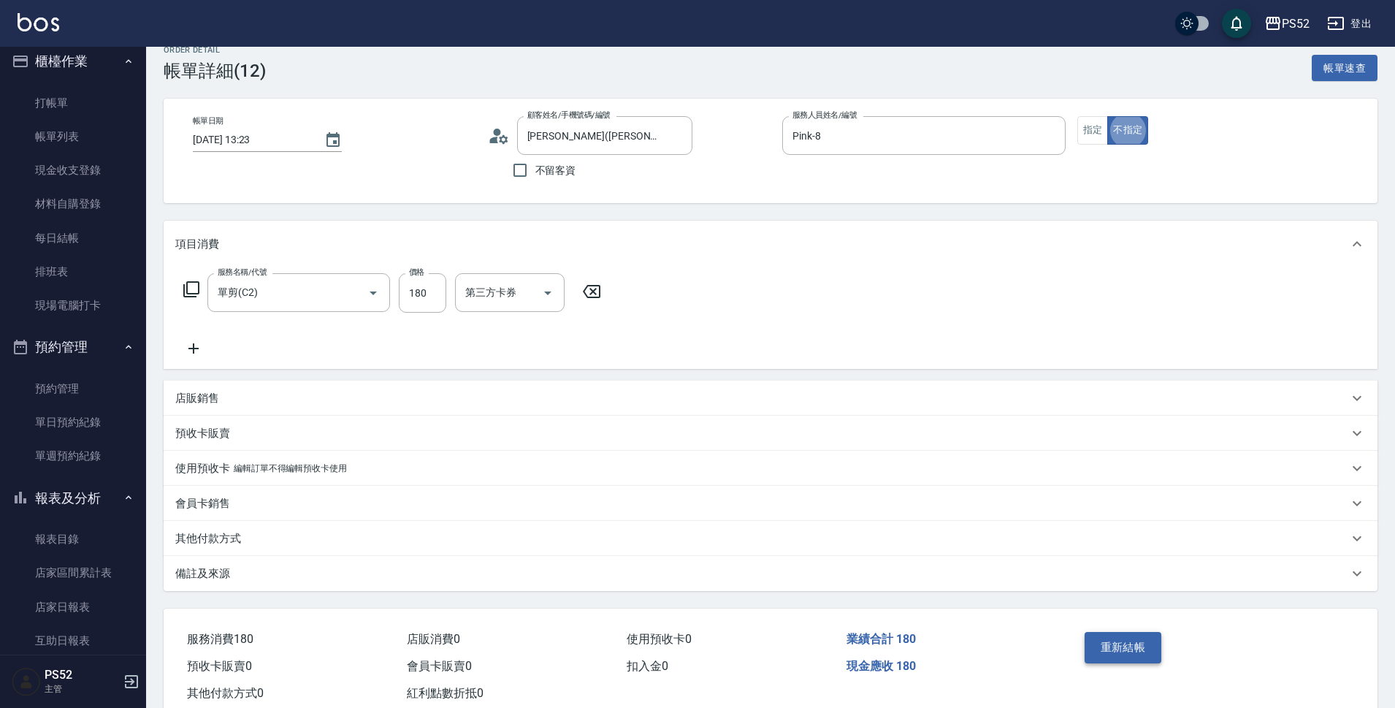
scroll to position [24, 0]
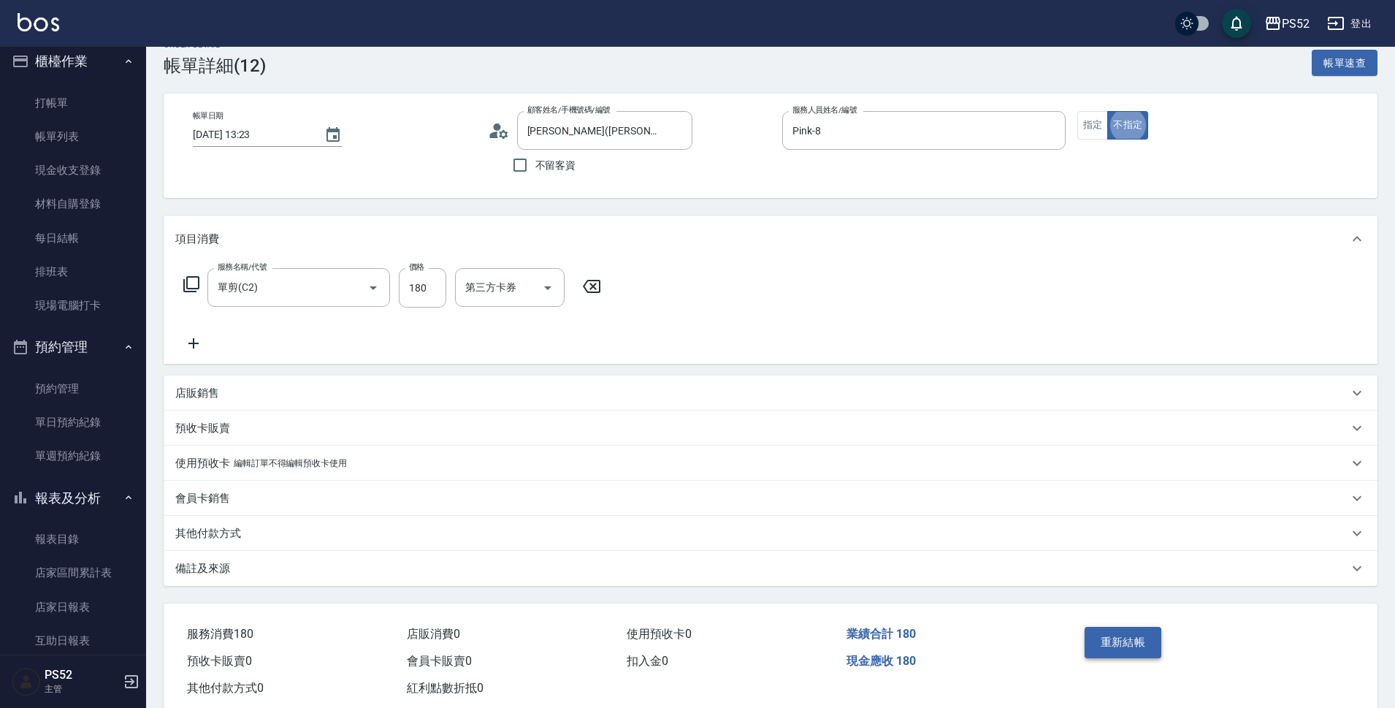
click at [1109, 632] on button "重新結帳" at bounding box center [1123, 642] width 77 height 31
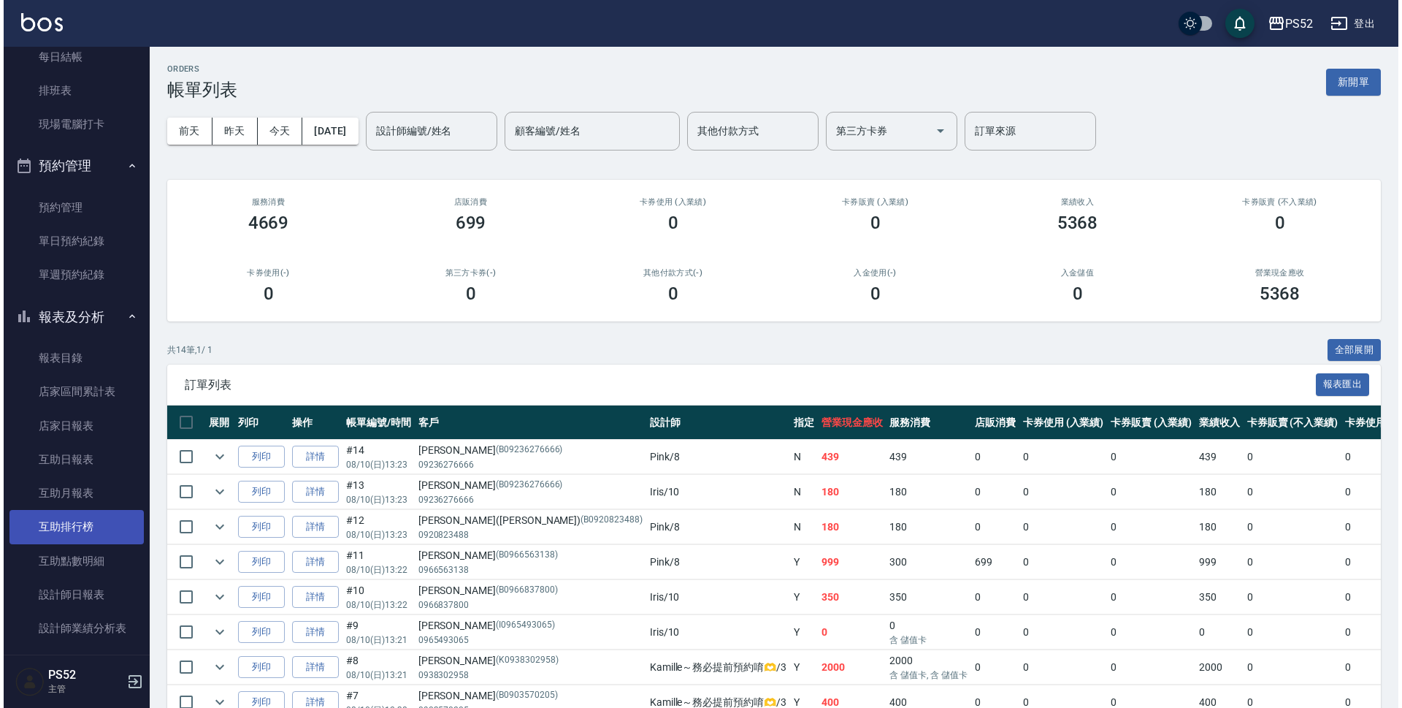
scroll to position [302, 0]
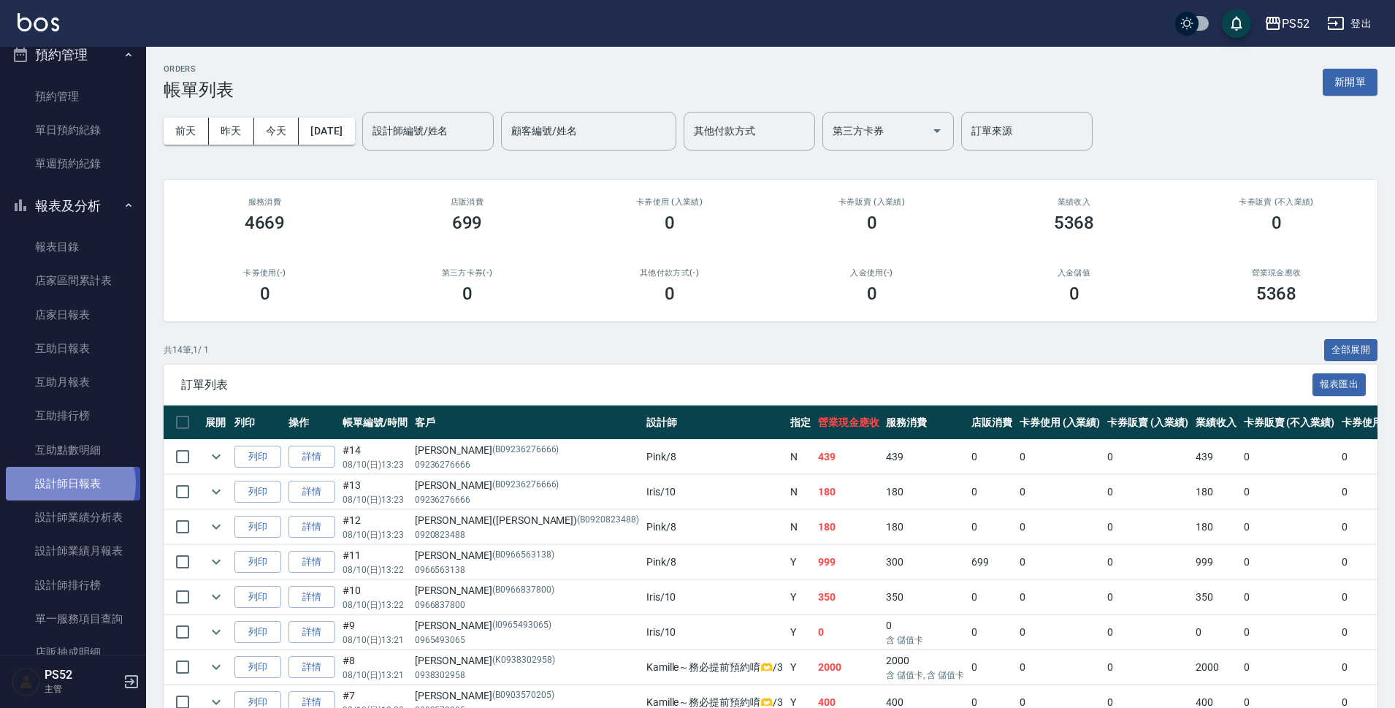
click at [66, 484] on link "設計師日報表" at bounding box center [73, 484] width 134 height 34
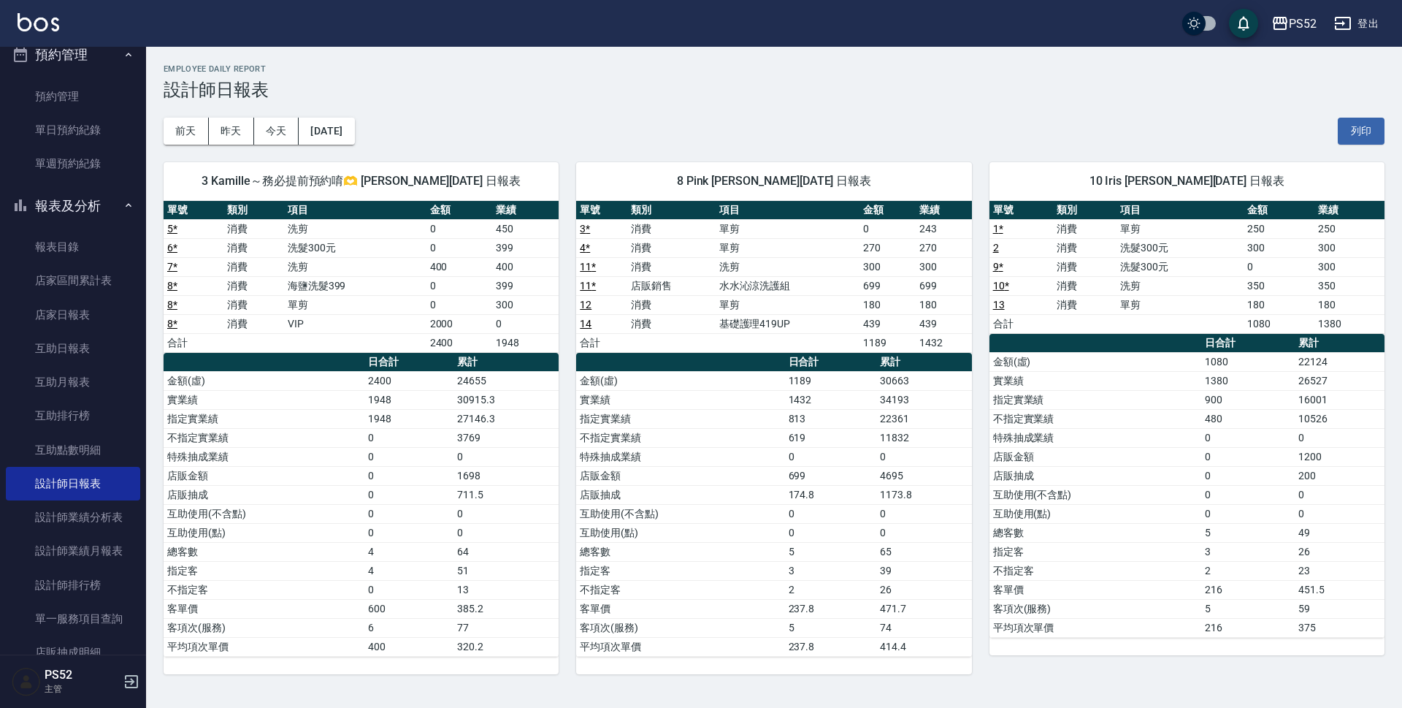
click at [53, 194] on button "報表及分析" at bounding box center [73, 206] width 134 height 38
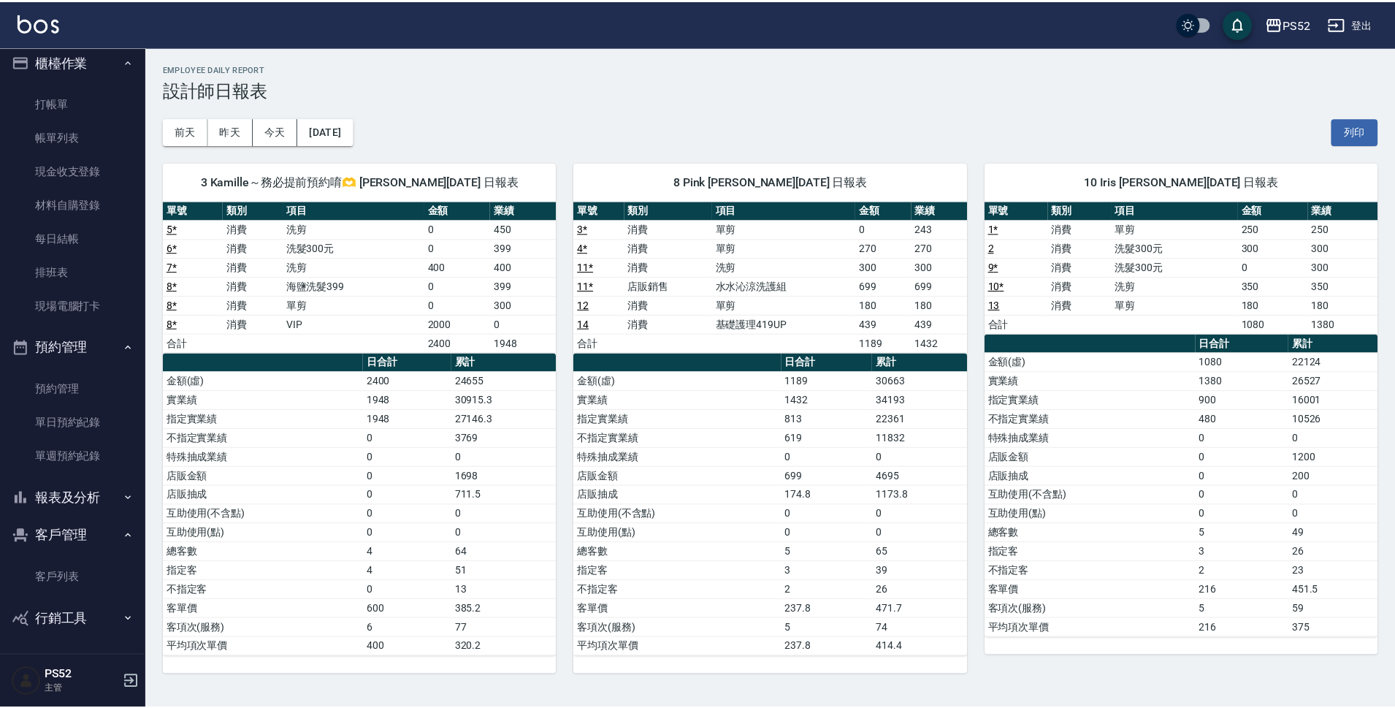
scroll to position [10, 0]
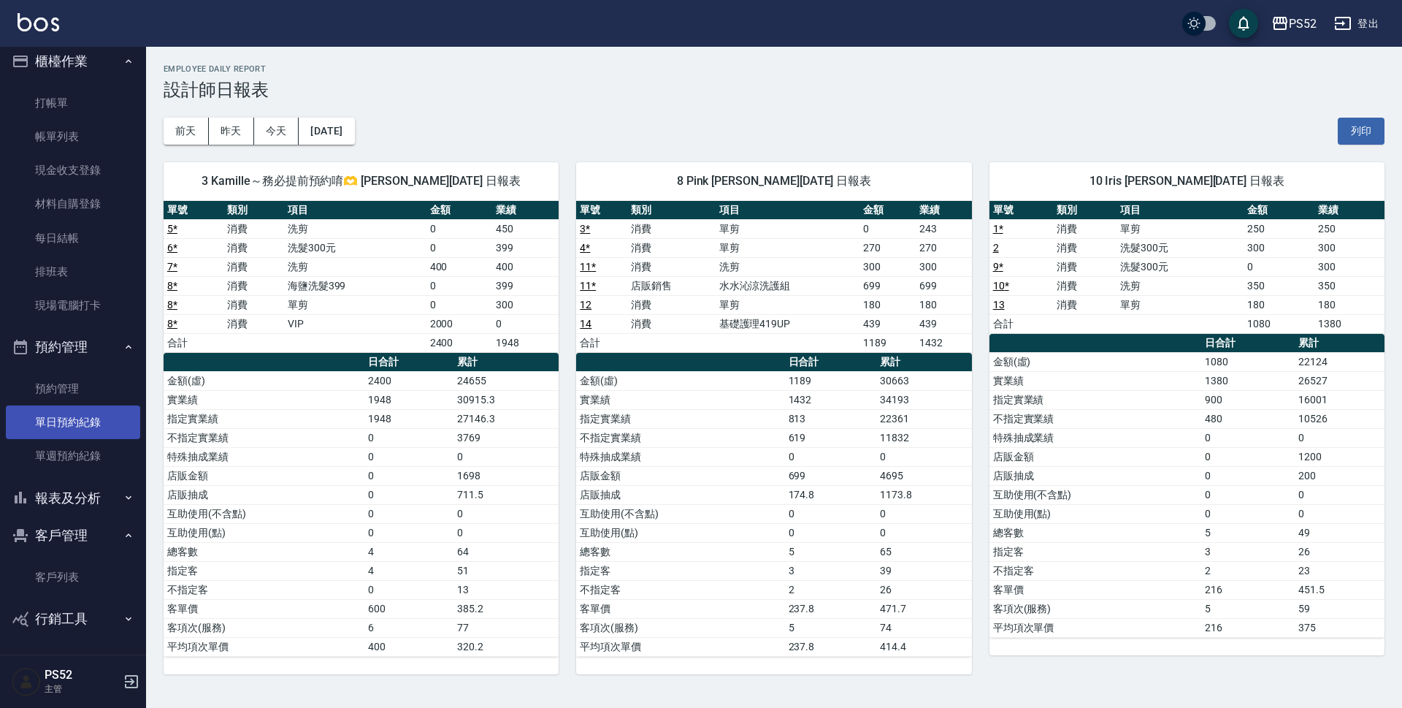
click at [79, 424] on link "單日預約紀錄" at bounding box center [73, 422] width 134 height 34
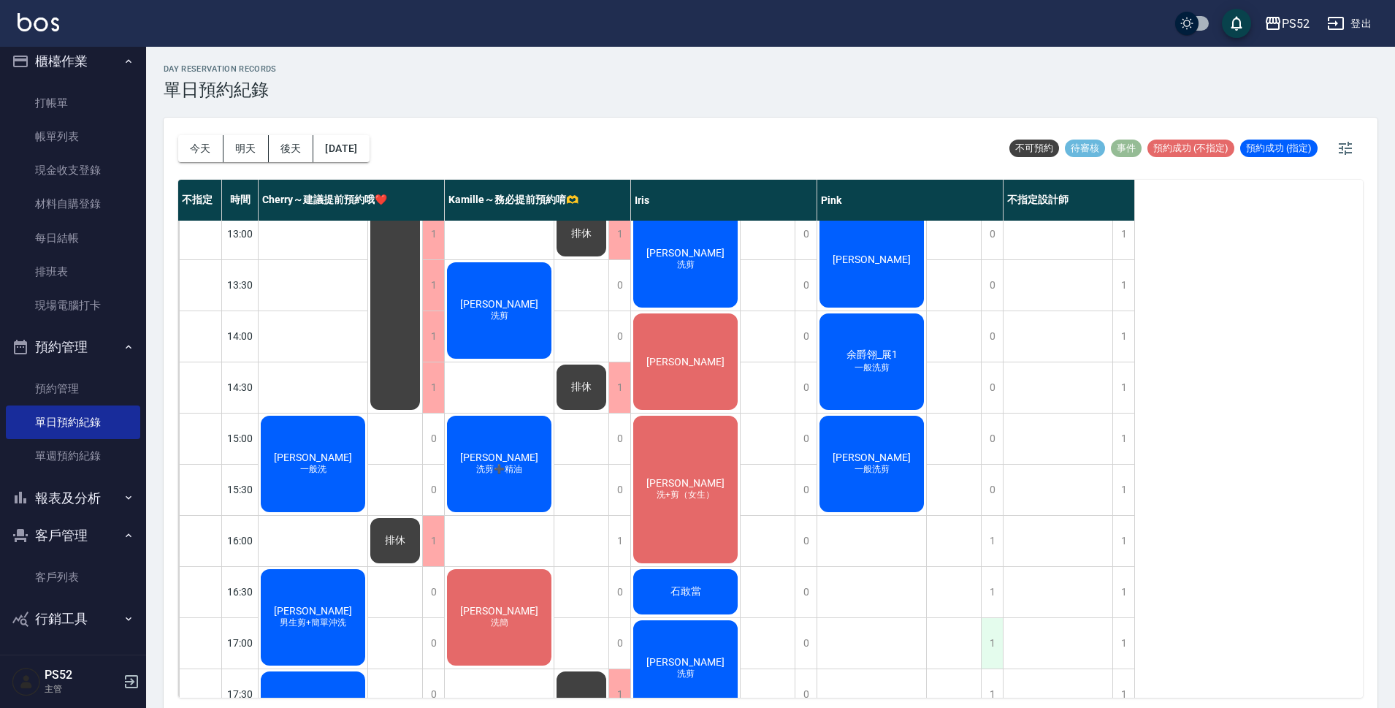
scroll to position [316, 0]
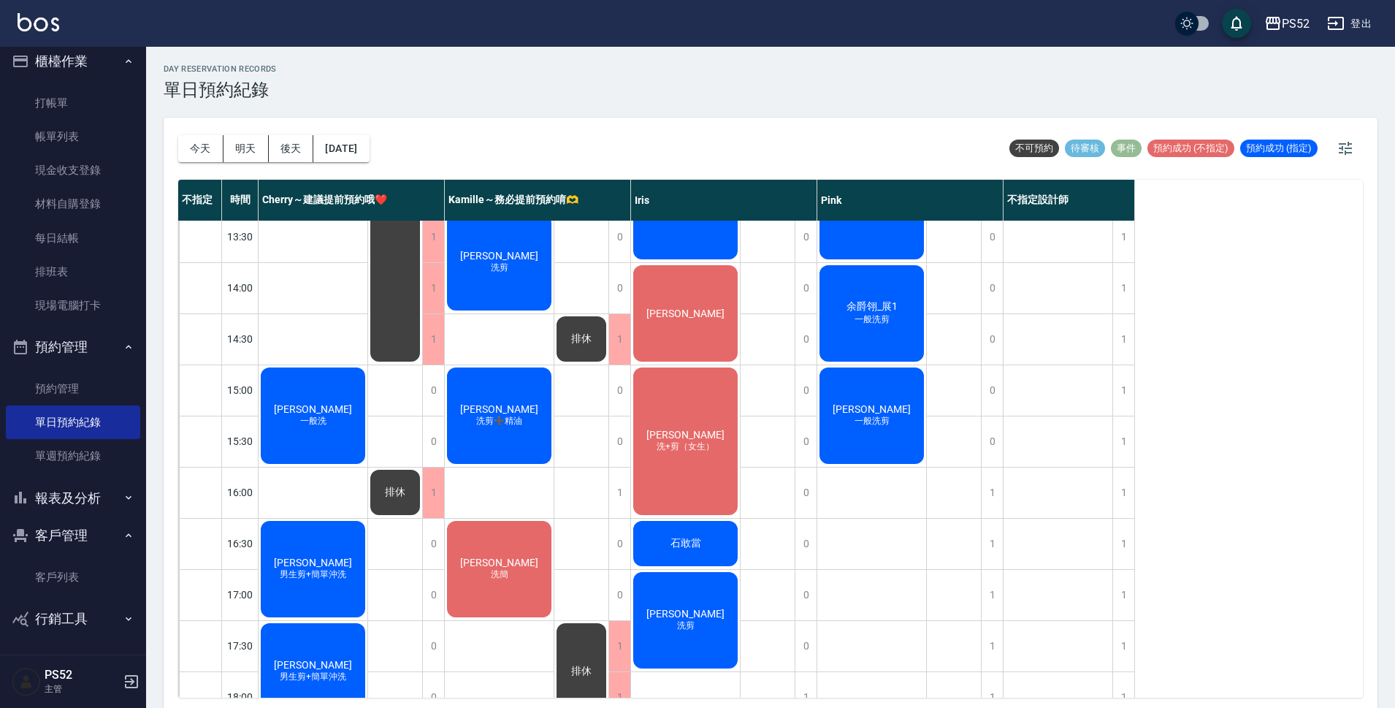
click at [355, 403] on span "[PERSON_NAME]" at bounding box center [313, 409] width 84 height 12
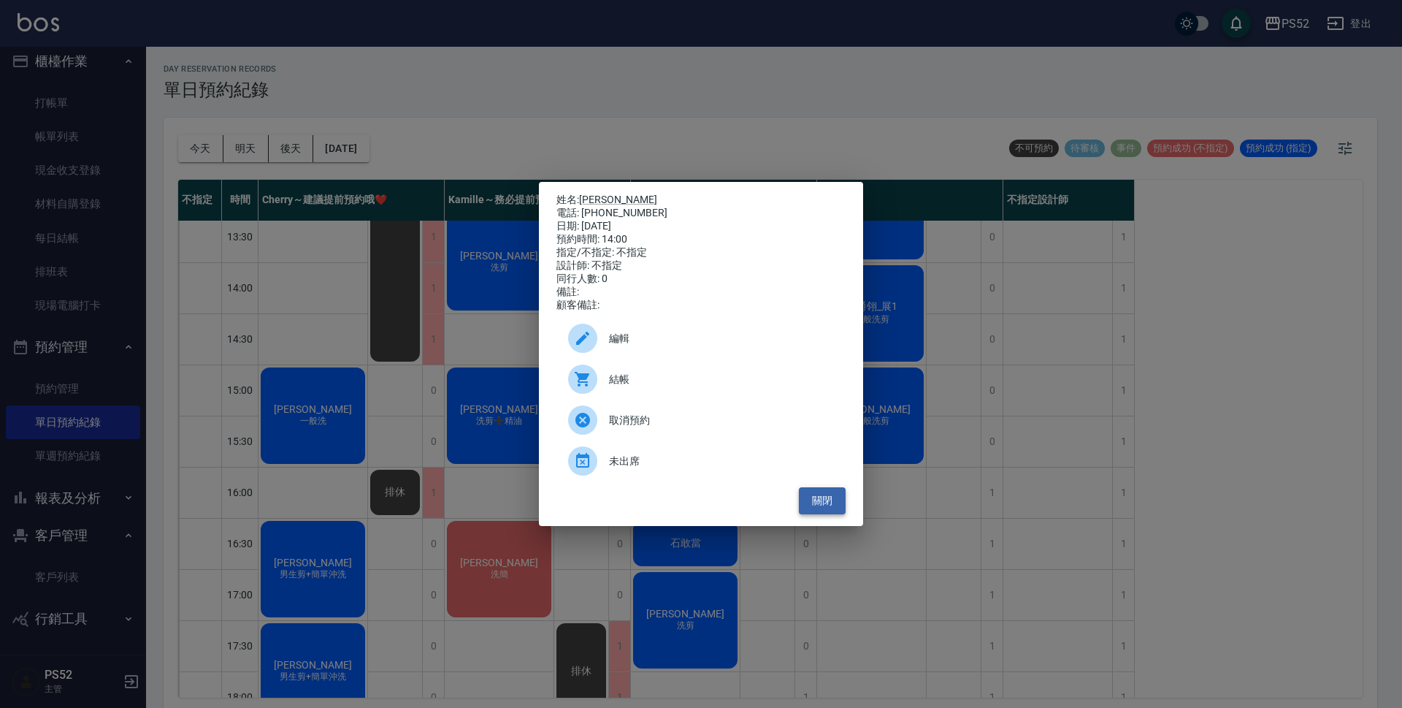
click at [823, 504] on button "關閉" at bounding box center [822, 500] width 47 height 27
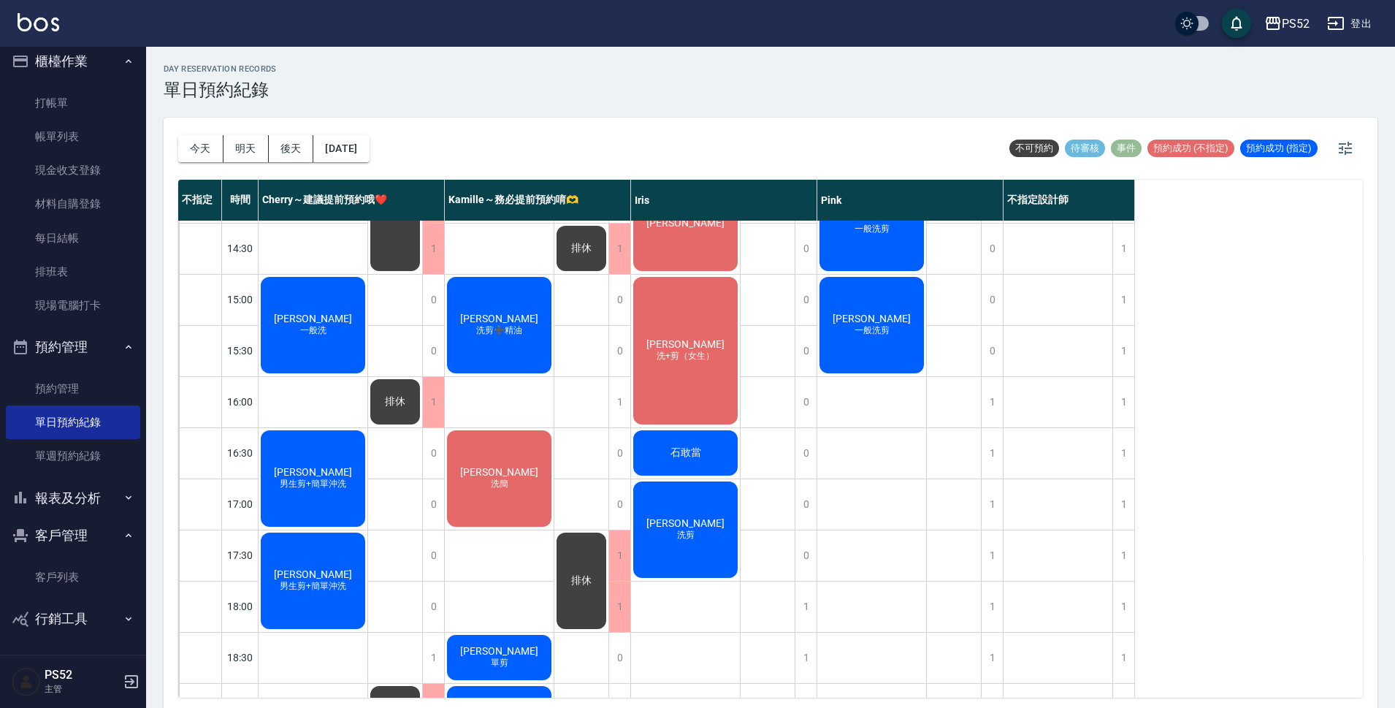
scroll to position [414, 0]
